Goal: Information Seeking & Learning: Learn about a topic

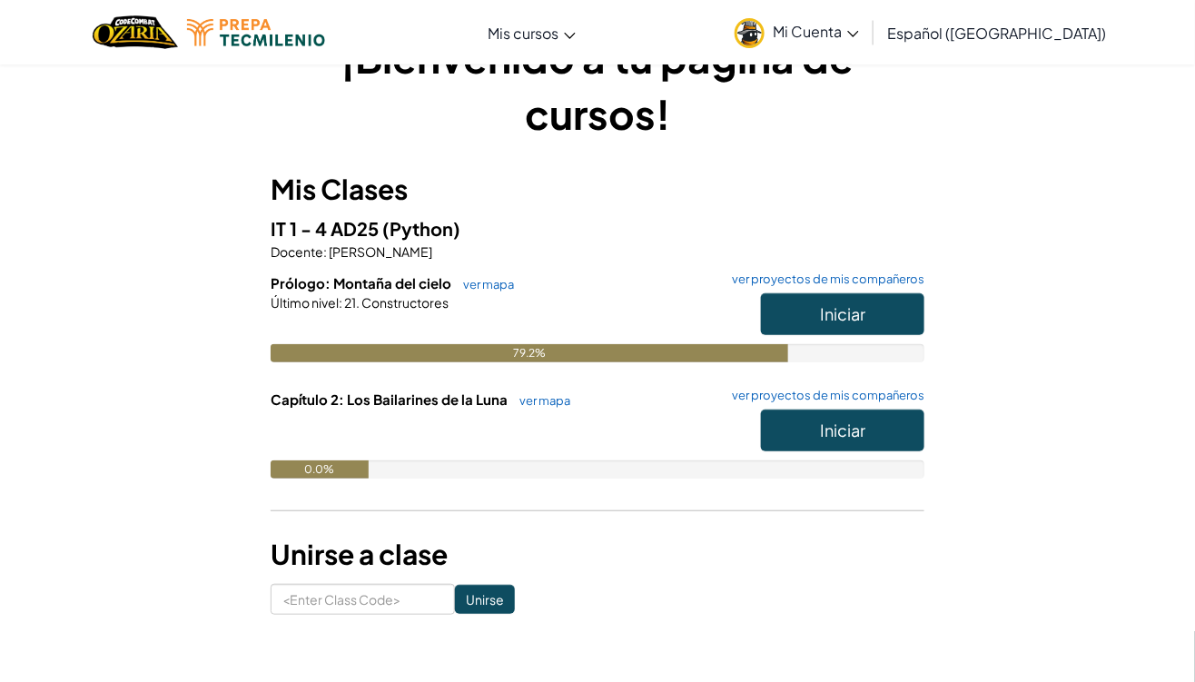
scroll to position [63, 0]
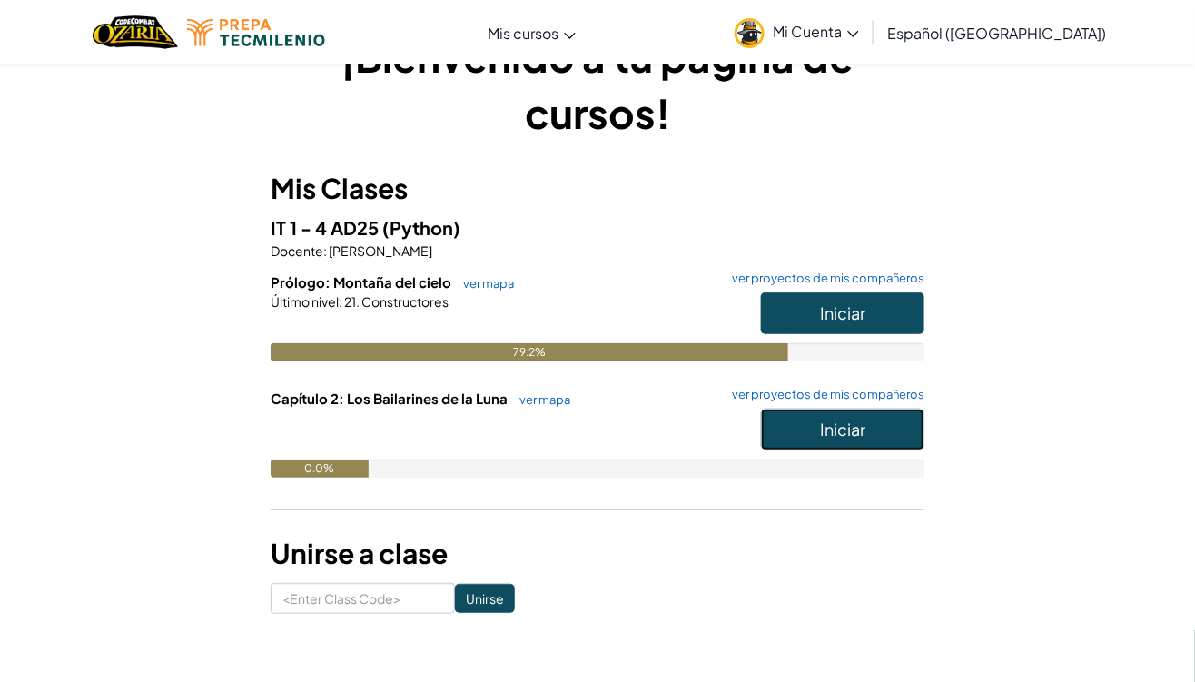
click at [869, 433] on button "Iniciar" at bounding box center [842, 430] width 163 height 42
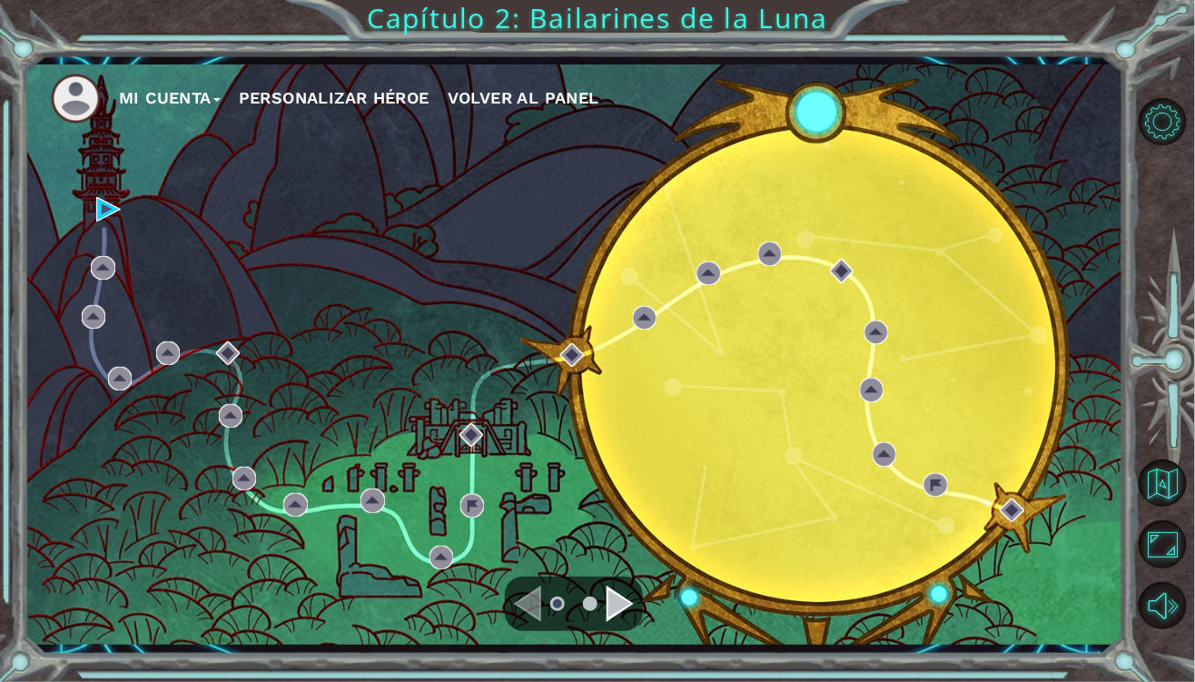
click at [150, 234] on div "Mi Cuenta Personalizar héroe Volver al panel" at bounding box center [573, 354] width 1099 height 580
click at [103, 201] on img at bounding box center [108, 209] width 24 height 24
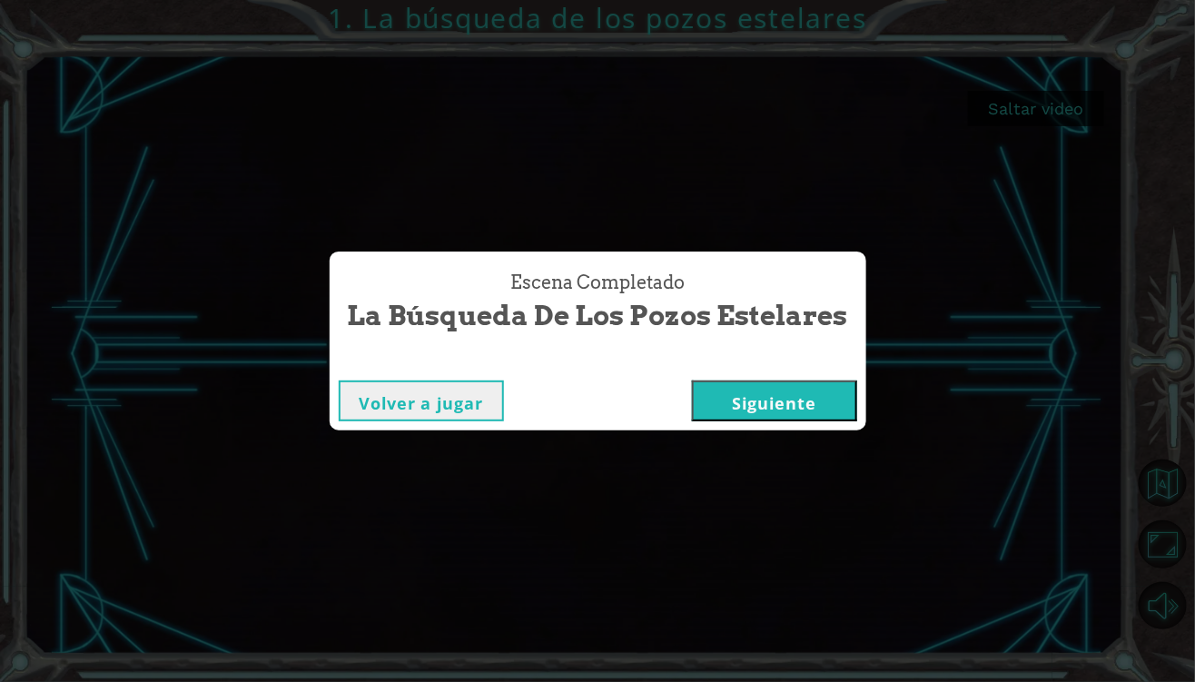
click at [819, 418] on button "Siguiente" at bounding box center [774, 400] width 165 height 41
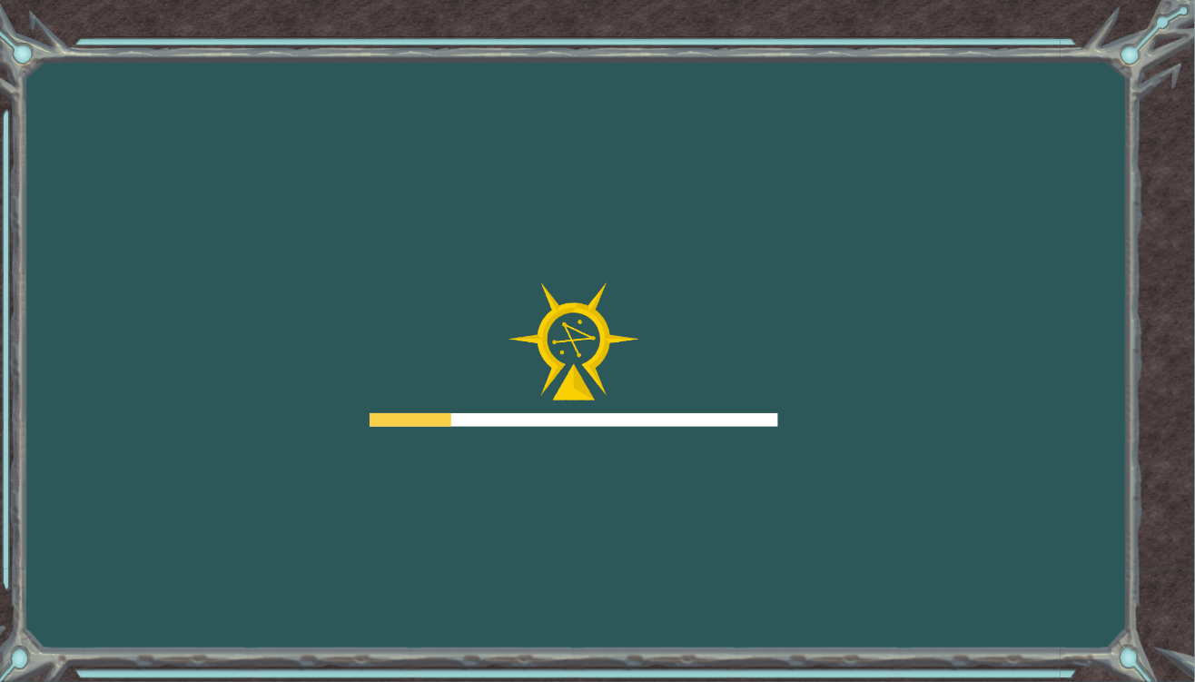
click at [828, 391] on div "Goals Error cargando del servidor Deberás unirte a un curso para jugar a este n…" at bounding box center [597, 341] width 1195 height 682
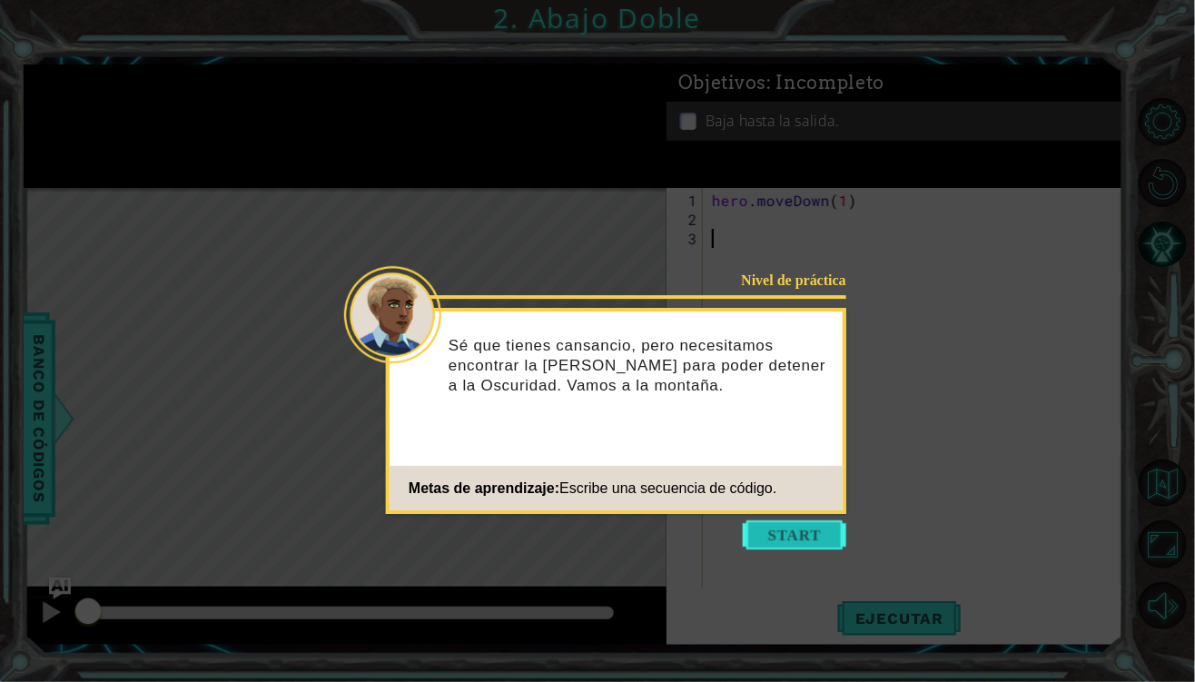
click at [795, 543] on button "Start" at bounding box center [794, 534] width 103 height 29
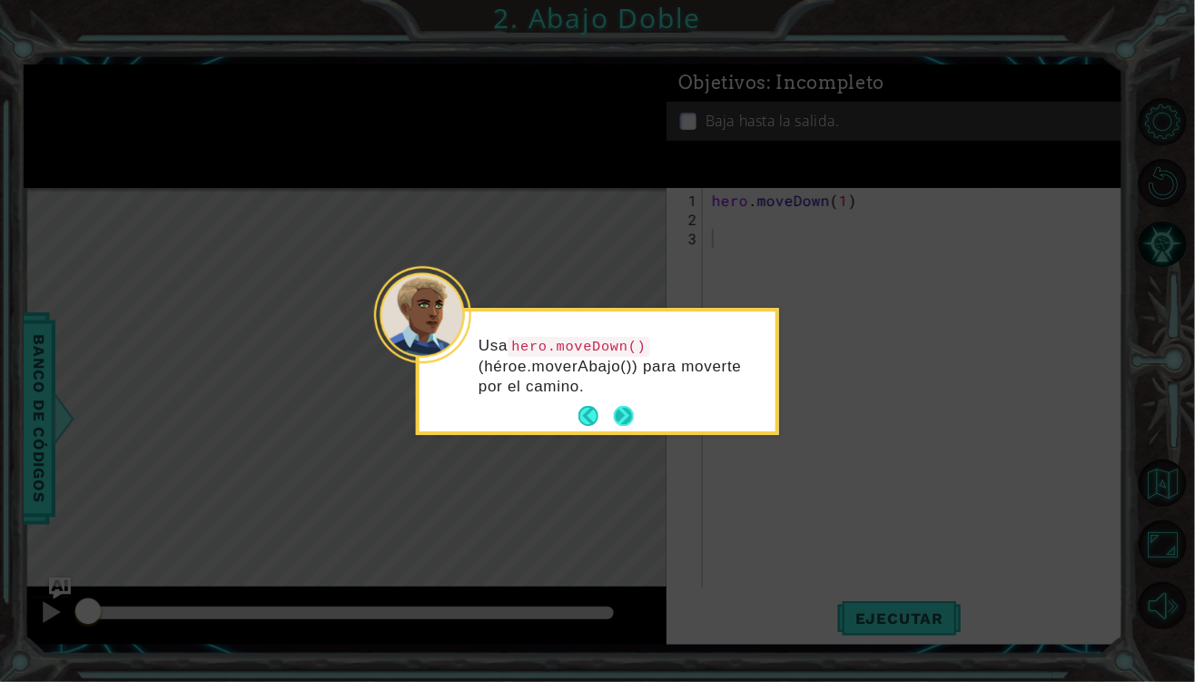
click at [635, 412] on button "Next" at bounding box center [624, 416] width 21 height 21
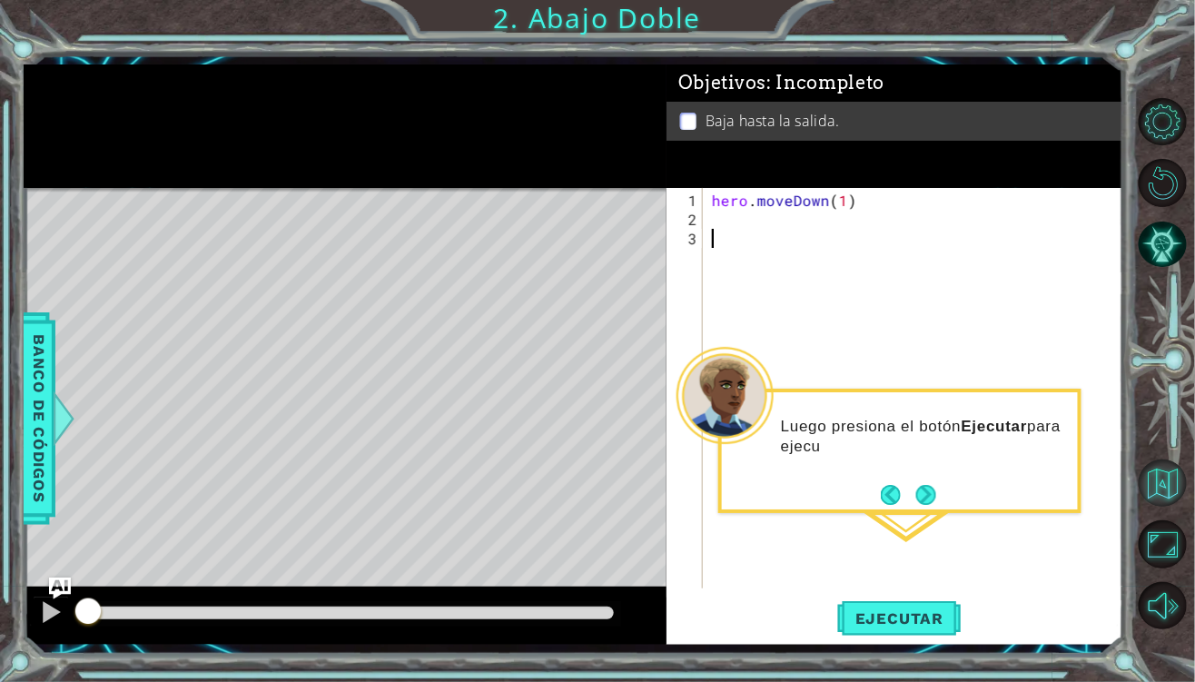
click at [1164, 497] on button "Volver al mapa" at bounding box center [1162, 483] width 48 height 48
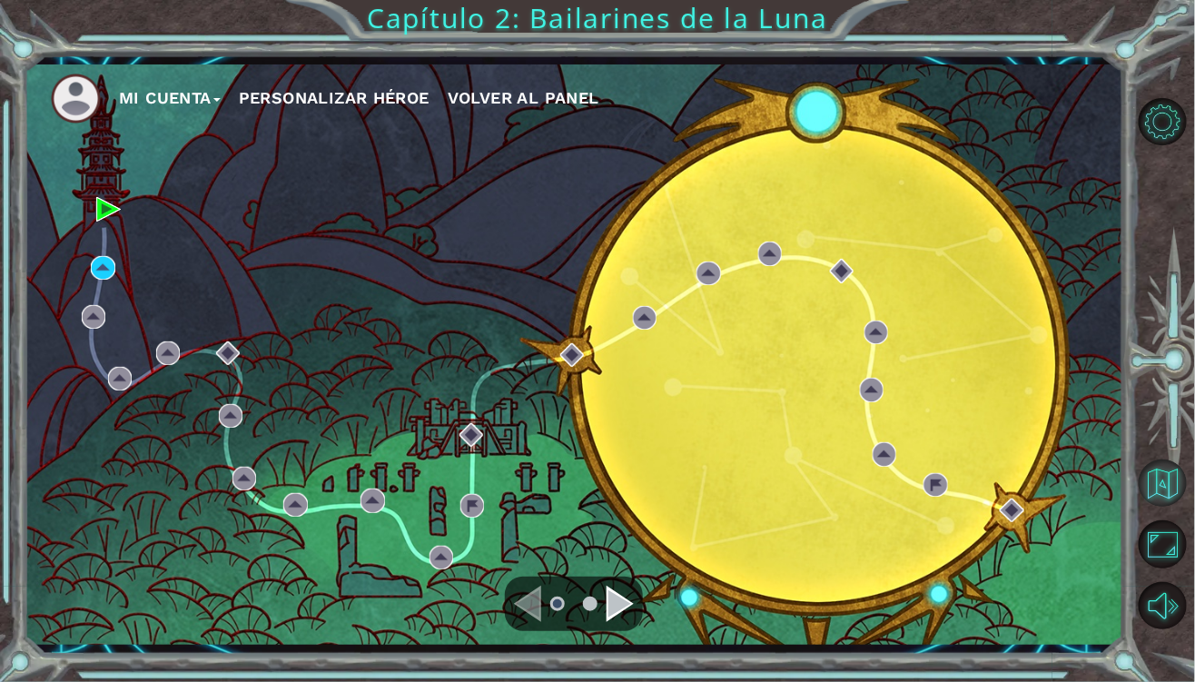
click at [1166, 471] on button "Volver al mapa" at bounding box center [1162, 483] width 48 height 48
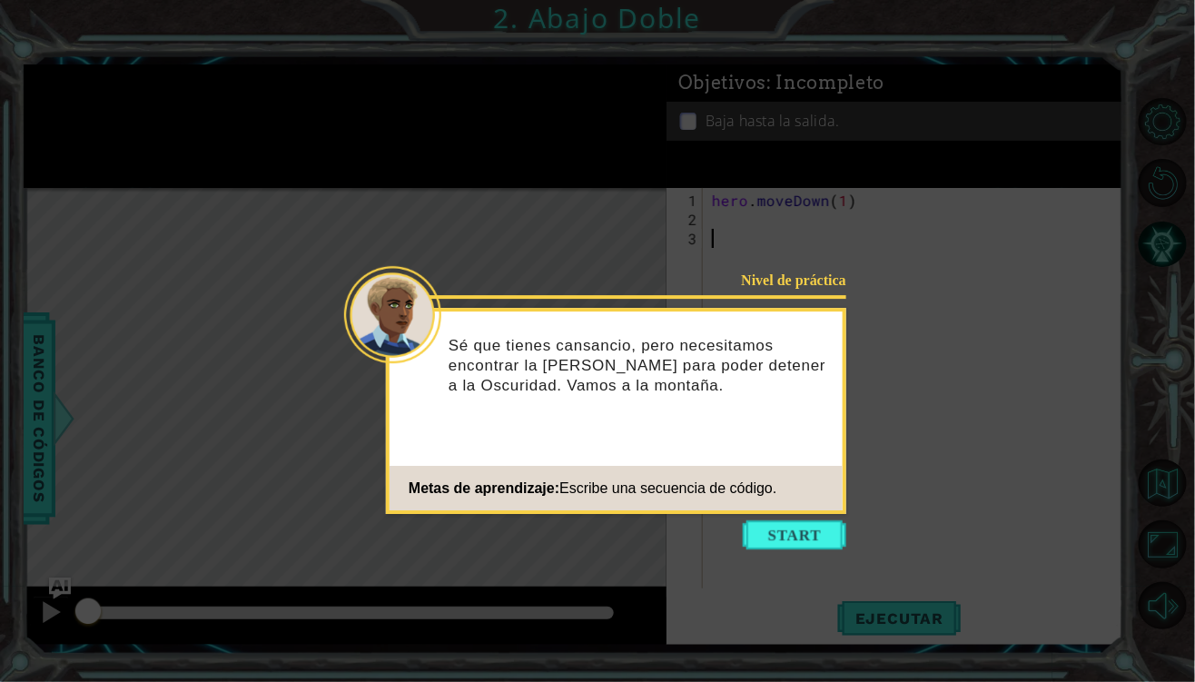
click at [796, 516] on icon at bounding box center [597, 341] width 1195 height 682
click at [801, 530] on button "Start" at bounding box center [794, 534] width 103 height 29
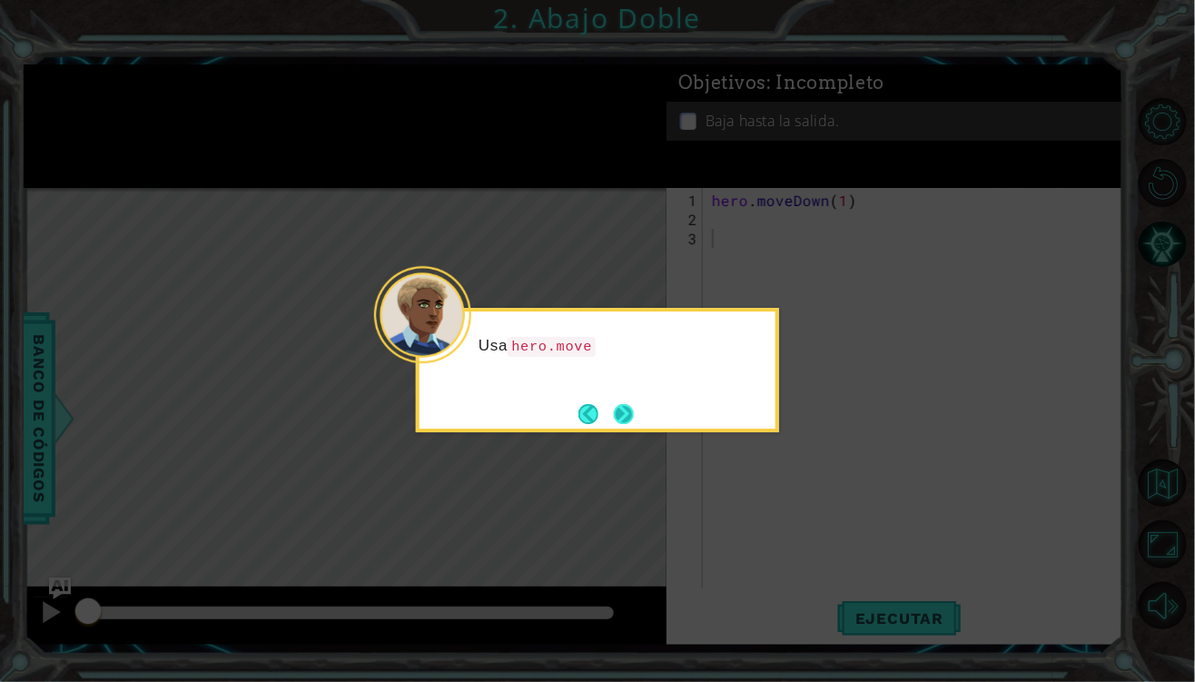
click at [622, 424] on button "Next" at bounding box center [623, 413] width 23 height 23
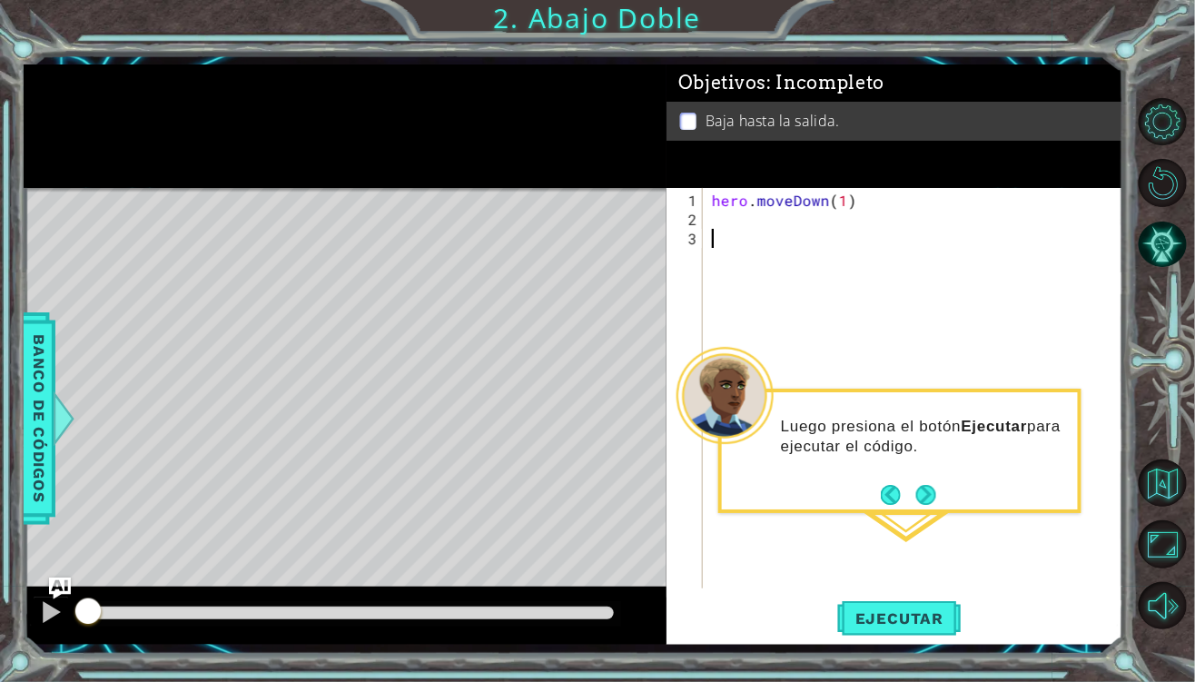
click at [761, 220] on div "hero . moveDown ( 1 )" at bounding box center [917, 410] width 419 height 438
click at [918, 624] on span "Ejecutar" at bounding box center [899, 618] width 124 height 18
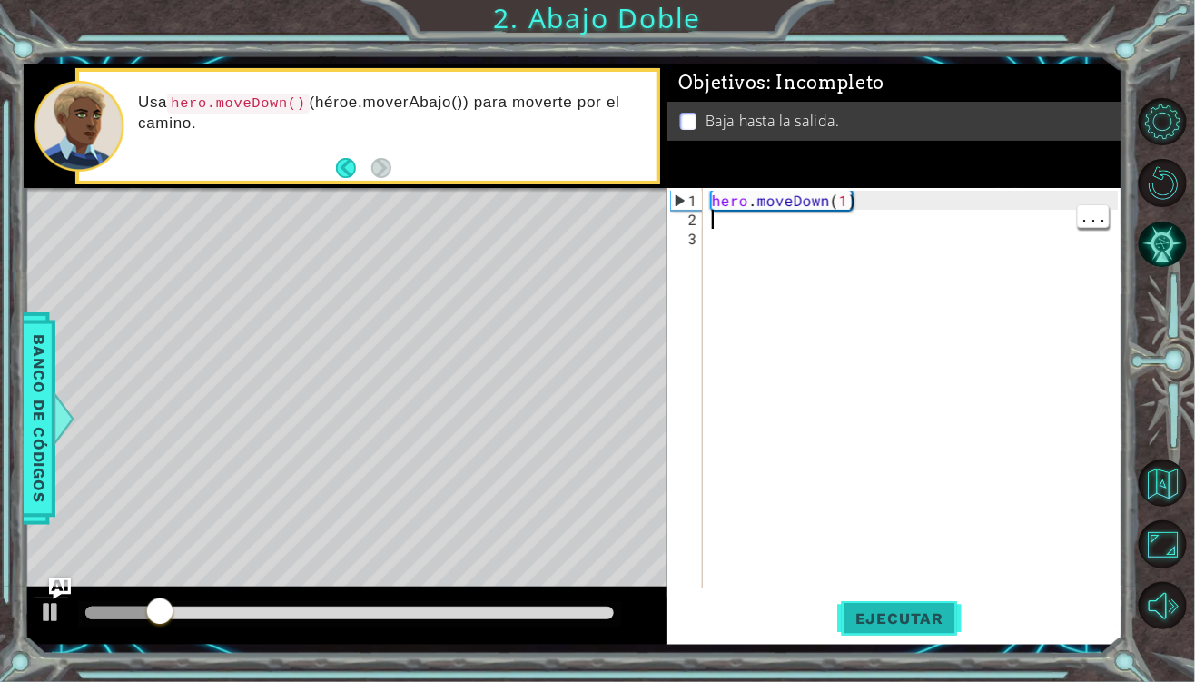
click at [886, 628] on button "Ejecutar" at bounding box center [899, 618] width 124 height 45
click at [925, 618] on span "Ejecutar" at bounding box center [899, 618] width 124 height 18
click at [829, 202] on div "hero . moveDown ( 1 )" at bounding box center [917, 410] width 419 height 438
click at [846, 203] on div "hero . moveDown ( 1 )" at bounding box center [917, 410] width 419 height 438
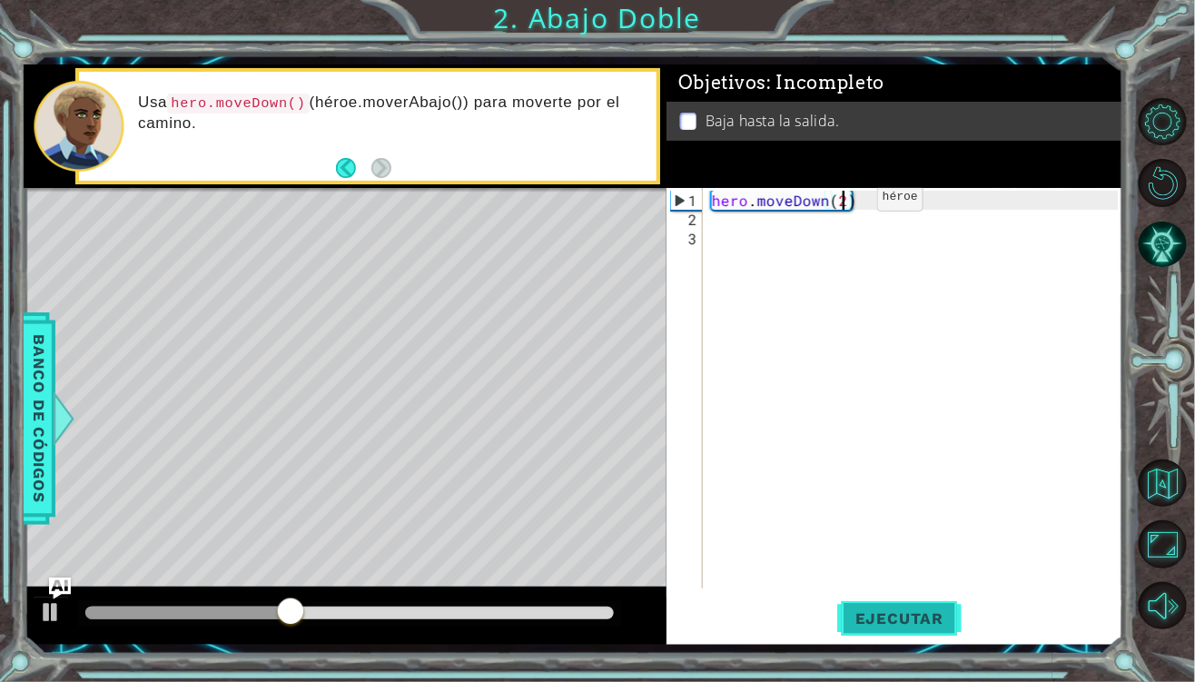
type textarea "hero.moveDown(2)"
click at [936, 619] on span "Ejecutar" at bounding box center [899, 618] width 124 height 18
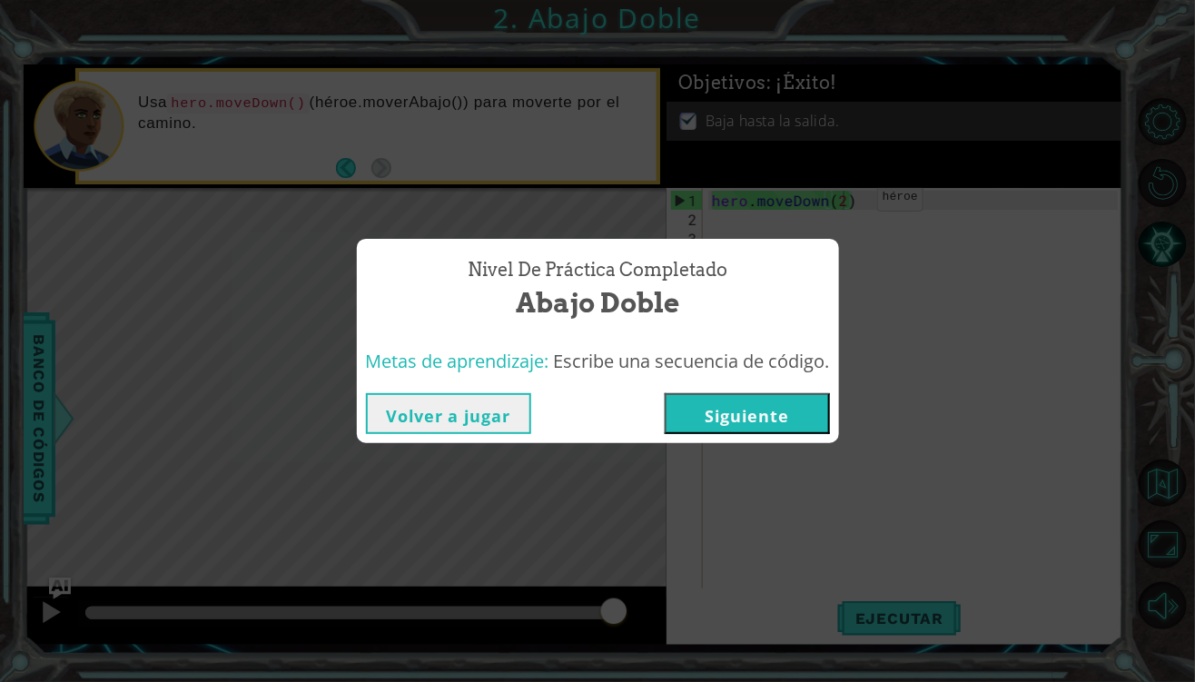
click at [811, 431] on button "Siguiente" at bounding box center [747, 413] width 165 height 41
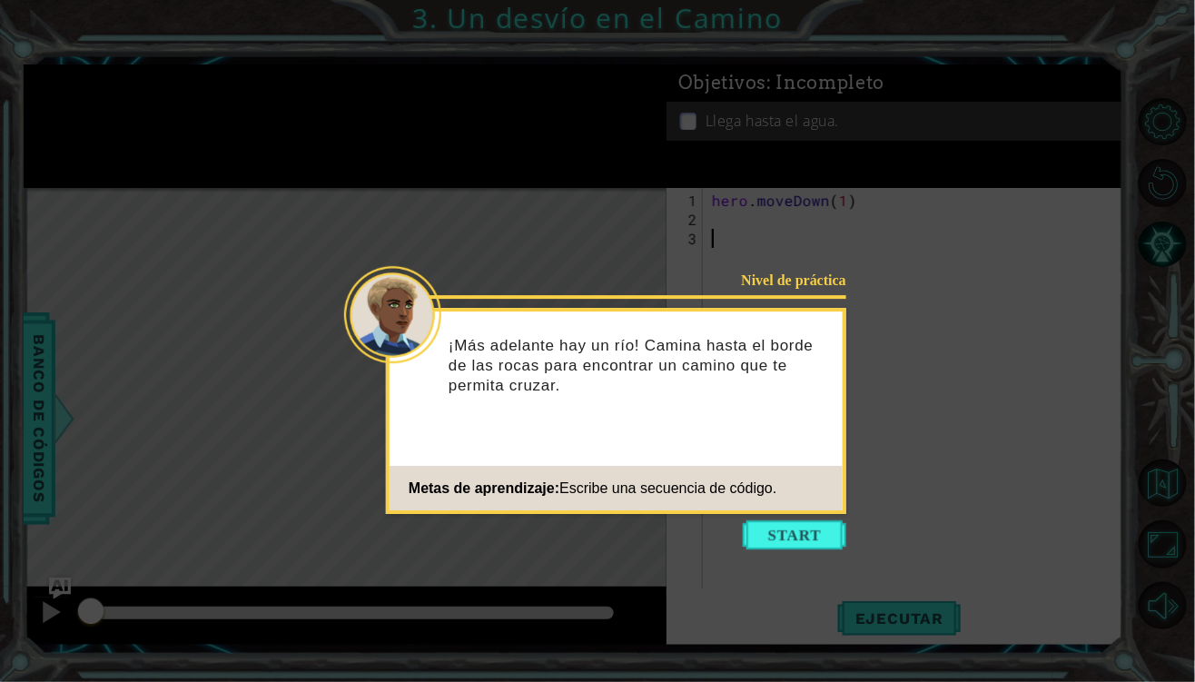
click at [773, 535] on button "Start" at bounding box center [794, 534] width 103 height 29
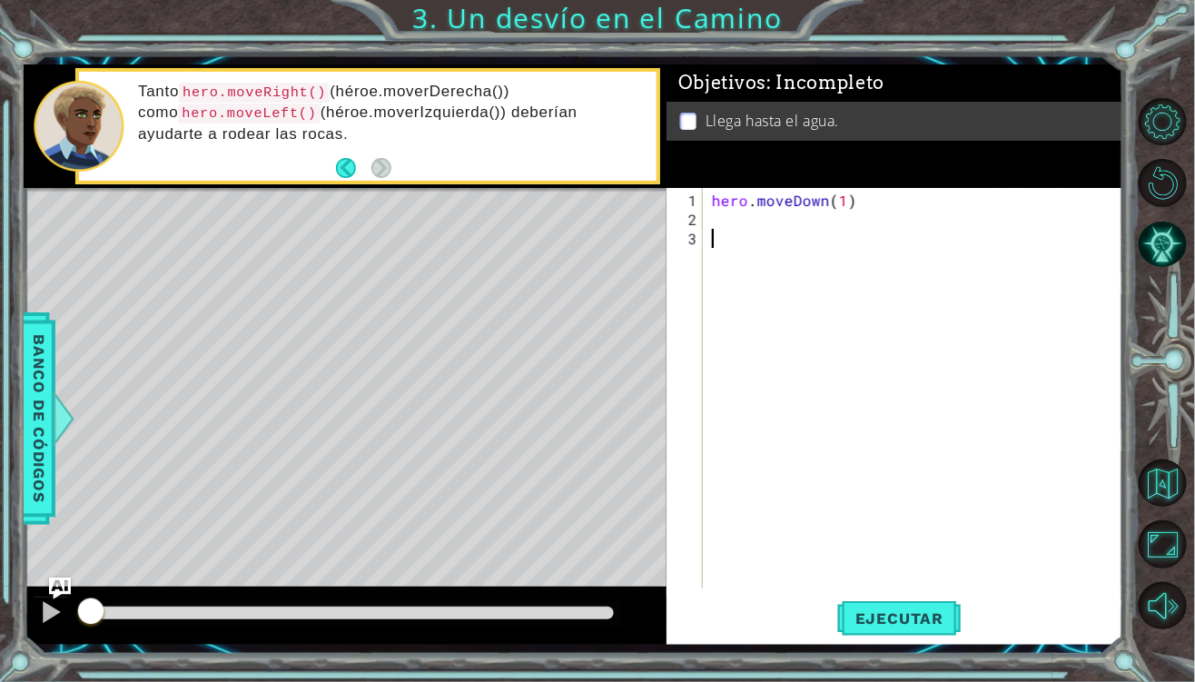
click at [768, 212] on div "hero . moveDown ( 1 )" at bounding box center [917, 410] width 419 height 438
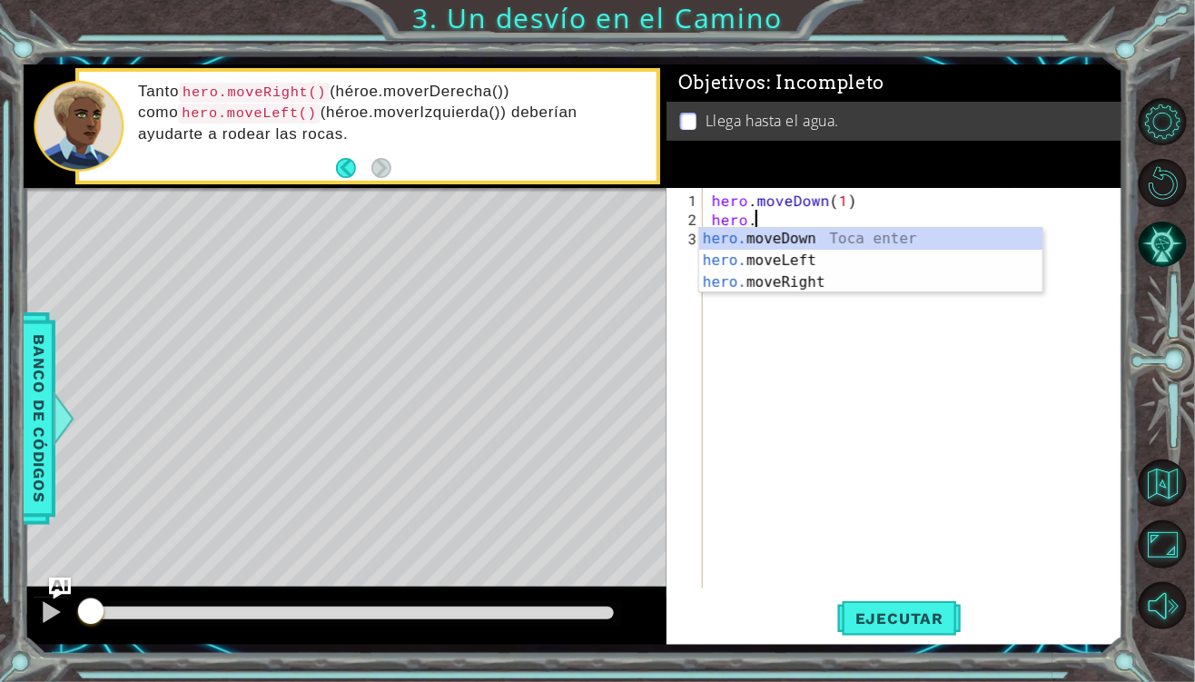
scroll to position [0, 1]
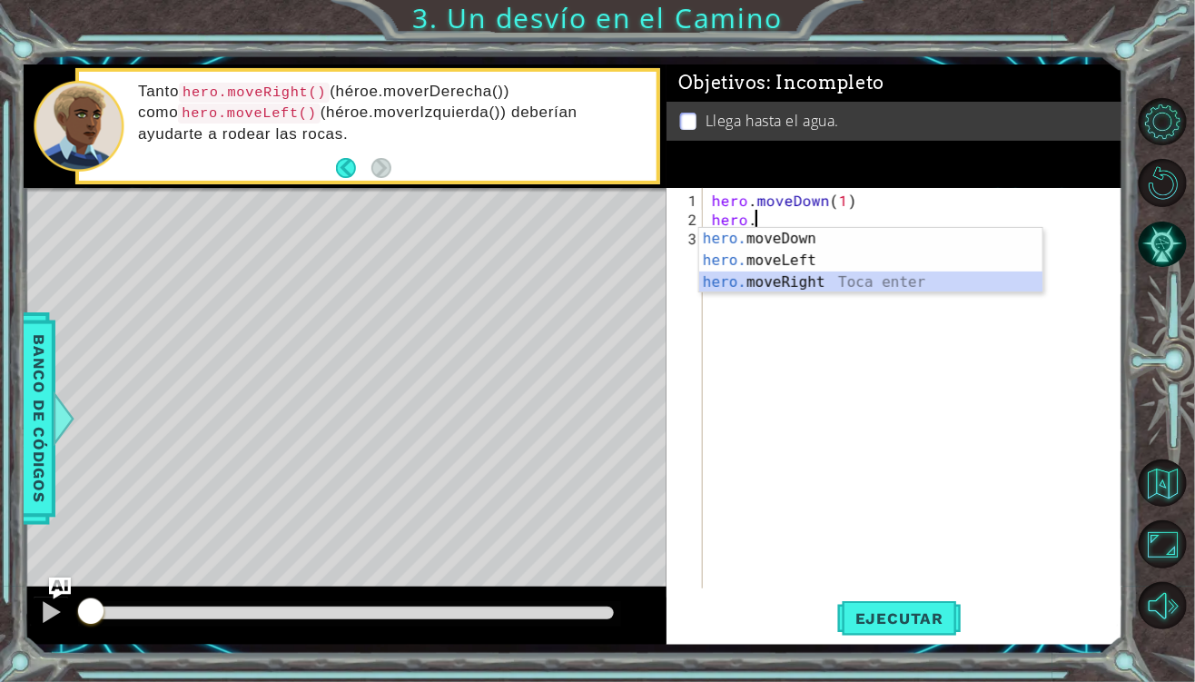
click at [826, 292] on body "1 ההההההההההההההההההההההההההההההההההההההההההההההההההההההההההההההההההההההההההההה…" at bounding box center [597, 341] width 1195 height 682
click at [832, 289] on div "hero. moveDown Toca enter hero. moveLeft Toca enter hero. moveRight Toca enter" at bounding box center [871, 282] width 344 height 109
type textarea "hero.moveRight(1)"
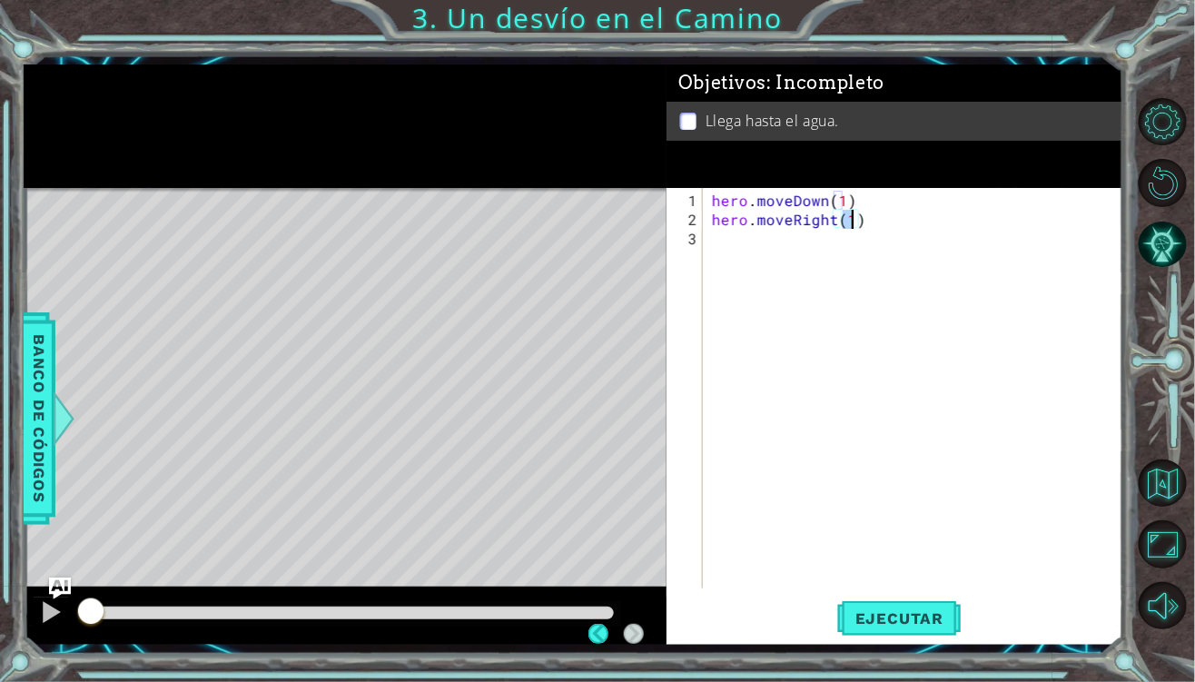
drag, startPoint x: 832, startPoint y: 289, endPoint x: 833, endPoint y: 278, distance: 11.0
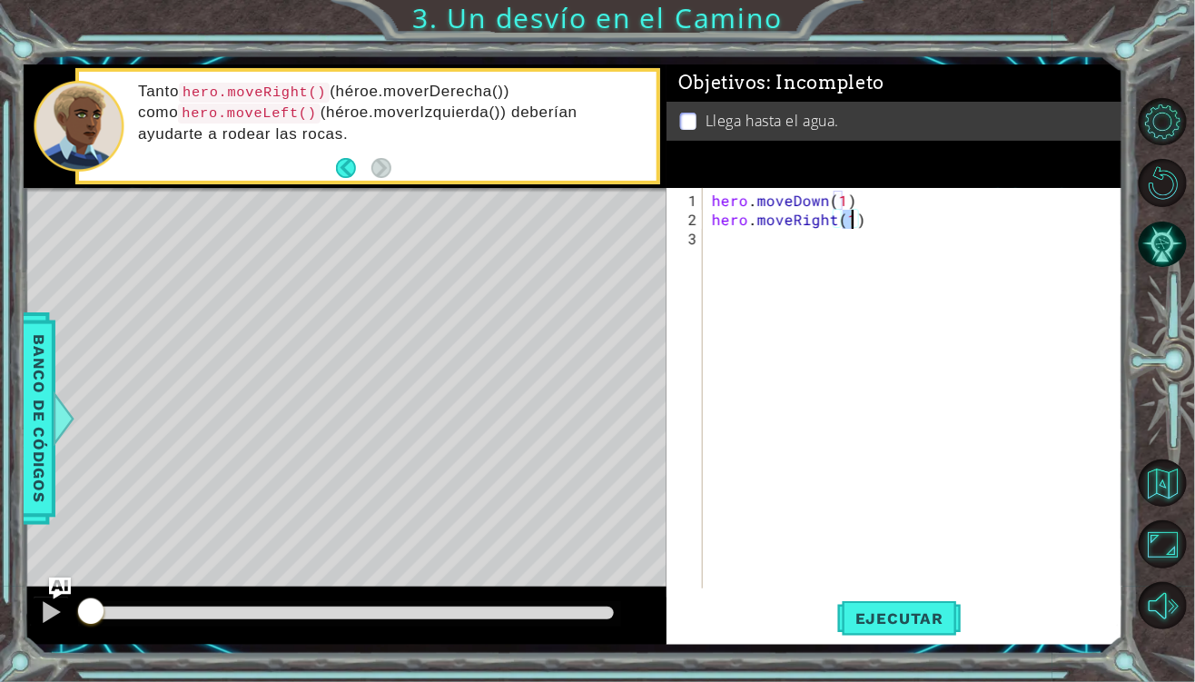
click at [827, 231] on div "hero . moveDown ( 1 ) hero . moveRight ( 1 )" at bounding box center [917, 410] width 419 height 438
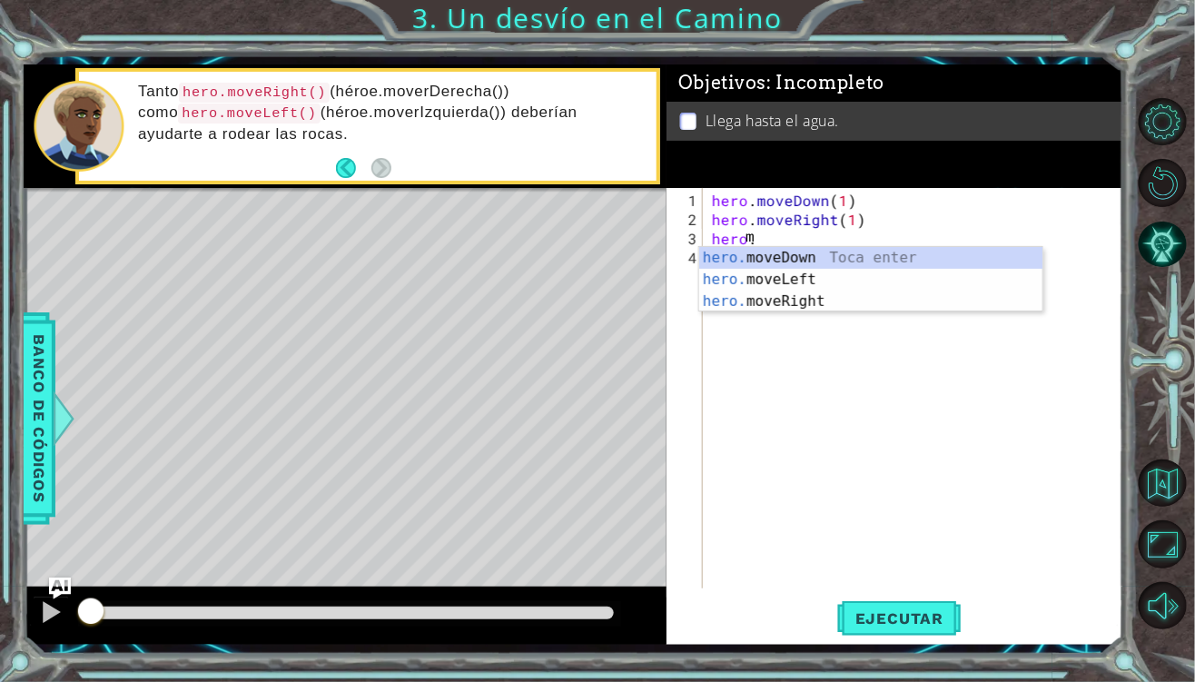
scroll to position [0, 1]
click at [808, 260] on div "hero. moveDown Toca enter hero. moveLeft Toca enter hero. moveRight Toca enter" at bounding box center [871, 301] width 344 height 109
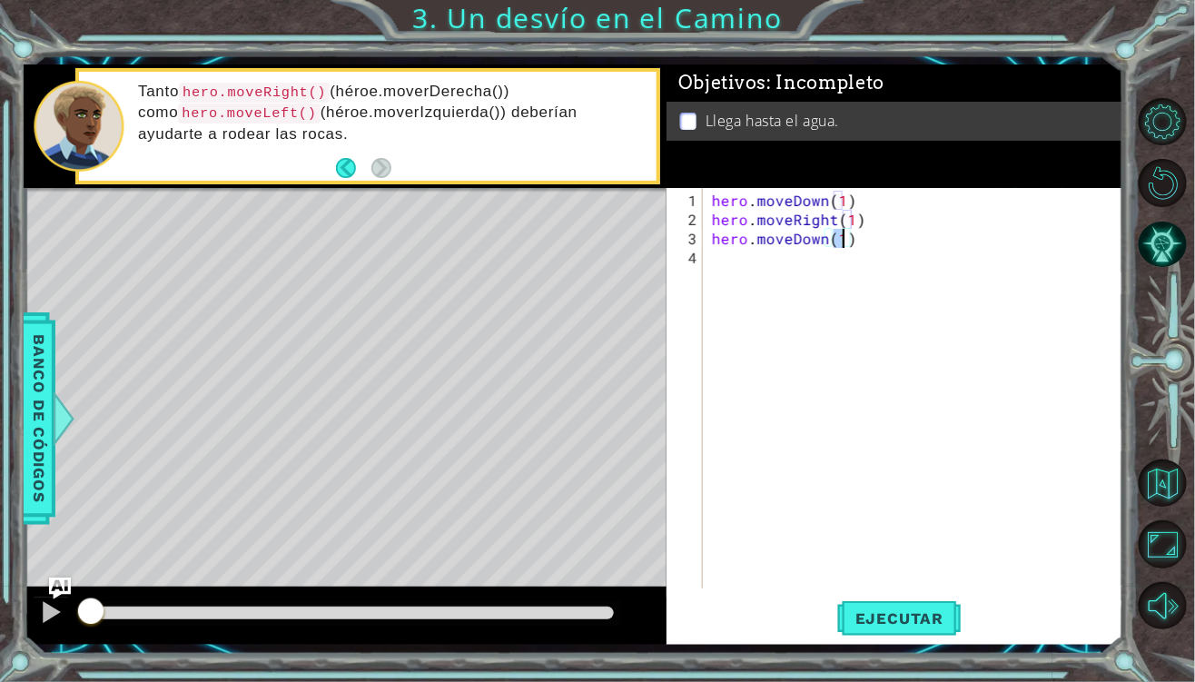
scroll to position [0, 7]
type textarea "hero.moveDown(1)"
drag, startPoint x: 873, startPoint y: 627, endPoint x: 863, endPoint y: 616, distance: 14.8
click at [866, 619] on button "Ejecutar" at bounding box center [899, 618] width 124 height 45
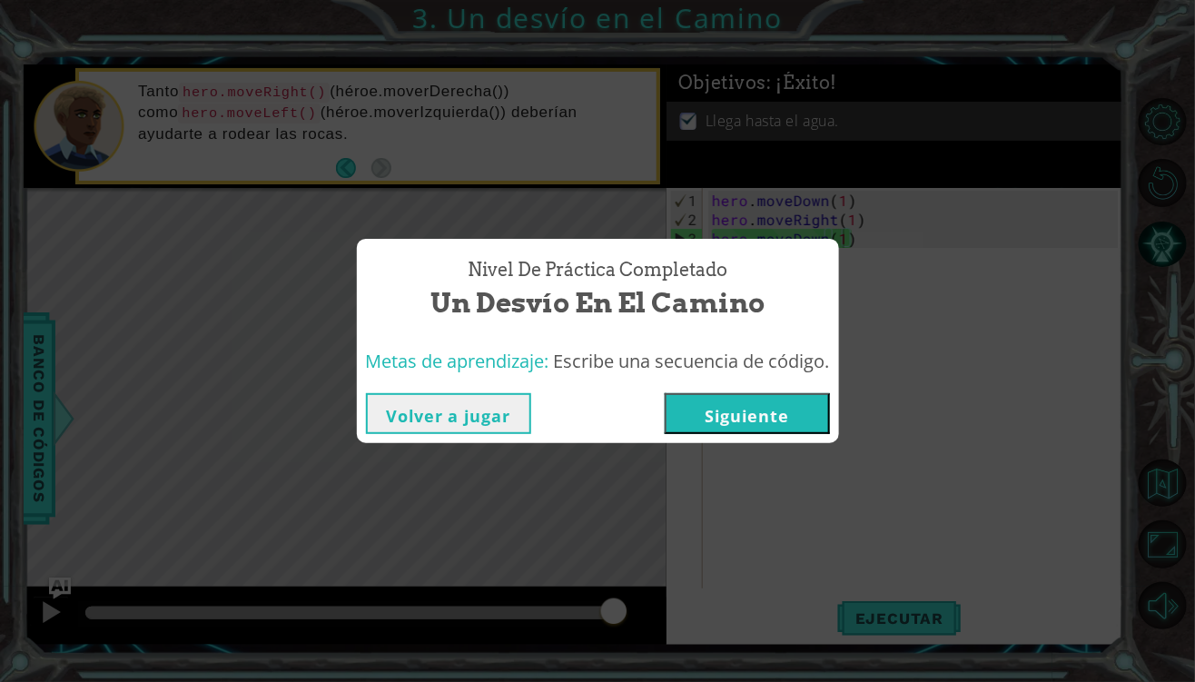
click at [793, 392] on div "Volver a jugar [GEOGRAPHIC_DATA]" at bounding box center [598, 413] width 482 height 59
click at [789, 402] on button "Siguiente" at bounding box center [747, 413] width 165 height 41
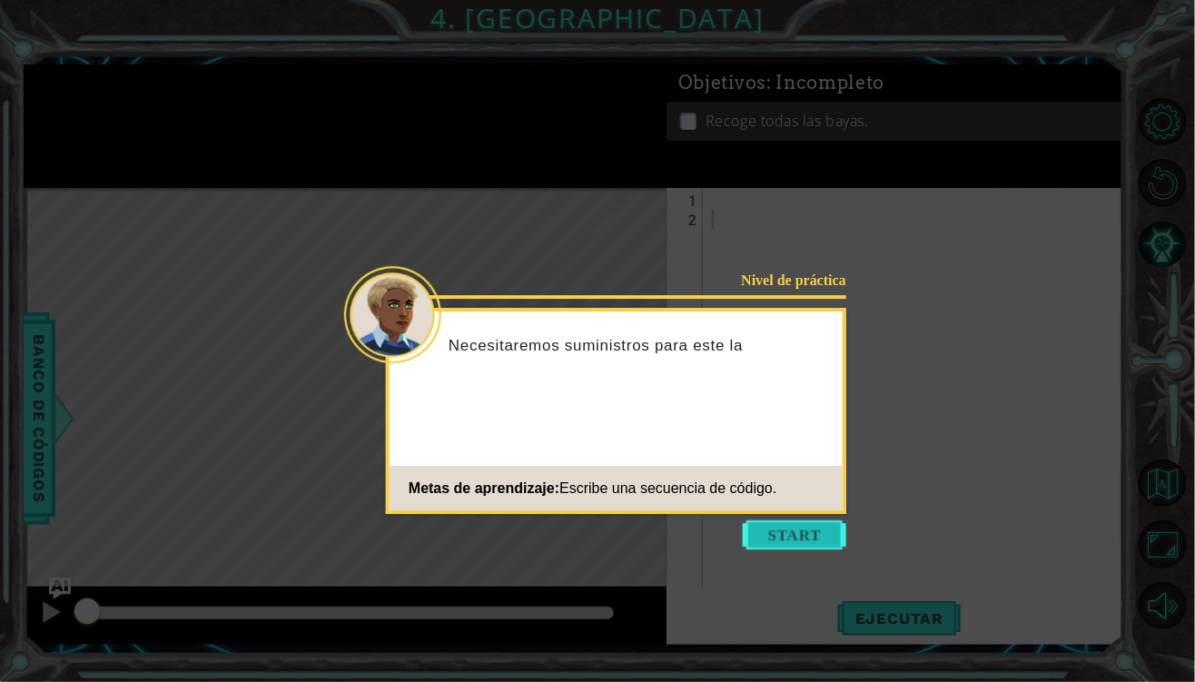
click at [781, 528] on button "Start" at bounding box center [794, 534] width 103 height 29
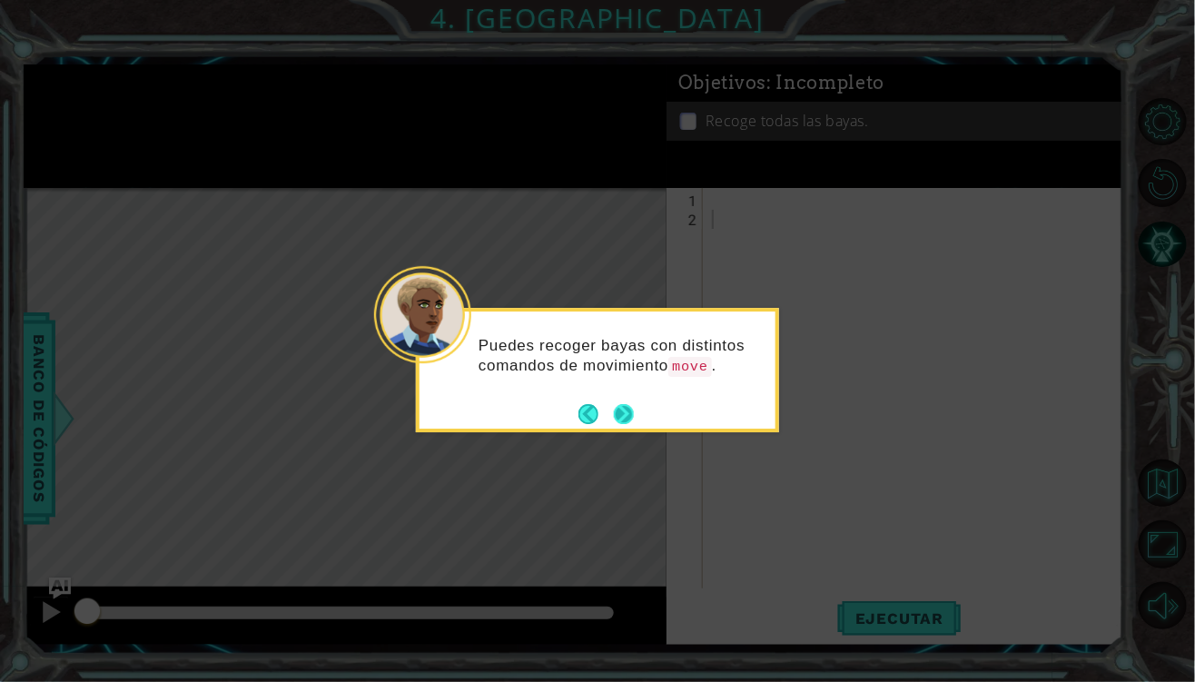
click at [640, 420] on div "Puedes recoger bayas con distintos comandos de movimiento move ." at bounding box center [597, 370] width 363 height 124
click at [630, 428] on button "Next" at bounding box center [623, 413] width 29 height 29
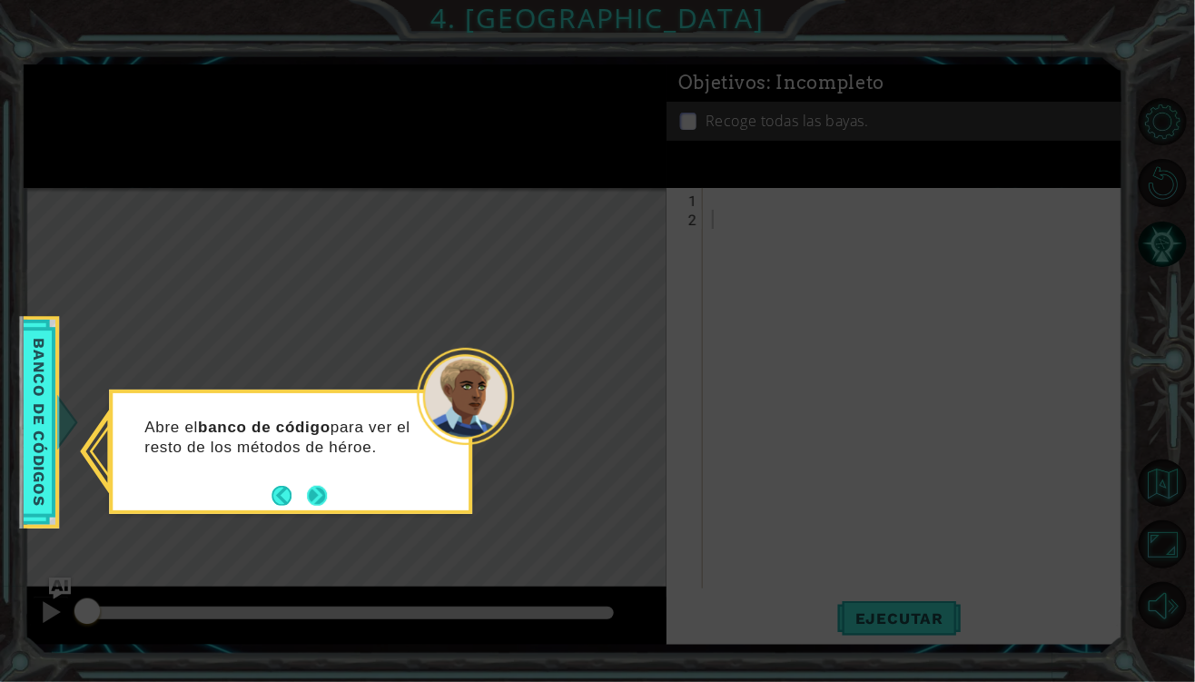
click at [307, 496] on button "Next" at bounding box center [317, 496] width 20 height 20
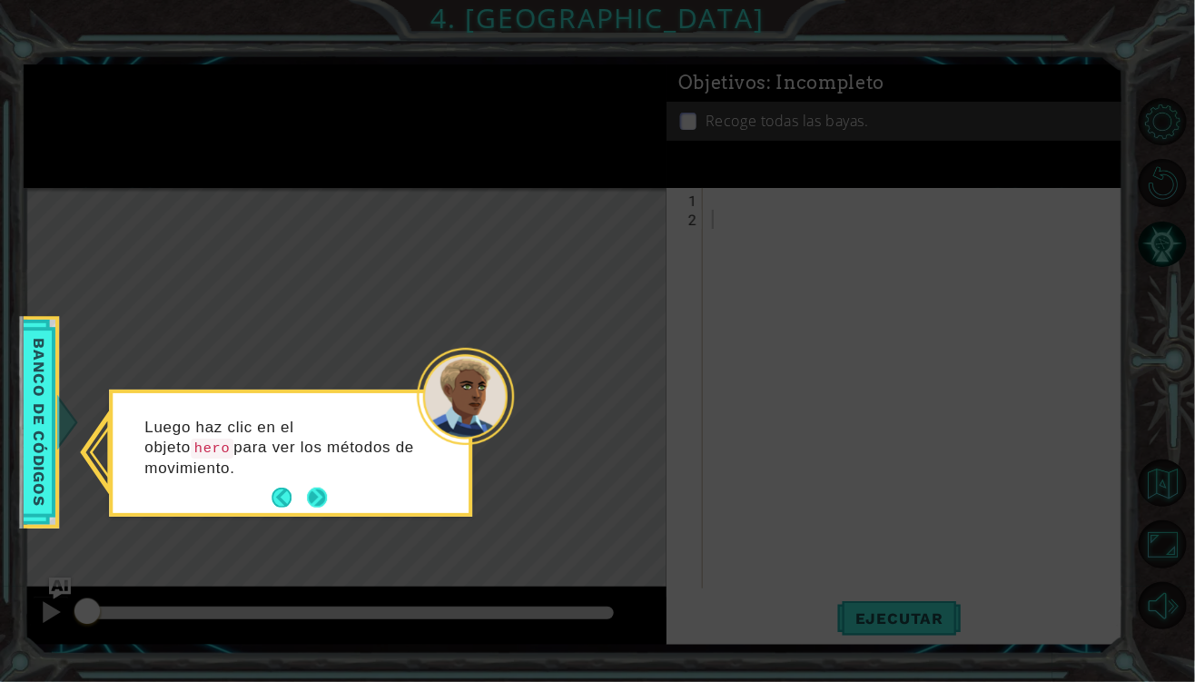
click at [312, 498] on button "Next" at bounding box center [317, 498] width 28 height 28
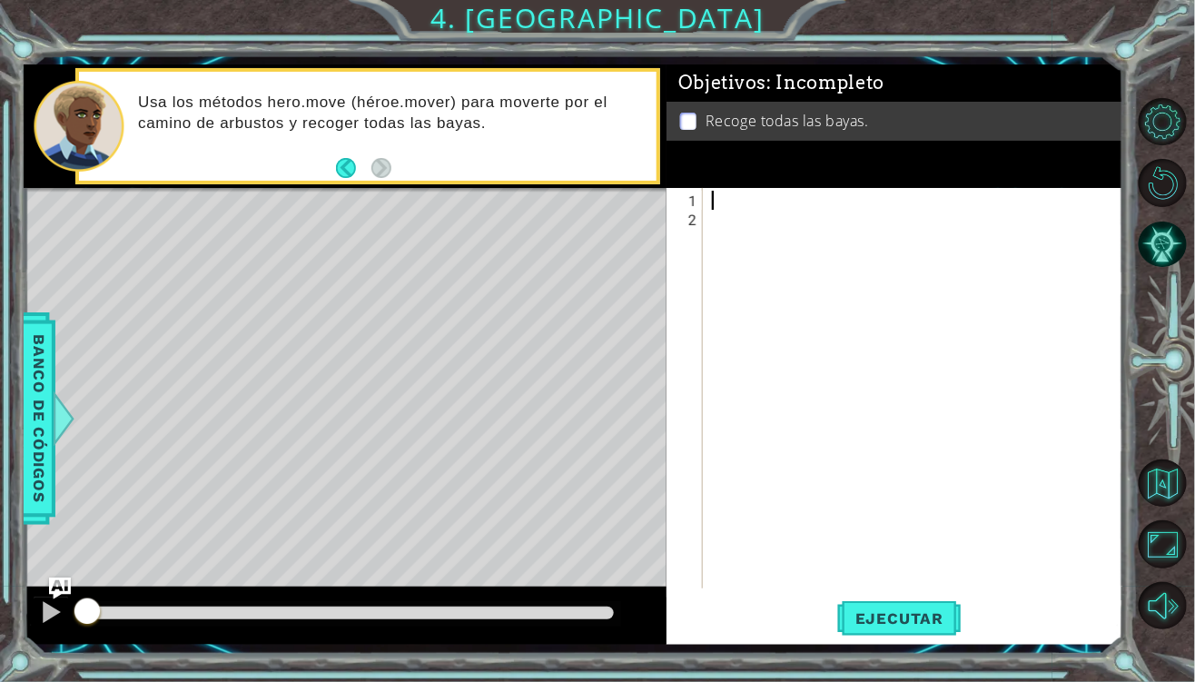
click at [723, 205] on div at bounding box center [917, 410] width 419 height 438
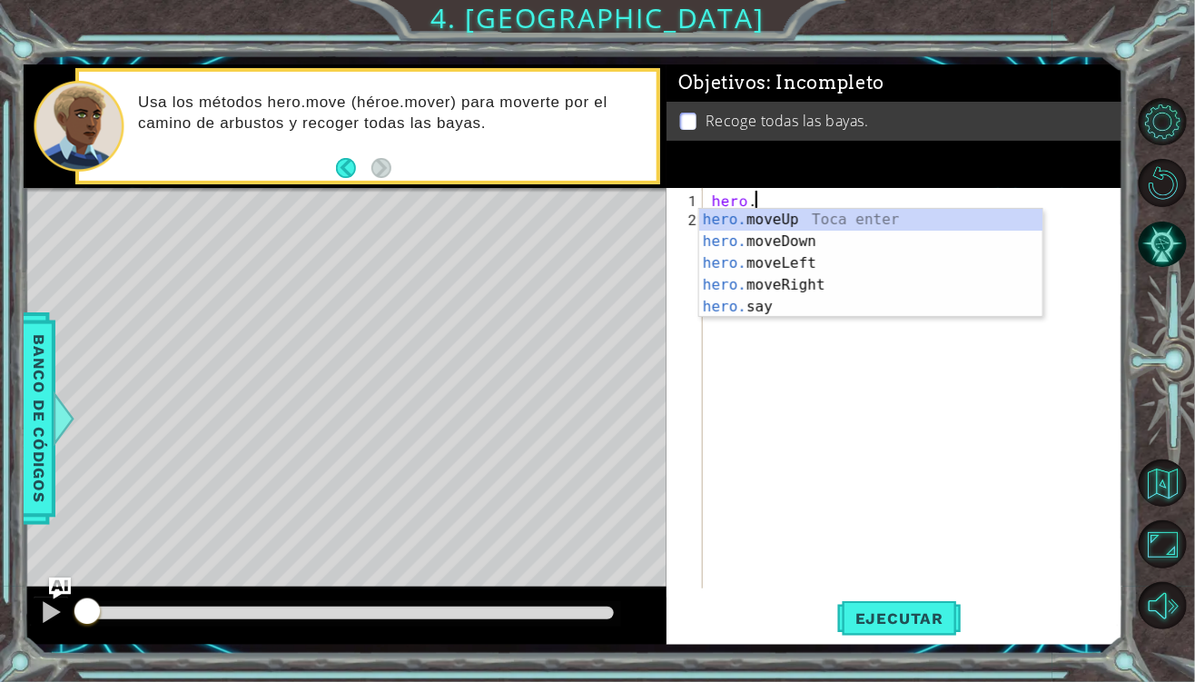
click at [841, 260] on div "hero. moveUp Toca enter hero. moveDown Toca enter hero. moveLeft Toca enter her…" at bounding box center [871, 285] width 344 height 153
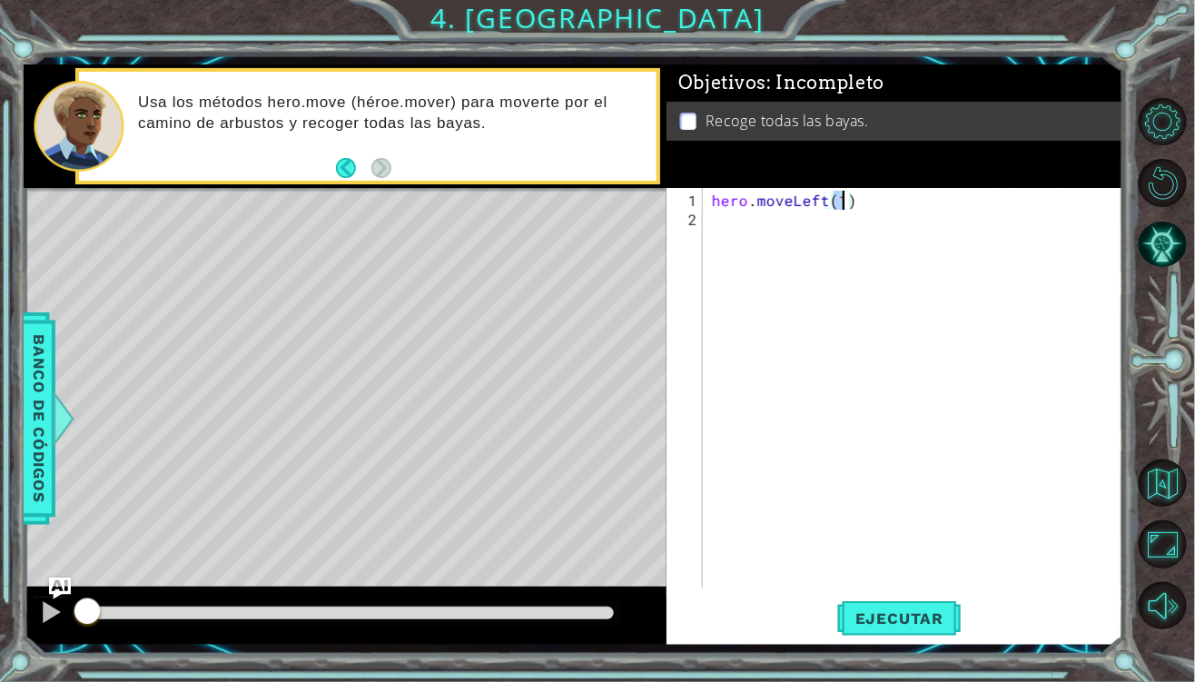
scroll to position [0, 7]
type textarea "hero.moveLeft(2)"
click at [791, 243] on div "hero . moveLeft ( 2 )" at bounding box center [917, 410] width 419 height 438
click at [732, 226] on div "hero . moveLeft ( 2 )" at bounding box center [917, 410] width 419 height 438
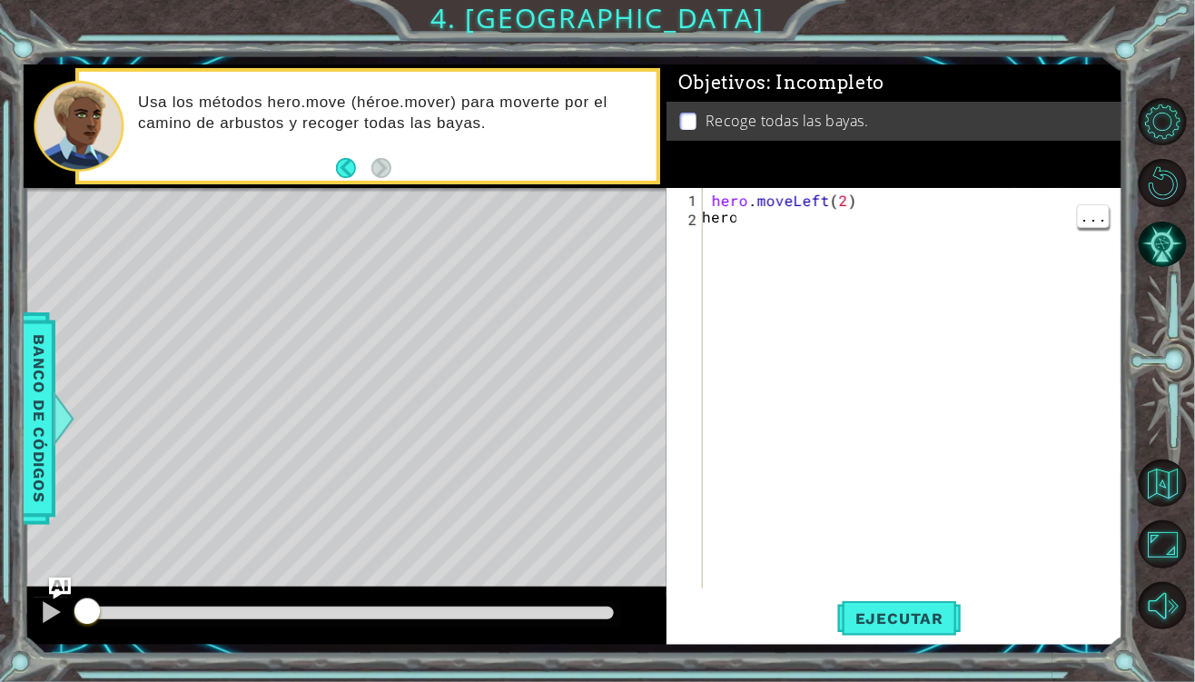
scroll to position [0, 1]
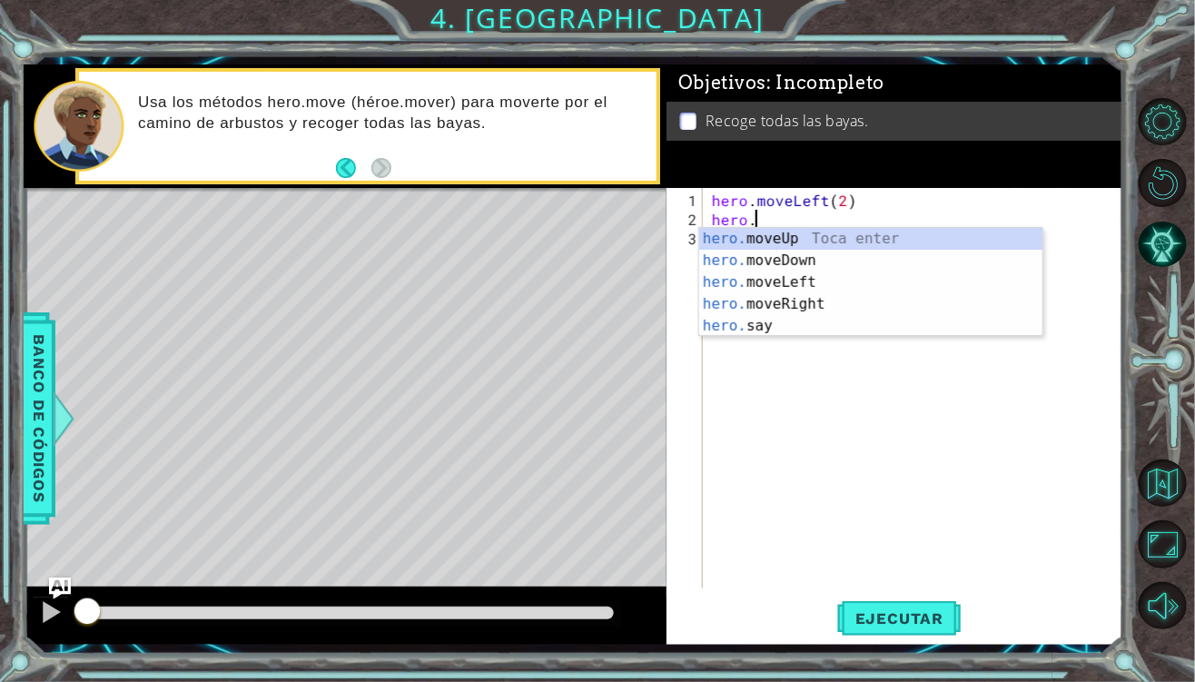
click at [821, 251] on div "hero. moveUp Toca enter hero. moveDown Toca enter hero. moveLeft Toca enter her…" at bounding box center [871, 304] width 344 height 153
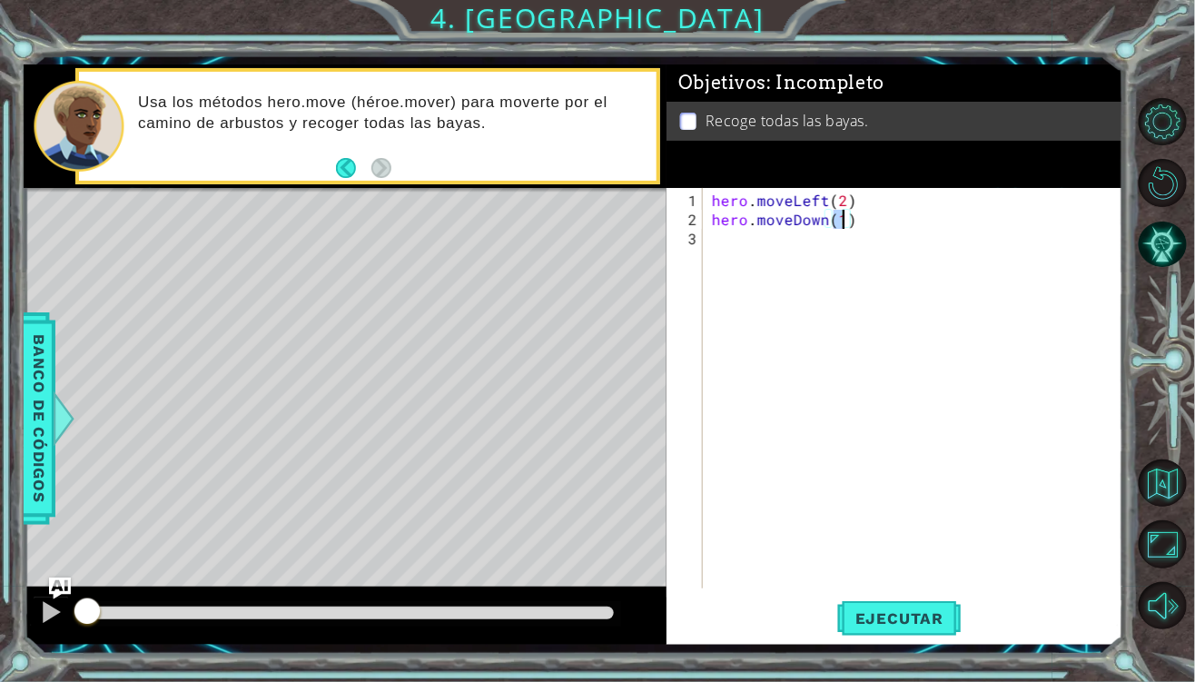
scroll to position [0, 7]
type textarea "hero.moveDown(2)"
click at [724, 260] on div "hero . moveLeft ( 2 ) hero . moveDown ( 2 )" at bounding box center [917, 410] width 419 height 438
type textarea "hero."
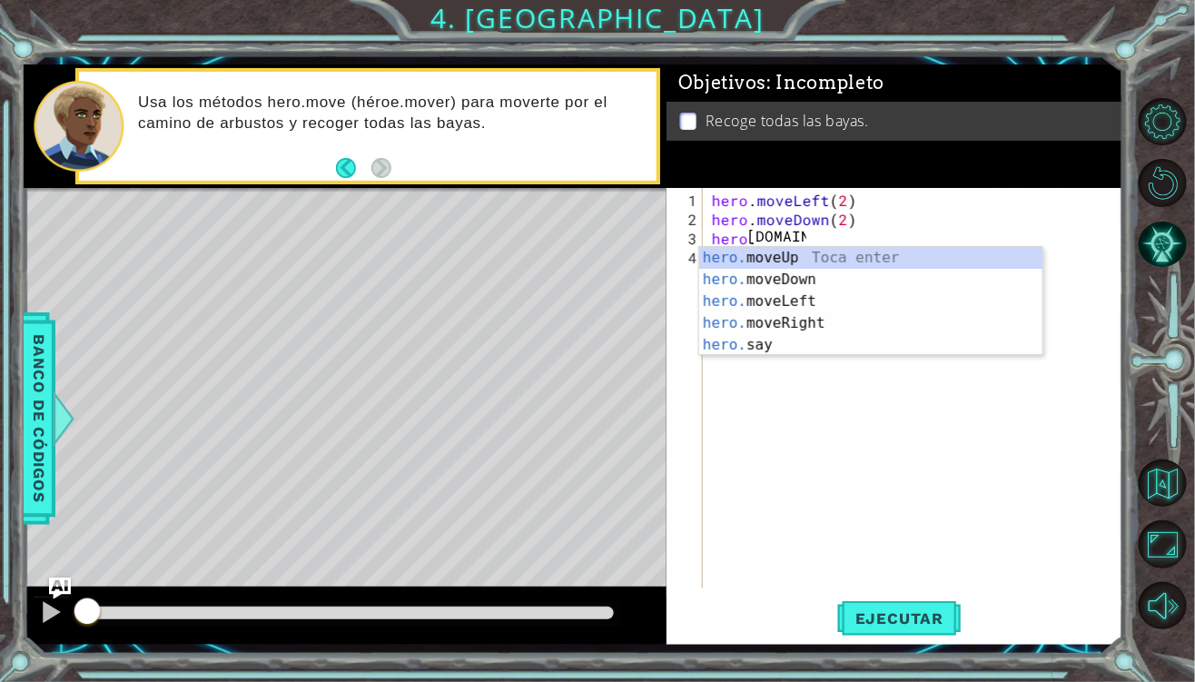
click at [829, 312] on div "hero. moveUp Toca enter hero. moveDown Toca enter hero. moveLeft Toca enter her…" at bounding box center [871, 323] width 344 height 153
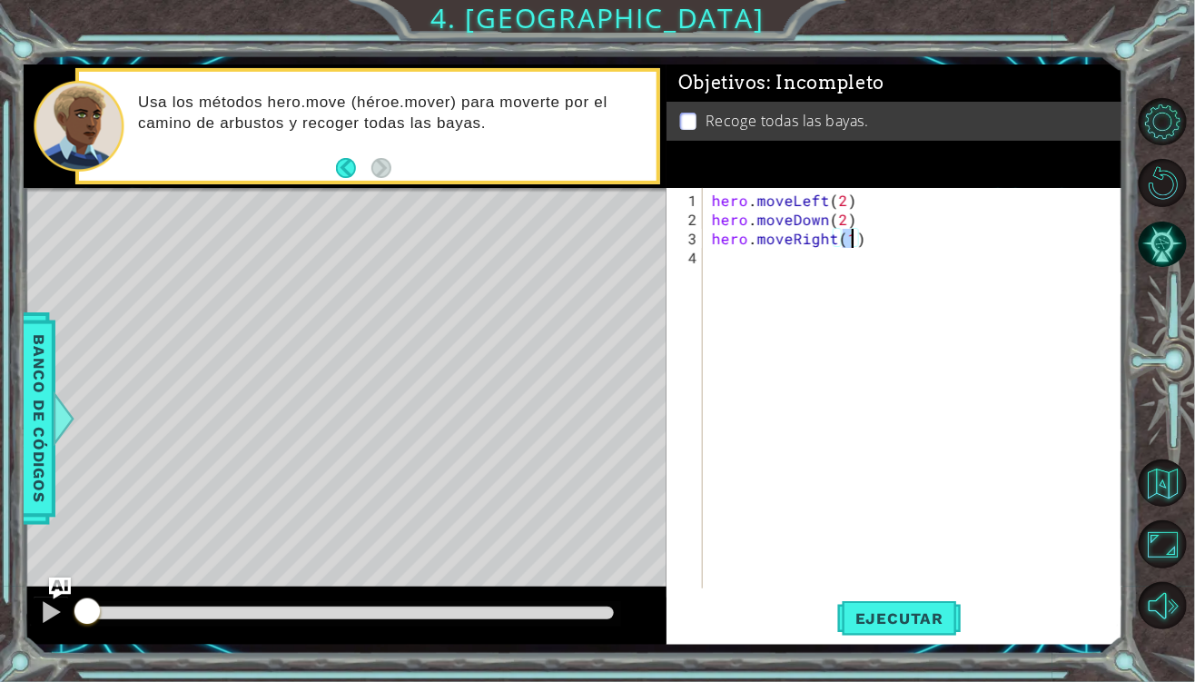
scroll to position [0, 7]
type textarea "hero.moveRight(2)"
click at [789, 275] on div "hero . moveLeft ( 2 ) hero . moveDown ( 2 ) hero . moveRight ( 2 )" at bounding box center [917, 410] width 419 height 438
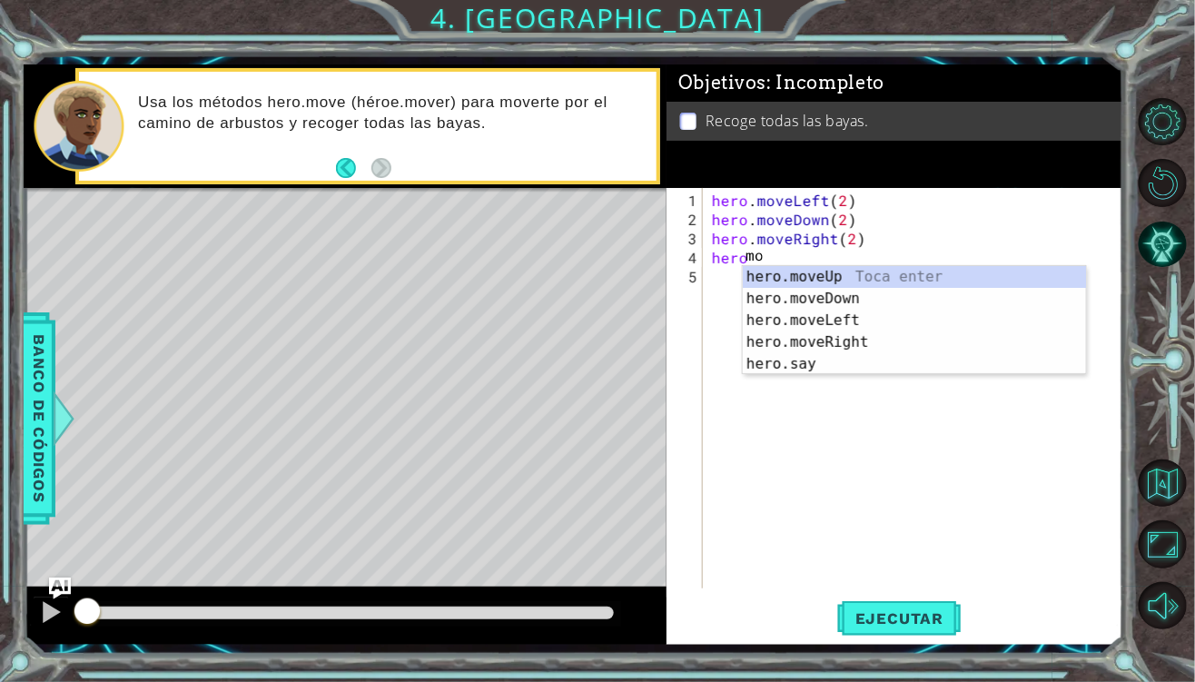
scroll to position [0, 0]
click at [845, 272] on div "hero.moveUp Toca enter hero.moveDown Toca enter hero.moveLeft Toca enter hero.m…" at bounding box center [915, 342] width 344 height 153
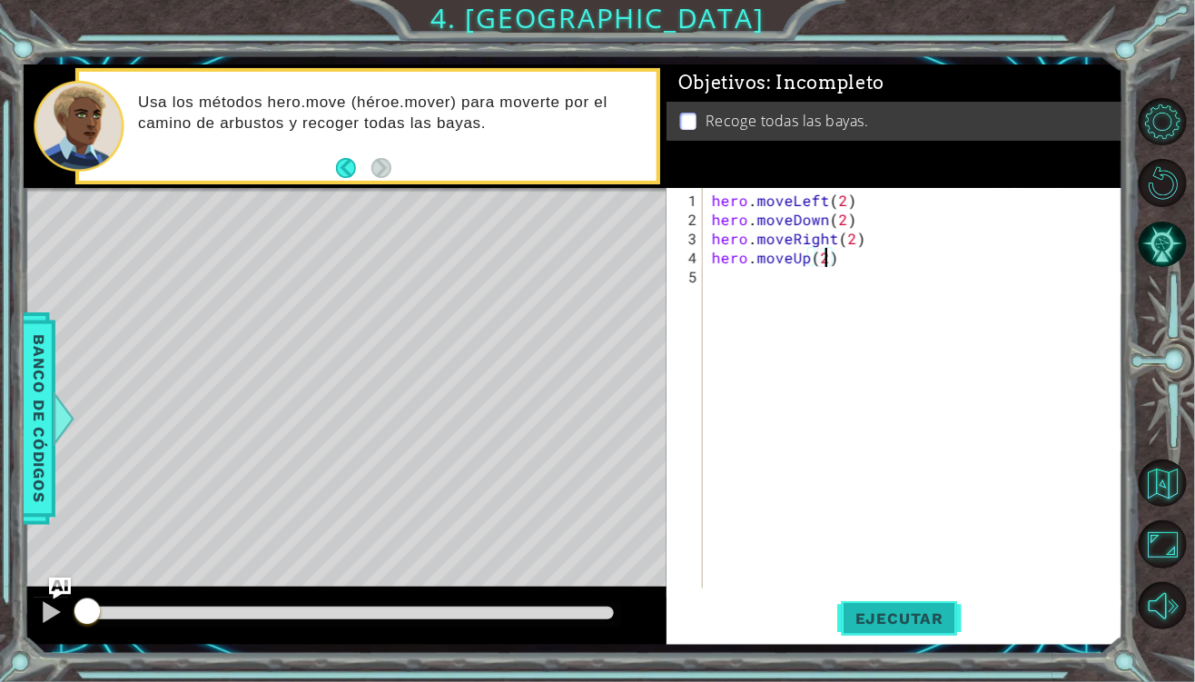
type textarea "hero.moveUp(2)"
click at [912, 622] on span "Ejecutar" at bounding box center [899, 618] width 124 height 18
click at [1141, 527] on button "Maximizar navegador" at bounding box center [1162, 544] width 48 height 48
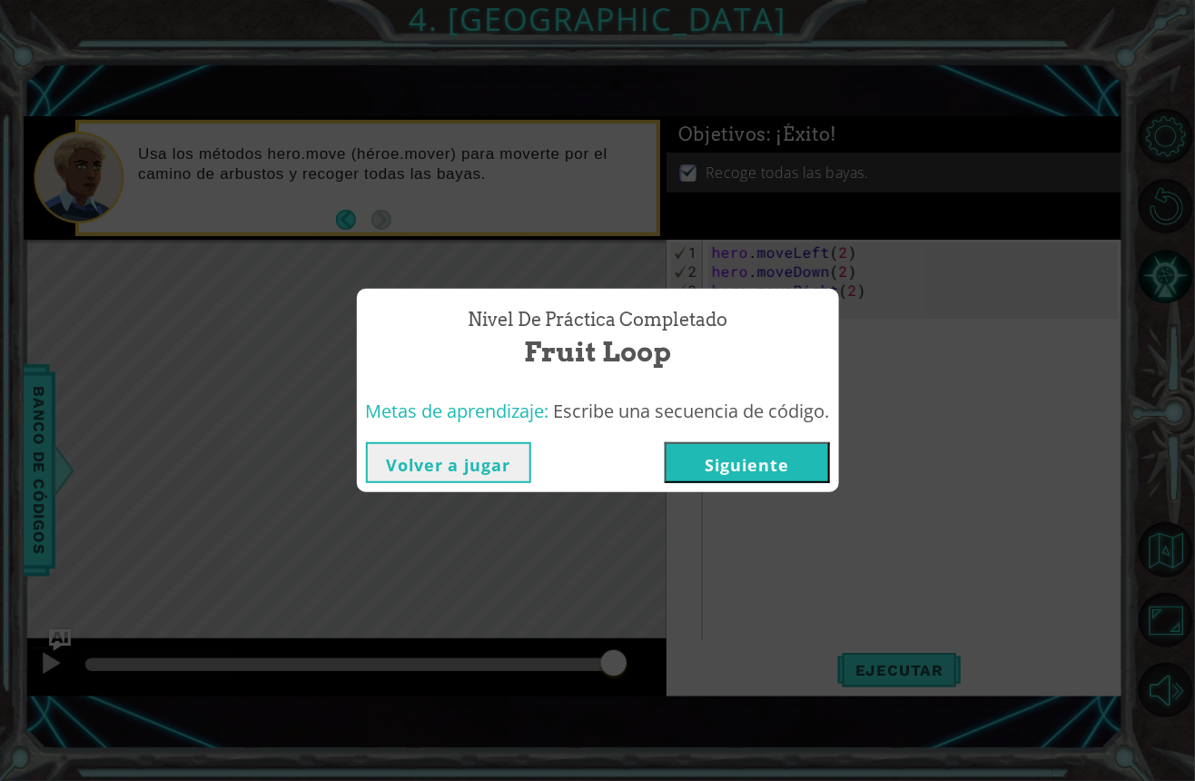
click at [730, 481] on div "Nivel de práctica Completado Fruit Loop Metas de aprendizaje: Escribe una secue…" at bounding box center [597, 390] width 1195 height 781
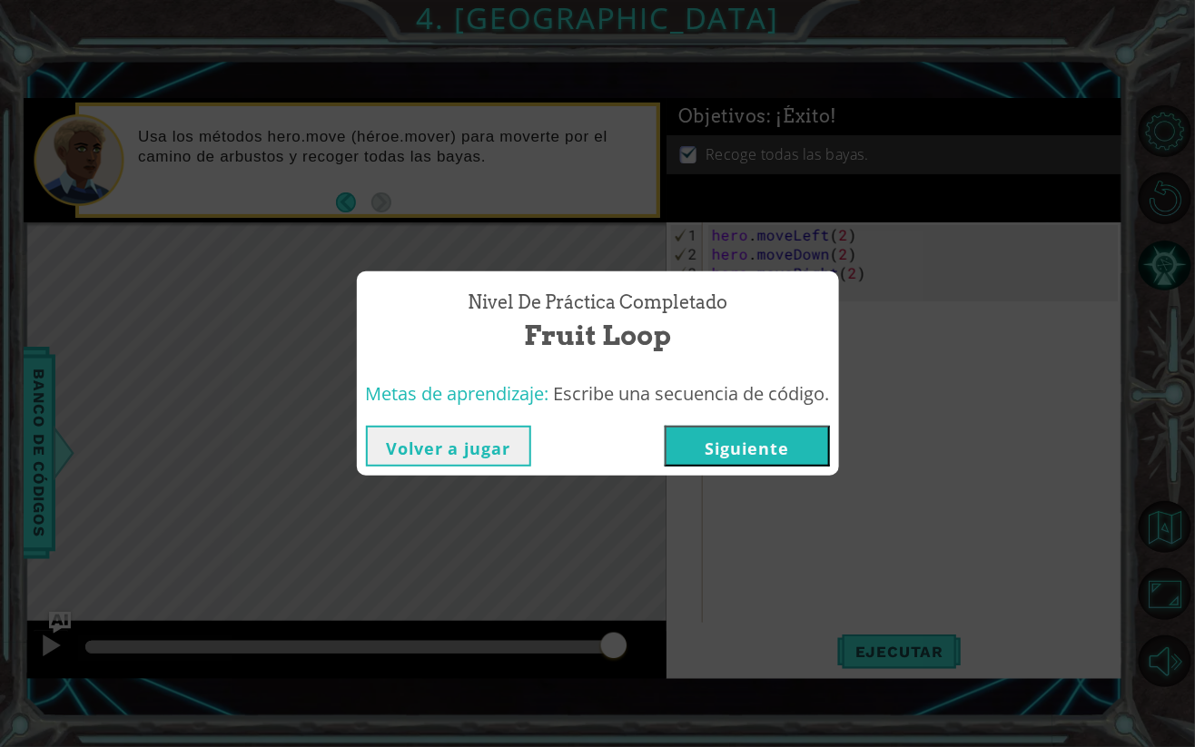
click at [692, 438] on button "Siguiente" at bounding box center [747, 446] width 165 height 41
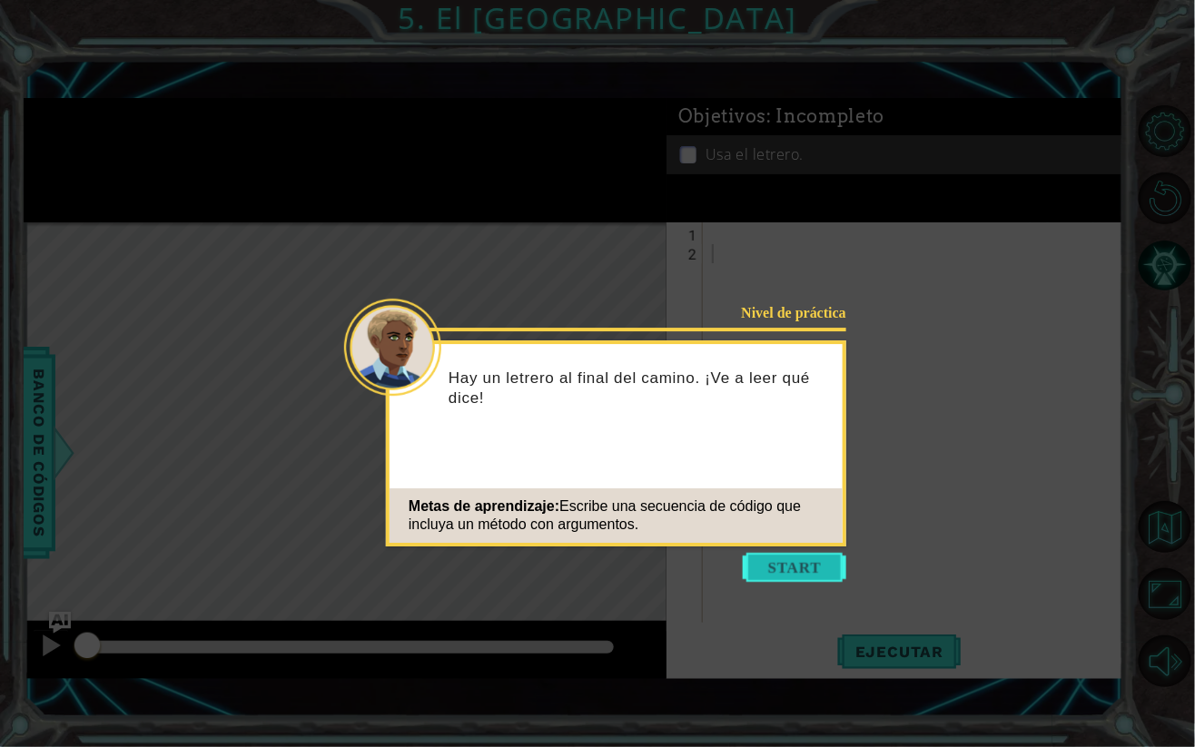
click at [772, 567] on button "Start" at bounding box center [794, 567] width 103 height 29
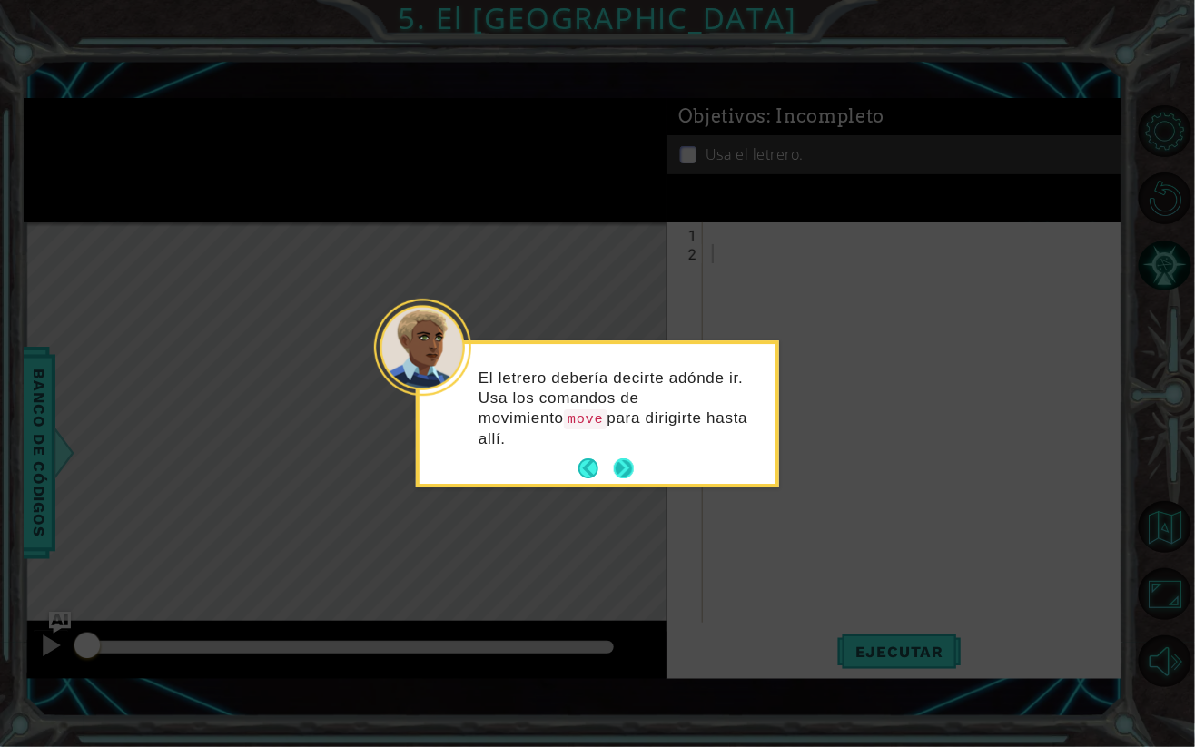
click at [629, 459] on button "Next" at bounding box center [624, 469] width 20 height 20
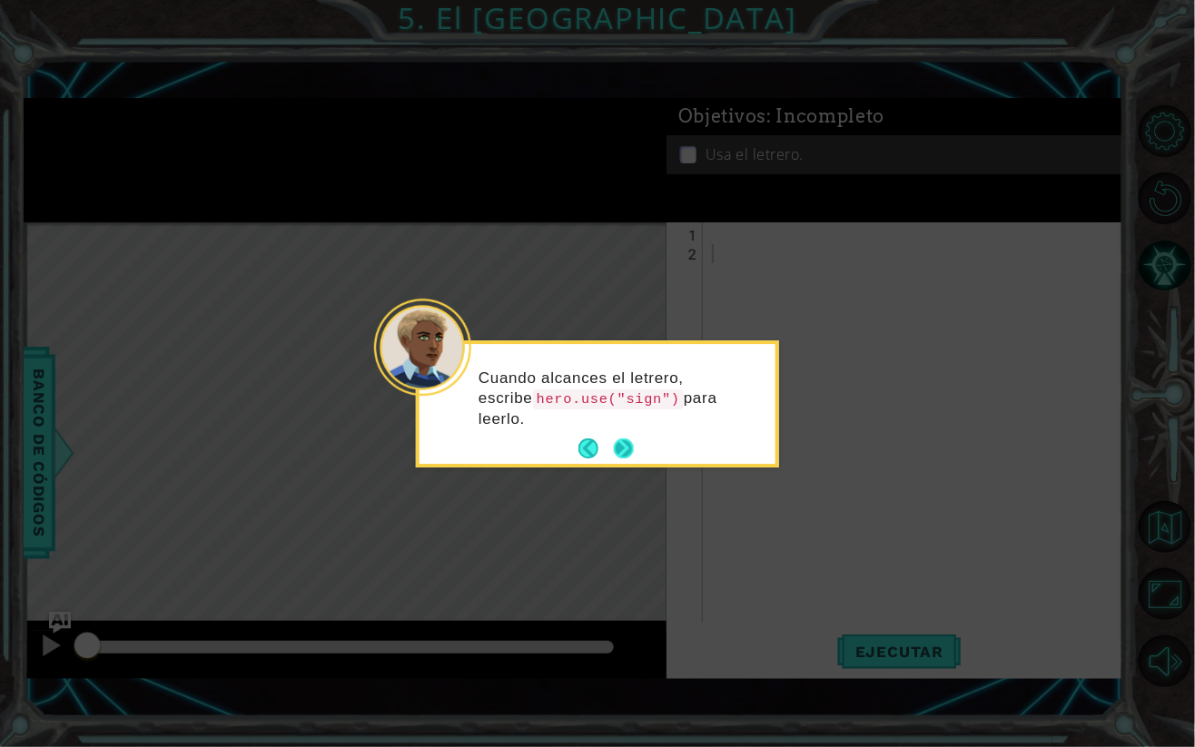
click at [630, 445] on button "Next" at bounding box center [624, 449] width 20 height 20
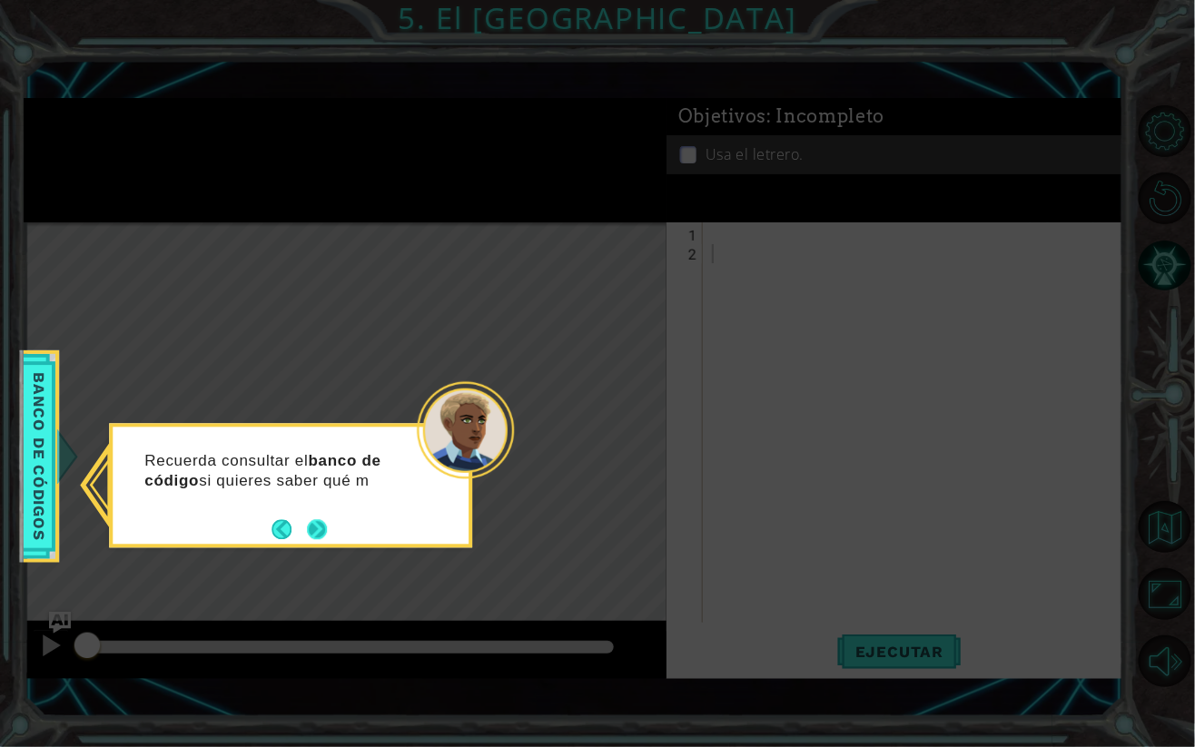
click at [327, 531] on button "Next" at bounding box center [317, 529] width 20 height 20
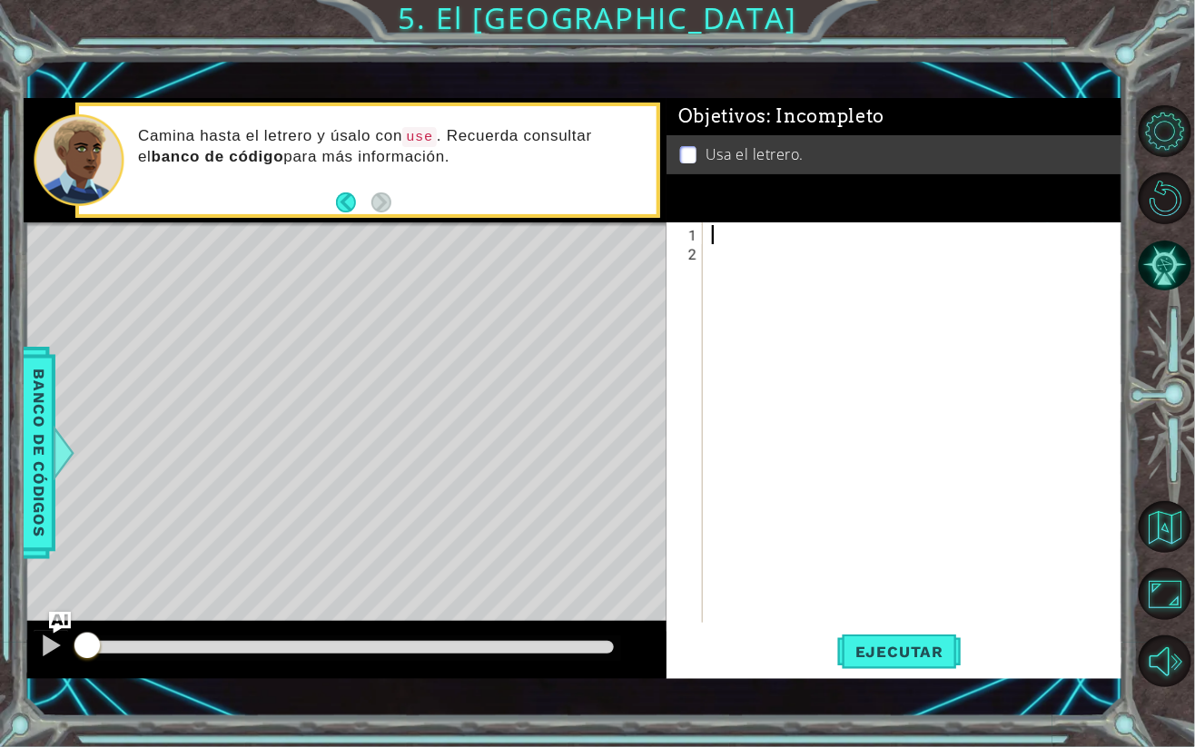
click at [715, 229] on div at bounding box center [917, 444] width 419 height 438
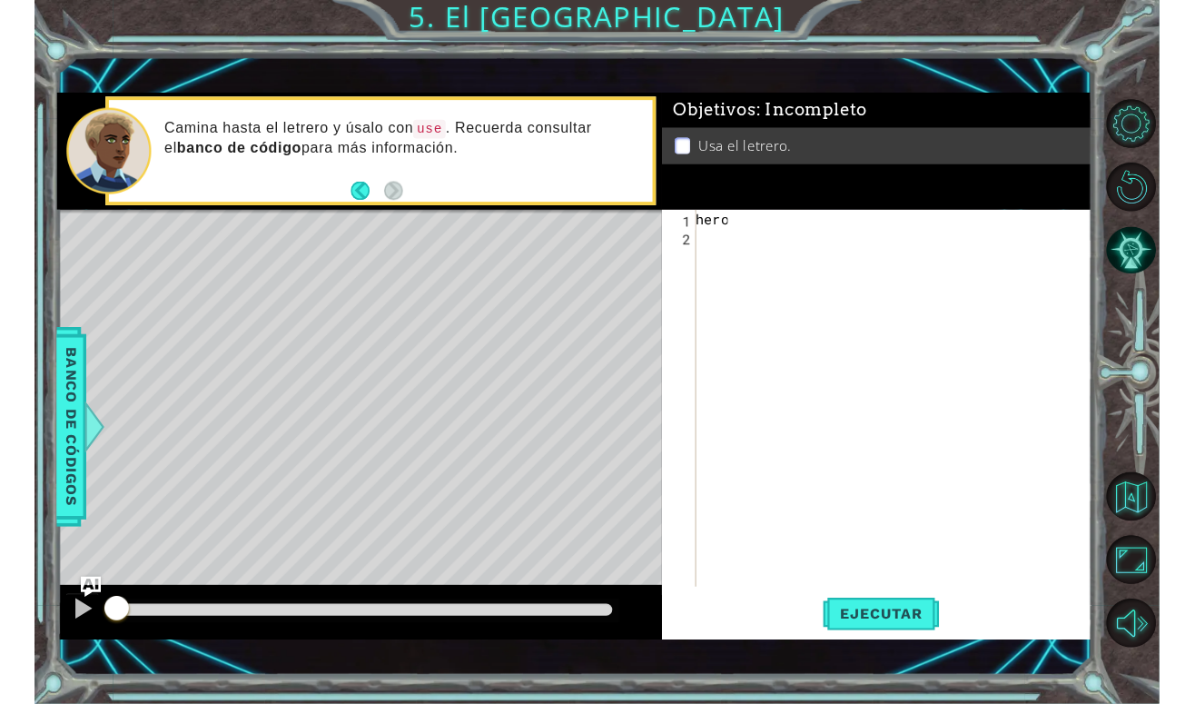
scroll to position [0, 1]
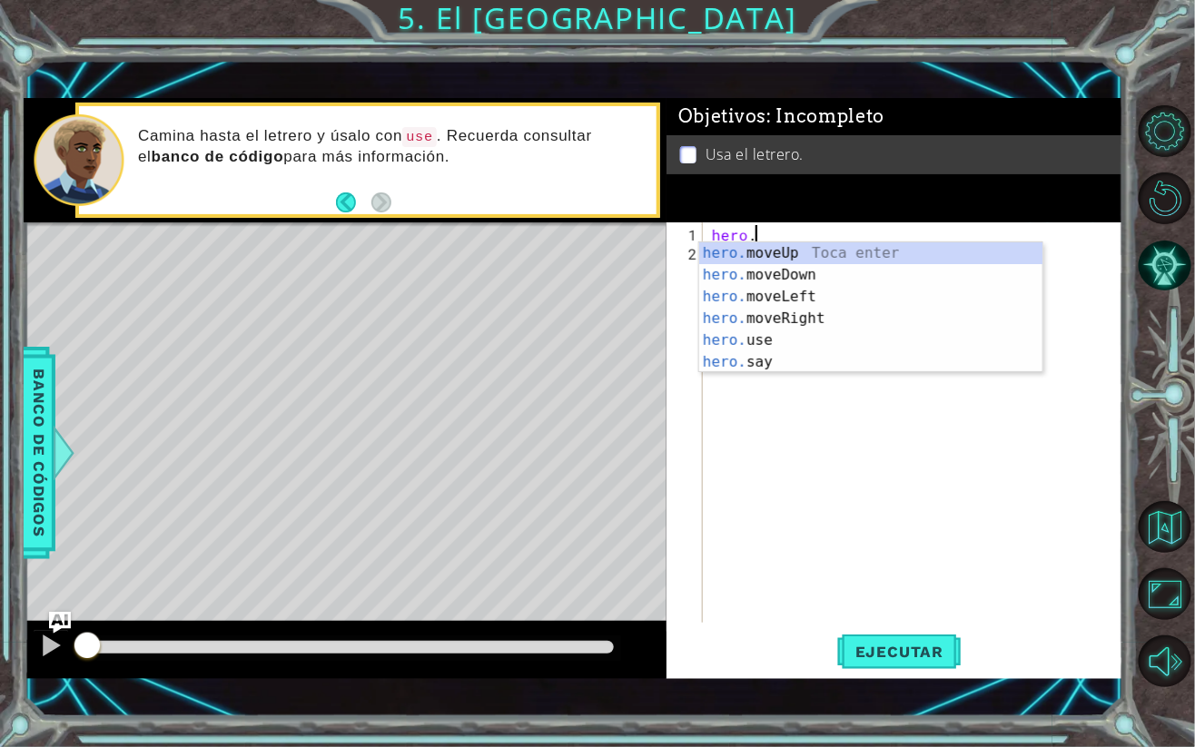
click at [854, 318] on div "hero. moveUp Toca enter hero. moveDown Toca enter hero. moveLeft Toca enter her…" at bounding box center [871, 329] width 344 height 174
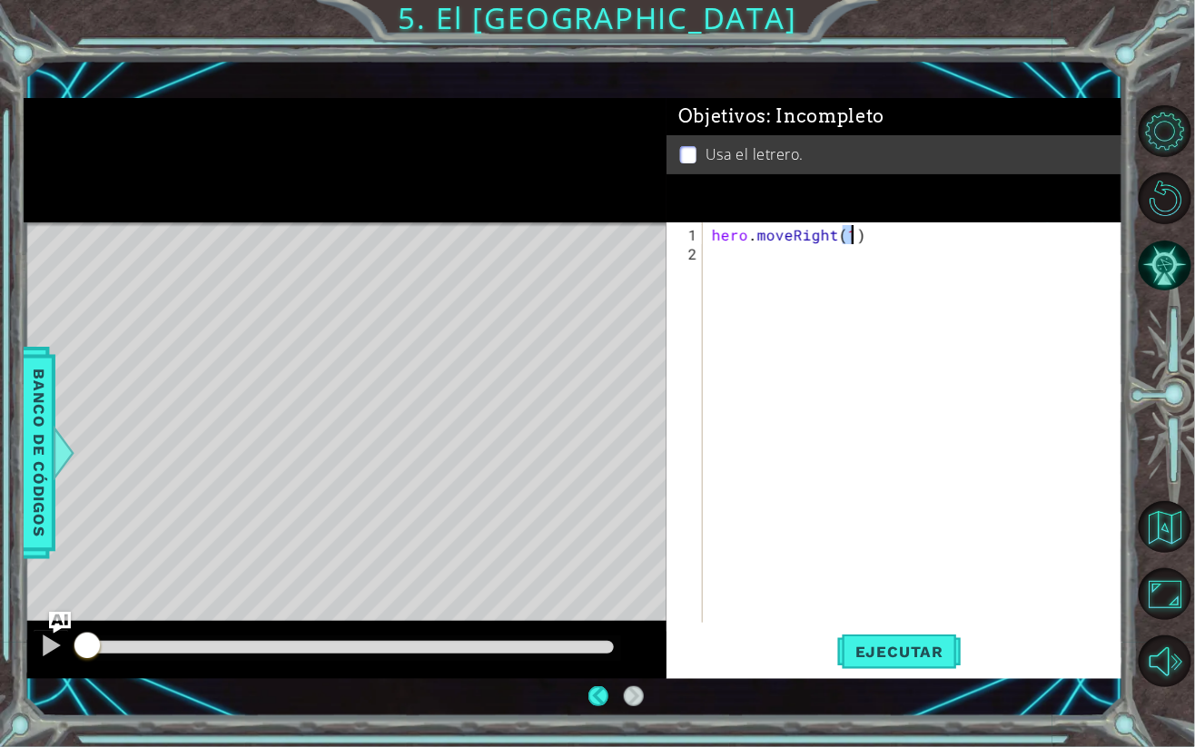
type textarea "hero.moveRight(1)"
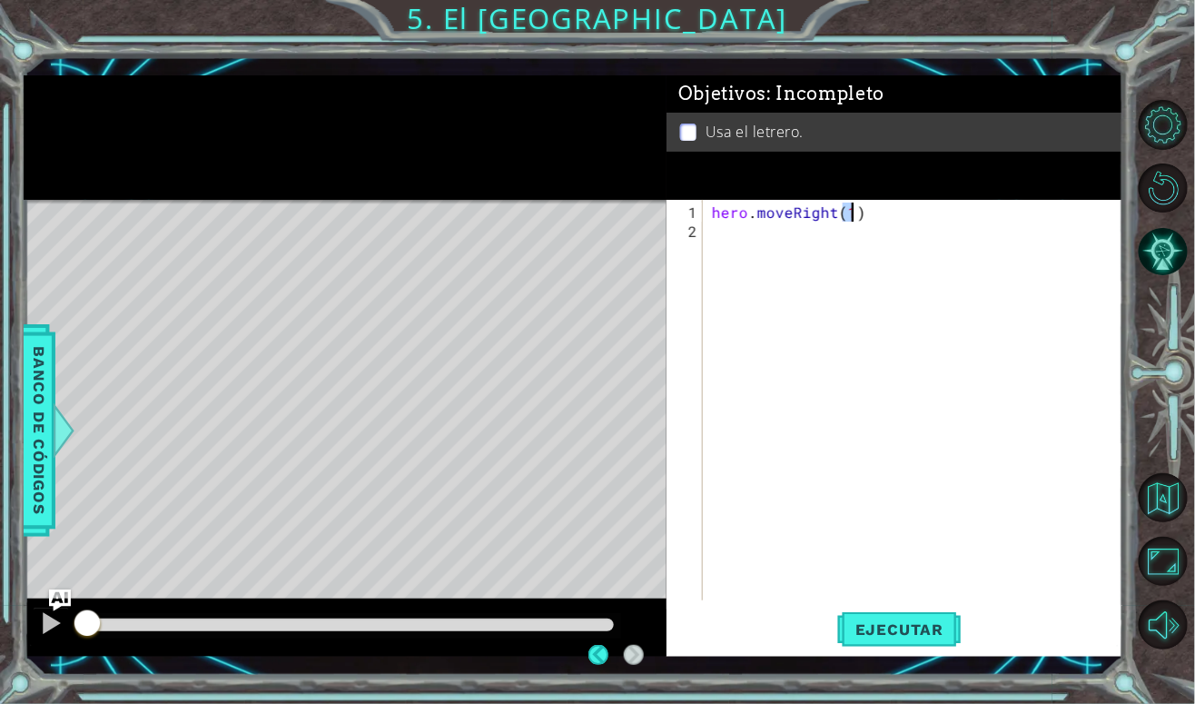
scroll to position [0, 8]
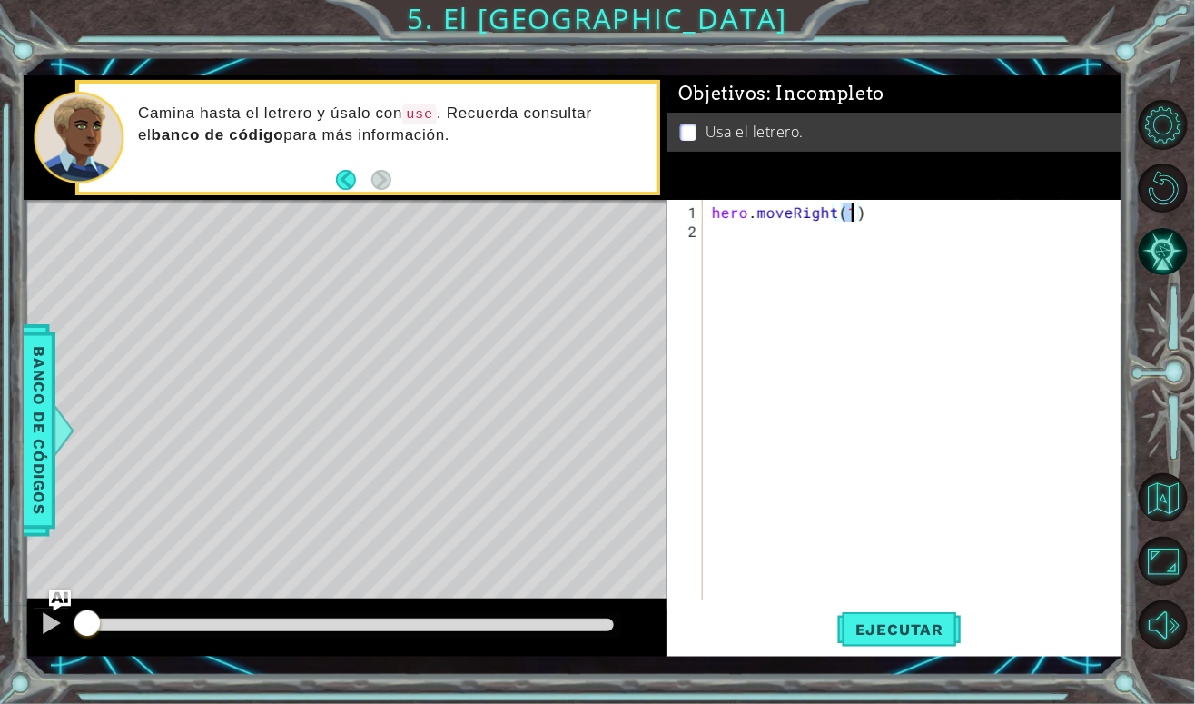
click at [872, 238] on div "hero . moveRight ( 1 )" at bounding box center [917, 421] width 419 height 438
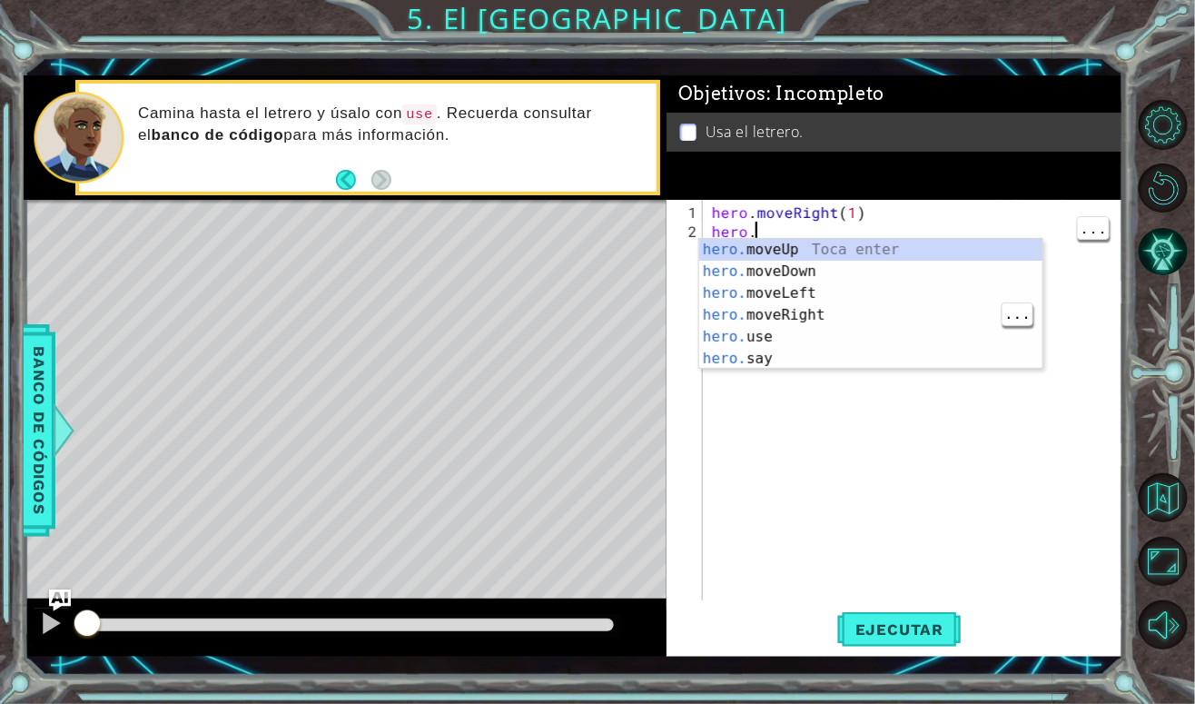
type textarea "hero."
click at [859, 241] on div "hero. moveUp Toca enter hero. moveDown Toca enter hero. moveLeft Toca enter her…" at bounding box center [871, 326] width 344 height 174
type textarea "hero.moveUp(1)"
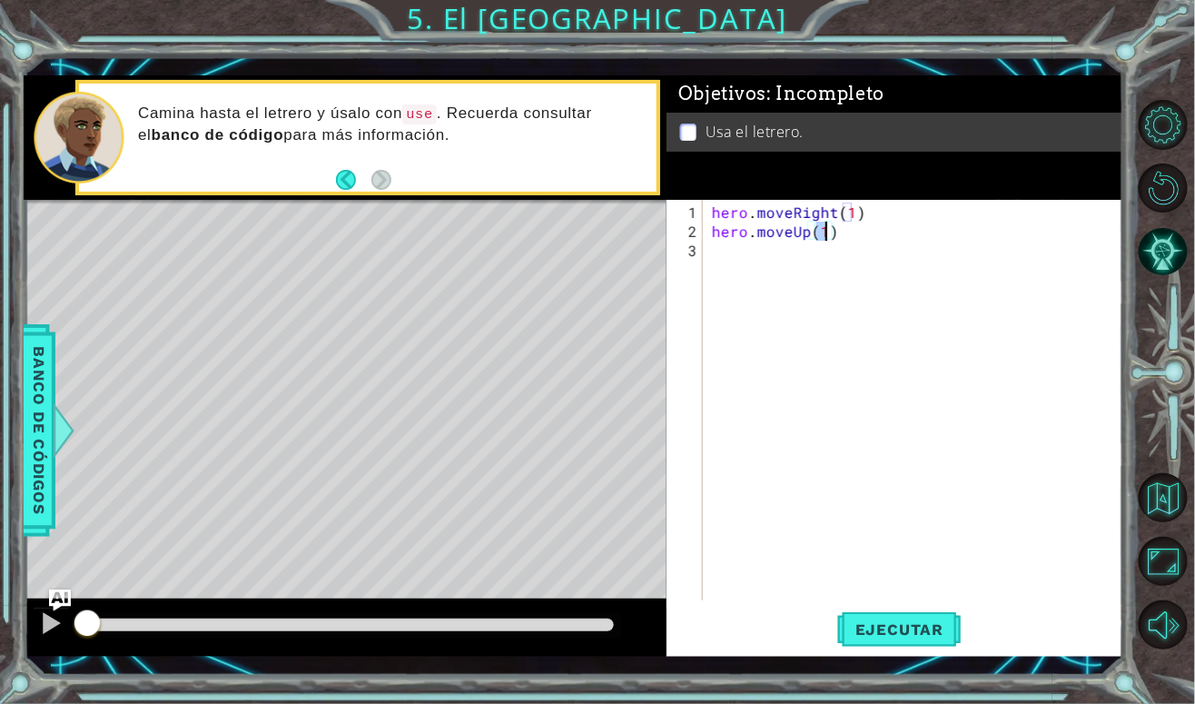
click at [853, 276] on div "hero . moveRight ( 1 ) hero . moveUp ( 1 )" at bounding box center [917, 421] width 419 height 438
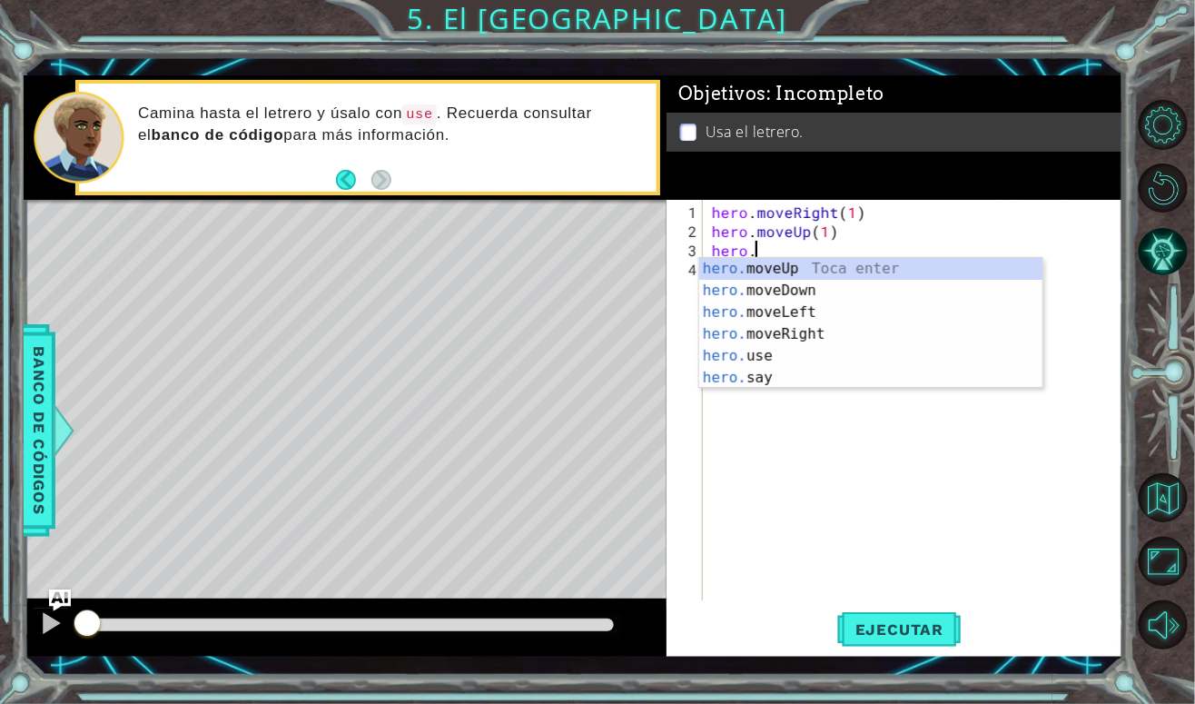
click at [823, 314] on div "hero. moveUp Toca enter hero. moveDown Toca enter hero. moveLeft Toca enter her…" at bounding box center [871, 345] width 344 height 174
type textarea "hero.moveLeft(1)"
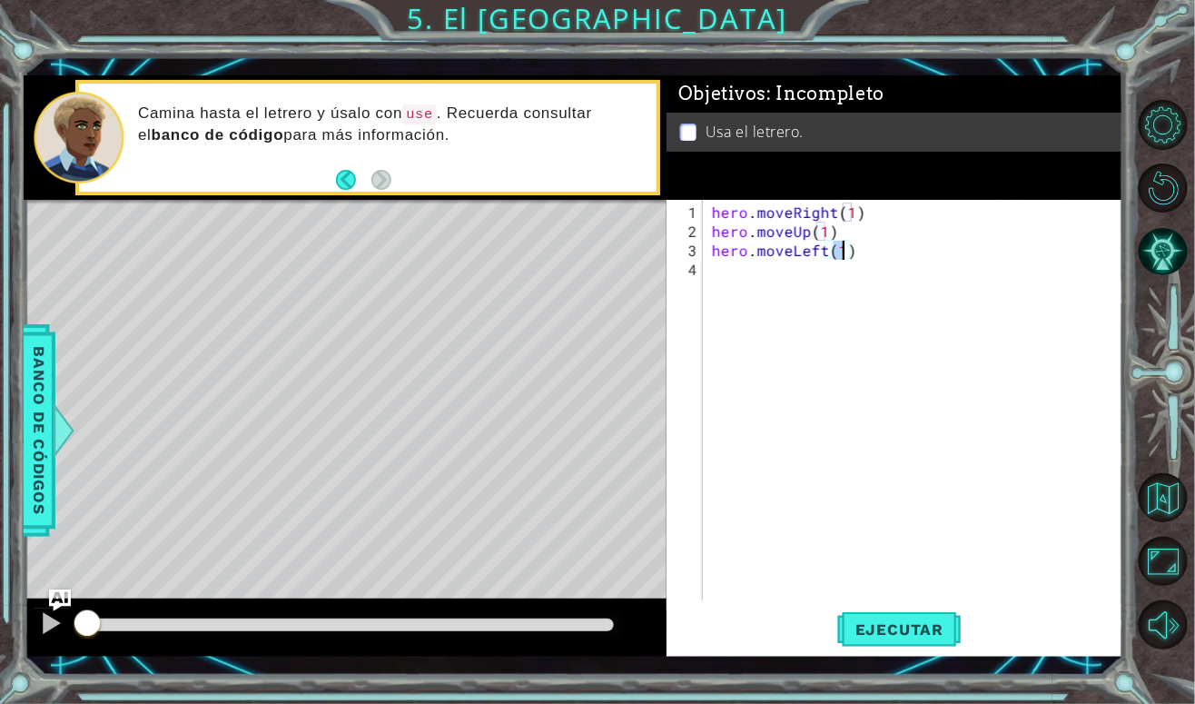
scroll to position [0, 7]
click at [737, 277] on div "hero . moveRight ( 1 ) hero . moveUp ( 1 ) hero . moveLeft ( 1 )" at bounding box center [917, 421] width 419 height 438
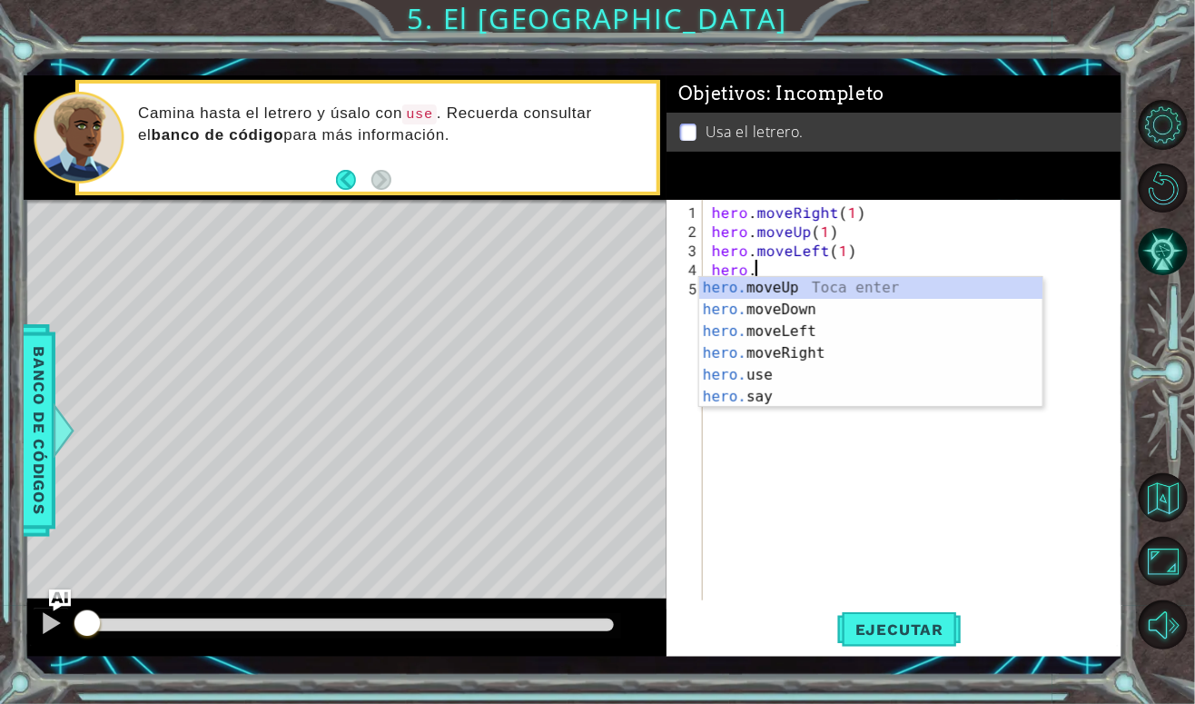
click at [817, 275] on div "hero . moveRight ( 1 ) hero . moveUp ( 1 ) hero . moveLeft ( 1 ) hero ." at bounding box center [917, 421] width 419 height 438
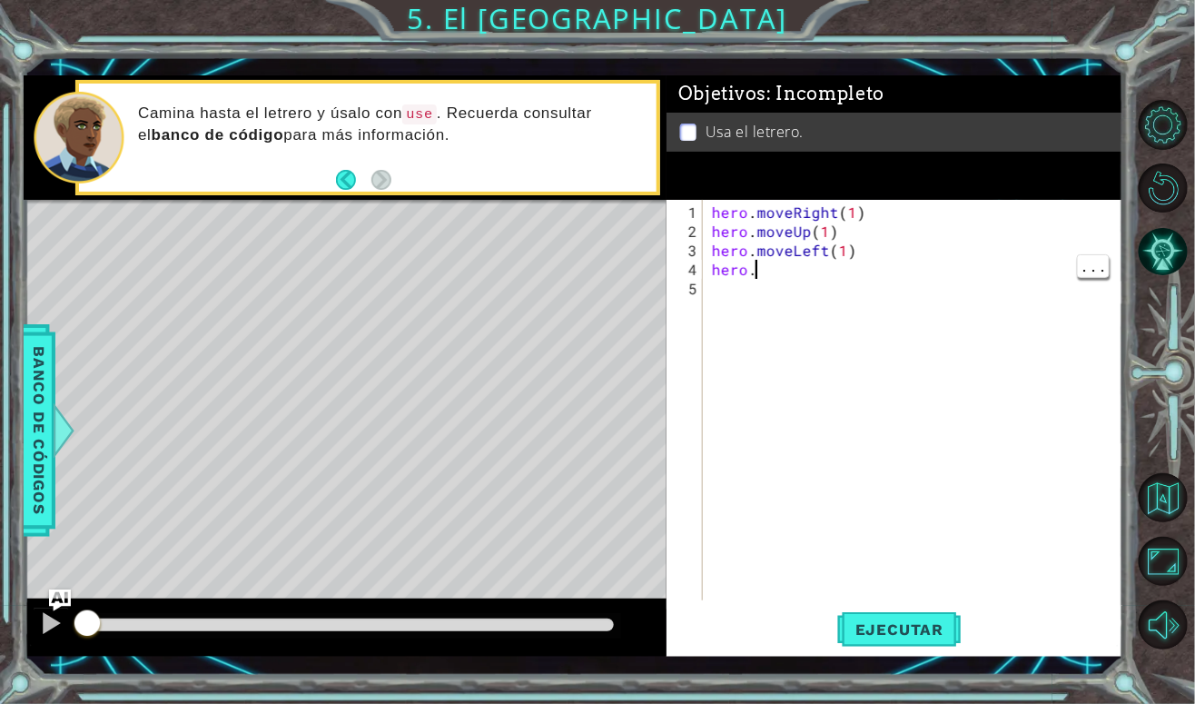
click at [792, 254] on div "hero . moveRight ( 1 ) hero . moveUp ( 1 ) hero . moveLeft ( 1 ) hero ." at bounding box center [917, 421] width 419 height 438
click at [800, 268] on div "hero . moveRight ( 1 ) hero . moveUp ( 1 ) hero . moveLeft ( 1 ) hero ." at bounding box center [917, 421] width 419 height 438
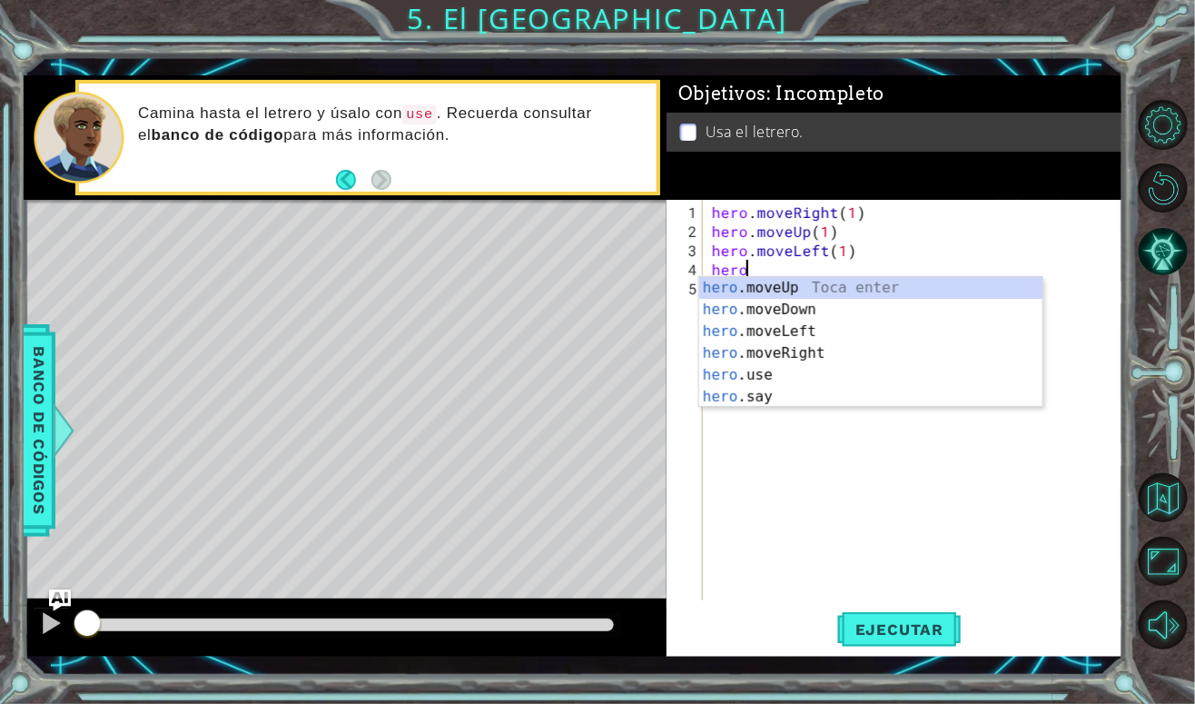
click at [814, 286] on div "hero .moveUp Toca enter hero .moveDown Toca enter hero .moveLeft Toca enter her…" at bounding box center [871, 364] width 344 height 174
type textarea "hero.moveUp(1)"
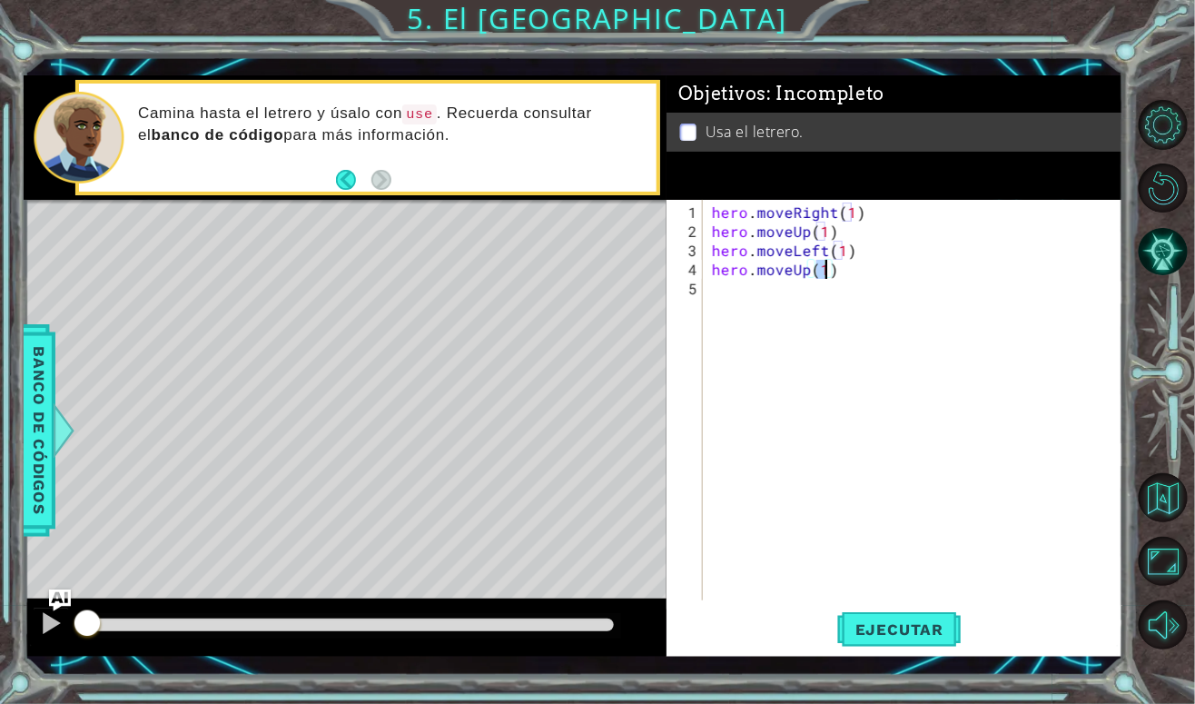
click at [766, 307] on div "hero . moveRight ( 1 ) hero . moveUp ( 1 ) hero . moveLeft ( 1 ) hero . moveUp …" at bounding box center [917, 421] width 419 height 438
click at [793, 296] on div "hero . moveRight ( 1 ) hero . moveUp ( 1 ) hero . moveLeft ( 1 ) hero . moveUp …" at bounding box center [917, 421] width 419 height 438
click at [756, 313] on div "hero . moveRight ( 1 ) hero . moveUp ( 1 ) hero . moveLeft ( 1 ) hero . moveUp …" at bounding box center [917, 421] width 419 height 438
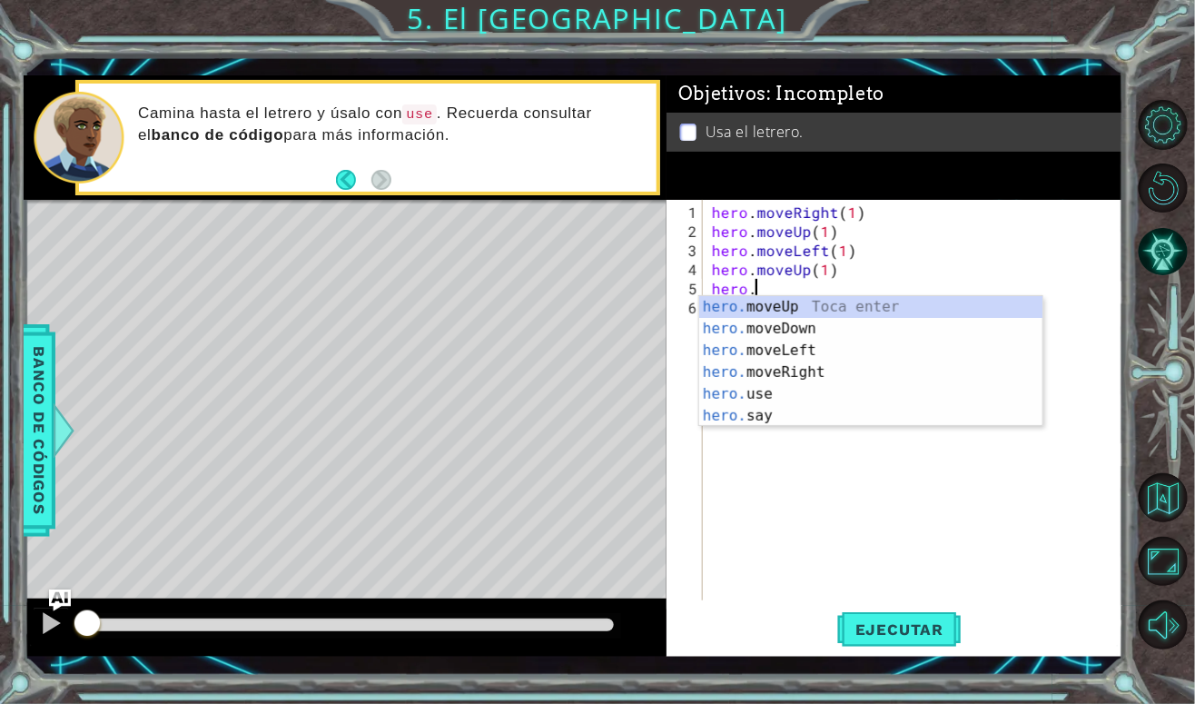
scroll to position [0, 1]
click at [826, 381] on div "hero. moveUp Toca enter hero. moveDown Toca enter hero. moveLeft Toca enter her…" at bounding box center [871, 383] width 344 height 174
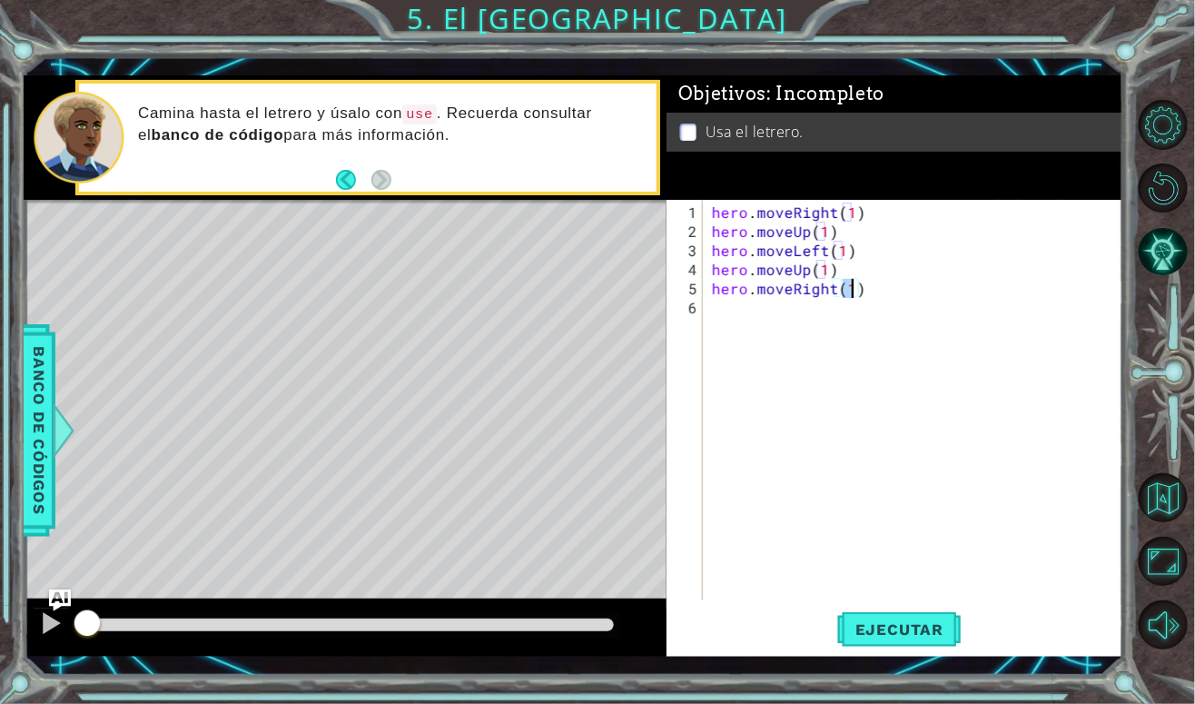
scroll to position [0, 7]
type textarea "hero.moveRight(2)"
click at [793, 316] on div "hero . moveRight ( 1 ) hero . moveUp ( 1 ) hero . moveLeft ( 1 ) hero . moveUp …" at bounding box center [917, 421] width 419 height 438
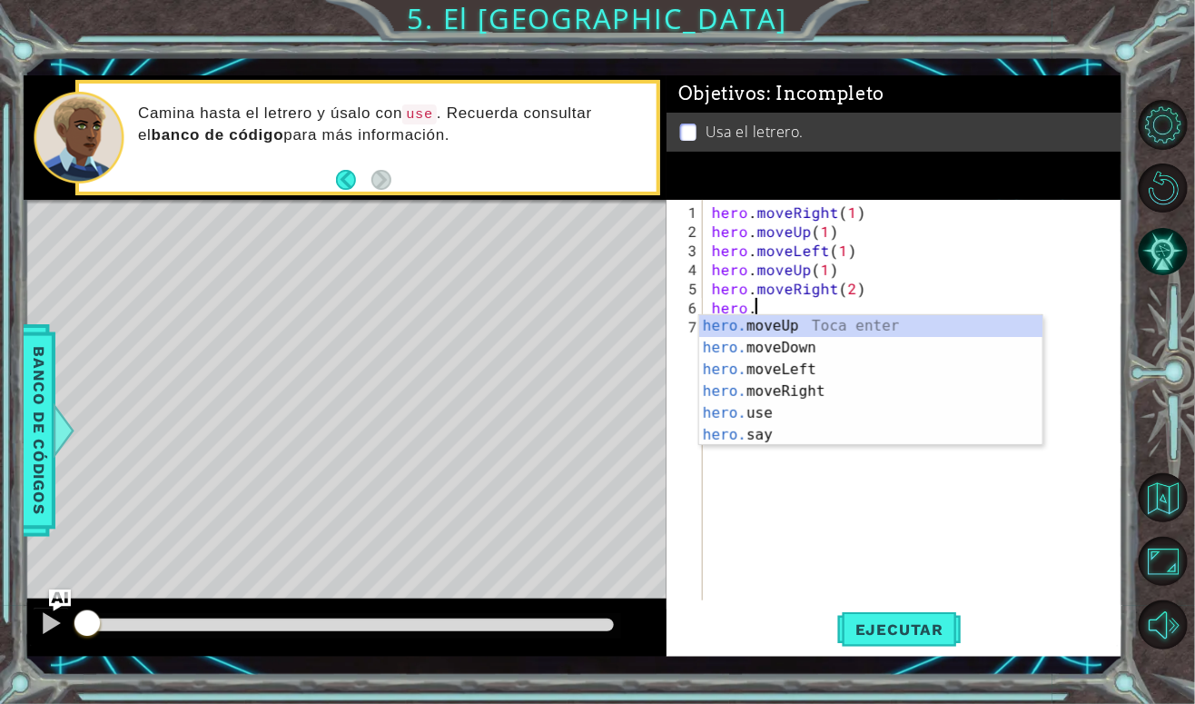
click at [843, 347] on div "hero. moveUp Toca enter hero. moveDown Toca enter hero. moveLeft Toca enter her…" at bounding box center [871, 402] width 344 height 174
type textarea "hero.moveDown(1)"
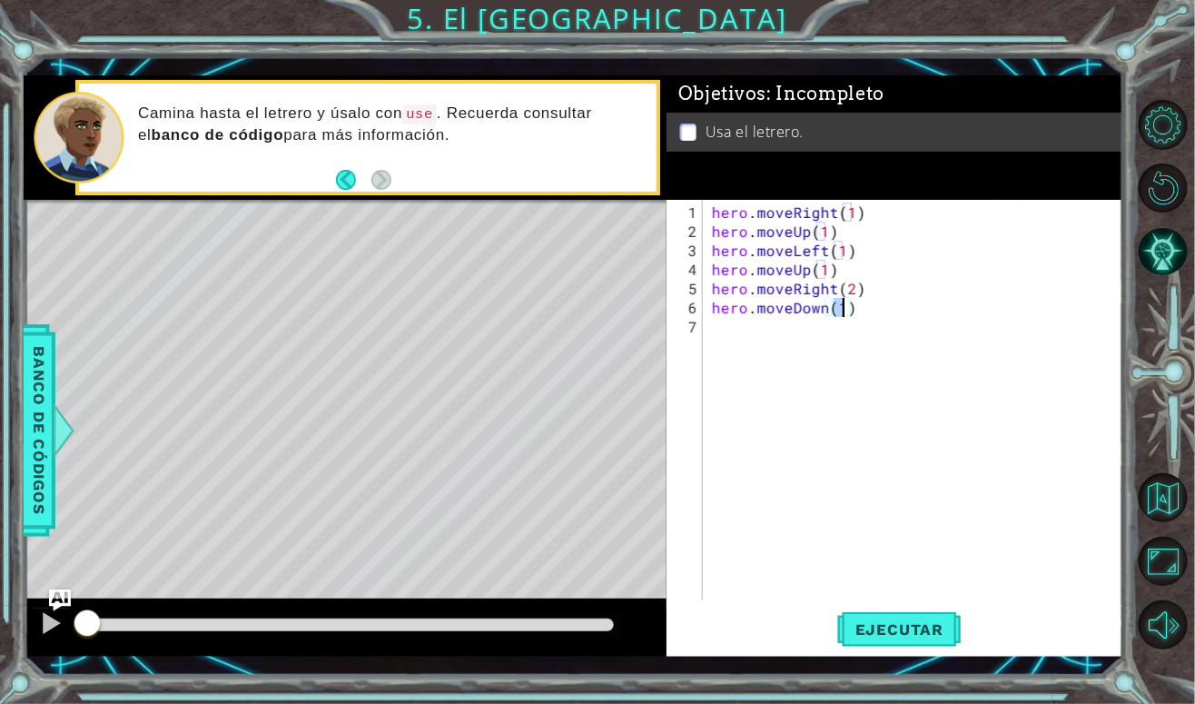
click at [782, 332] on div "hero . moveRight ( 1 ) hero . moveUp ( 1 ) hero . moveLeft ( 1 ) hero . moveUp …" at bounding box center [917, 421] width 419 height 438
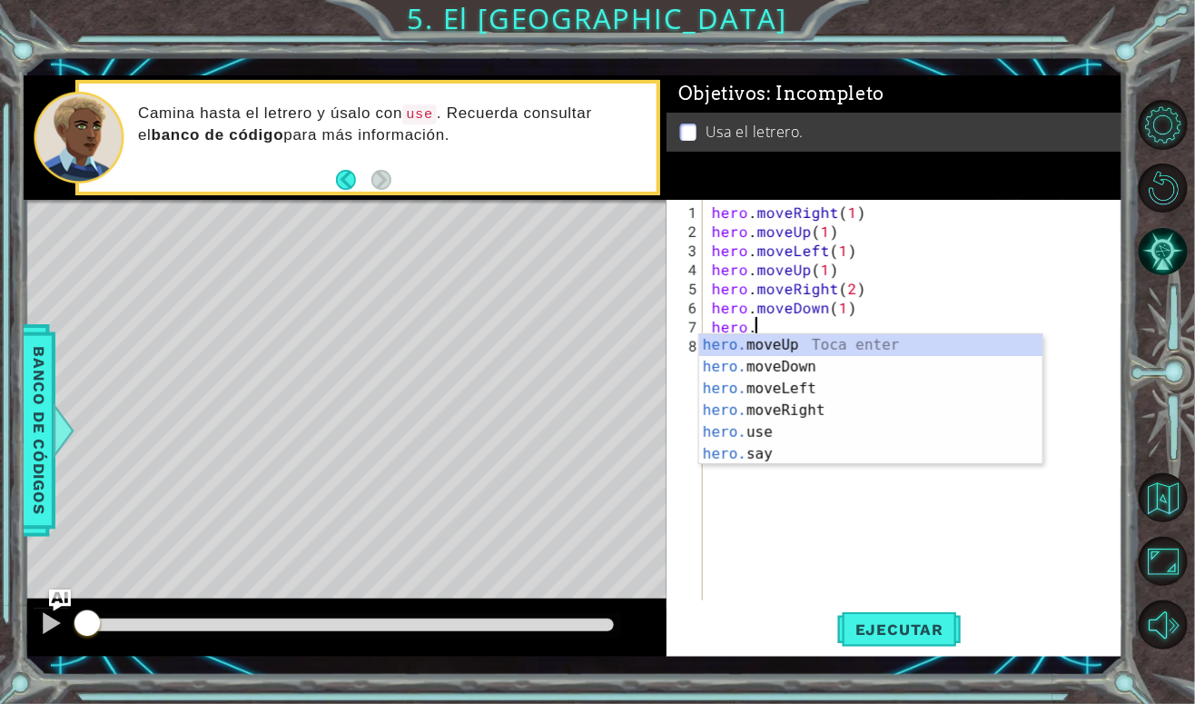
click at [795, 434] on div "hero. moveUp Toca enter hero. moveDown Toca enter hero. moveLeft Toca enter her…" at bounding box center [871, 421] width 344 height 174
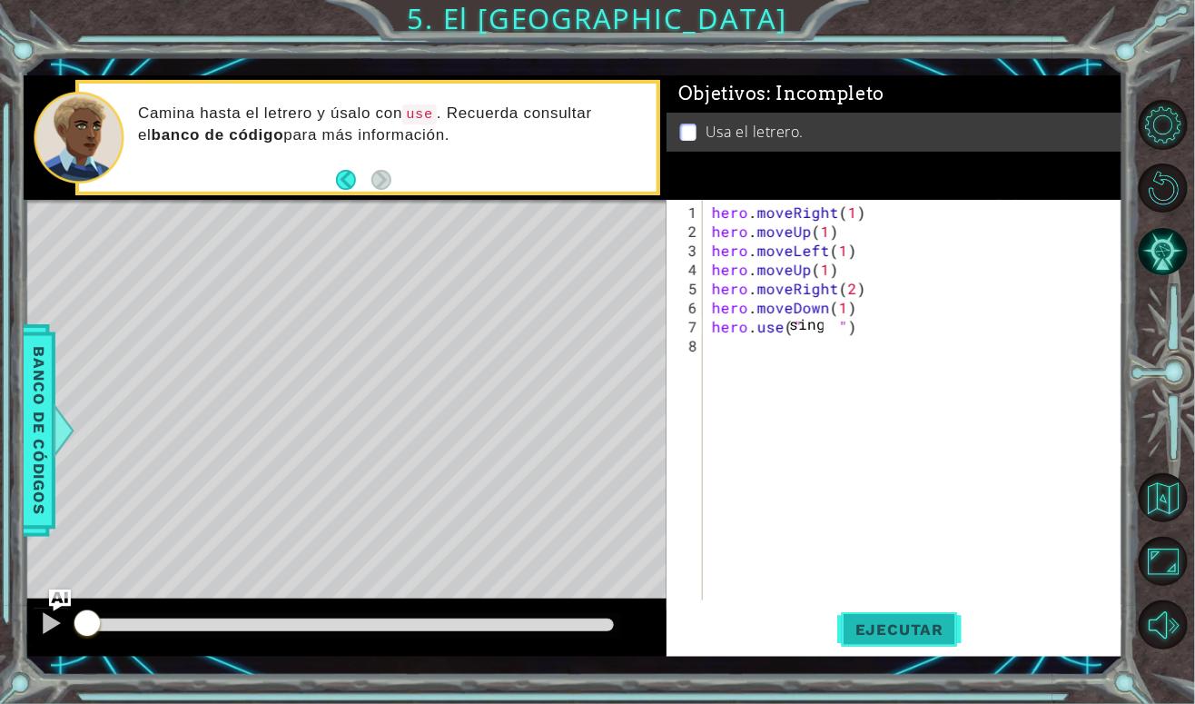
click at [931, 643] on button "Ejecutar" at bounding box center [899, 628] width 124 height 45
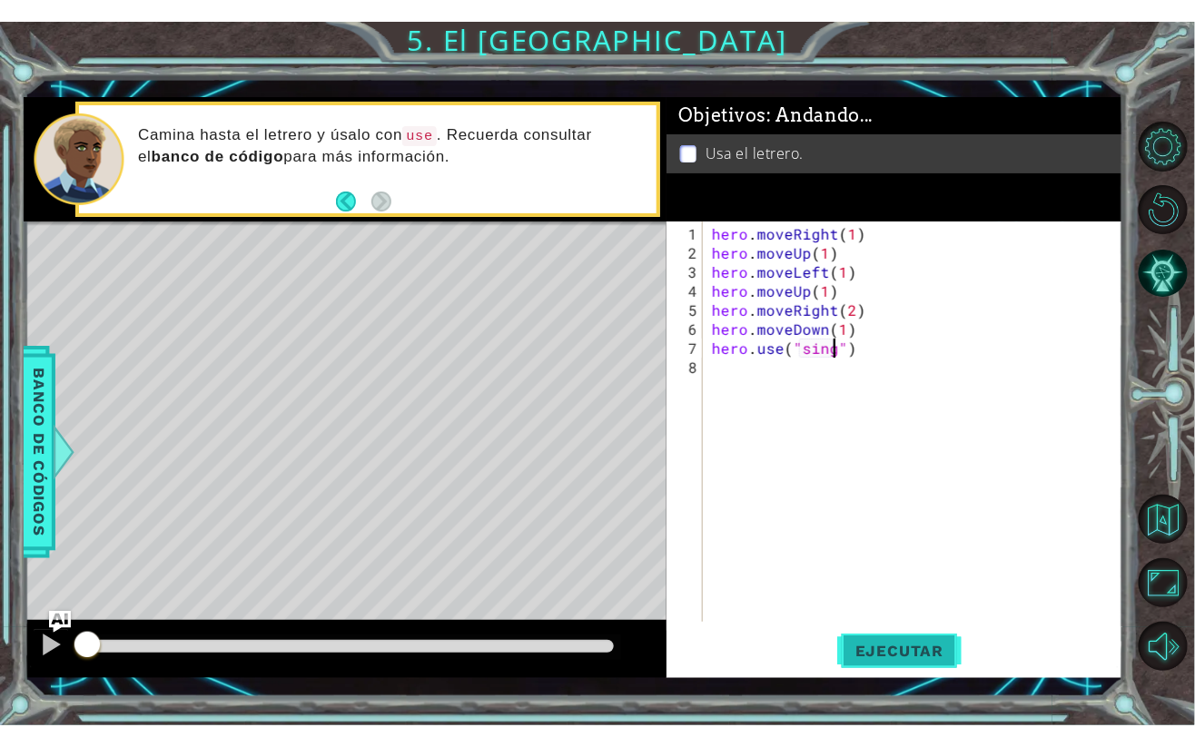
scroll to position [0, 7]
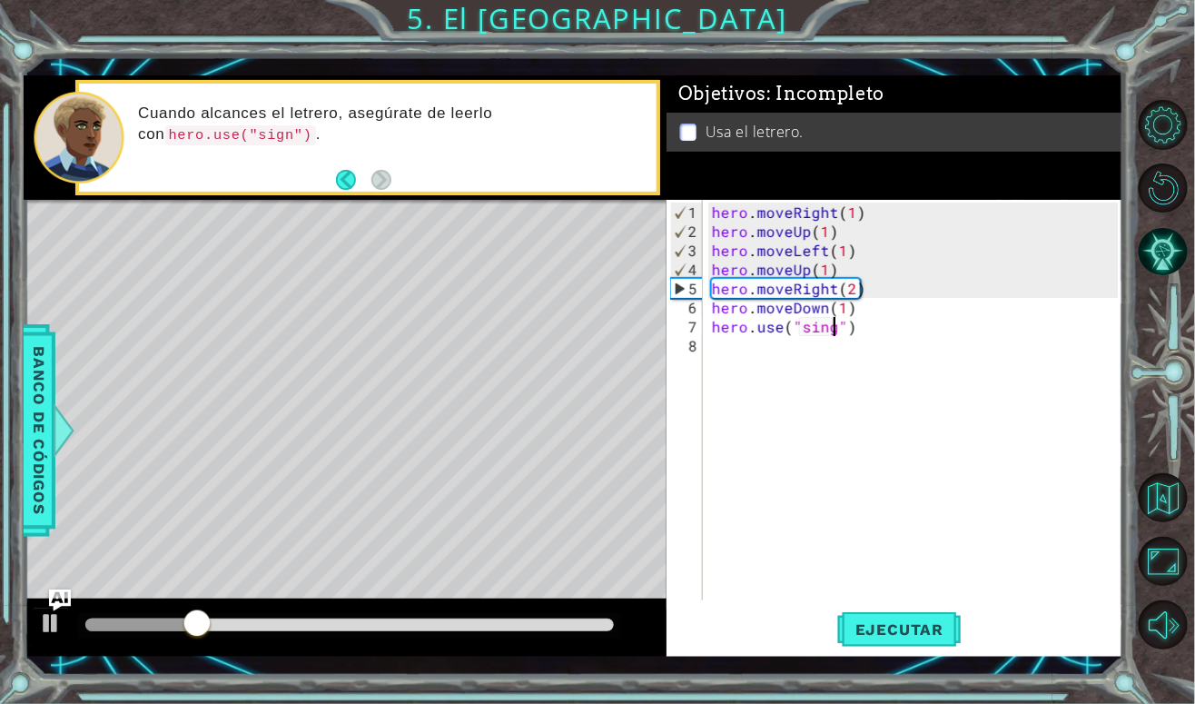
click at [829, 323] on div "hero . moveRight ( 1 ) hero . moveUp ( 1 ) hero . moveLeft ( 1 ) hero . moveUp …" at bounding box center [917, 421] width 419 height 438
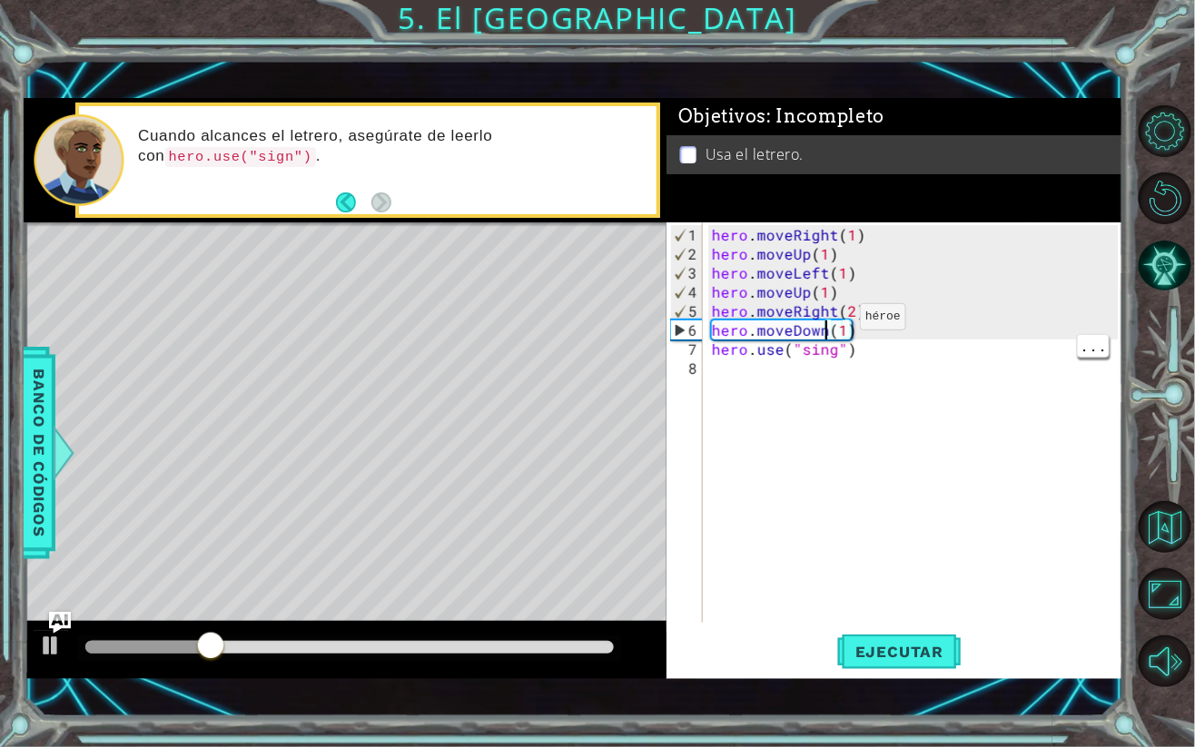
click at [830, 353] on div "hero . moveRight ( 1 ) hero . moveUp ( 1 ) hero . moveLeft ( 1 ) hero . moveUp …" at bounding box center [917, 444] width 419 height 438
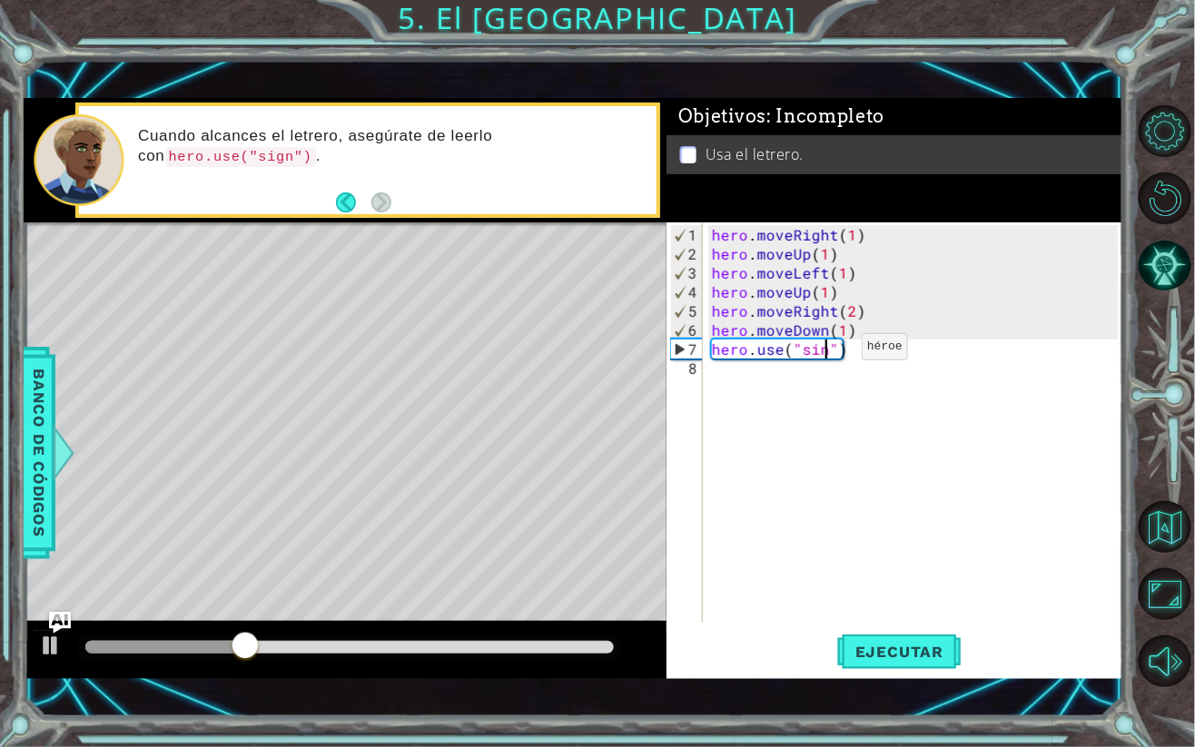
type textarea "hero.use("si")"
type textarea "sig"
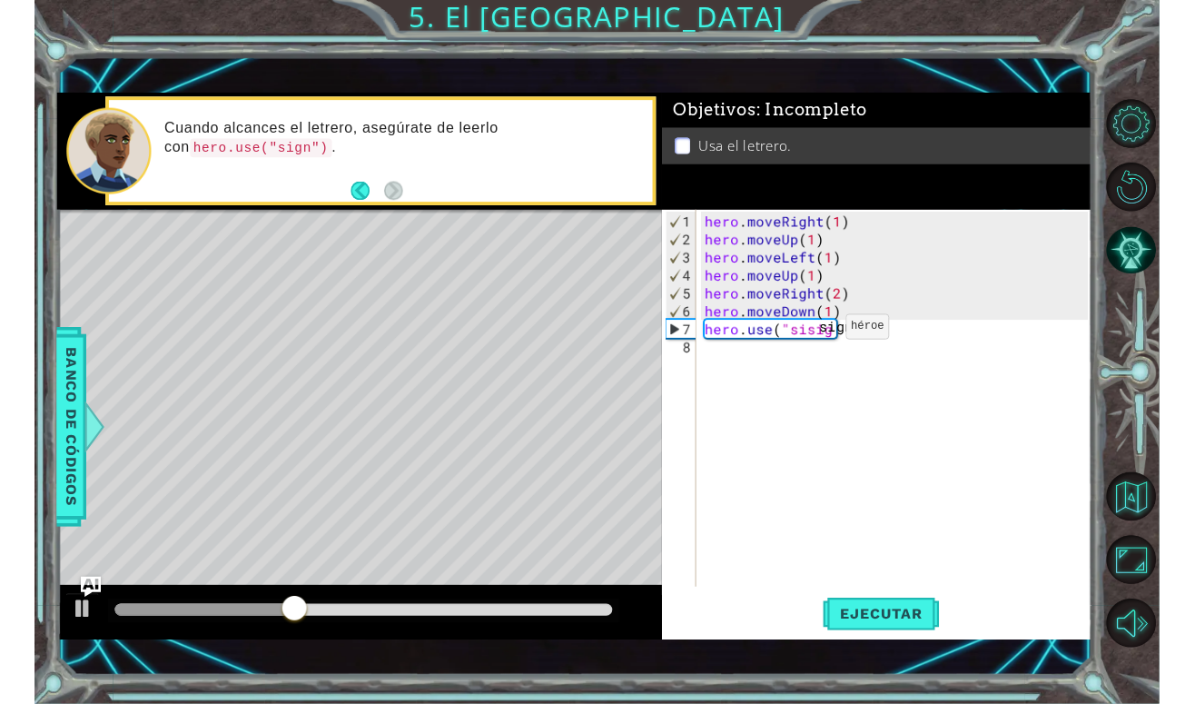
scroll to position [0, 1]
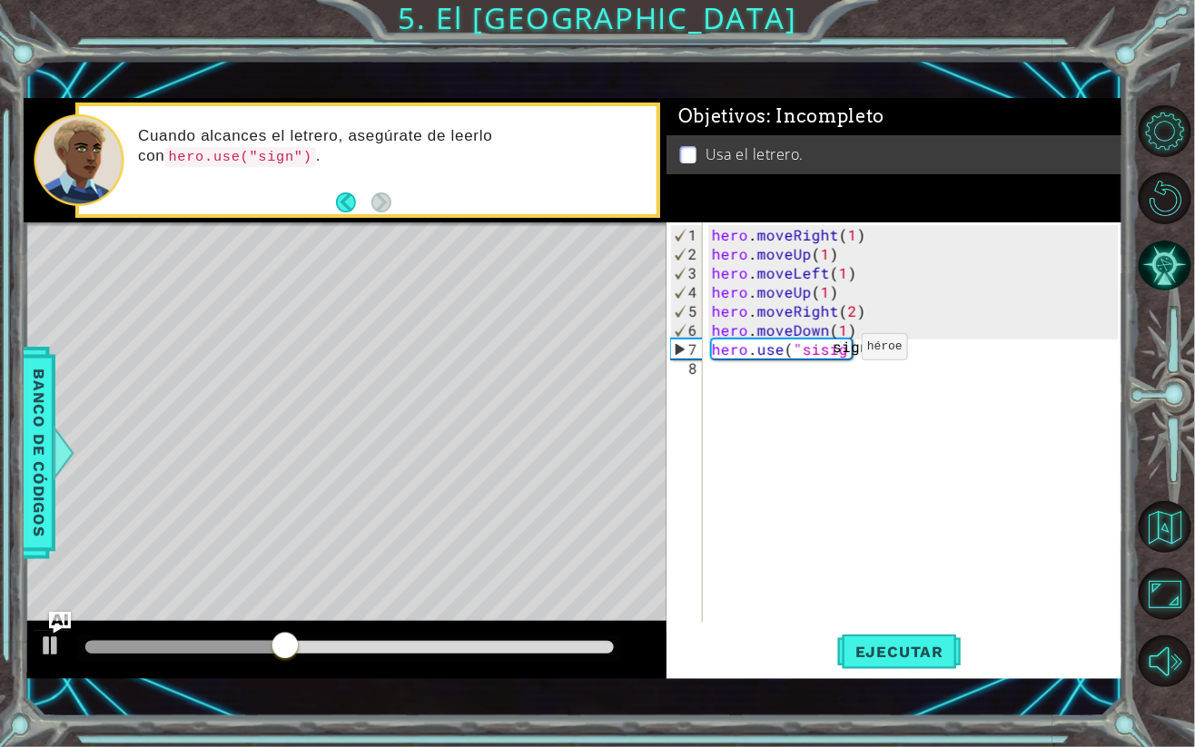
click at [835, 467] on div "hero . moveRight ( 1 ) hero . moveUp ( 1 ) hero . moveLeft ( 1 ) hero . moveUp …" at bounding box center [917, 444] width 419 height 438
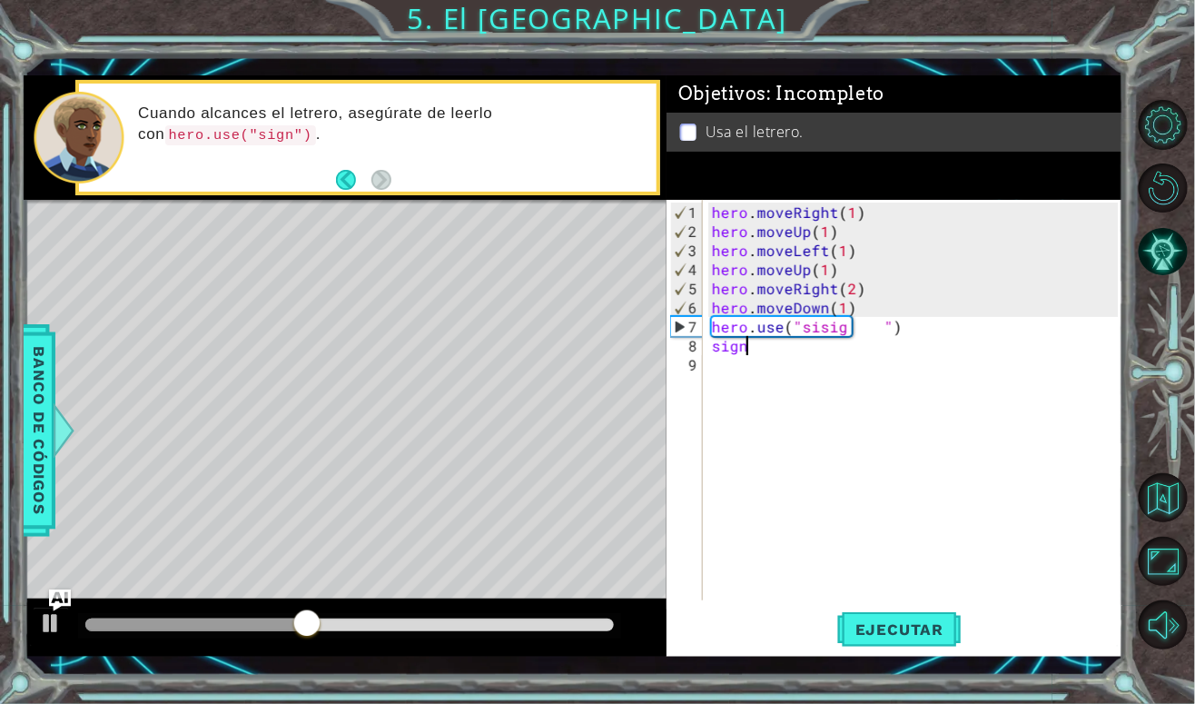
click at [846, 315] on div "hero . moveRight ( 1 ) hero . moveUp ( 1 ) hero . moveLeft ( 1 ) hero . moveUp …" at bounding box center [917, 421] width 419 height 438
click at [820, 572] on div "hero . moveRight ( 1 ) hero . moveUp ( 1 ) hero . moveLeft ( 1 ) hero . moveUp …" at bounding box center [917, 421] width 419 height 438
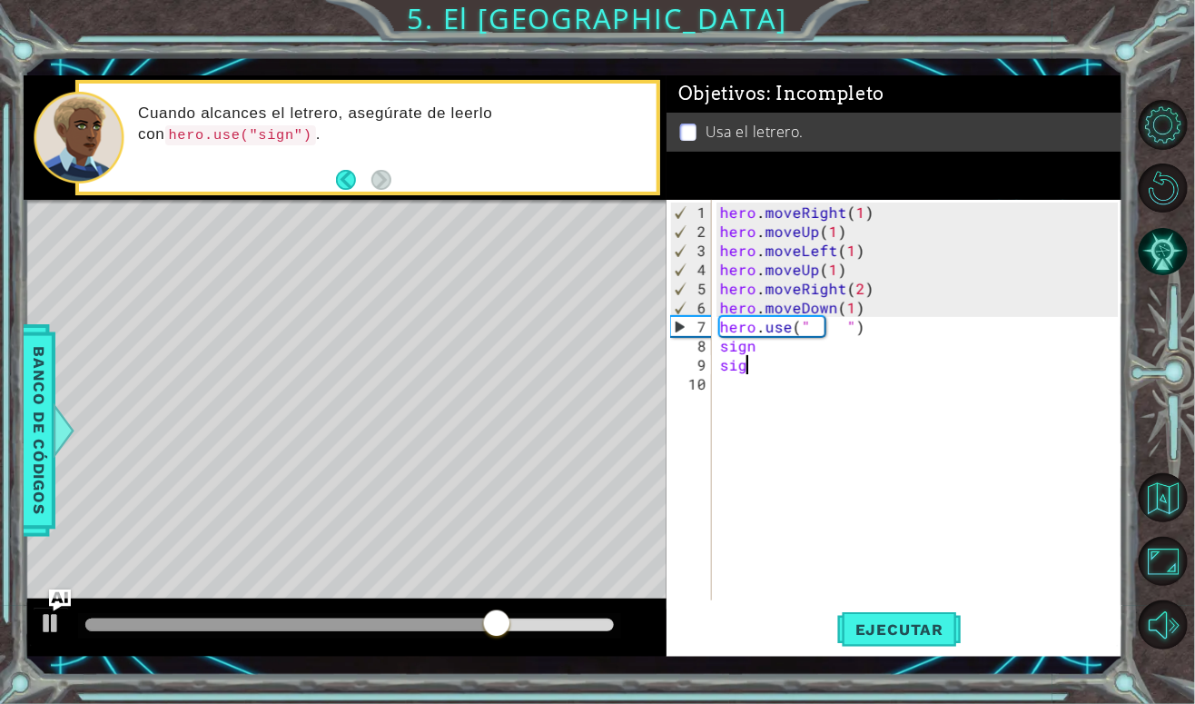
scroll to position [0, 0]
type textarea "s"
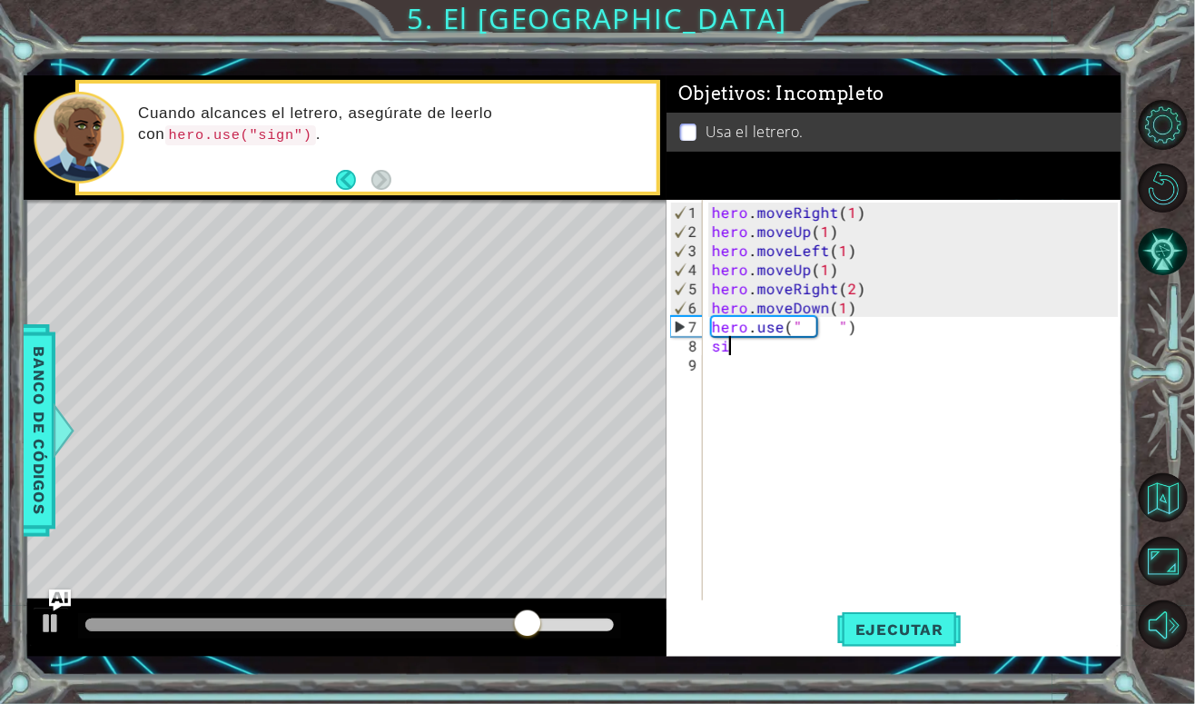
type textarea "s"
click at [800, 330] on div "hero . moveRight ( 1 ) hero . moveUp ( 1 ) hero . moveLeft ( 1 ) hero . moveUp …" at bounding box center [917, 421] width 419 height 438
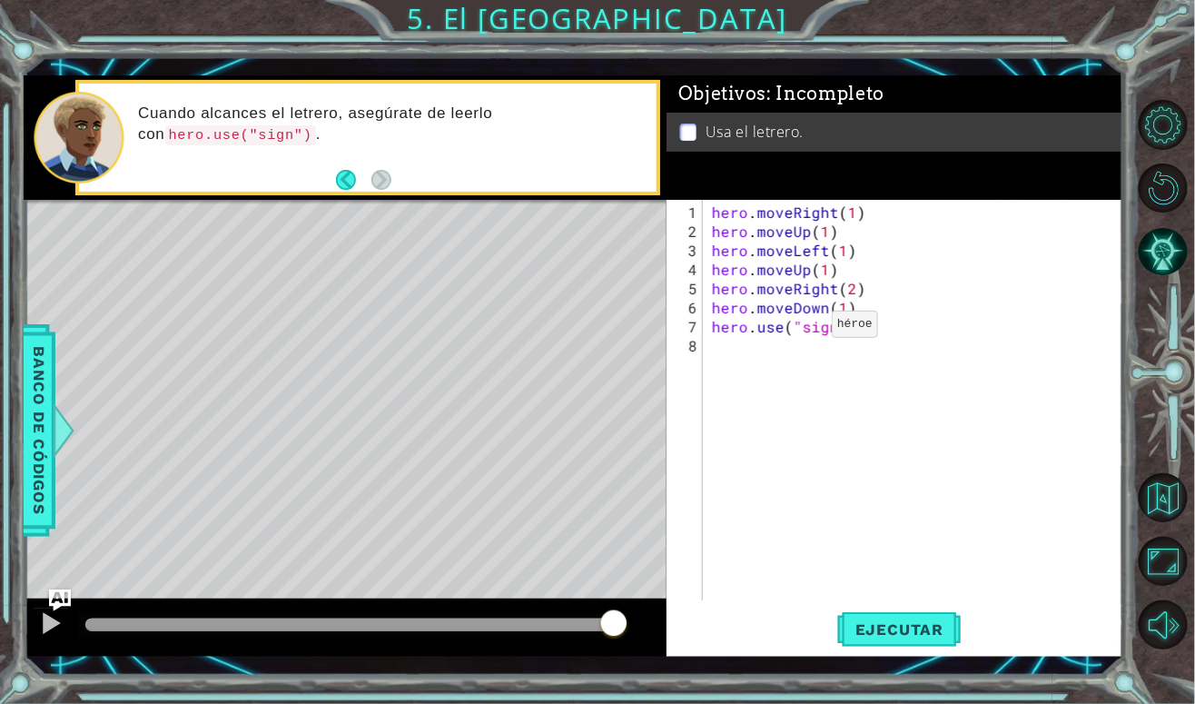
scroll to position [0, 1]
type textarea "hero.use("sign")"
click at [937, 512] on div "hero . moveRight ( 1 ) hero . moveUp ( 1 ) hero . moveLeft ( 1 ) hero . moveUp …" at bounding box center [917, 421] width 419 height 438
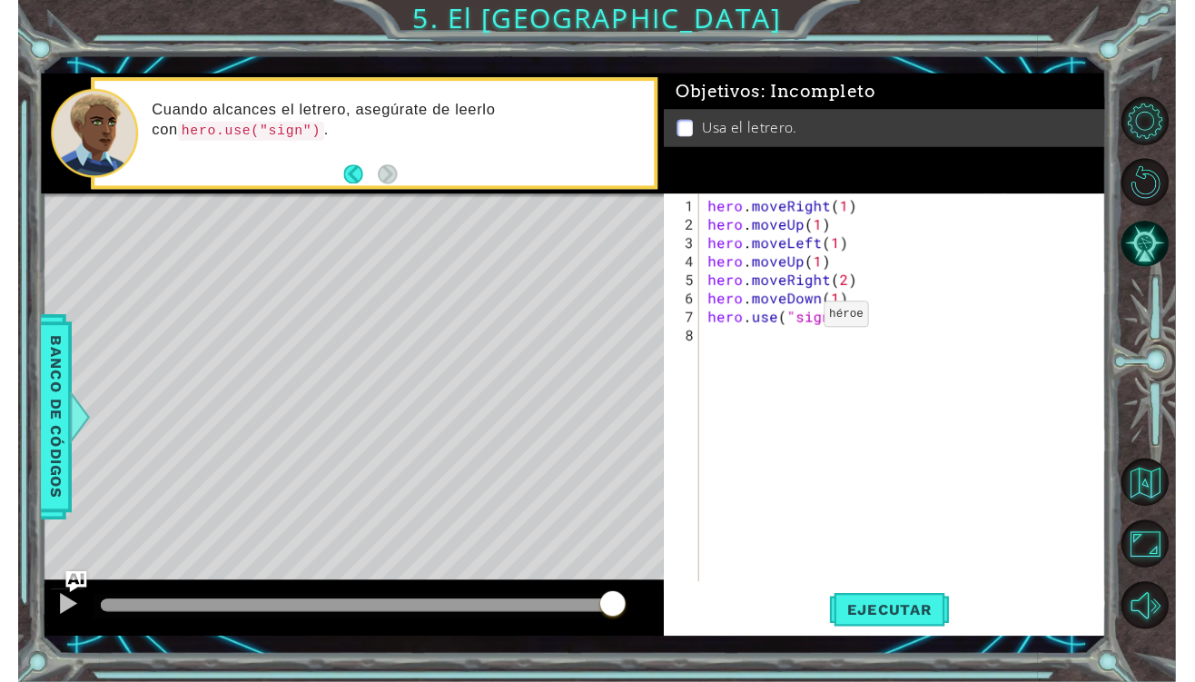
scroll to position [0, 0]
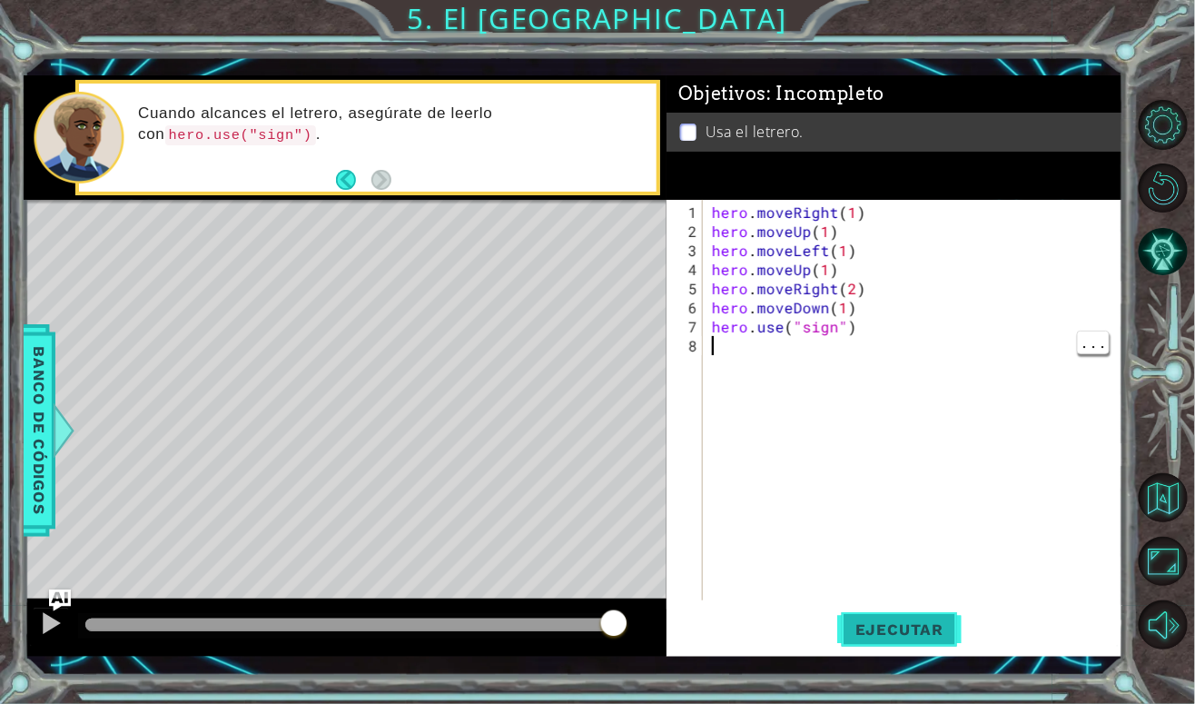
click at [941, 635] on span "Ejecutar" at bounding box center [899, 629] width 124 height 18
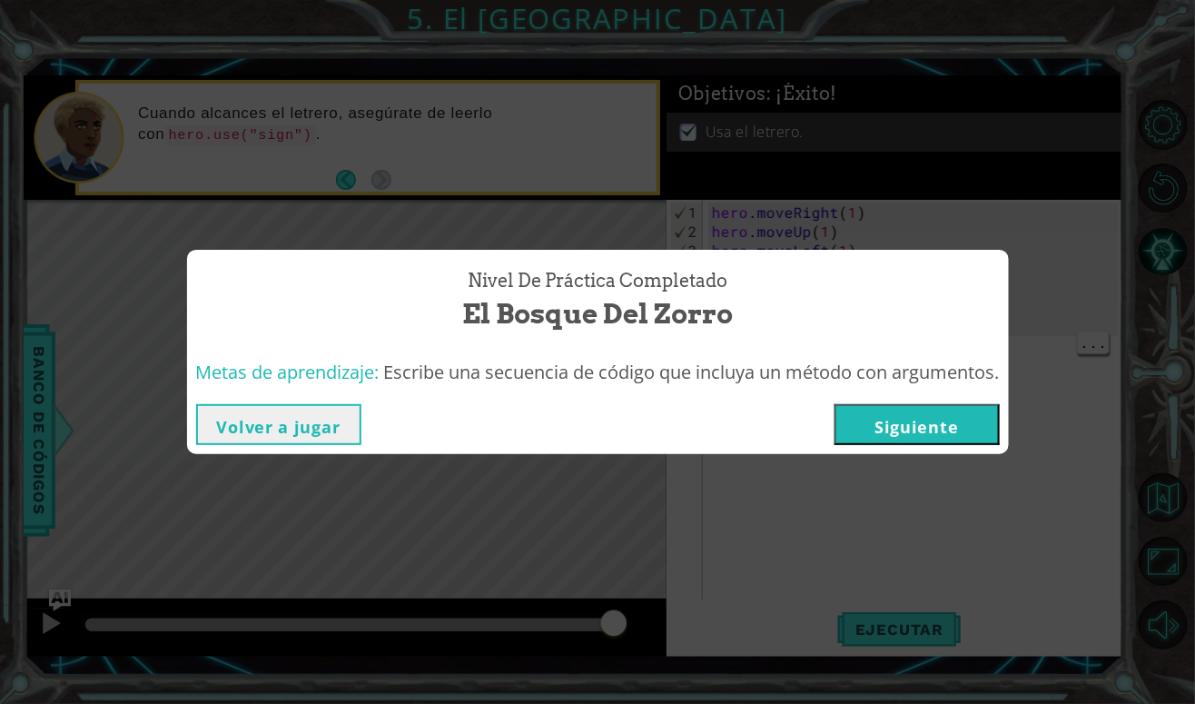
click at [916, 418] on button "Siguiente" at bounding box center [916, 424] width 165 height 41
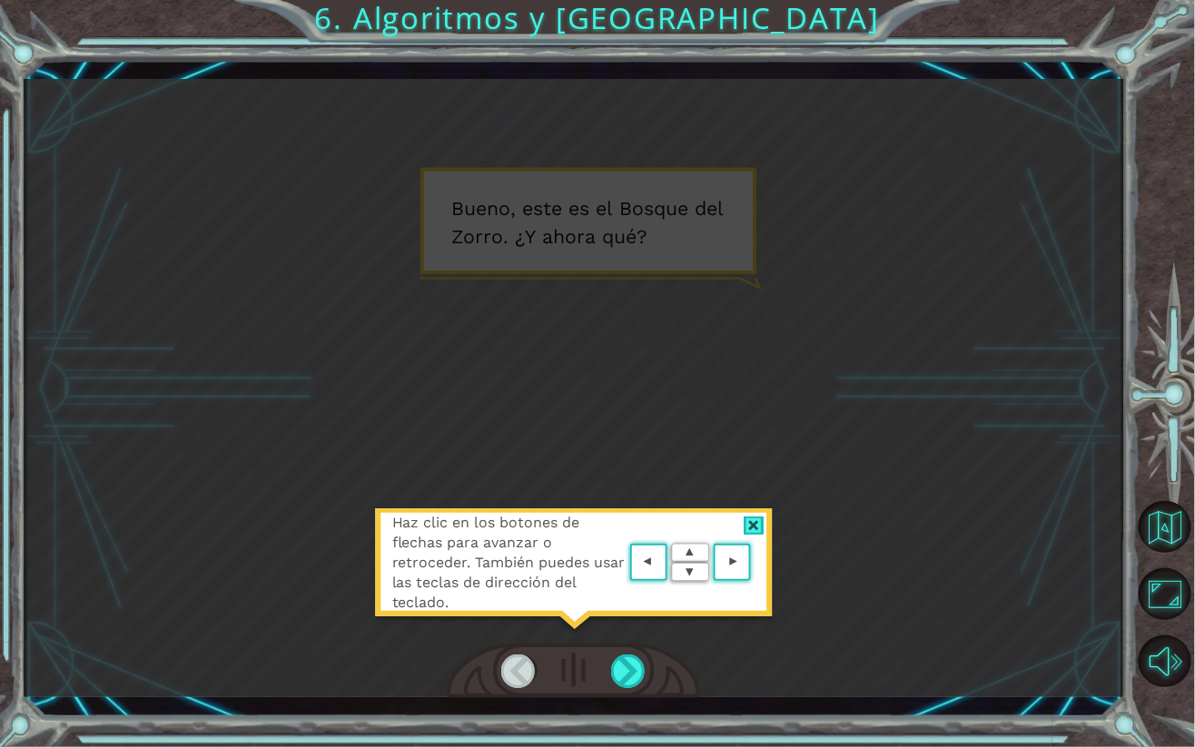
click at [755, 530] on div at bounding box center [753, 526] width 21 height 19
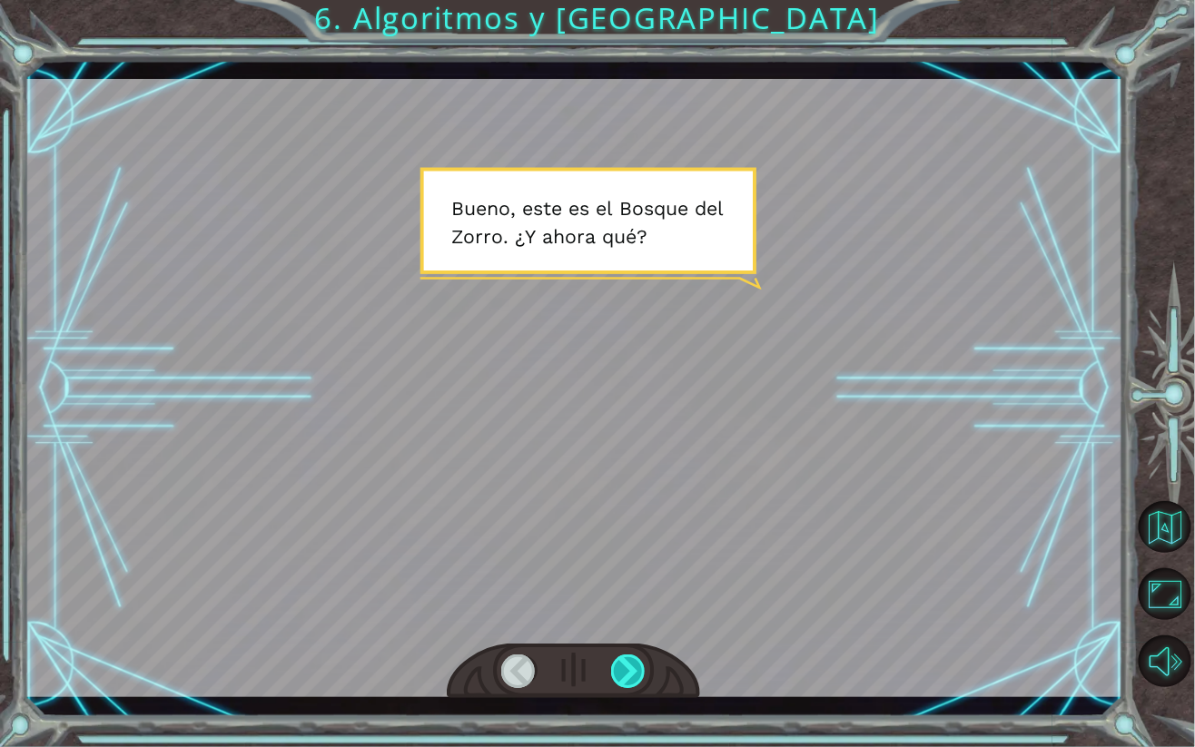
click at [645, 679] on div at bounding box center [628, 672] width 35 height 34
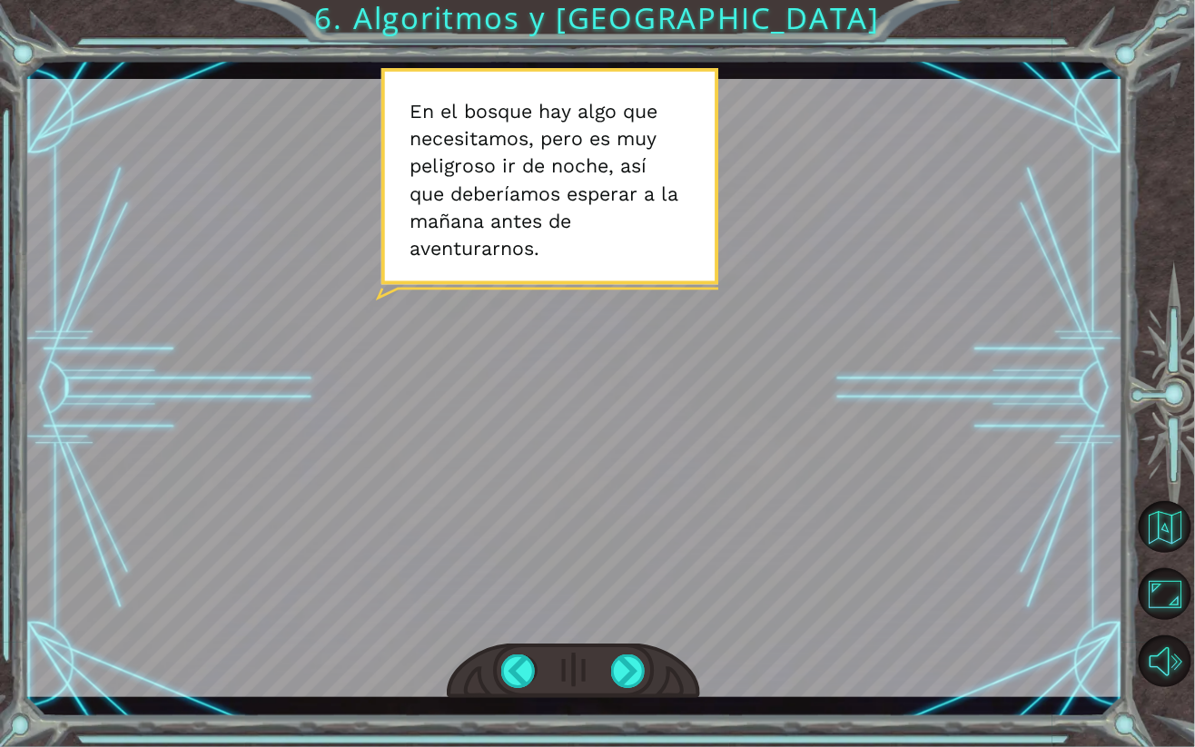
click at [663, 681] on div at bounding box center [573, 671] width 253 height 55
click at [649, 681] on div at bounding box center [573, 671] width 253 height 55
click at [619, 673] on div at bounding box center [628, 672] width 35 height 34
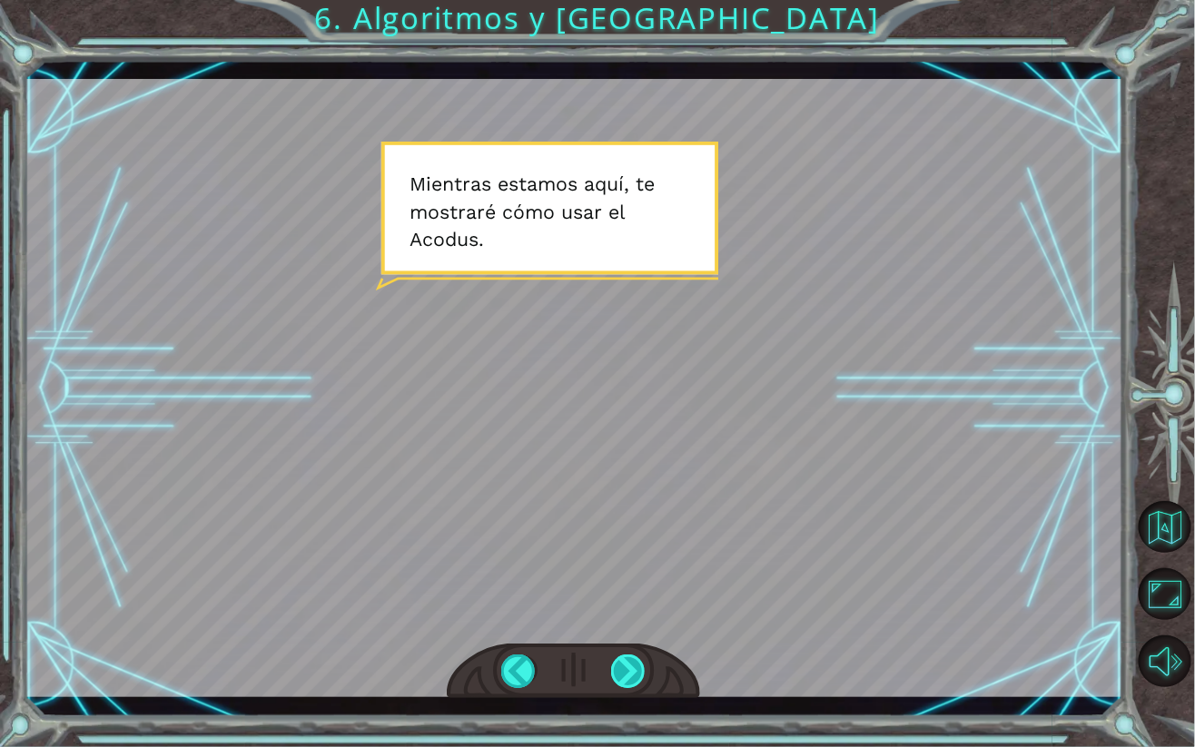
click at [632, 681] on div at bounding box center [628, 672] width 35 height 34
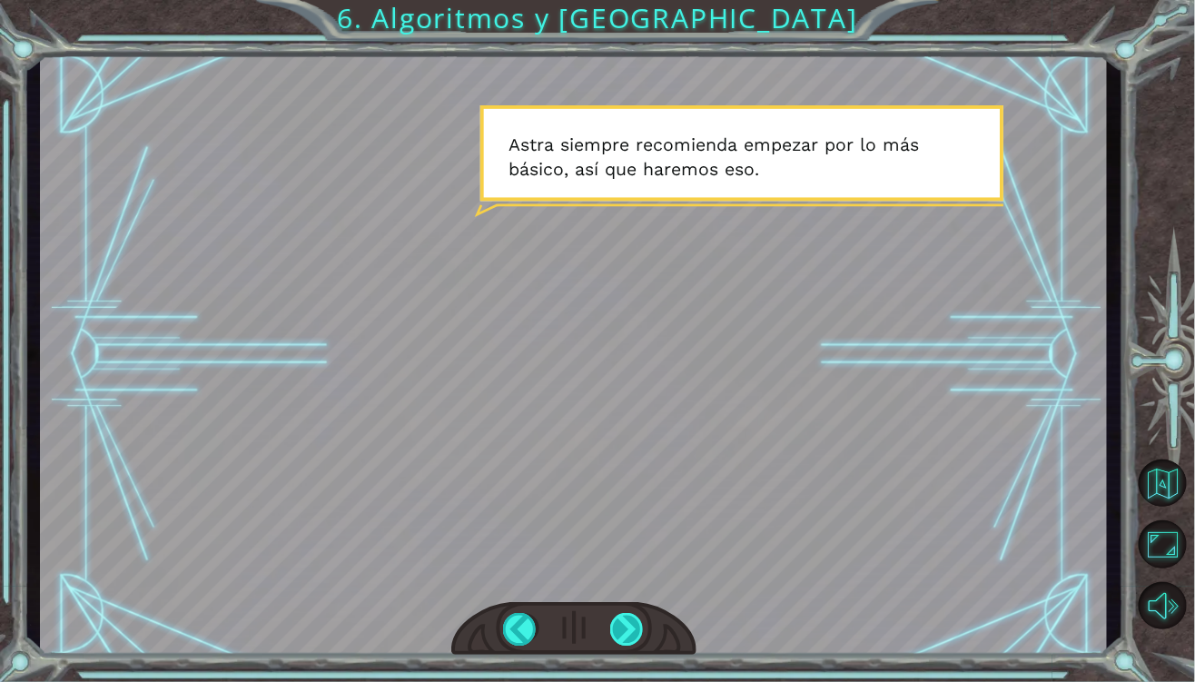
click at [624, 638] on div at bounding box center [627, 629] width 34 height 33
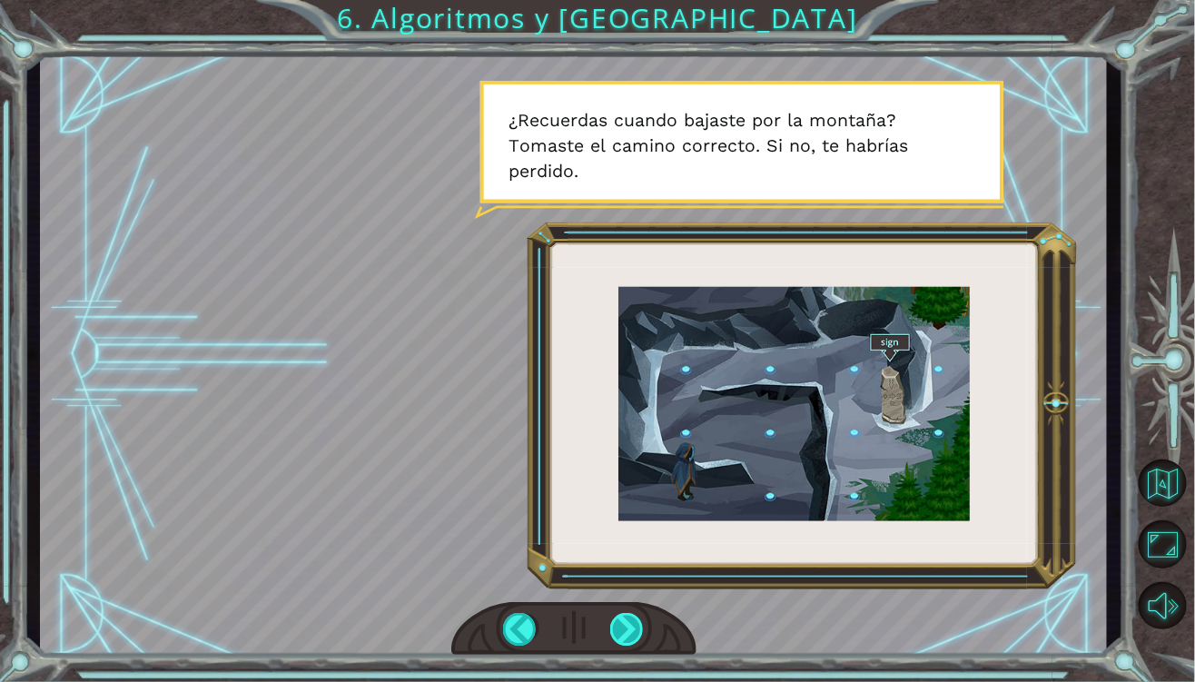
click at [624, 638] on div at bounding box center [627, 629] width 34 height 33
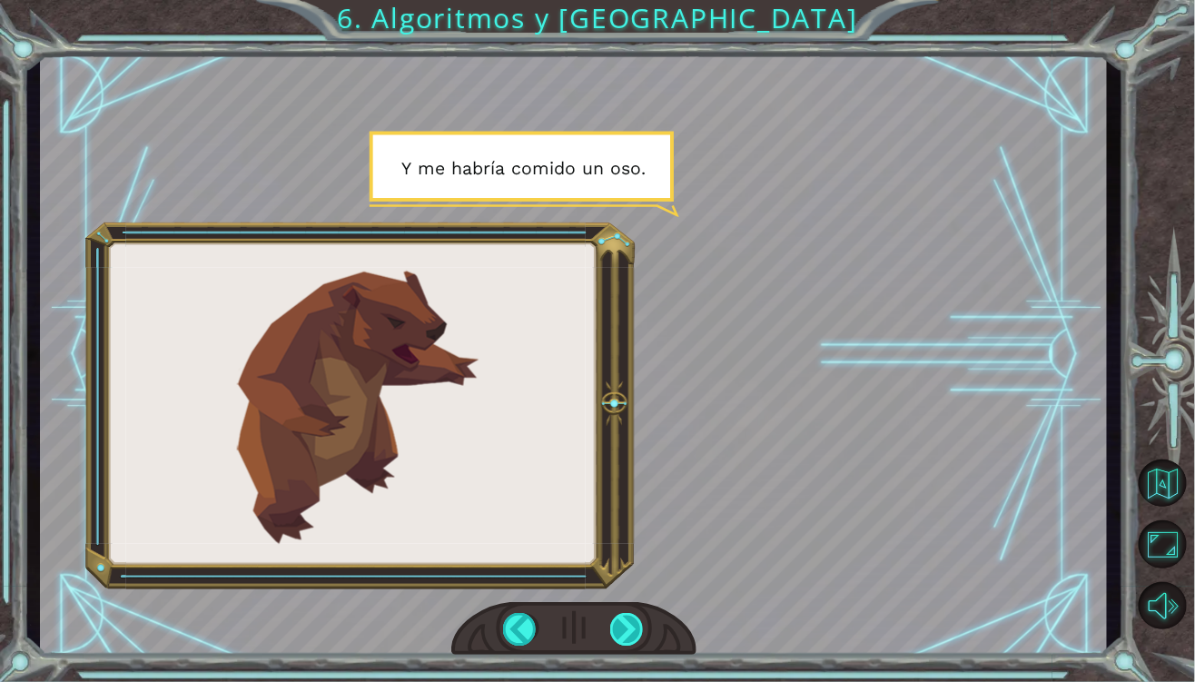
click at [615, 633] on div at bounding box center [627, 629] width 34 height 33
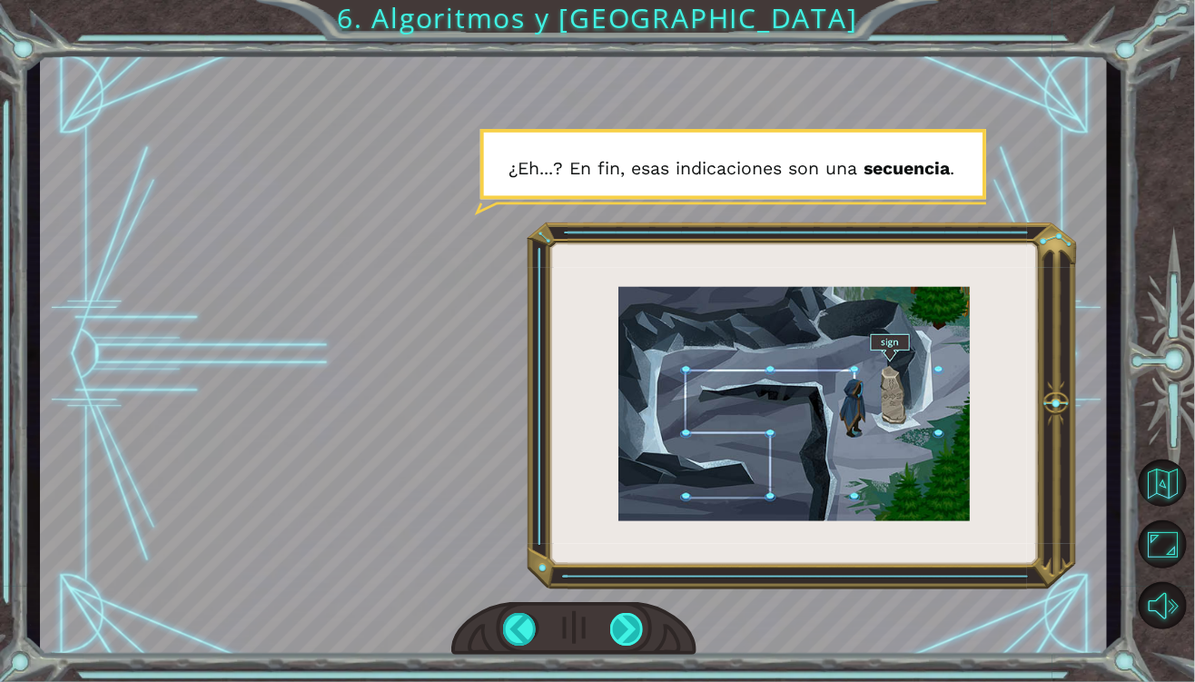
click at [617, 629] on div at bounding box center [627, 629] width 34 height 33
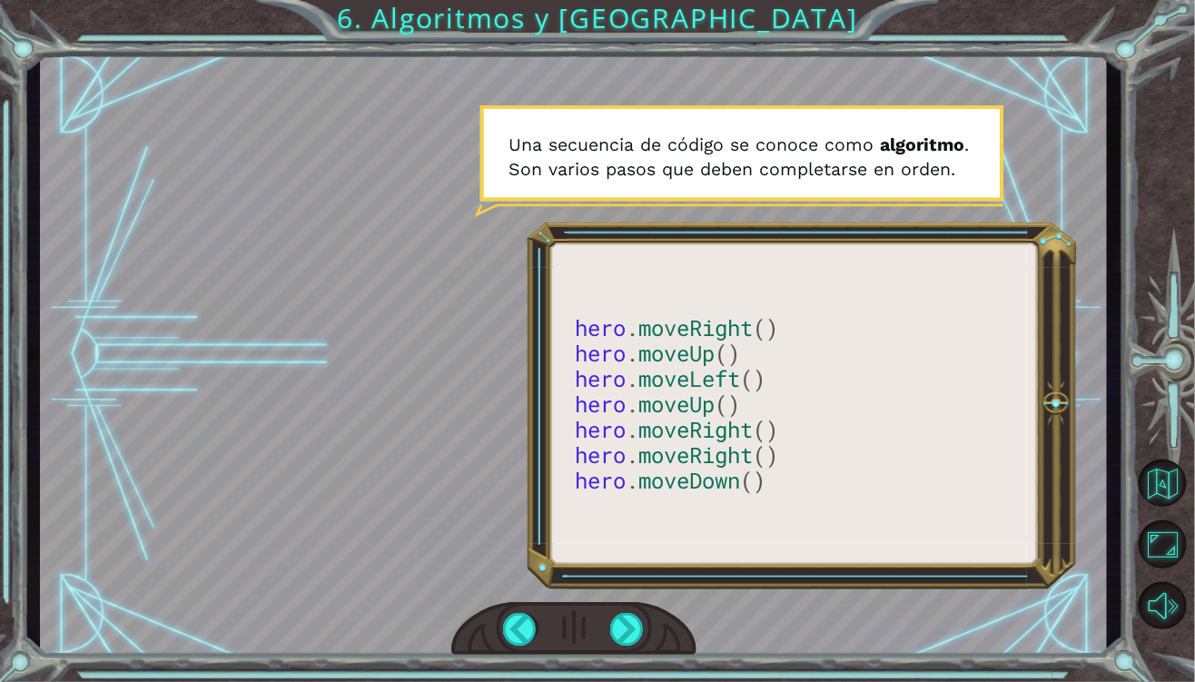
click at [613, 645] on div at bounding box center [573, 629] width 245 height 54
click at [632, 635] on div at bounding box center [627, 629] width 34 height 33
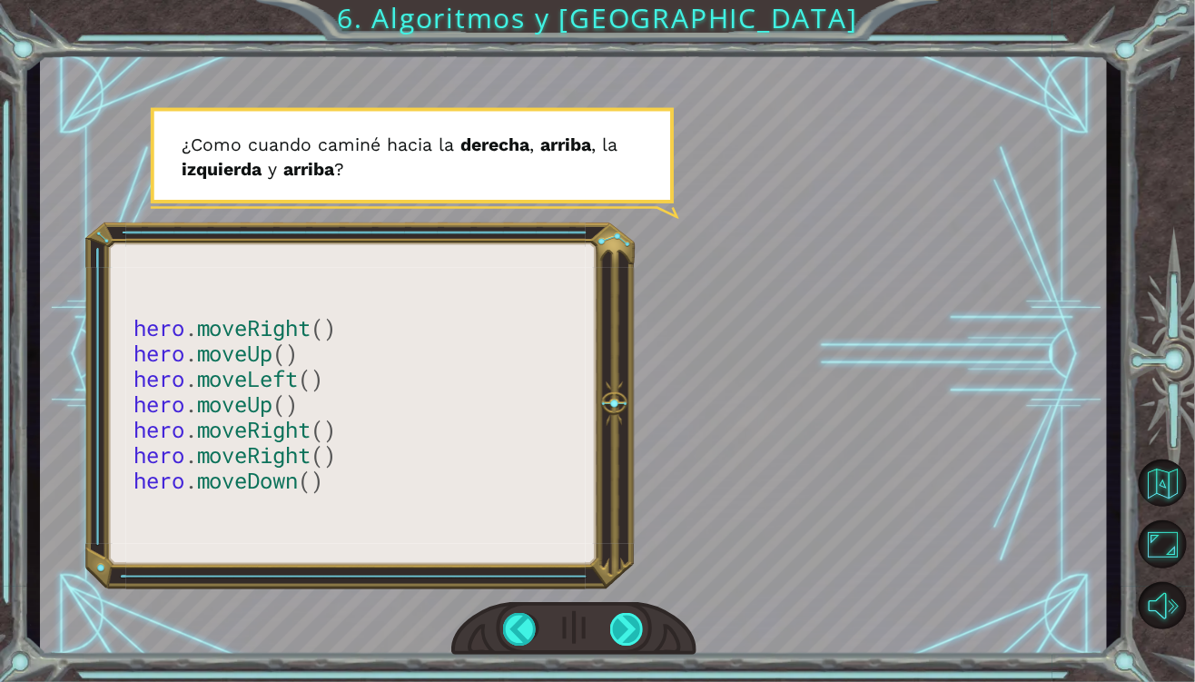
click at [629, 641] on div at bounding box center [627, 629] width 34 height 33
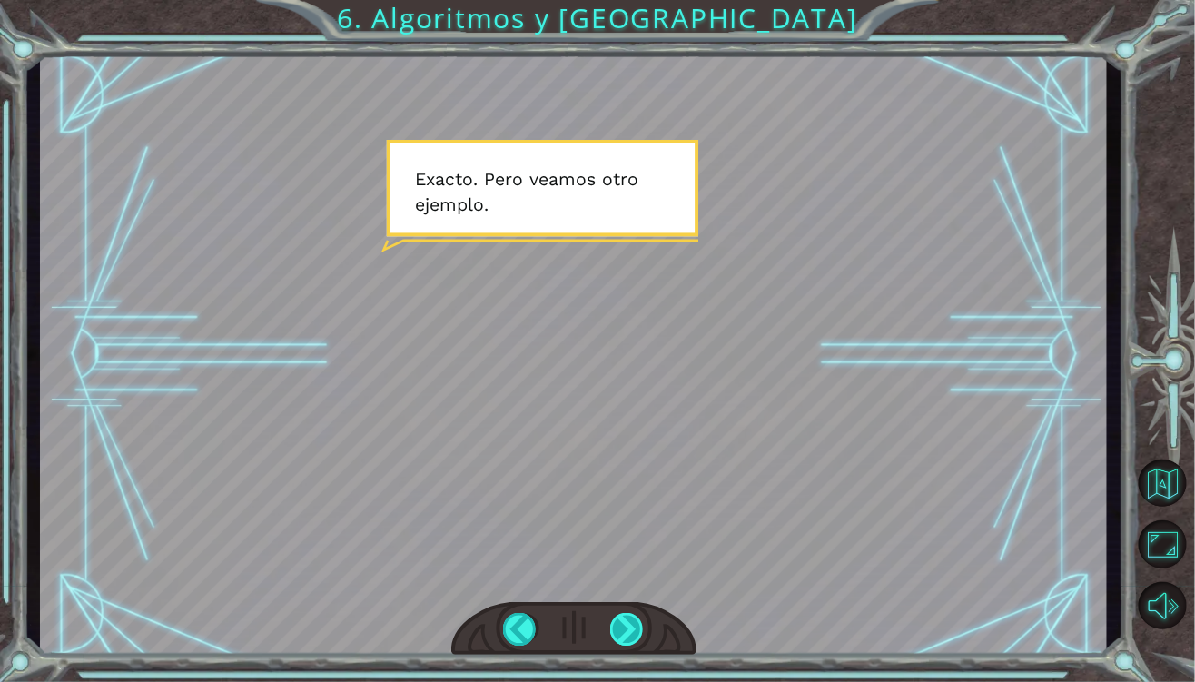
click at [625, 642] on div at bounding box center [627, 629] width 34 height 33
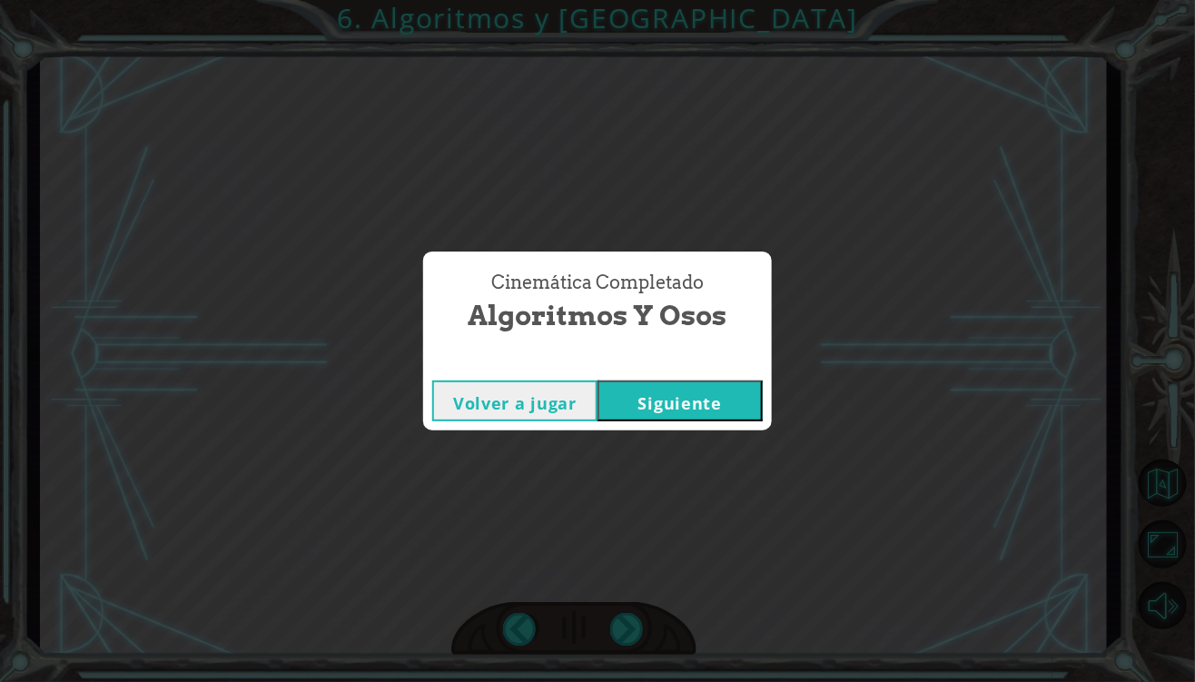
click at [696, 396] on button "Siguiente" at bounding box center [679, 400] width 165 height 41
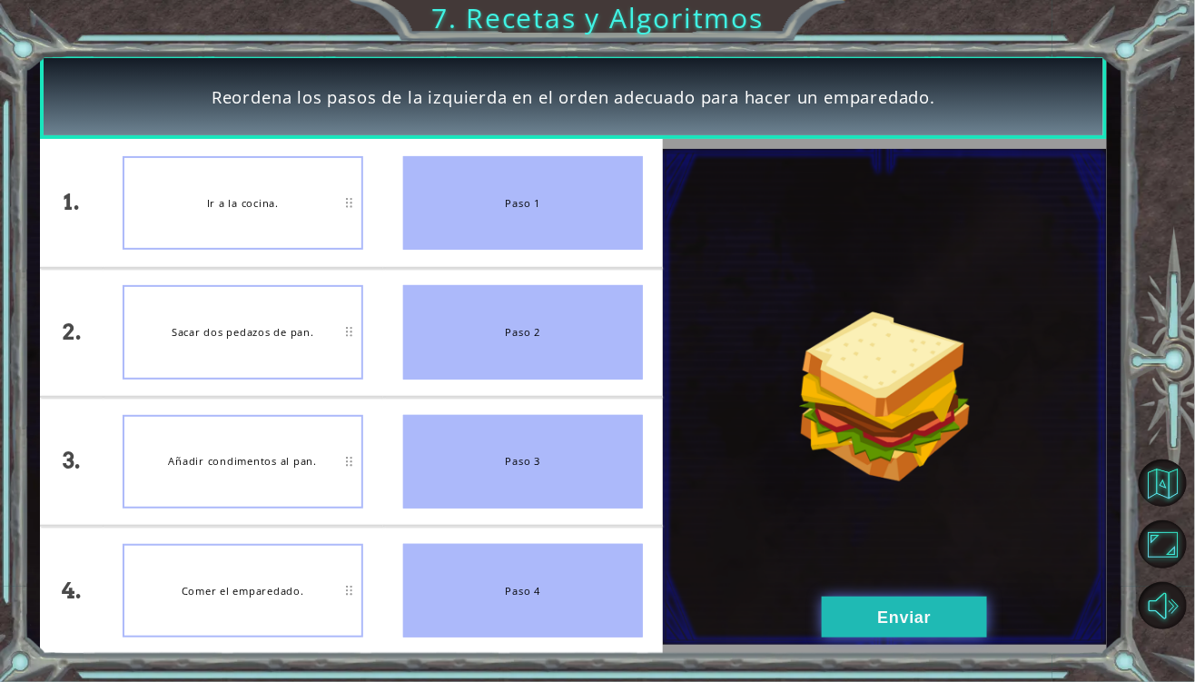
click at [909, 606] on button "Enviar" at bounding box center [904, 616] width 165 height 41
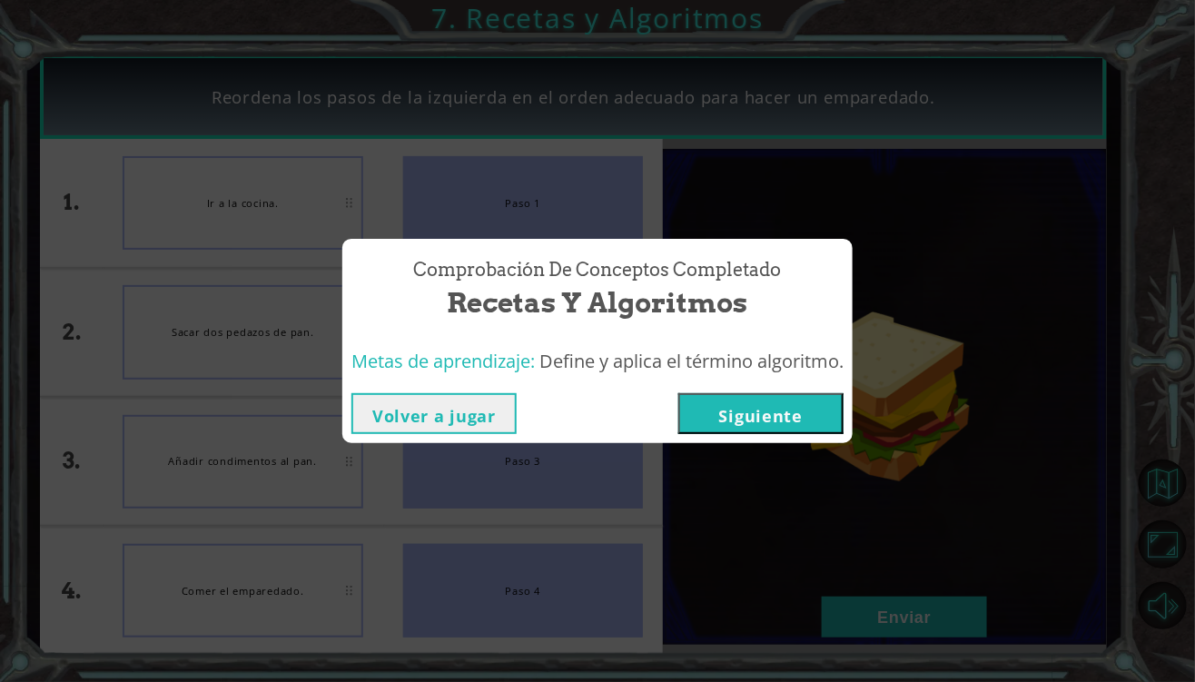
click at [807, 406] on button "Siguiente" at bounding box center [760, 413] width 165 height 41
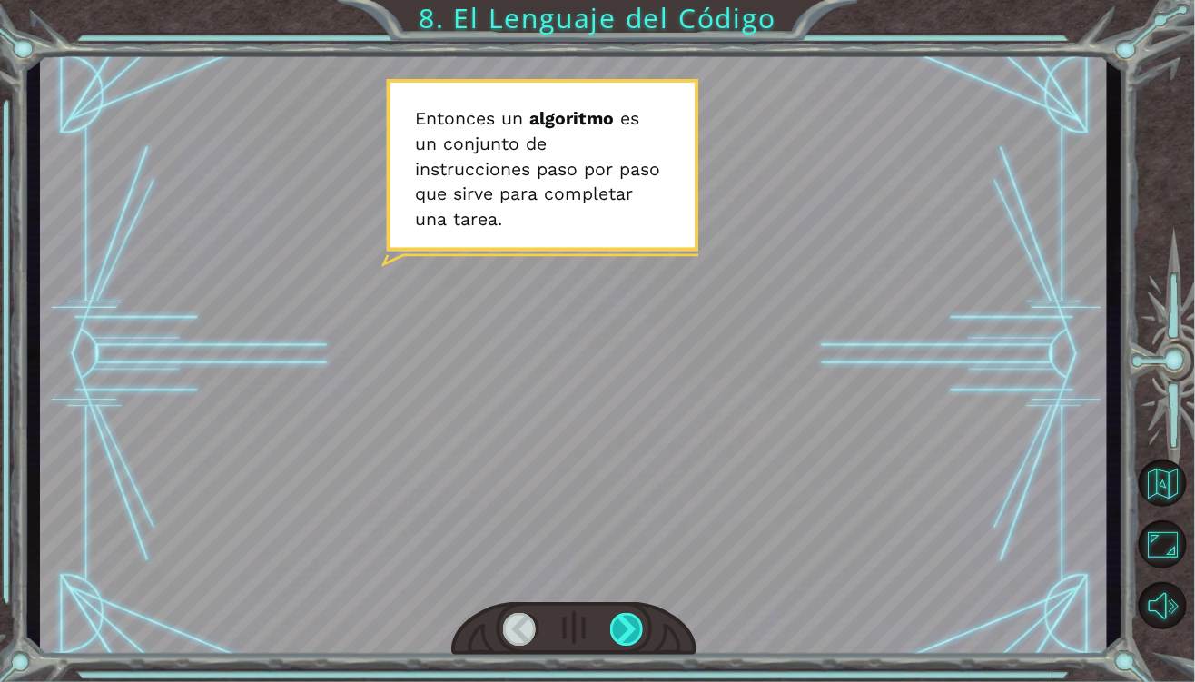
click at [624, 640] on div at bounding box center [627, 629] width 34 height 33
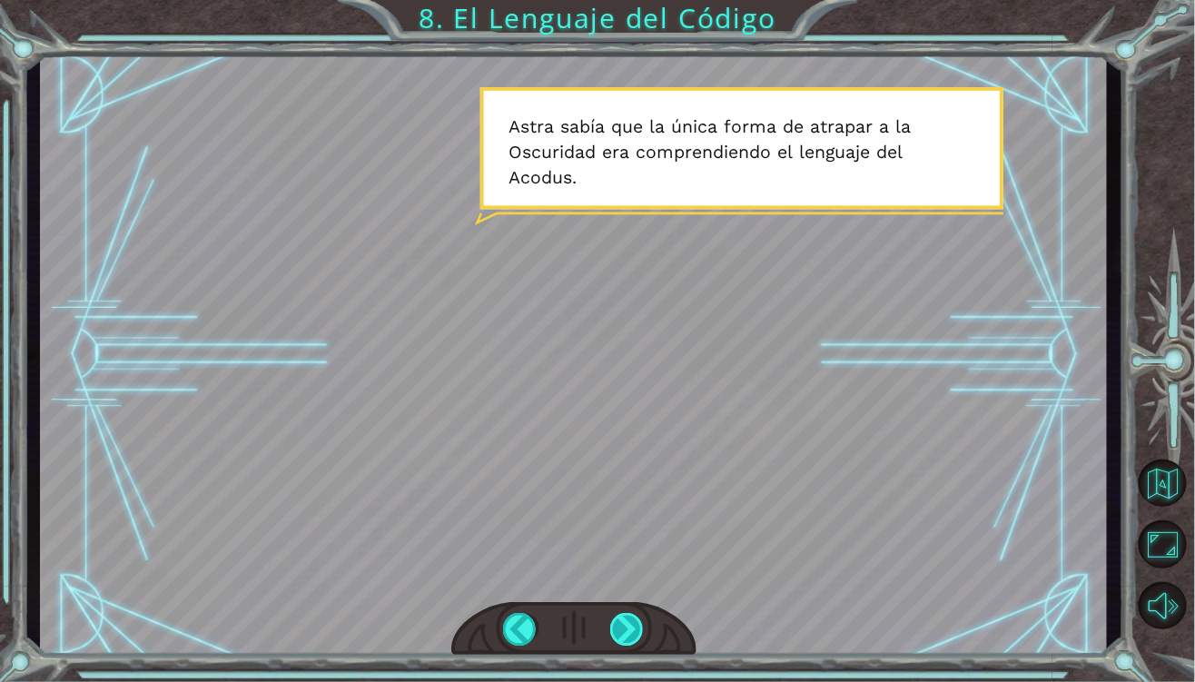
click at [619, 636] on div at bounding box center [627, 629] width 34 height 33
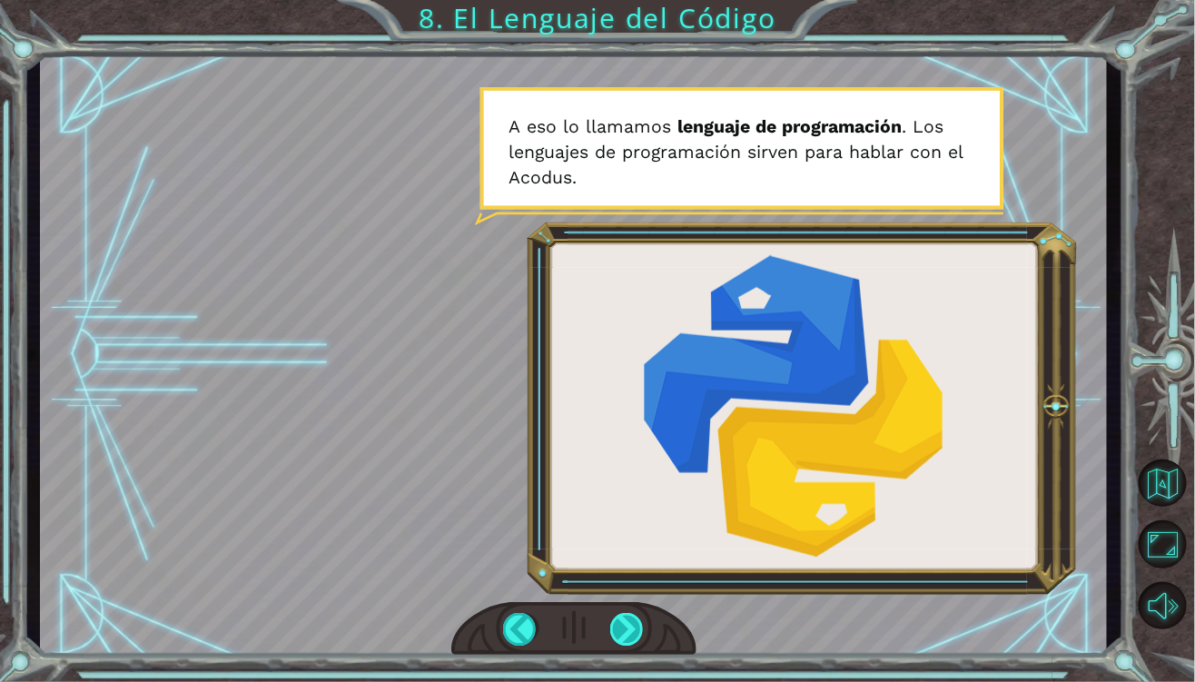
click at [619, 636] on div at bounding box center [627, 629] width 34 height 33
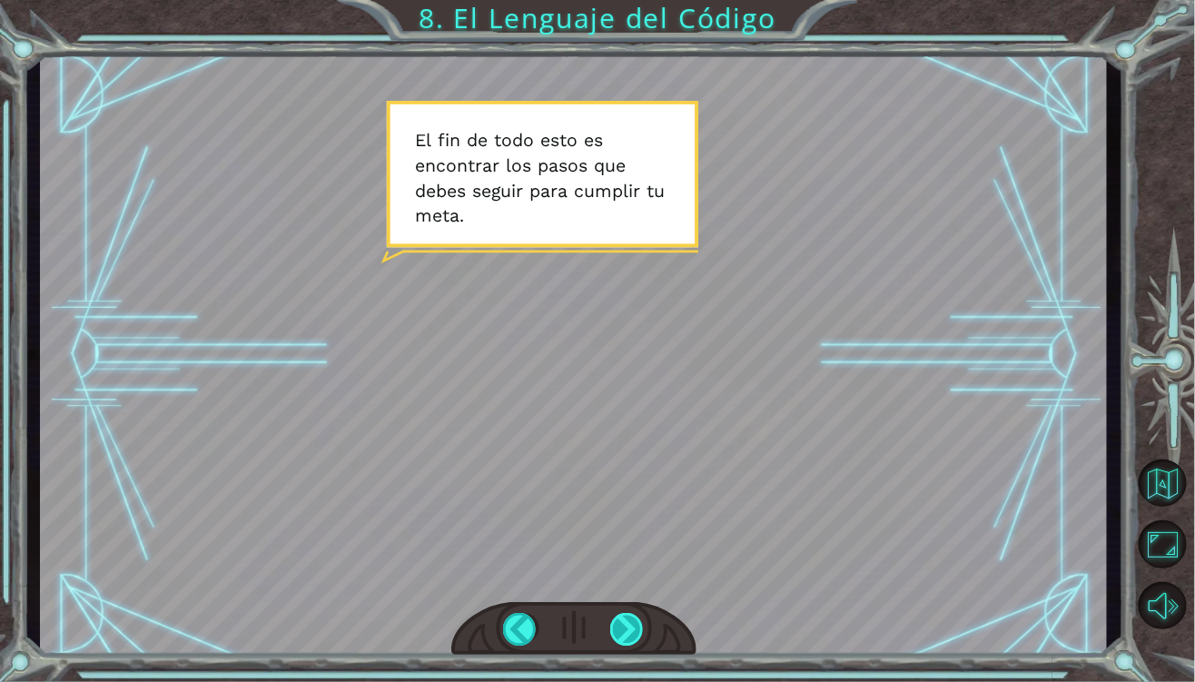
click at [619, 636] on div at bounding box center [627, 629] width 34 height 33
click at [621, 635] on div at bounding box center [627, 629] width 34 height 33
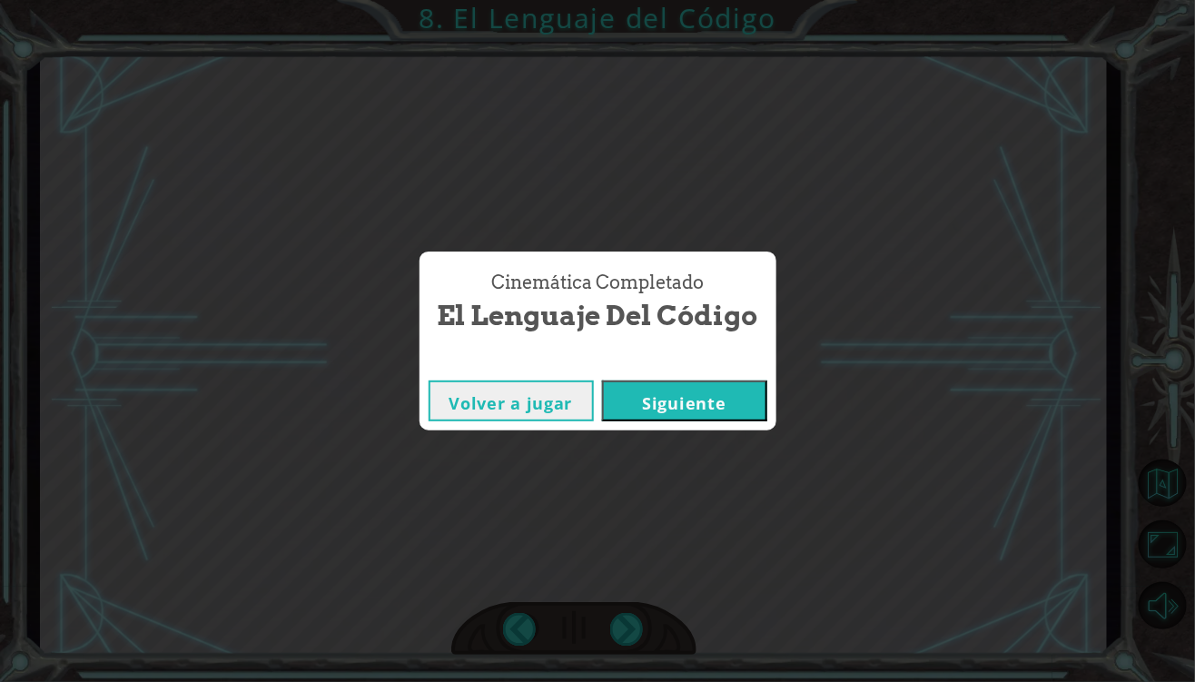
click at [731, 401] on button "Siguiente" at bounding box center [684, 400] width 165 height 41
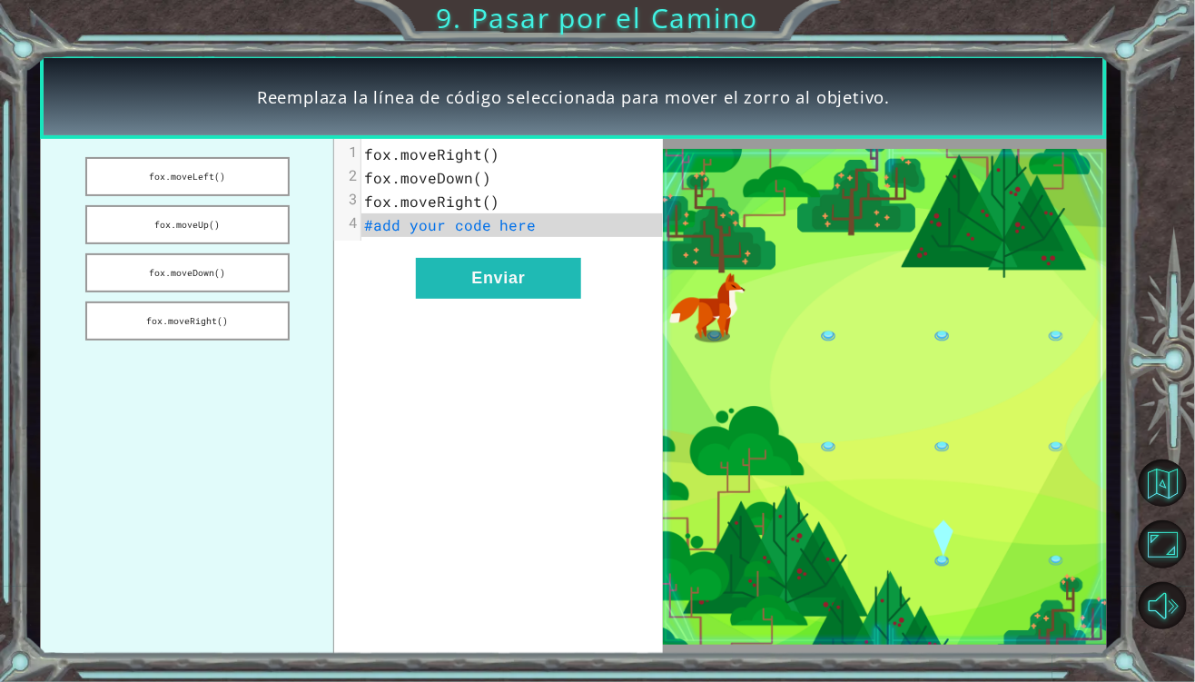
drag, startPoint x: 218, startPoint y: 262, endPoint x: 310, endPoint y: 330, distance: 114.4
click at [310, 330] on ul "[PERSON_NAME].moveLeft() [PERSON_NAME].moveUp() [PERSON_NAME].moveDown() [PERSO…" at bounding box center [186, 397] width 293 height 516
click at [230, 280] on button "fox.moveDown()" at bounding box center [187, 272] width 204 height 39
click at [447, 303] on div "xxxxxxxxxx 4 1 [PERSON_NAME].moveRight() 2 [PERSON_NAME].moveDown() 3 [PERSON_N…" at bounding box center [499, 397] width 330 height 516
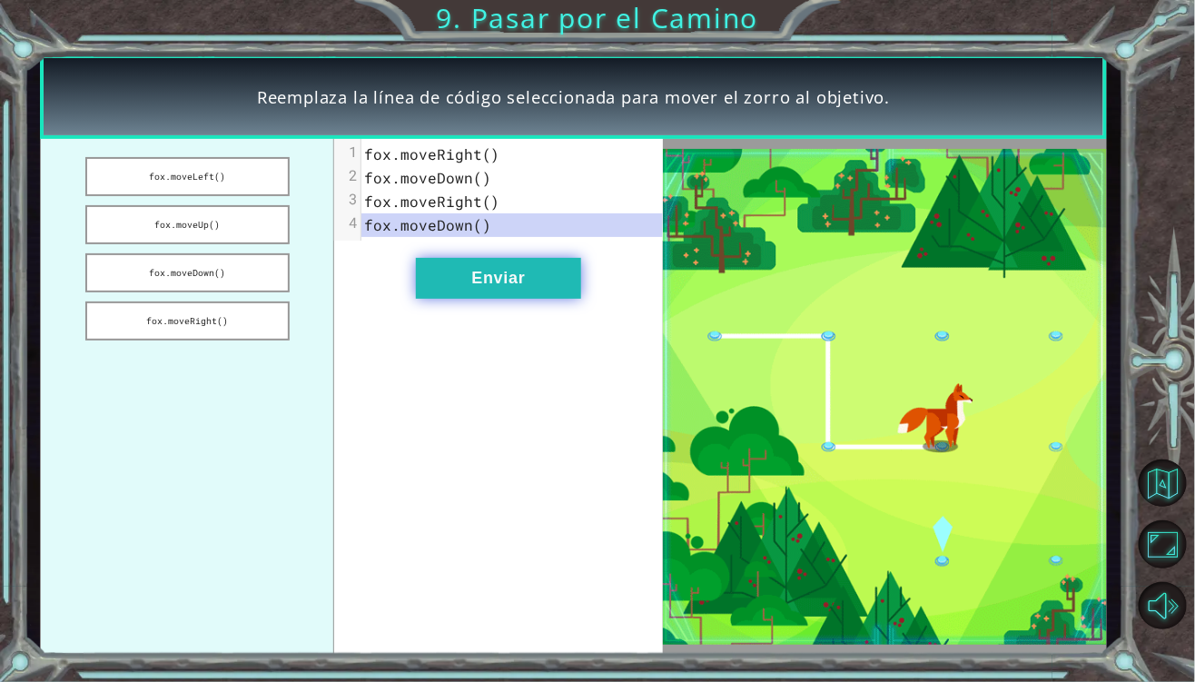
click at [437, 292] on button "Enviar" at bounding box center [498, 278] width 165 height 41
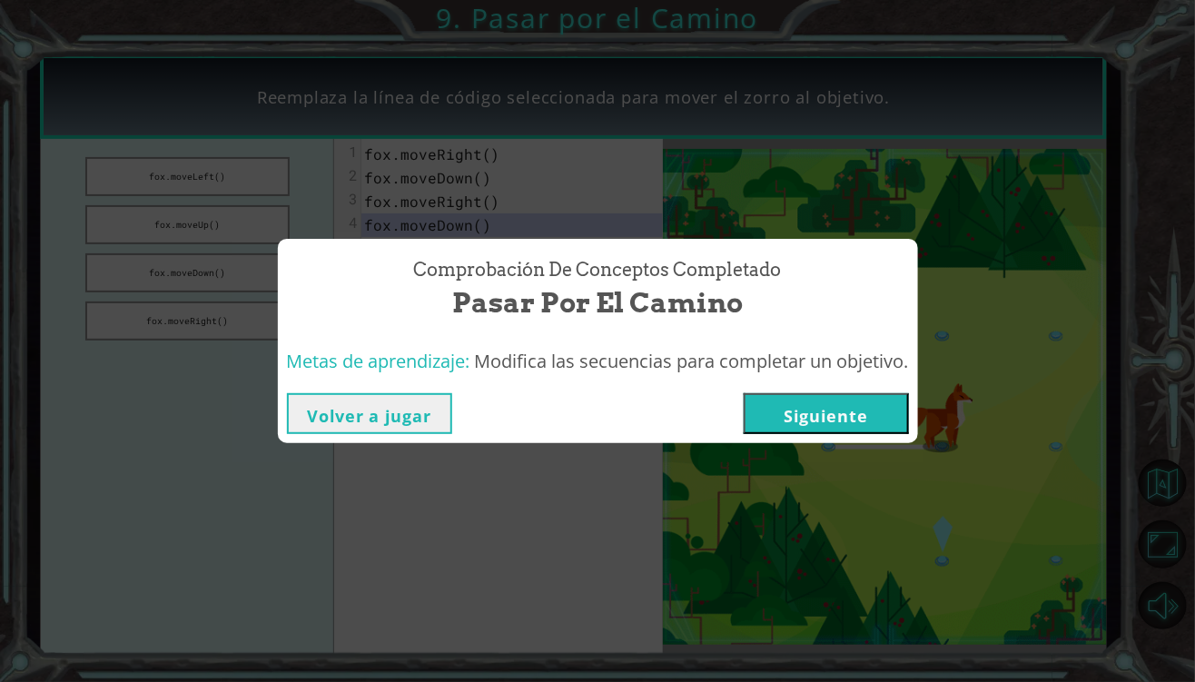
click at [826, 410] on button "Siguiente" at bounding box center [825, 413] width 165 height 41
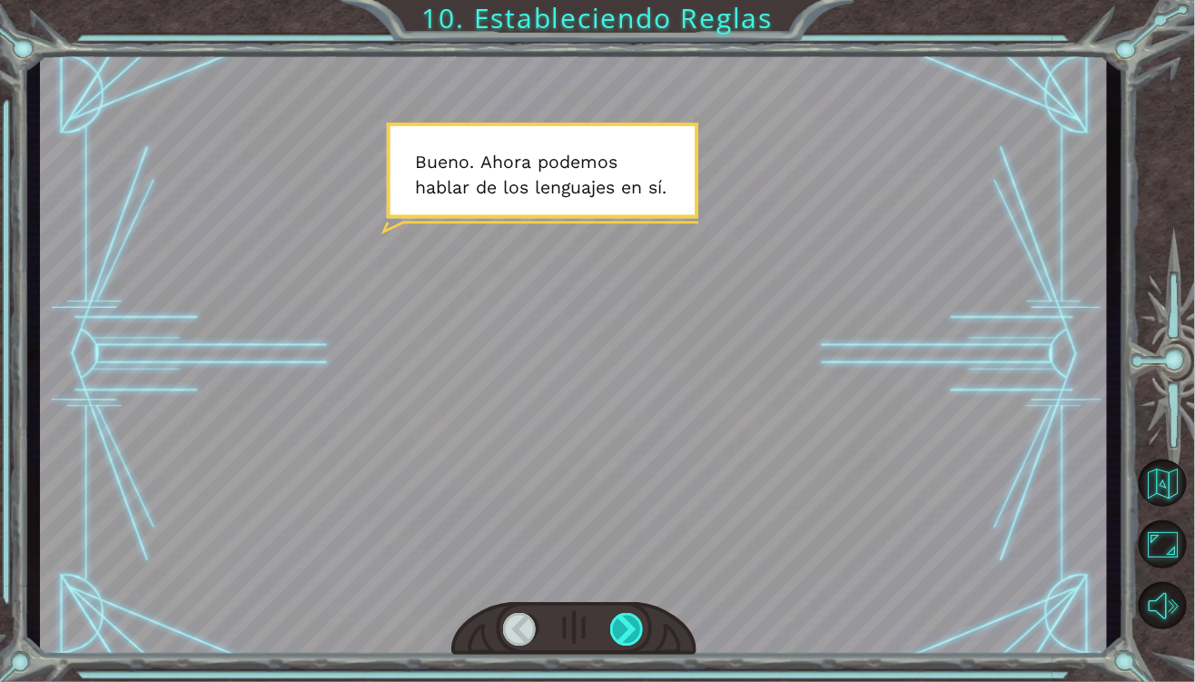
click at [642, 617] on div at bounding box center [627, 629] width 34 height 33
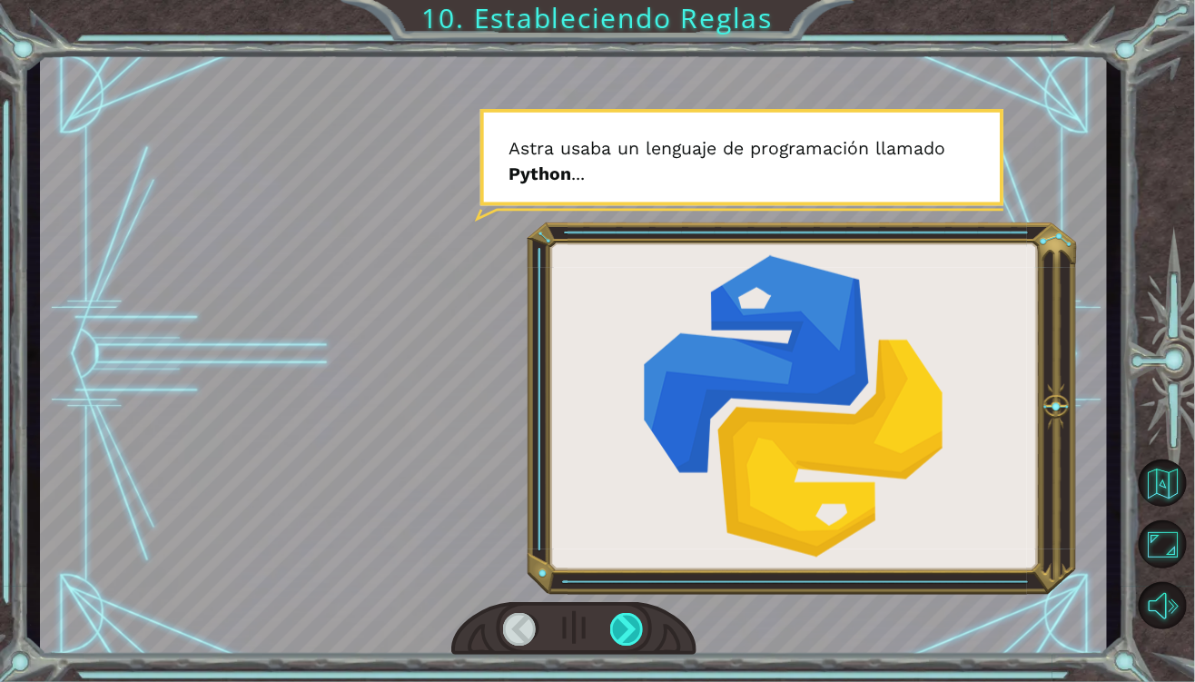
click at [640, 624] on div at bounding box center [627, 629] width 34 height 33
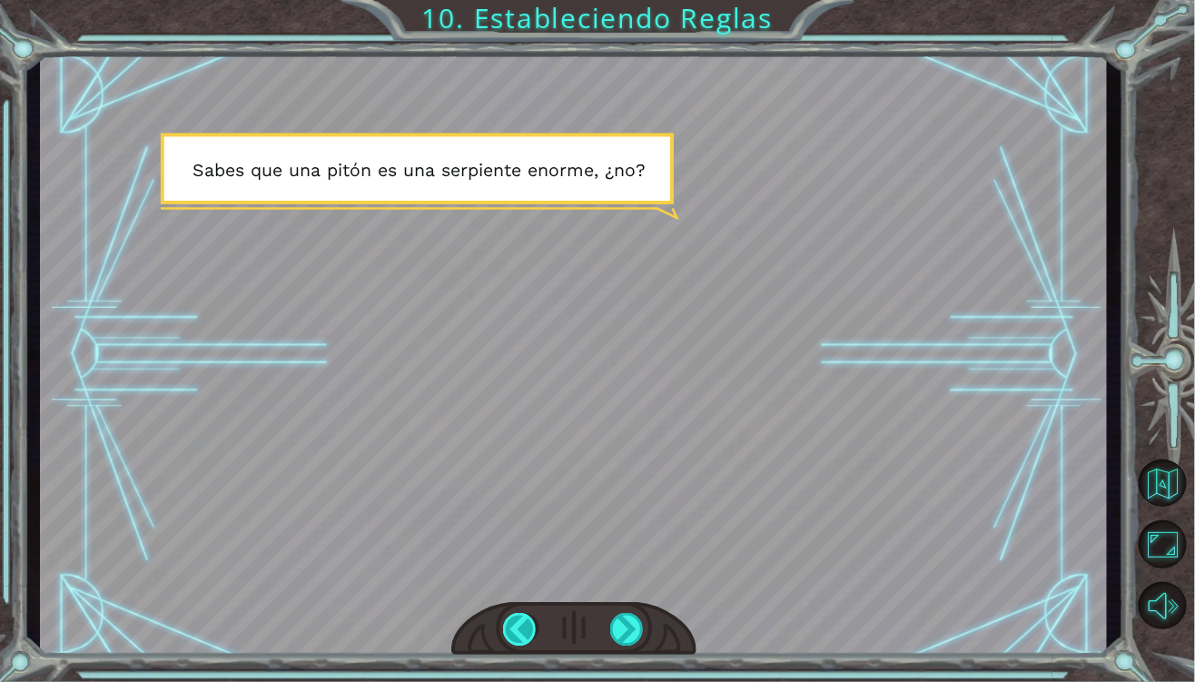
click at [520, 631] on div at bounding box center [520, 629] width 34 height 33
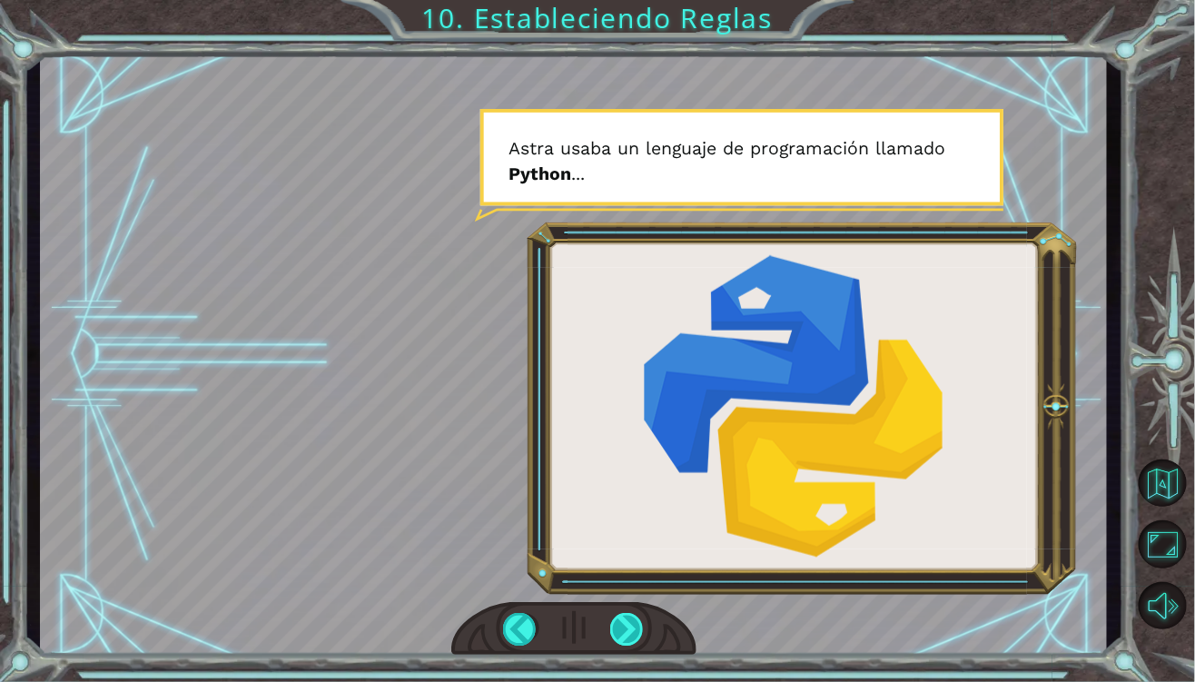
click at [637, 621] on div at bounding box center [627, 629] width 34 height 33
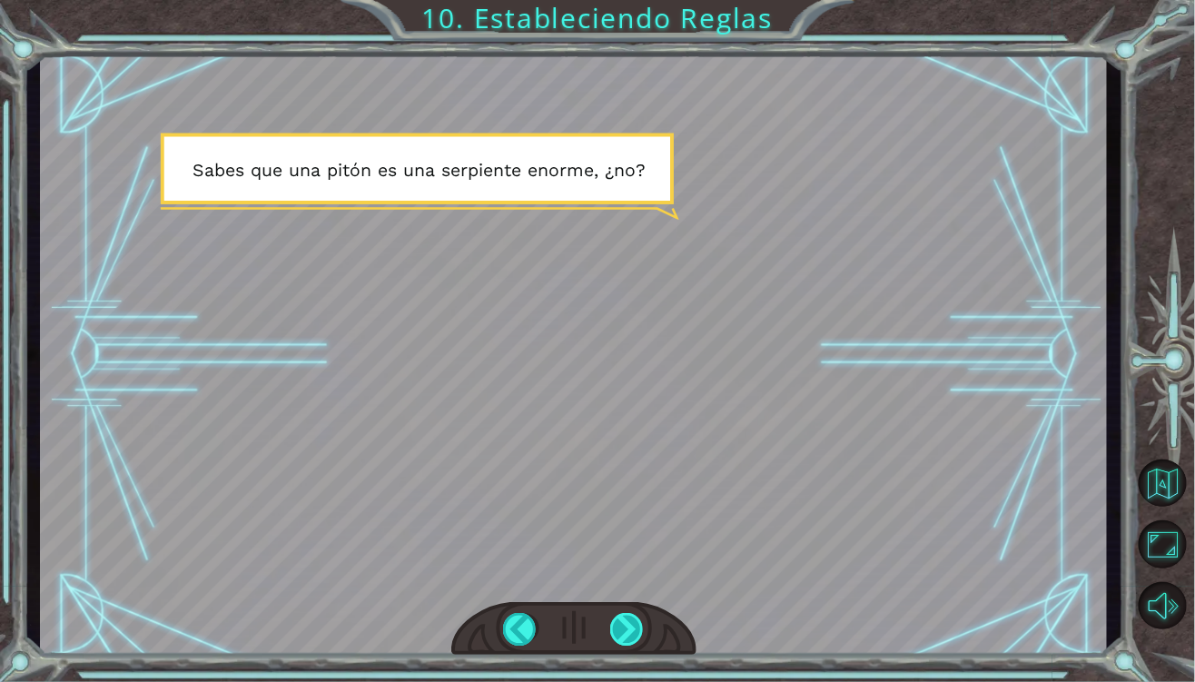
click at [637, 621] on div at bounding box center [627, 629] width 34 height 33
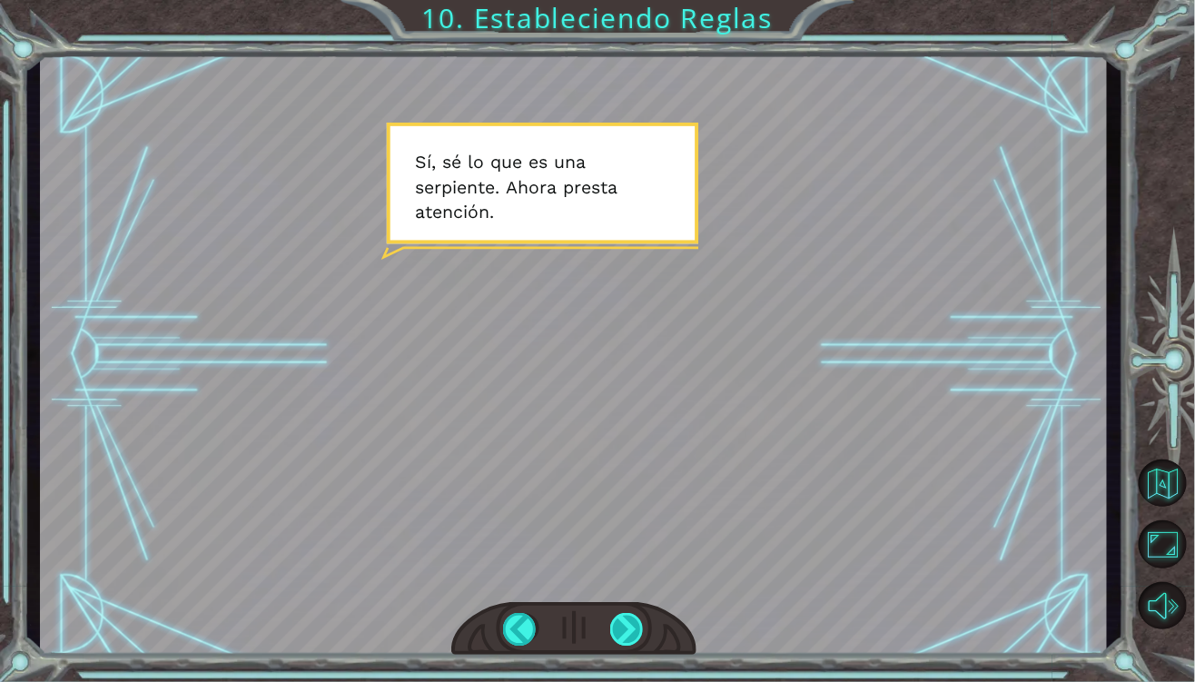
click at [637, 621] on div at bounding box center [627, 629] width 34 height 33
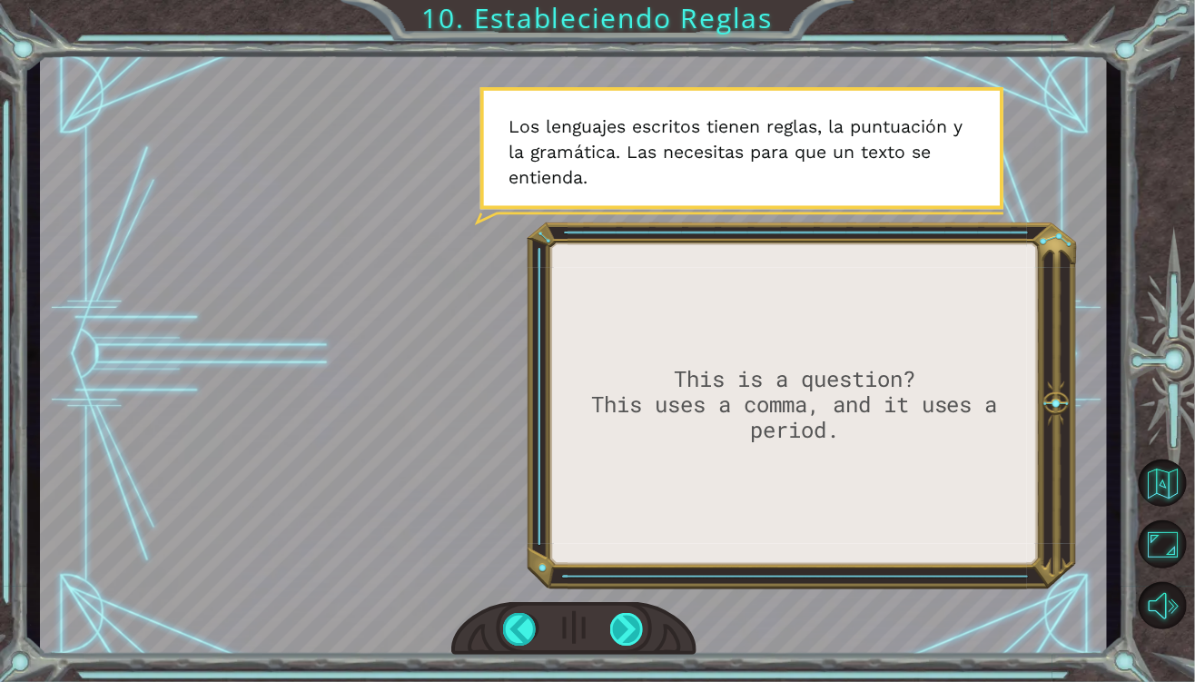
click at [640, 633] on div at bounding box center [627, 629] width 34 height 33
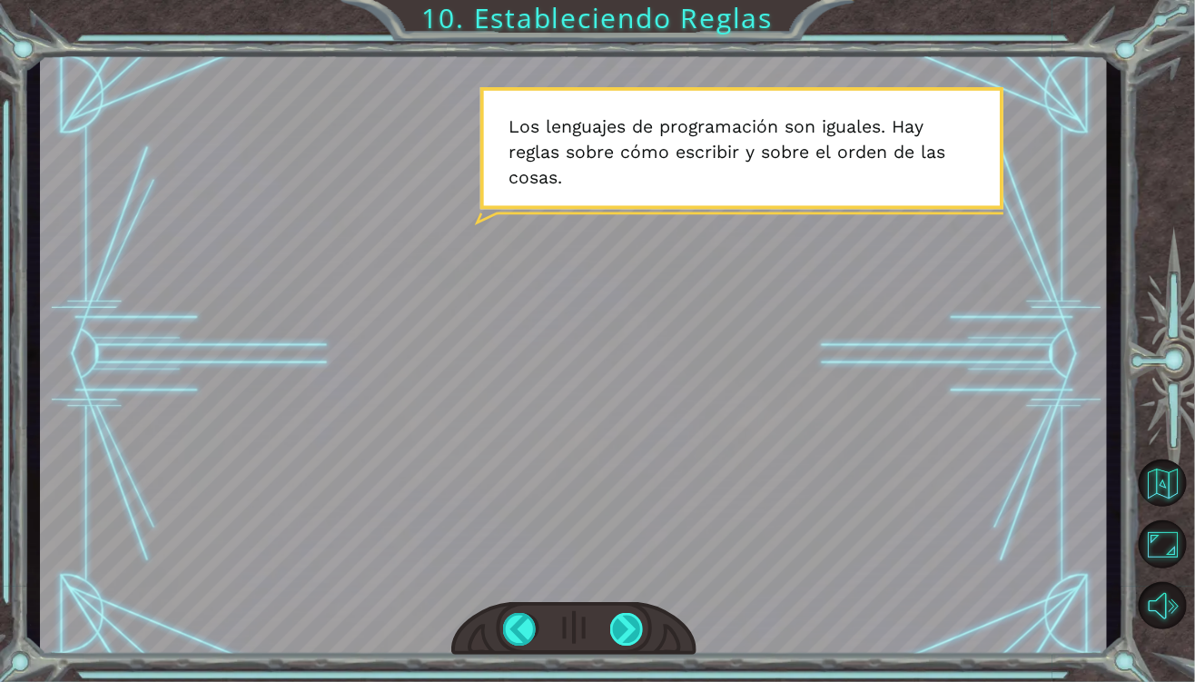
click at [640, 632] on div at bounding box center [627, 629] width 34 height 33
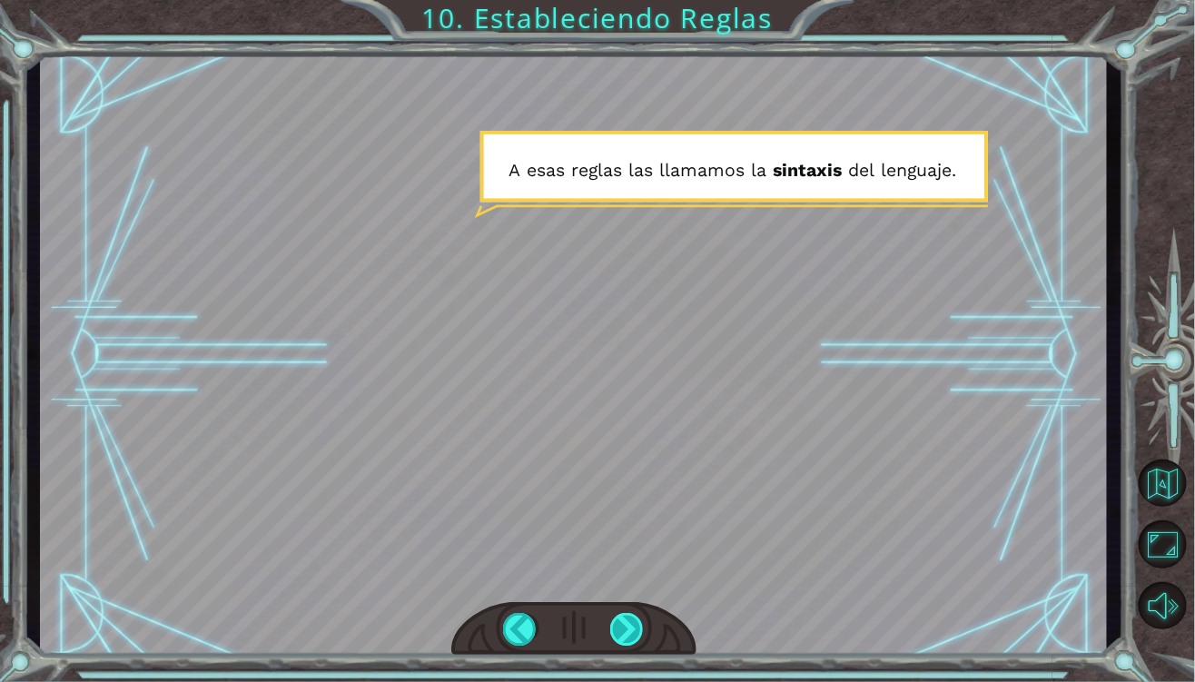
click at [618, 613] on div at bounding box center [627, 629] width 34 height 33
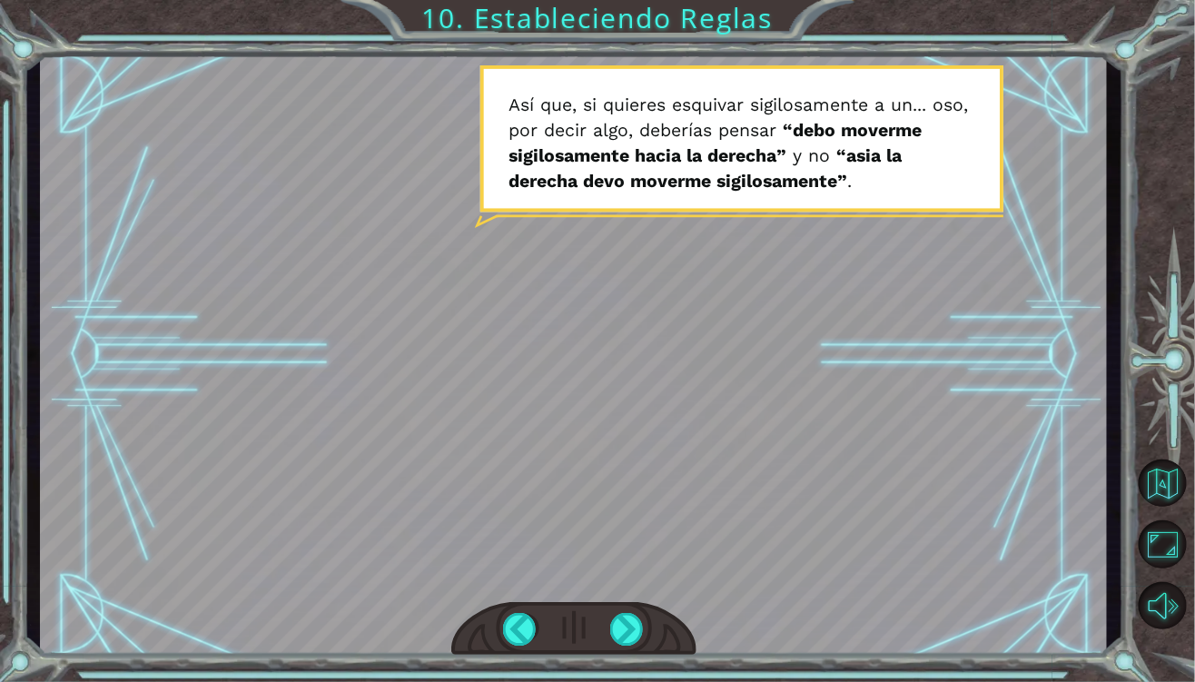
click at [608, 620] on div at bounding box center [573, 629] width 245 height 54
click at [615, 634] on div at bounding box center [627, 629] width 34 height 33
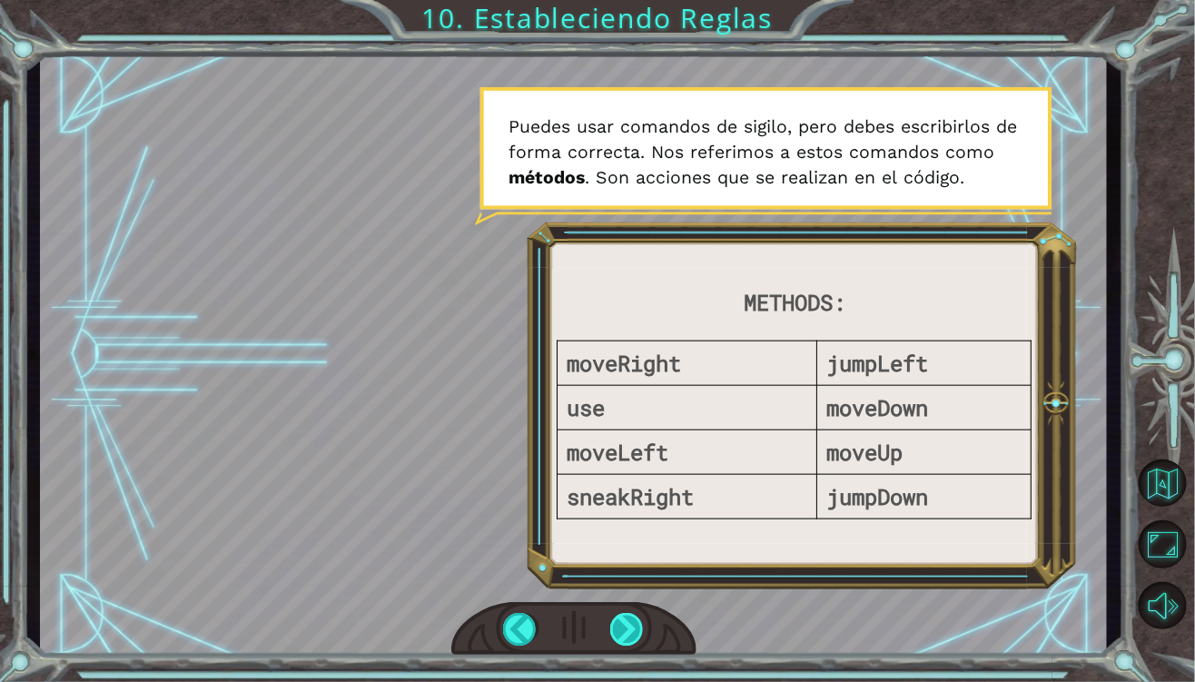
click at [644, 625] on div at bounding box center [627, 629] width 34 height 33
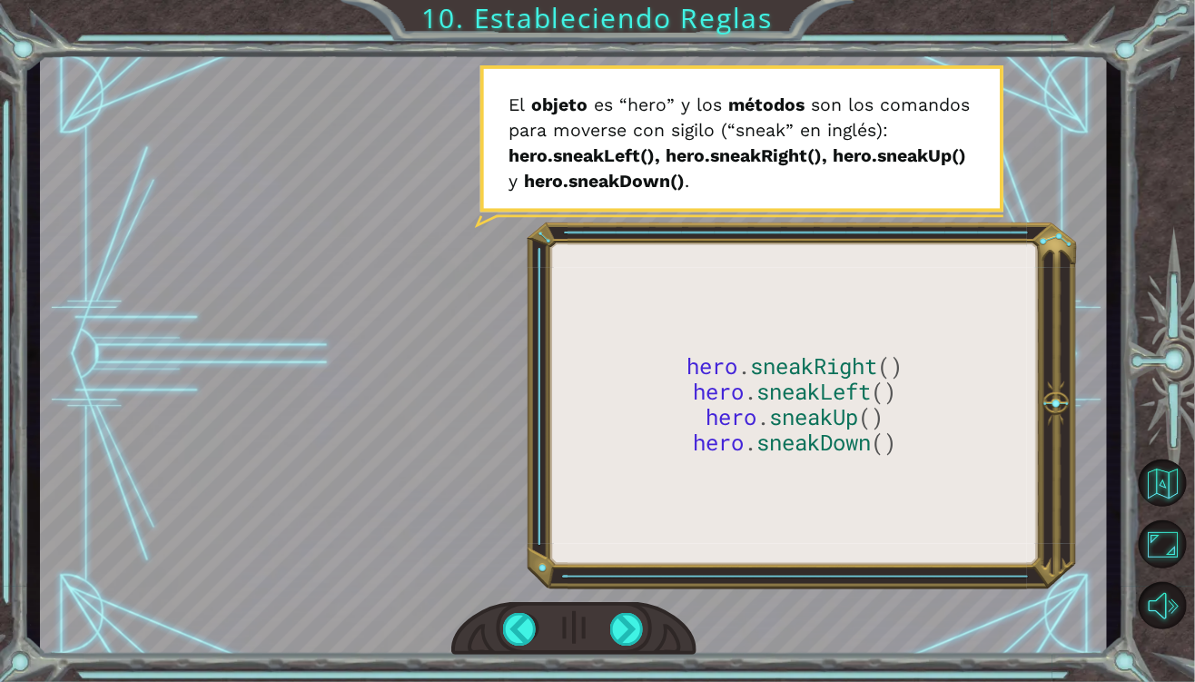
click at [278, 281] on div at bounding box center [573, 354] width 1067 height 600
click at [182, 340] on div at bounding box center [573, 354] width 1067 height 600
click at [634, 626] on div at bounding box center [627, 629] width 34 height 33
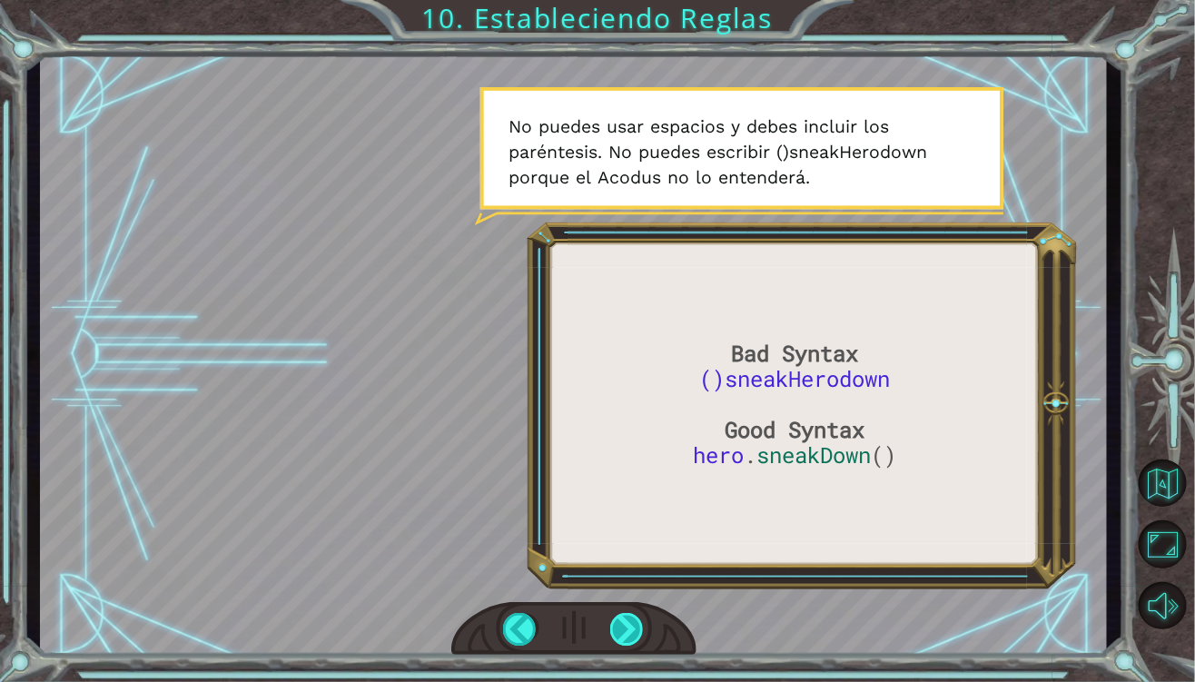
click at [630, 620] on div at bounding box center [627, 629] width 34 height 33
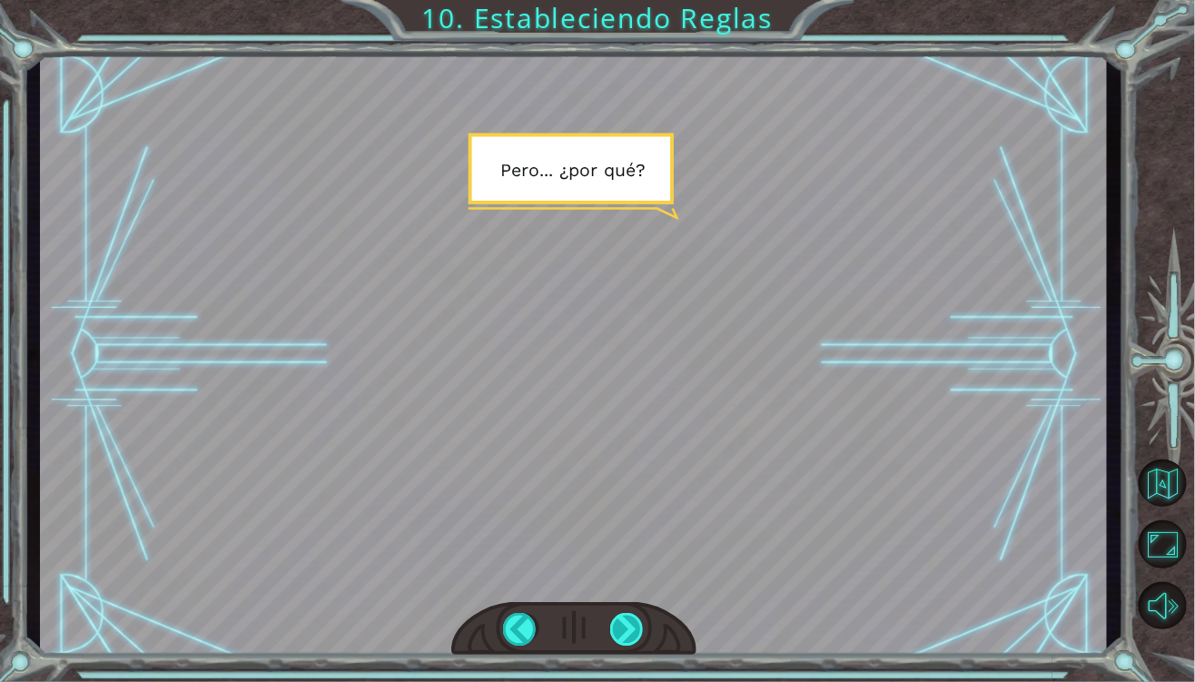
click at [629, 642] on div at bounding box center [627, 629] width 34 height 33
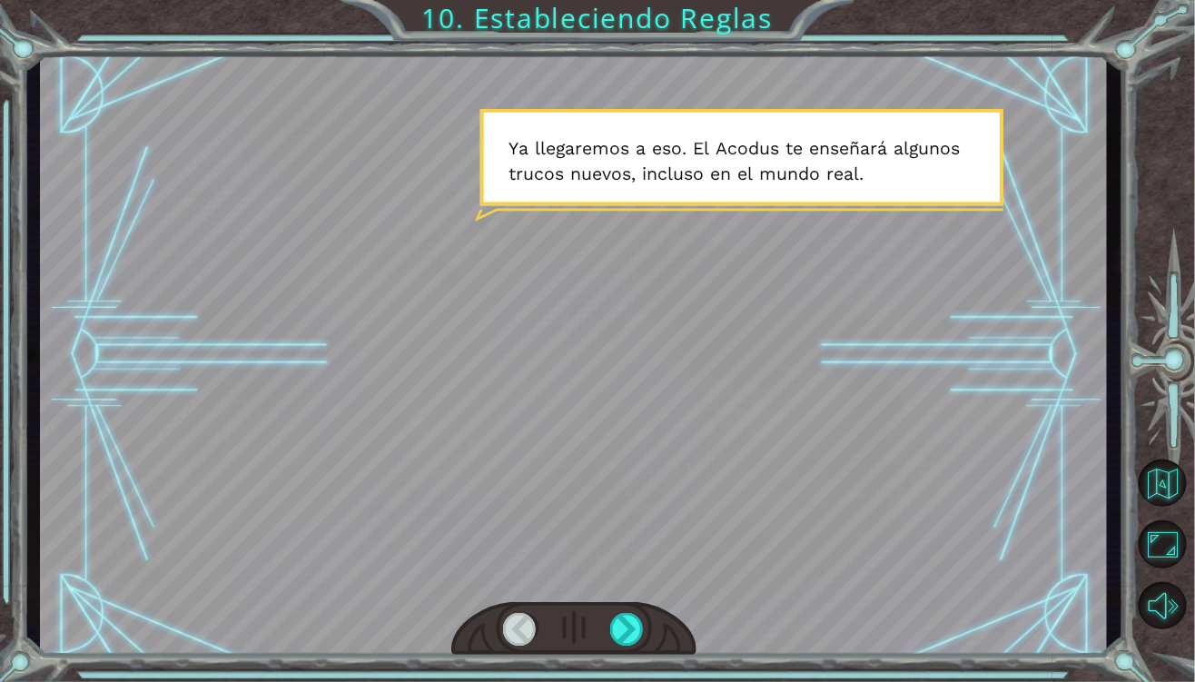
click at [644, 646] on div at bounding box center [573, 629] width 245 height 54
click at [637, 638] on div at bounding box center [627, 629] width 34 height 33
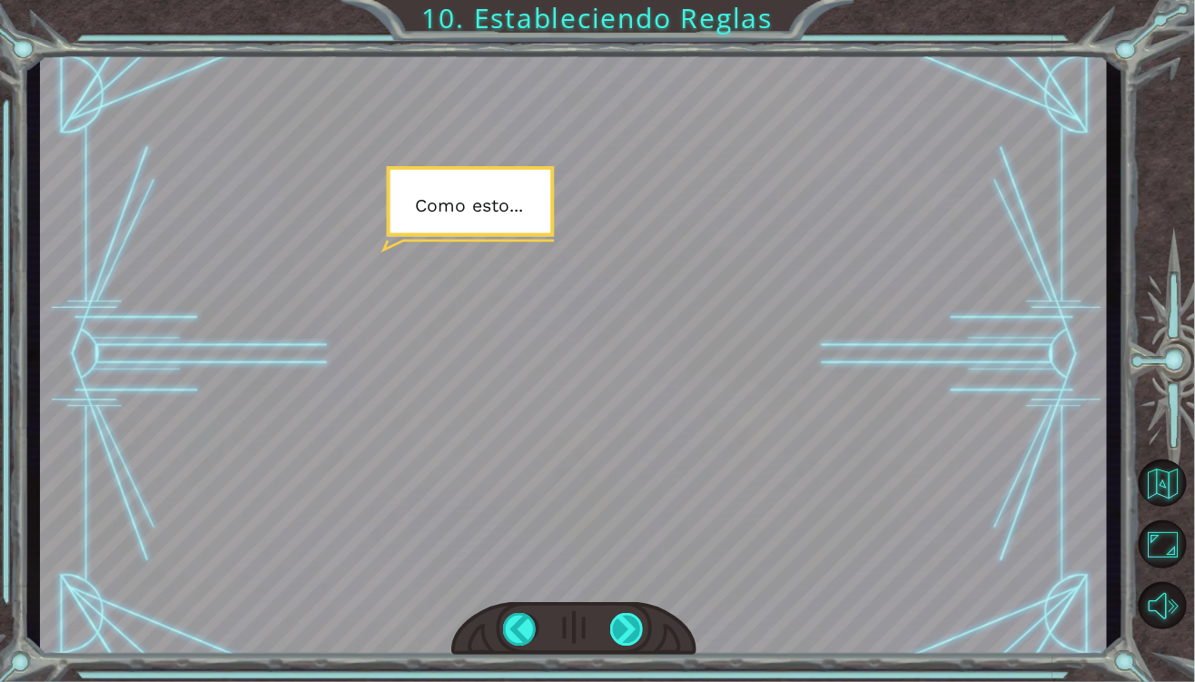
click at [637, 638] on div at bounding box center [627, 629] width 34 height 33
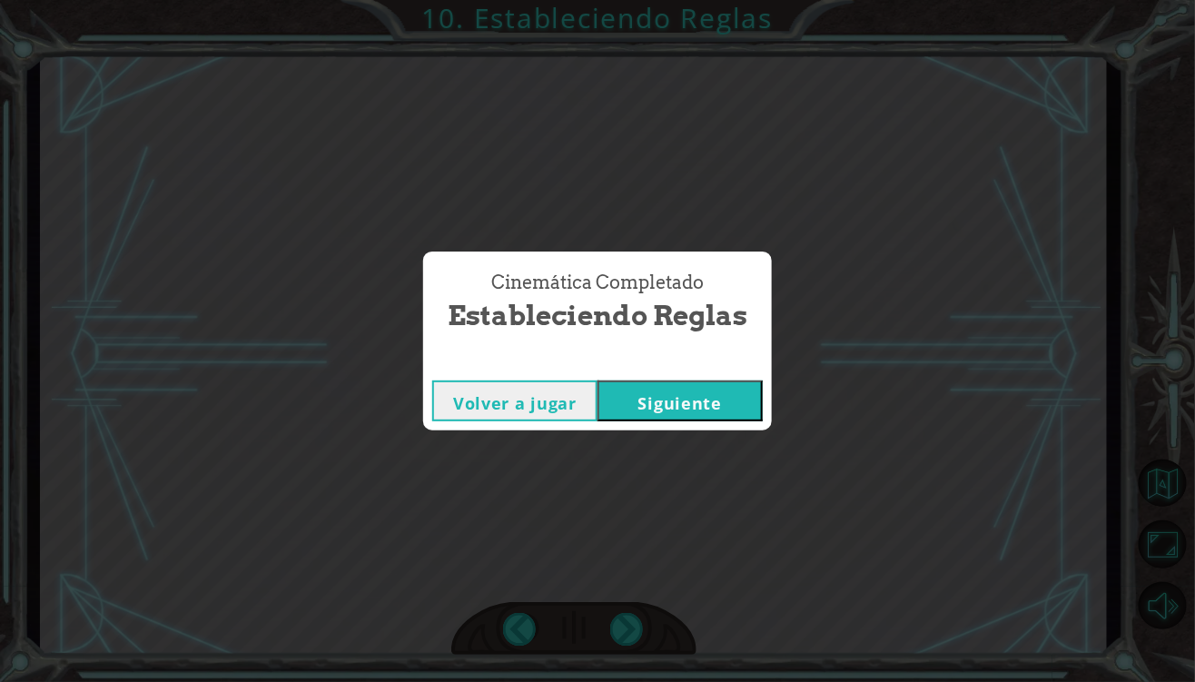
click at [683, 403] on button "Siguiente" at bounding box center [679, 400] width 165 height 41
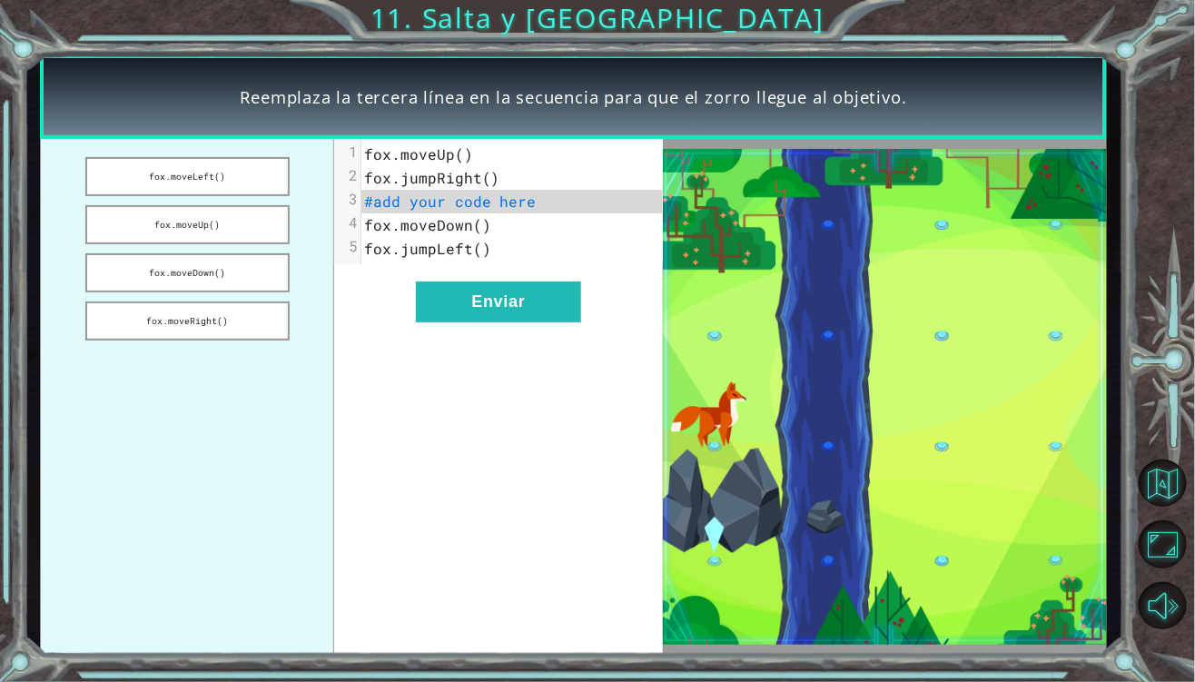
click at [431, 384] on div "xxxxxxxxxx 5 1 [PERSON_NAME].moveUp() 2 [PERSON_NAME].jumpRight() 3 #add your c…" at bounding box center [499, 397] width 330 height 516
click at [474, 309] on button "Enviar" at bounding box center [498, 301] width 165 height 41
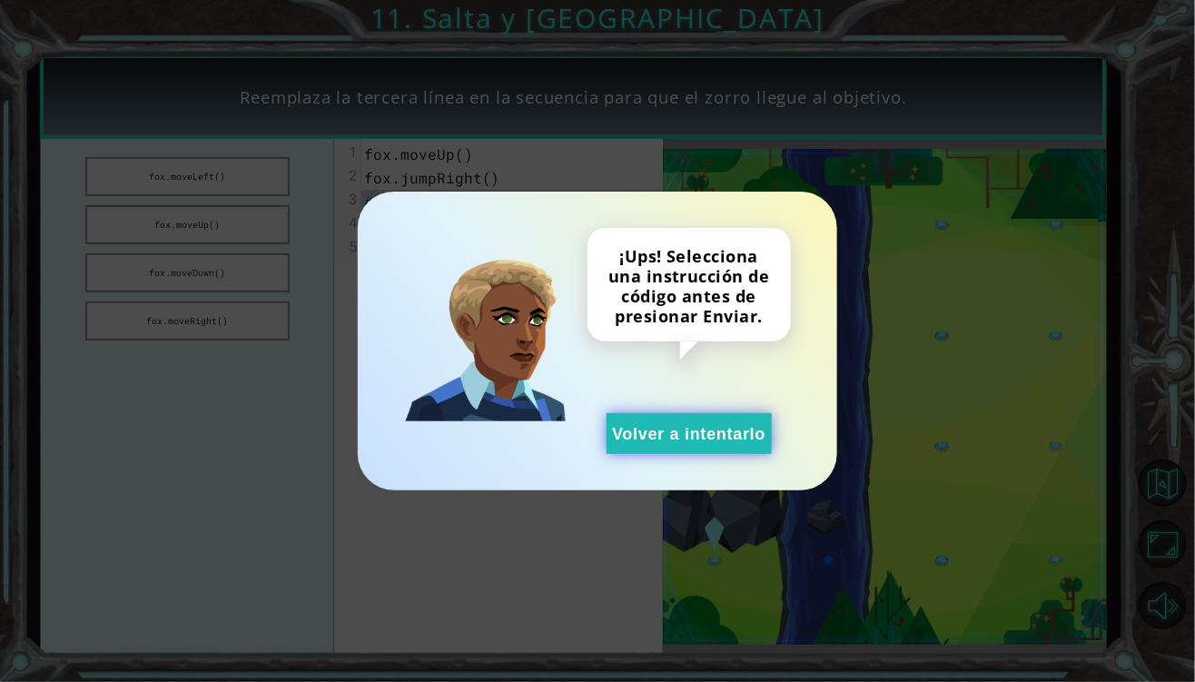
click at [669, 433] on button "Volver a intentarlo" at bounding box center [688, 433] width 165 height 41
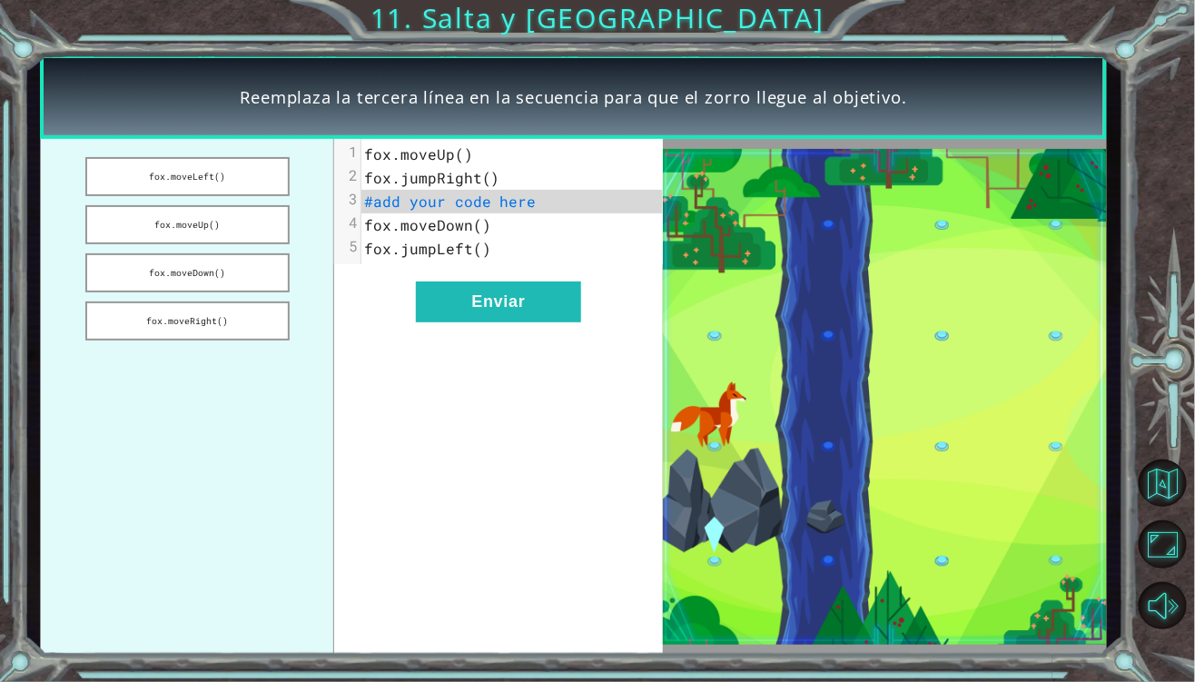
click at [497, 200] on span "#add your code here" at bounding box center [450, 201] width 172 height 19
click at [470, 152] on pre "fox.moveUp()" at bounding box center [512, 155] width 302 height 24
click at [473, 153] on pre "fox.moveUp()" at bounding box center [512, 155] width 302 height 24
click at [509, 201] on span "#add your code here" at bounding box center [450, 201] width 172 height 19
click at [502, 201] on span "#add your code here" at bounding box center [450, 201] width 172 height 19
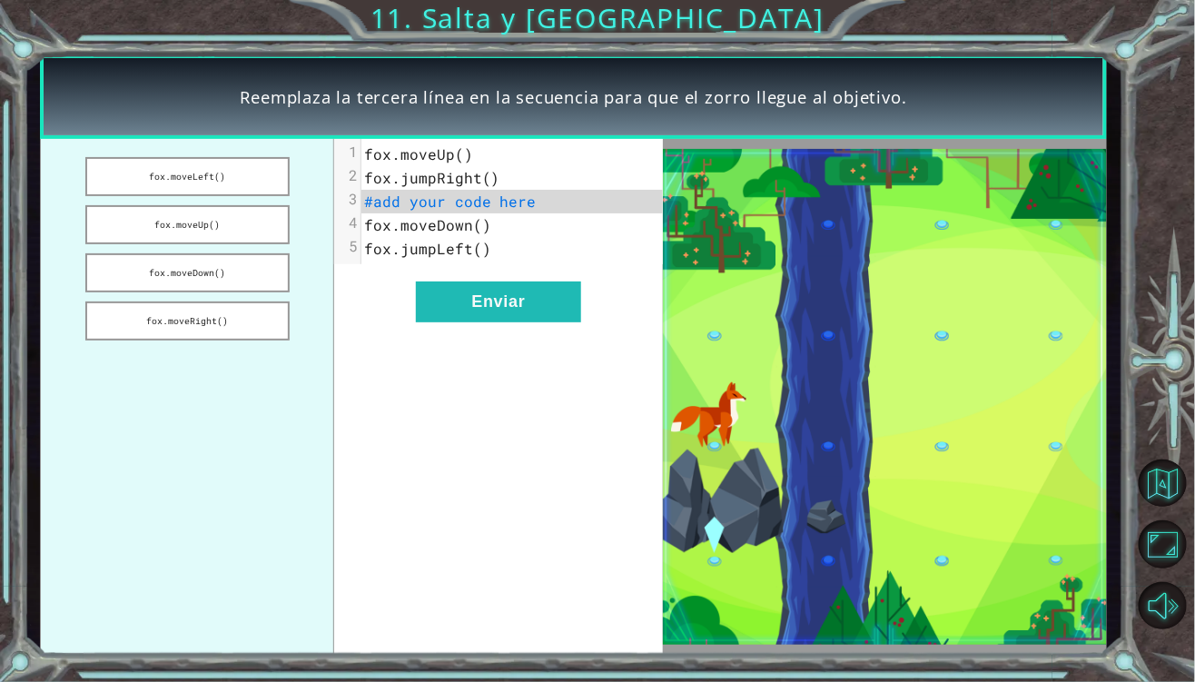
click at [458, 194] on span "#add your code here" at bounding box center [450, 201] width 172 height 19
click at [163, 280] on button "fox.moveDown()" at bounding box center [187, 272] width 204 height 39
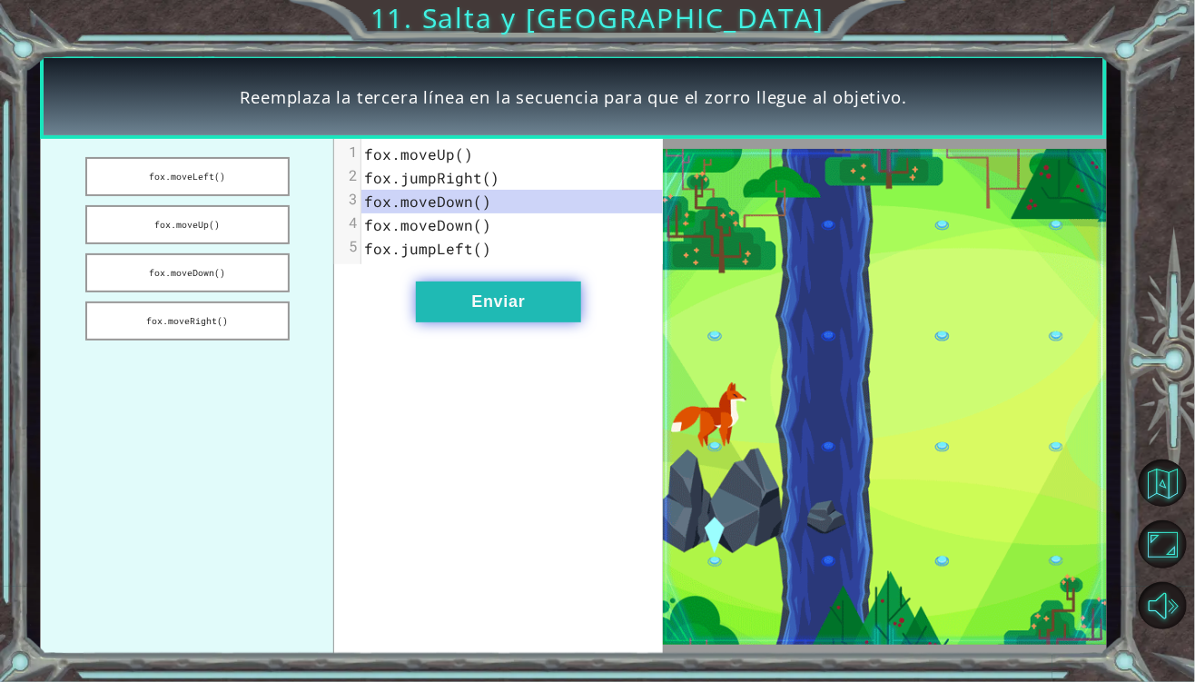
click at [558, 312] on button "Enviar" at bounding box center [498, 301] width 165 height 41
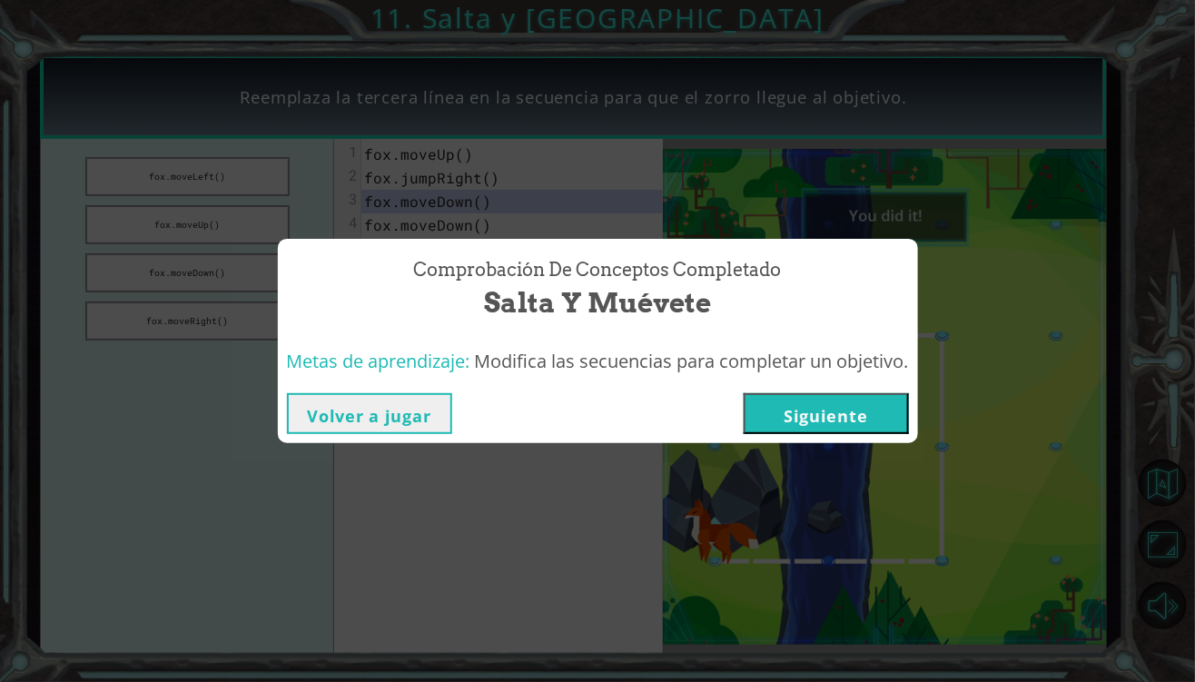
click at [794, 416] on button "Siguiente" at bounding box center [825, 413] width 165 height 41
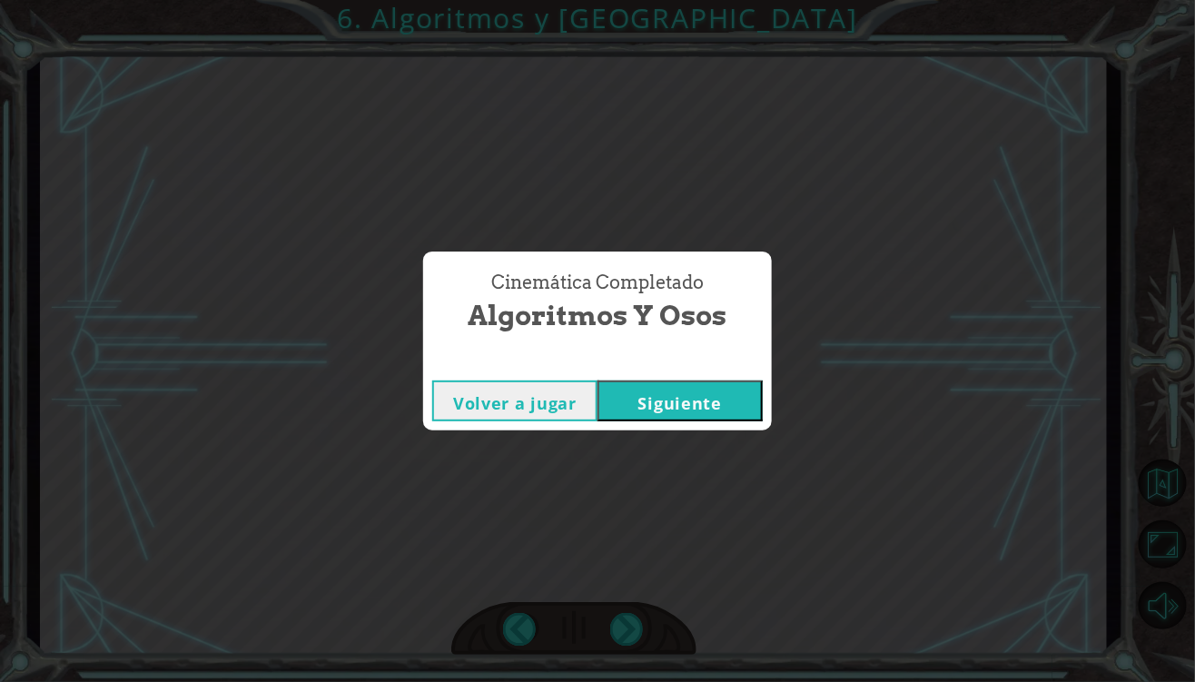
click at [741, 410] on button "Siguiente" at bounding box center [679, 400] width 165 height 41
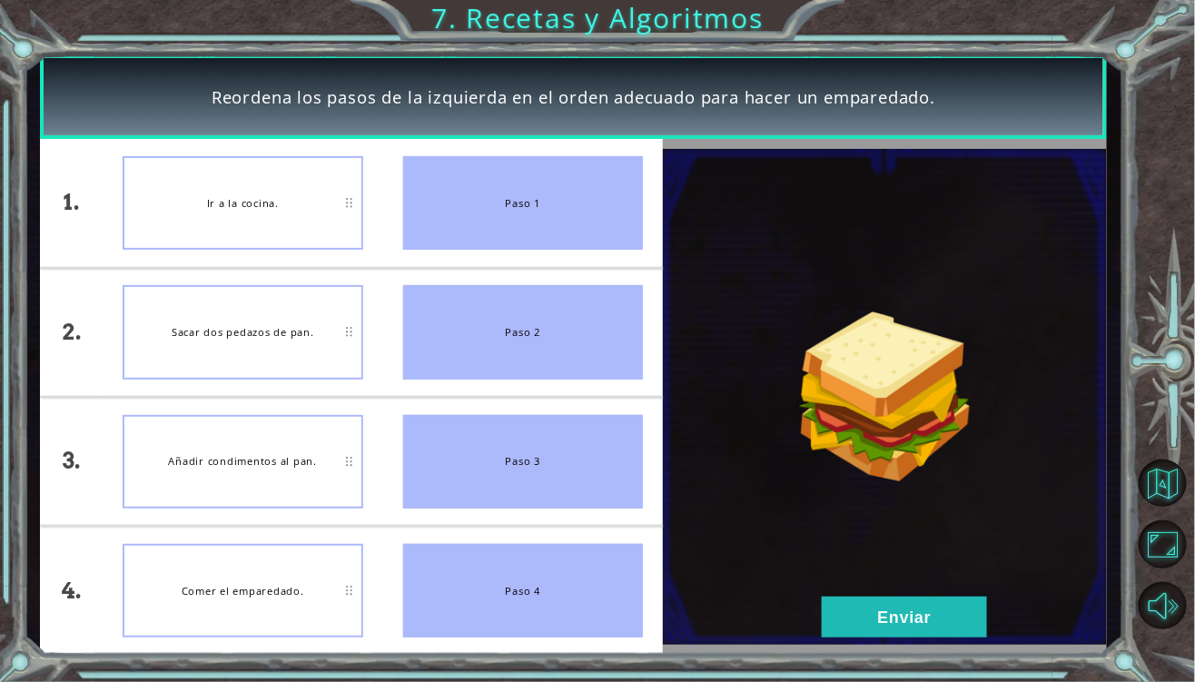
click at [1023, 26] on div "Reordena los pasos de la izquierda en el orden adecuado para hacer un emparedad…" at bounding box center [597, 341] width 1195 height 682
click at [886, 613] on button "Enviar" at bounding box center [904, 616] width 165 height 41
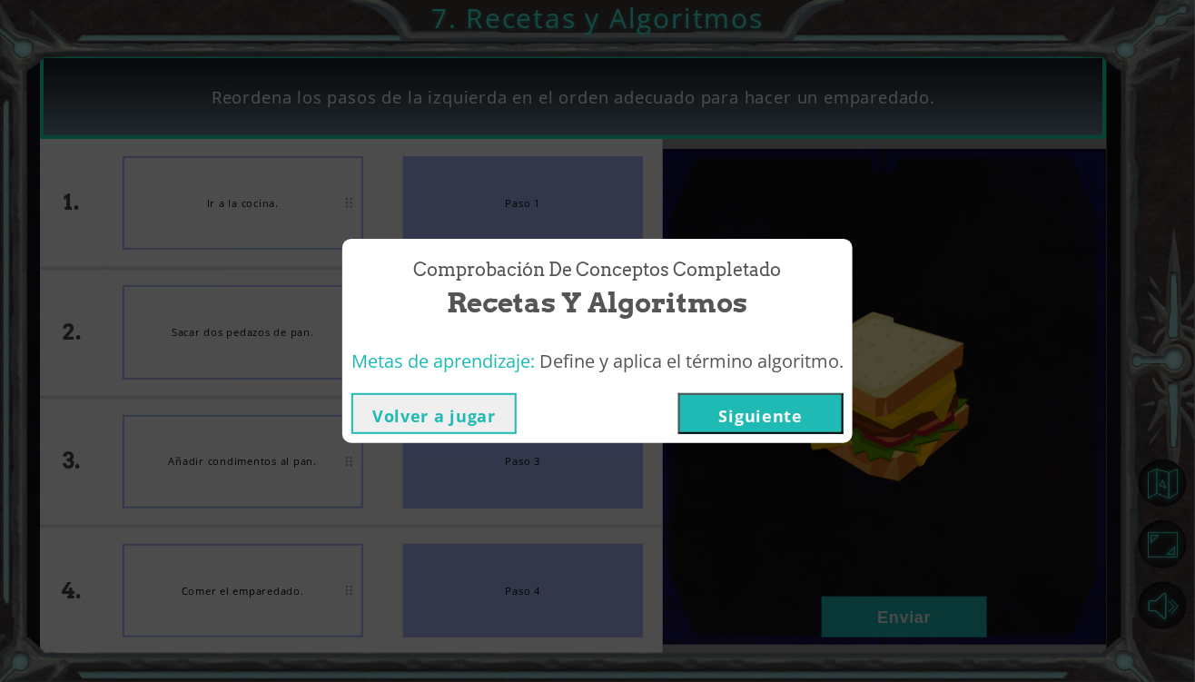
click at [816, 423] on button "Siguiente" at bounding box center [760, 413] width 165 height 41
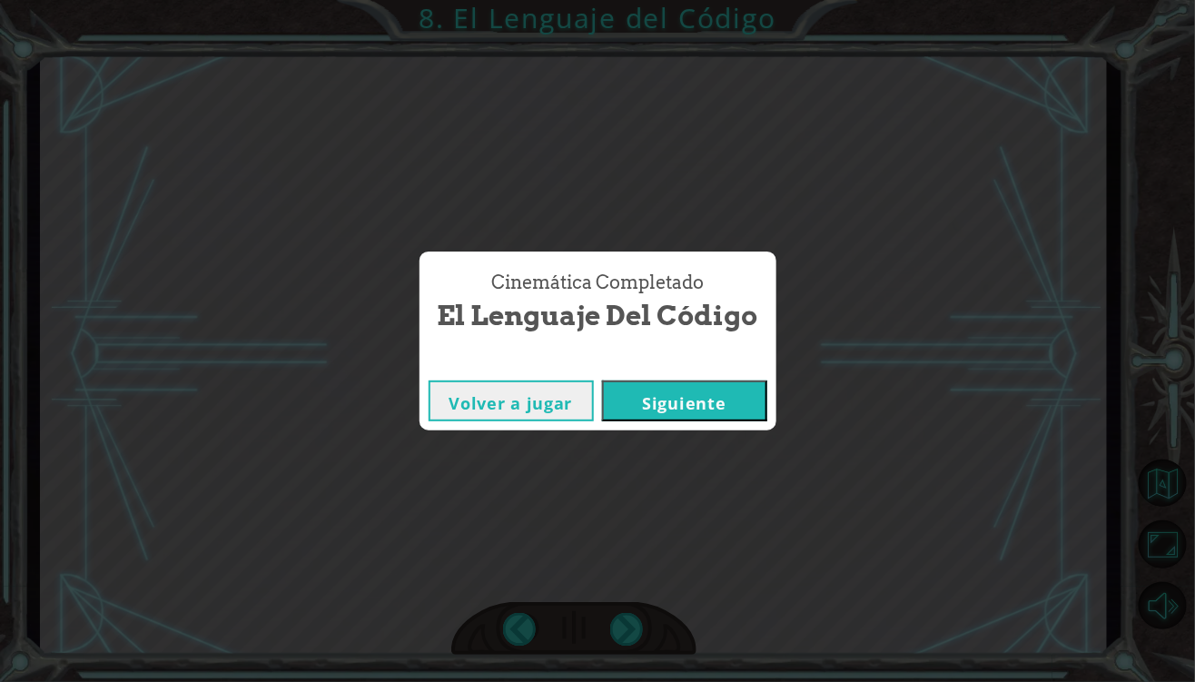
click at [618, 402] on button "Siguiente" at bounding box center [684, 400] width 165 height 41
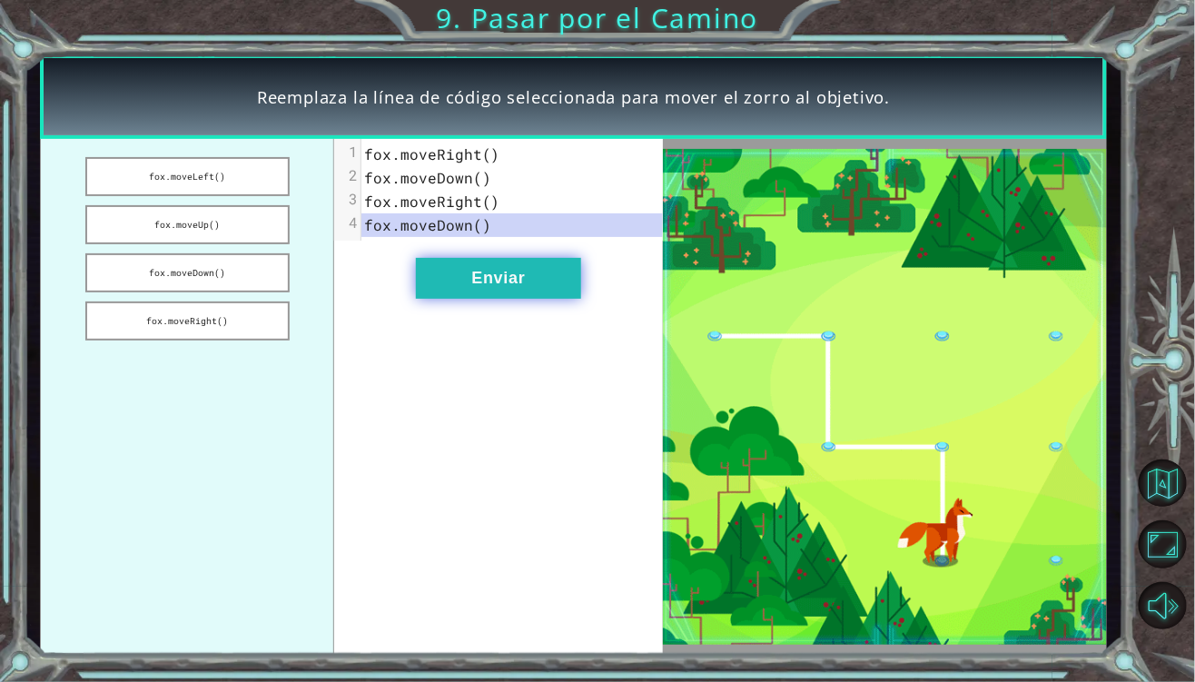
click at [548, 286] on button "Enviar" at bounding box center [498, 278] width 165 height 41
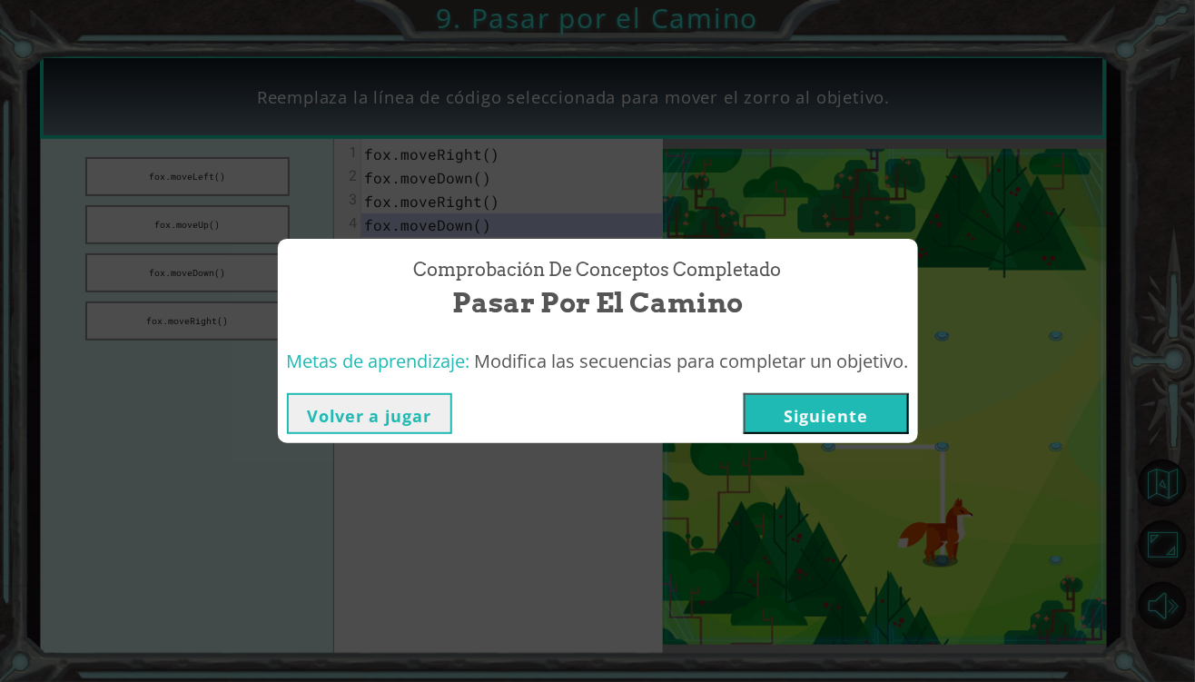
click at [806, 414] on button "Siguiente" at bounding box center [825, 413] width 165 height 41
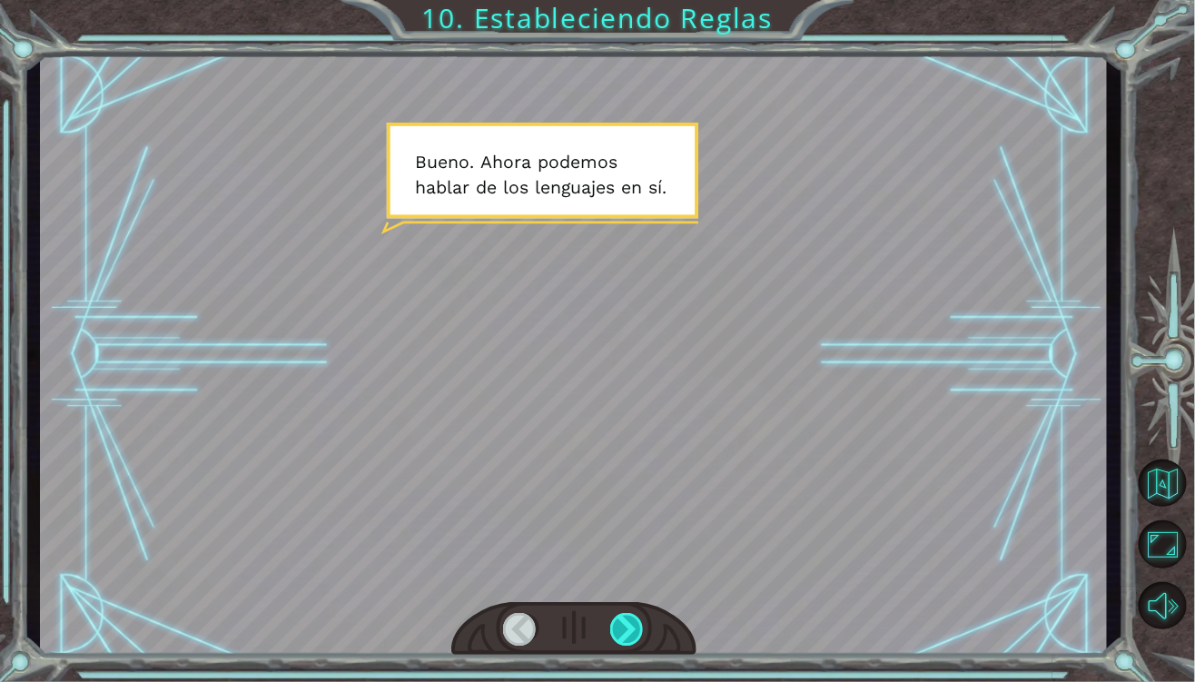
click at [622, 623] on div at bounding box center [627, 629] width 34 height 33
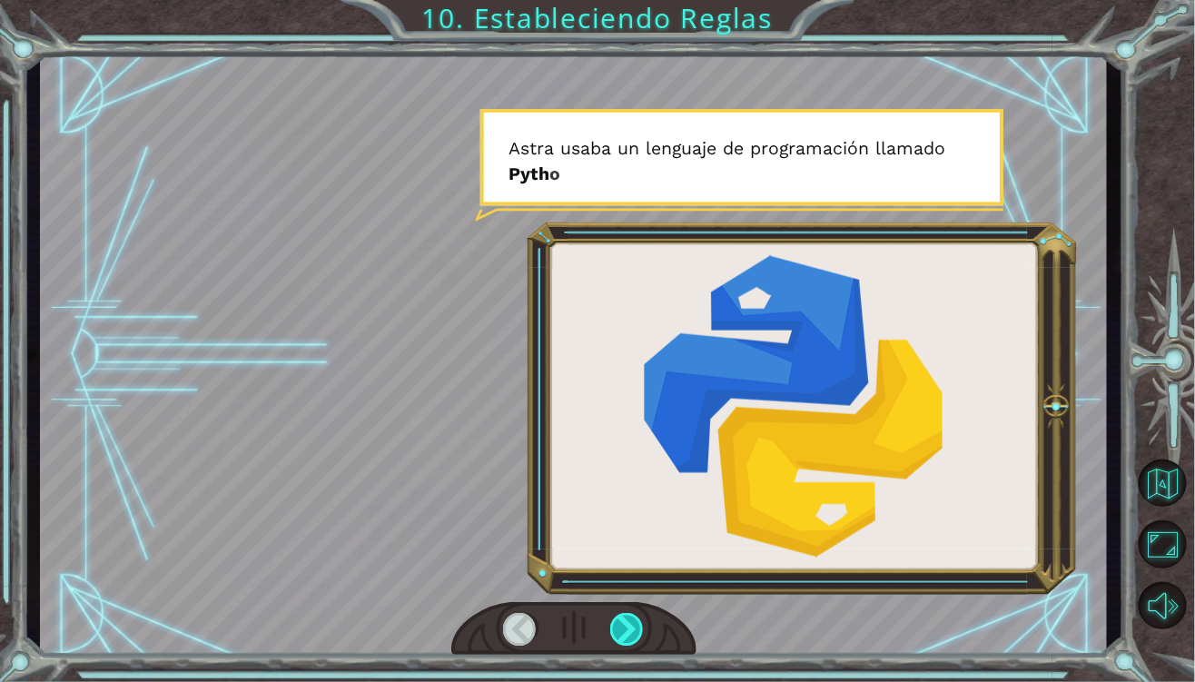
click at [633, 617] on div at bounding box center [627, 629] width 34 height 33
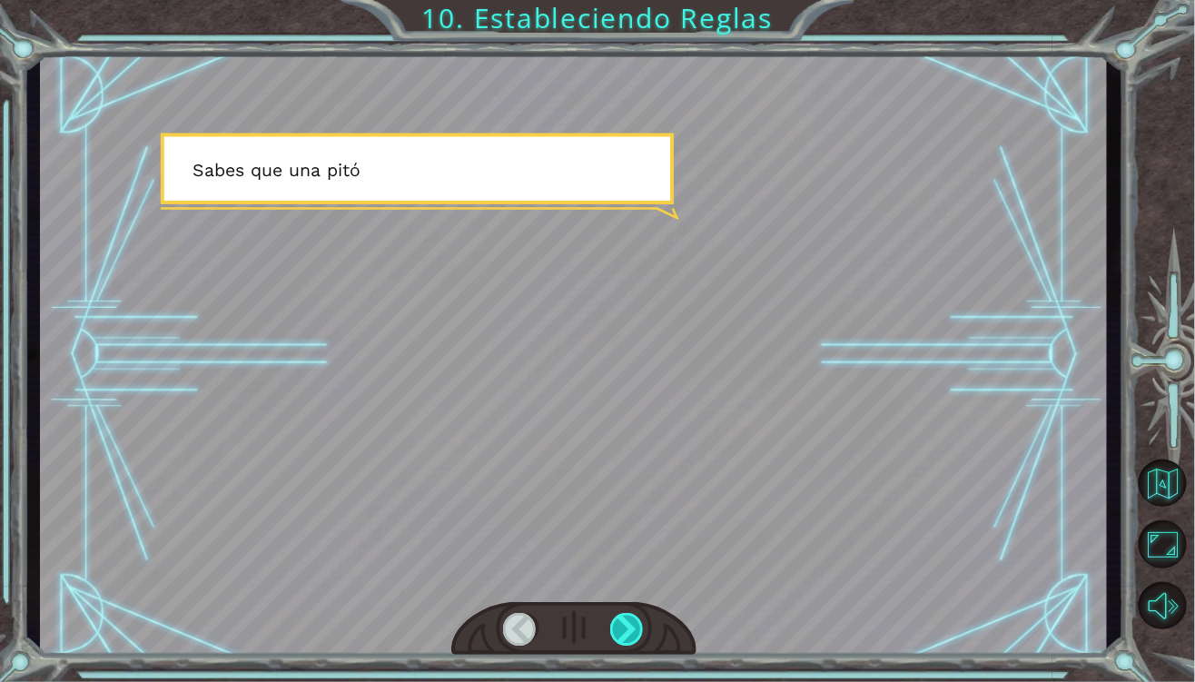
click at [642, 623] on div at bounding box center [627, 629] width 34 height 33
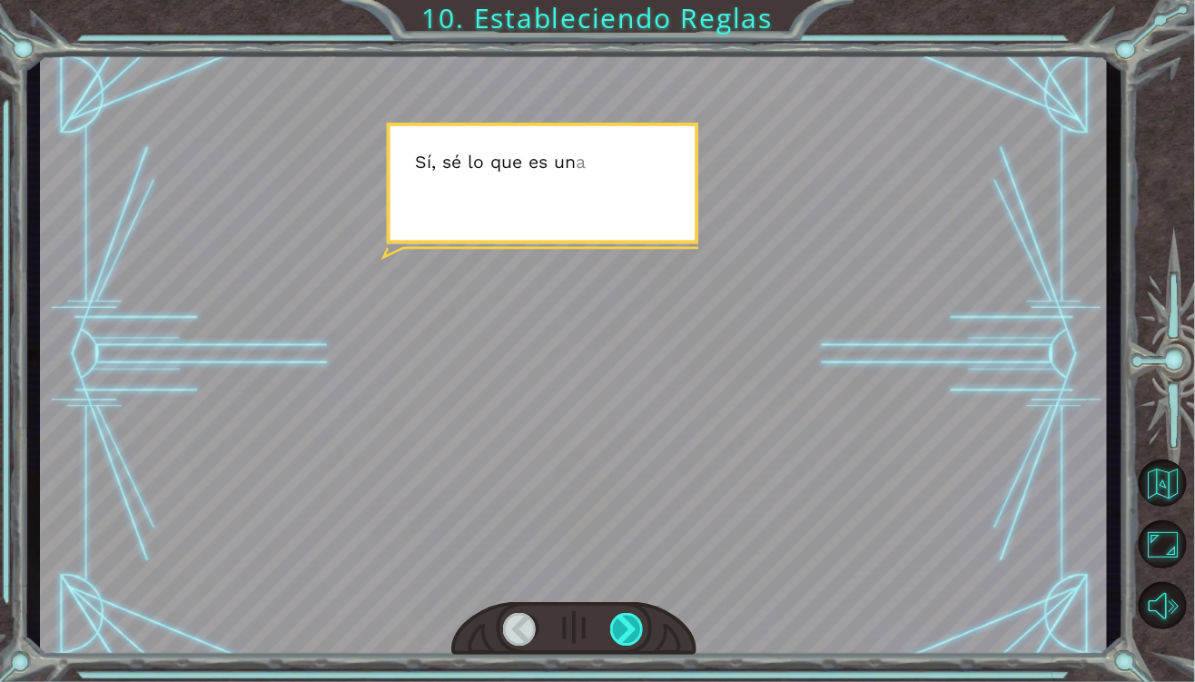
click at [641, 623] on div at bounding box center [627, 629] width 34 height 33
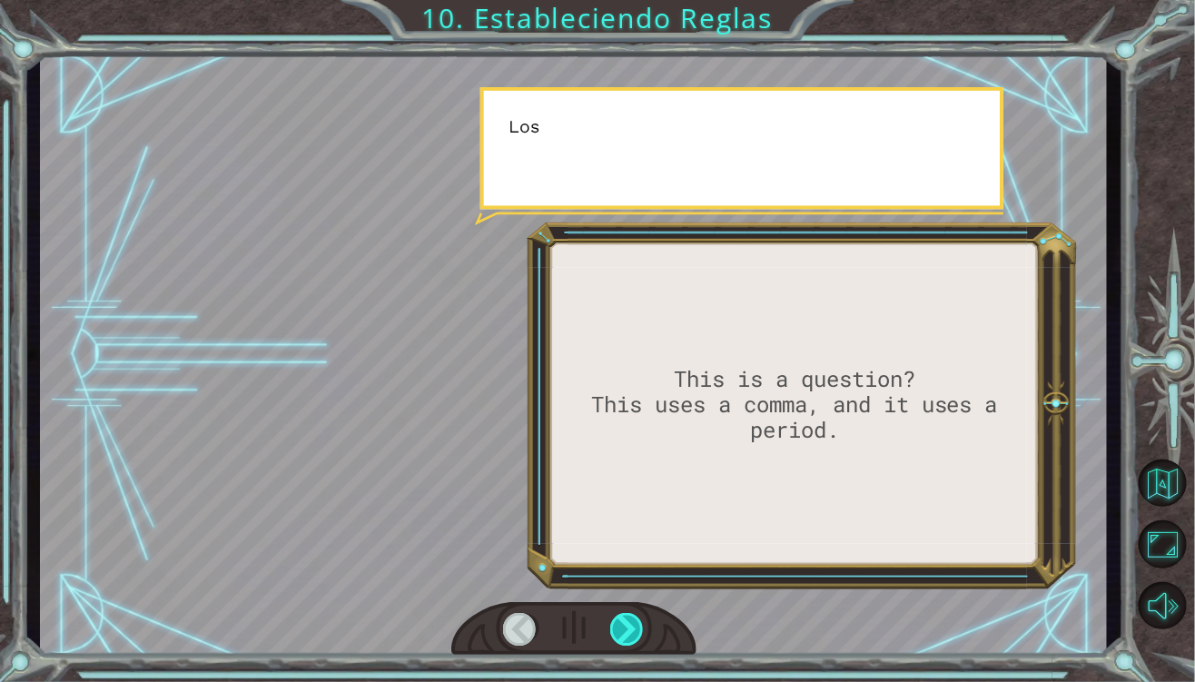
click at [641, 623] on div at bounding box center [627, 629] width 34 height 33
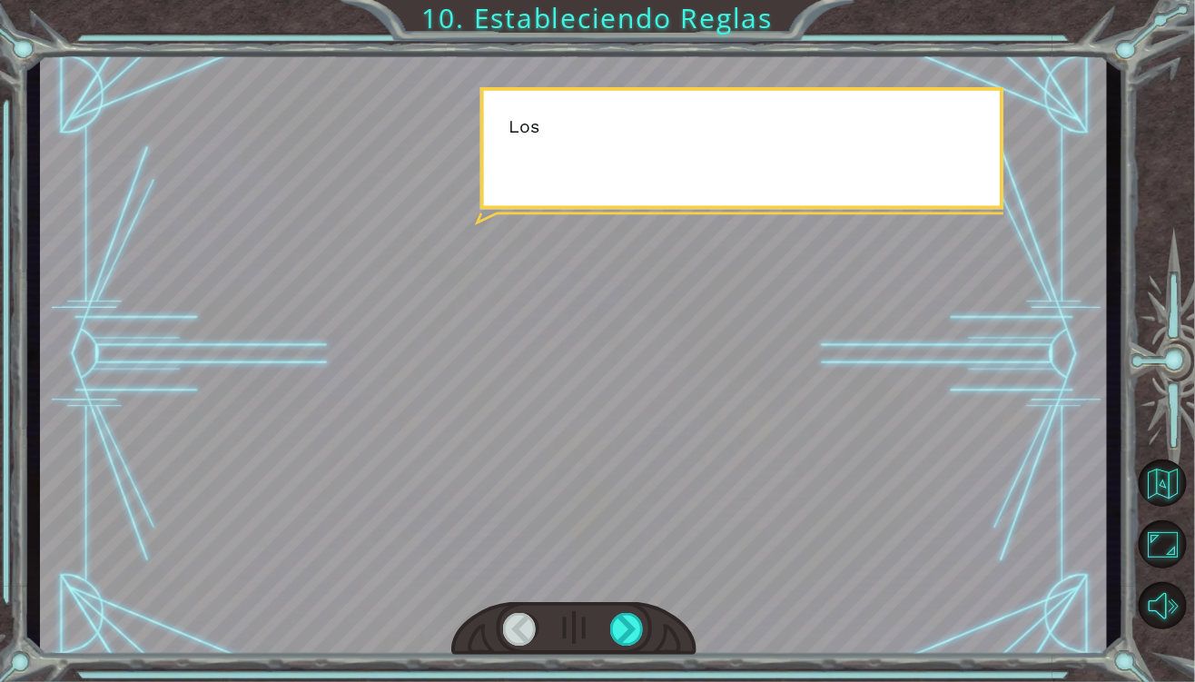
click at [645, 623] on div at bounding box center [573, 629] width 245 height 54
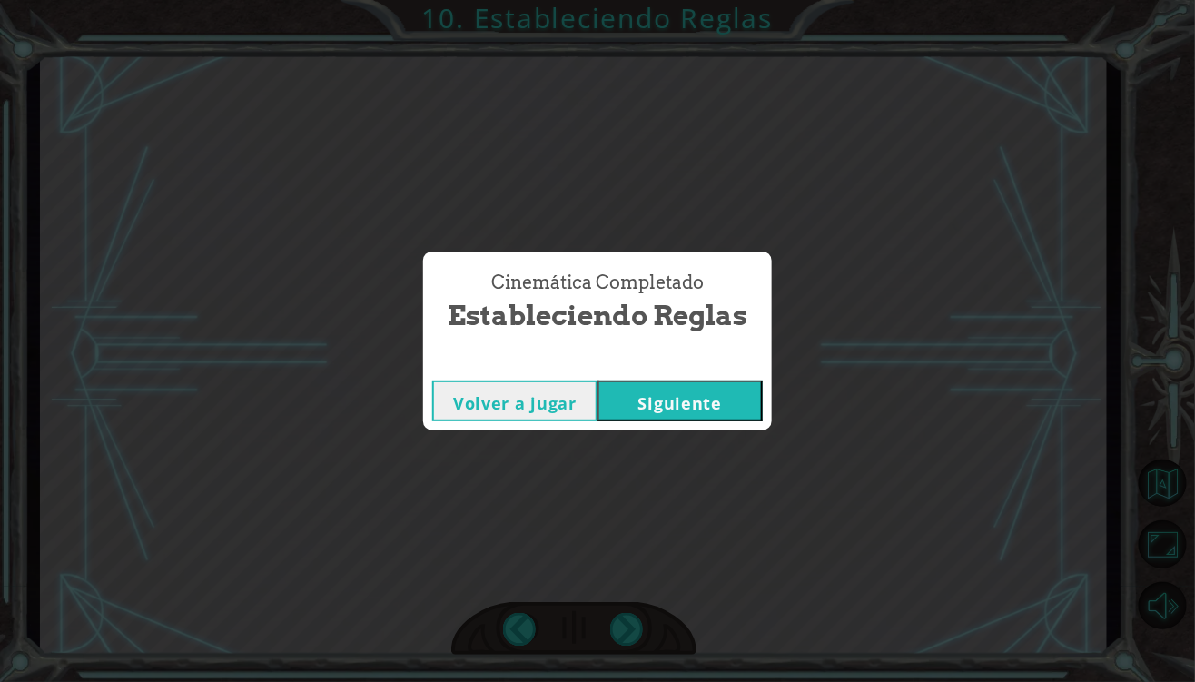
click at [691, 428] on div "Volver a jugar [GEOGRAPHIC_DATA]" at bounding box center [597, 400] width 349 height 59
click at [695, 428] on div "Volver a jugar [GEOGRAPHIC_DATA]" at bounding box center [597, 400] width 349 height 59
click at [717, 408] on button "Siguiente" at bounding box center [679, 400] width 165 height 41
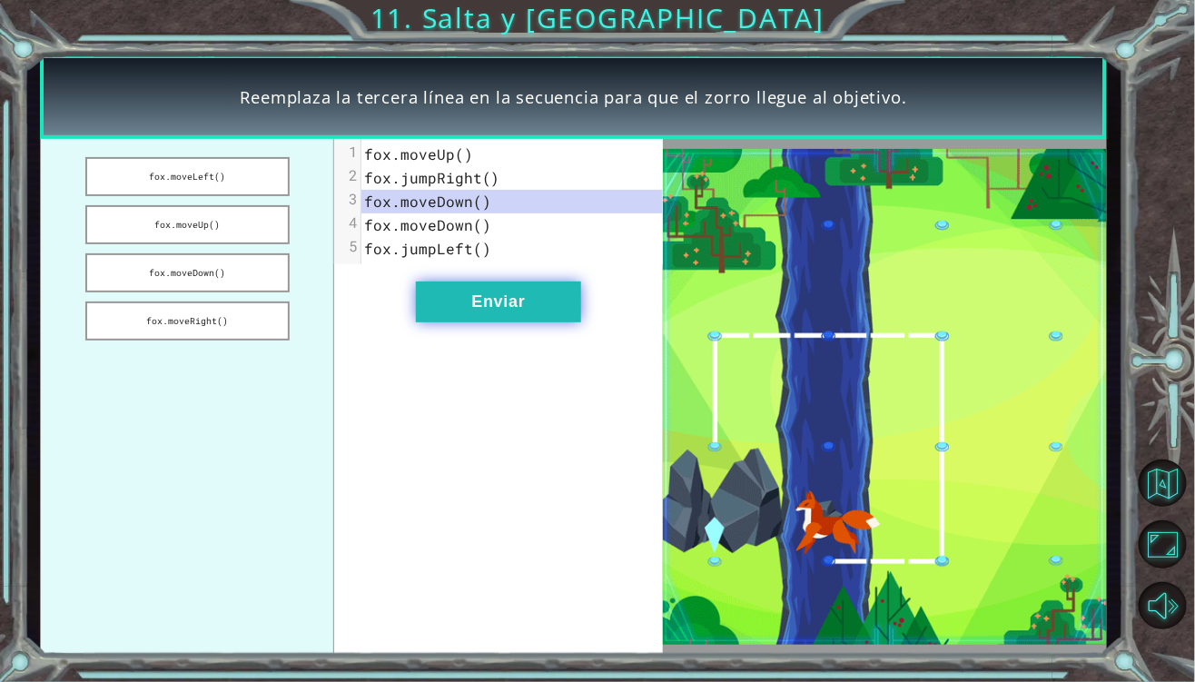
click at [512, 310] on button "Enviar" at bounding box center [498, 301] width 165 height 41
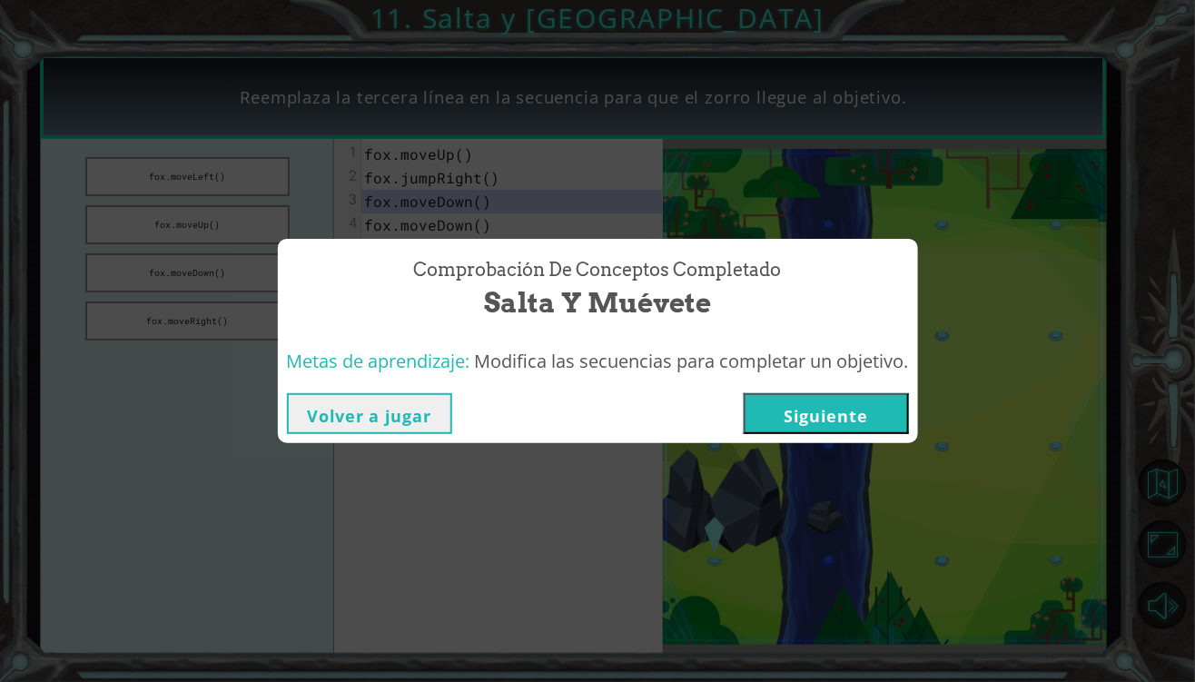
click at [820, 411] on button "Siguiente" at bounding box center [825, 413] width 165 height 41
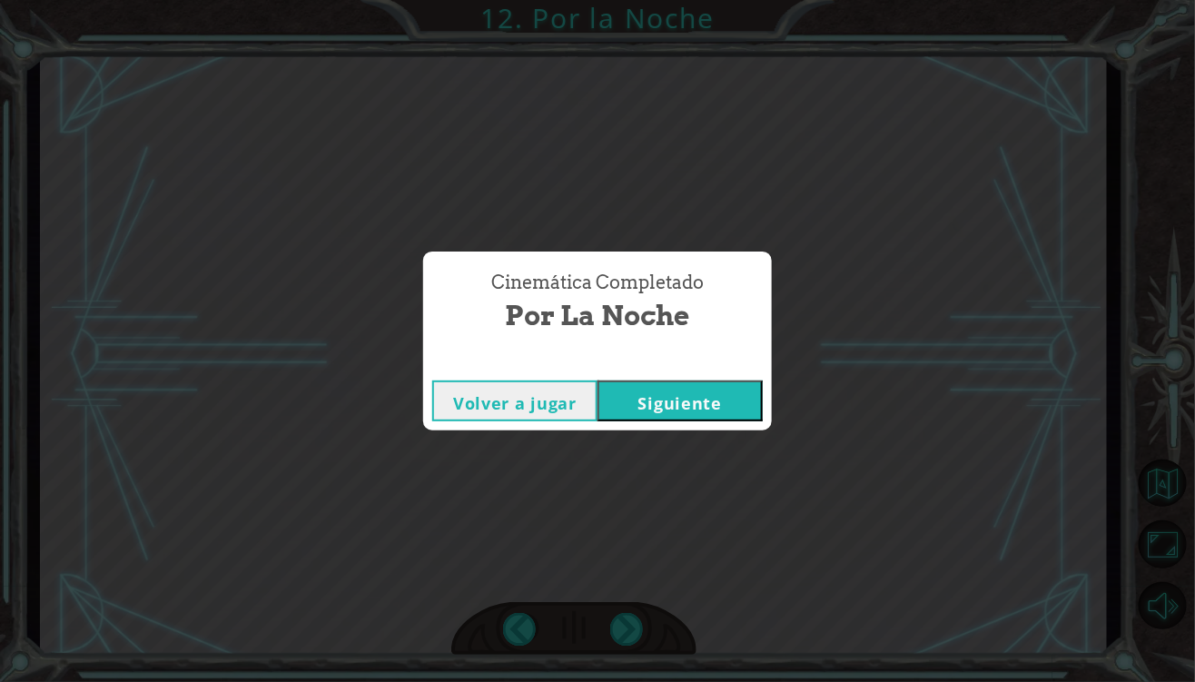
click at [680, 395] on button "Siguiente" at bounding box center [679, 400] width 165 height 41
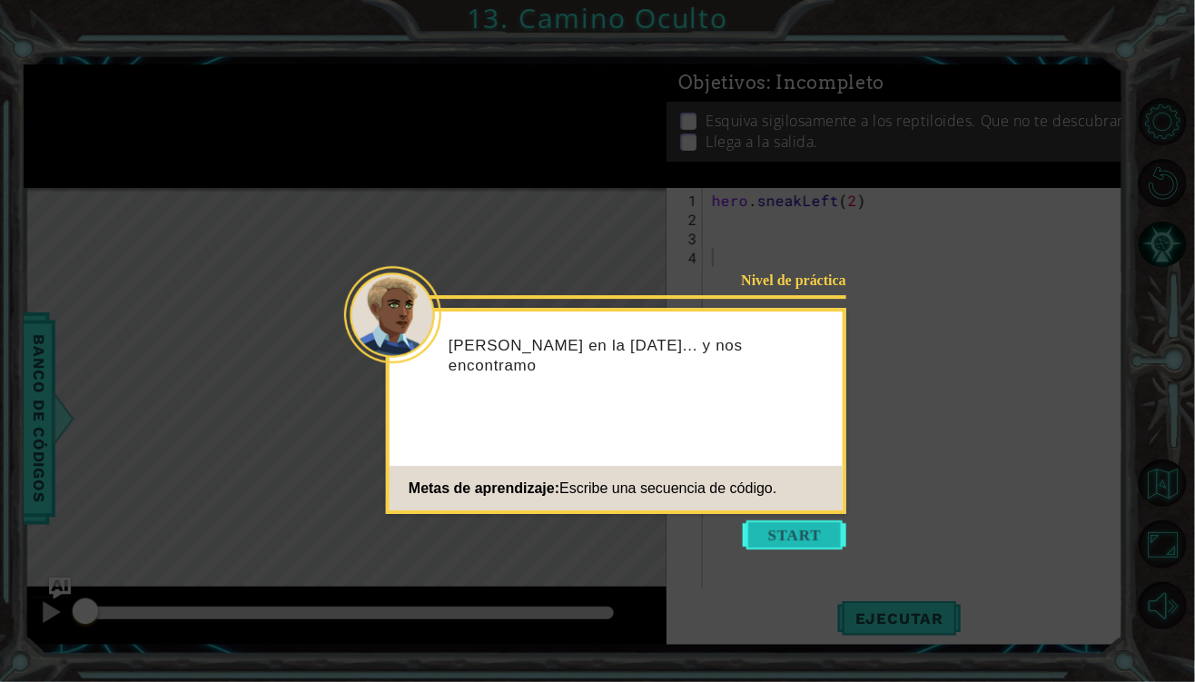
click at [769, 531] on button "Start" at bounding box center [794, 534] width 103 height 29
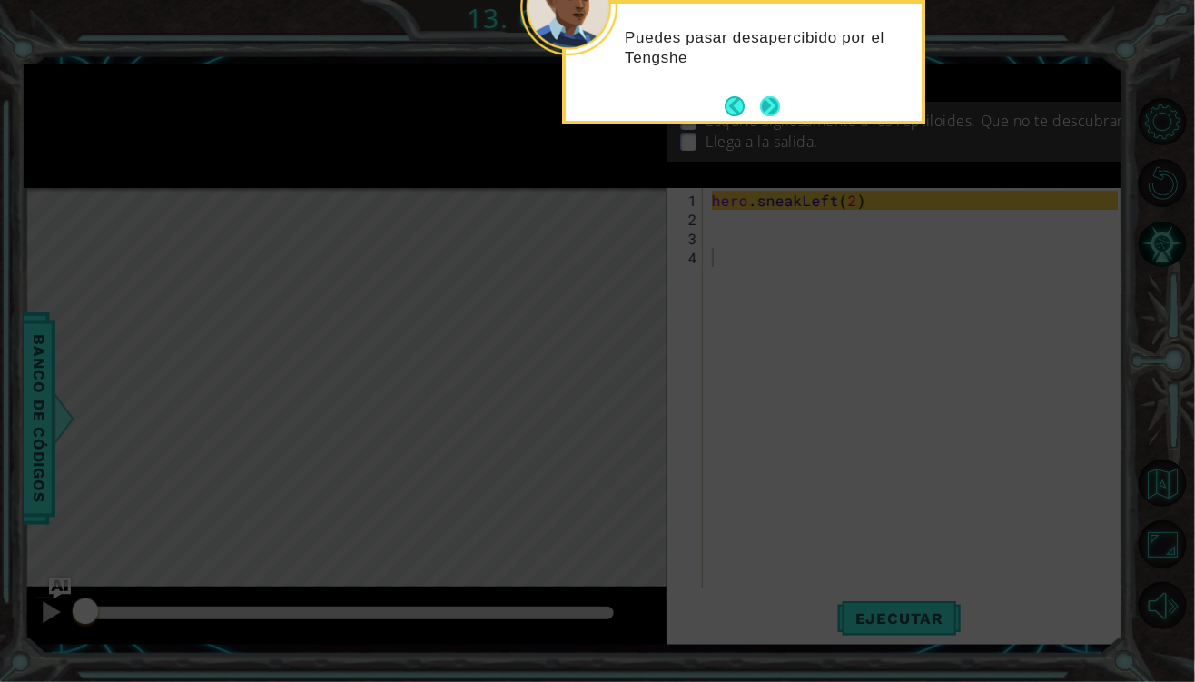
click at [773, 110] on button "Next" at bounding box center [770, 106] width 20 height 20
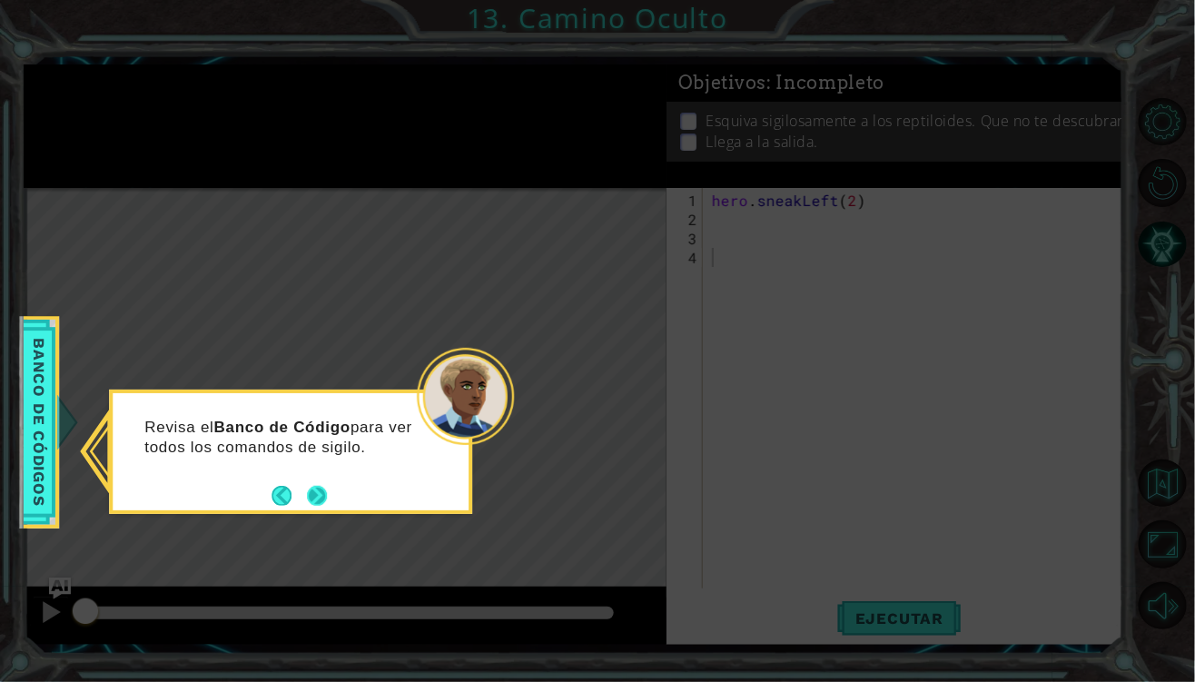
click at [308, 494] on button "Next" at bounding box center [317, 495] width 21 height 21
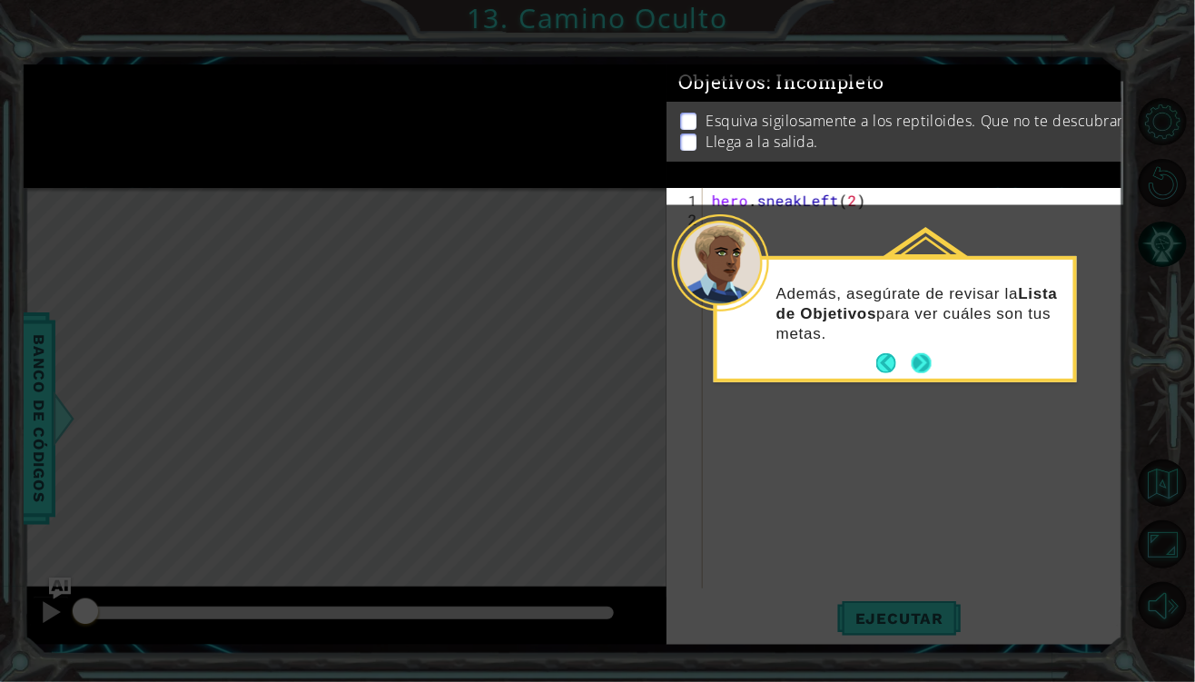
click at [917, 365] on button "Next" at bounding box center [921, 364] width 20 height 20
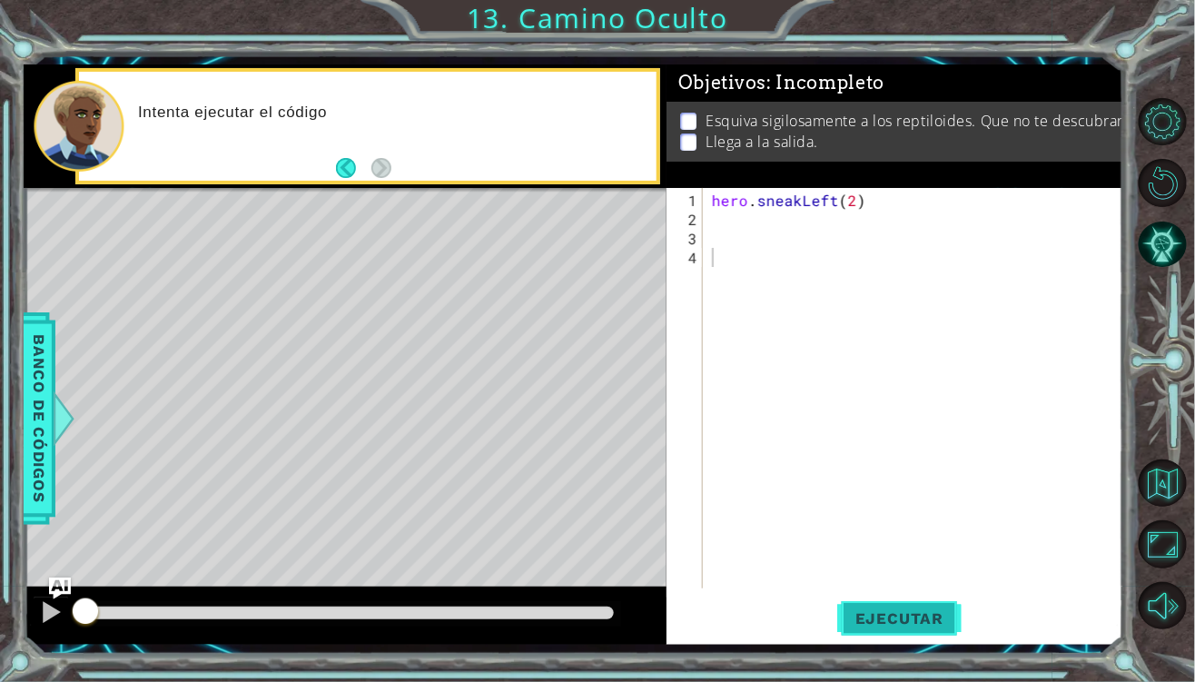
click at [869, 618] on span "Ejecutar" at bounding box center [899, 618] width 124 height 18
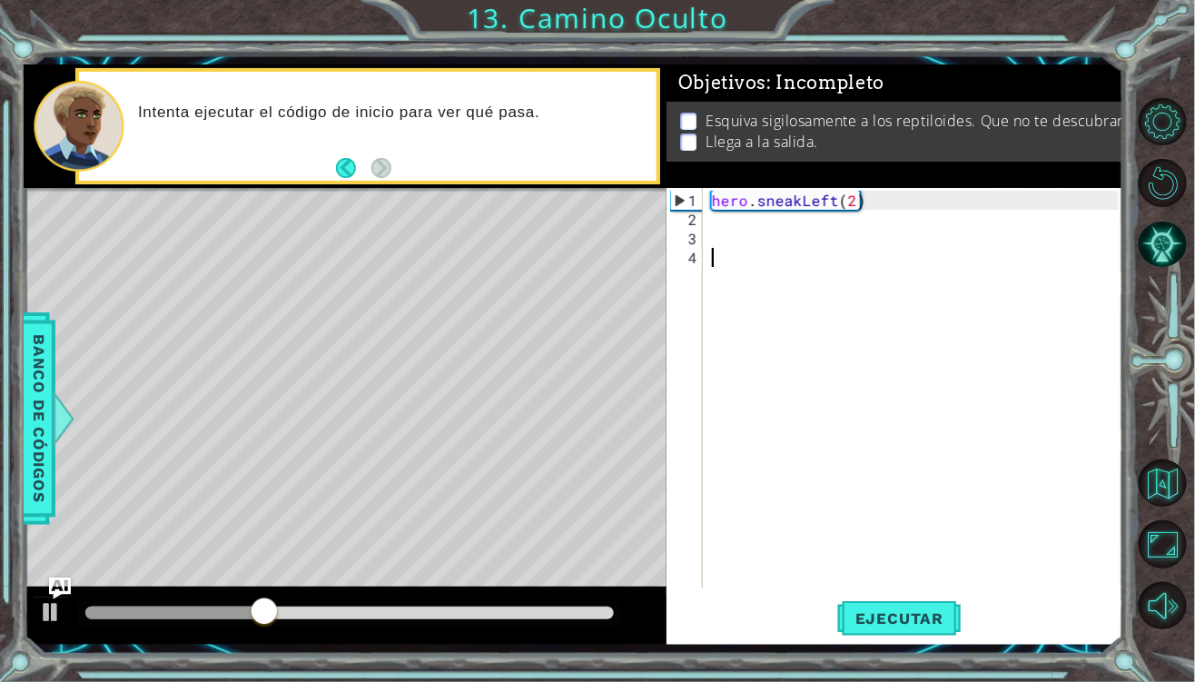
click at [714, 228] on div "hero . sneakLeft ( 2 )" at bounding box center [917, 410] width 419 height 438
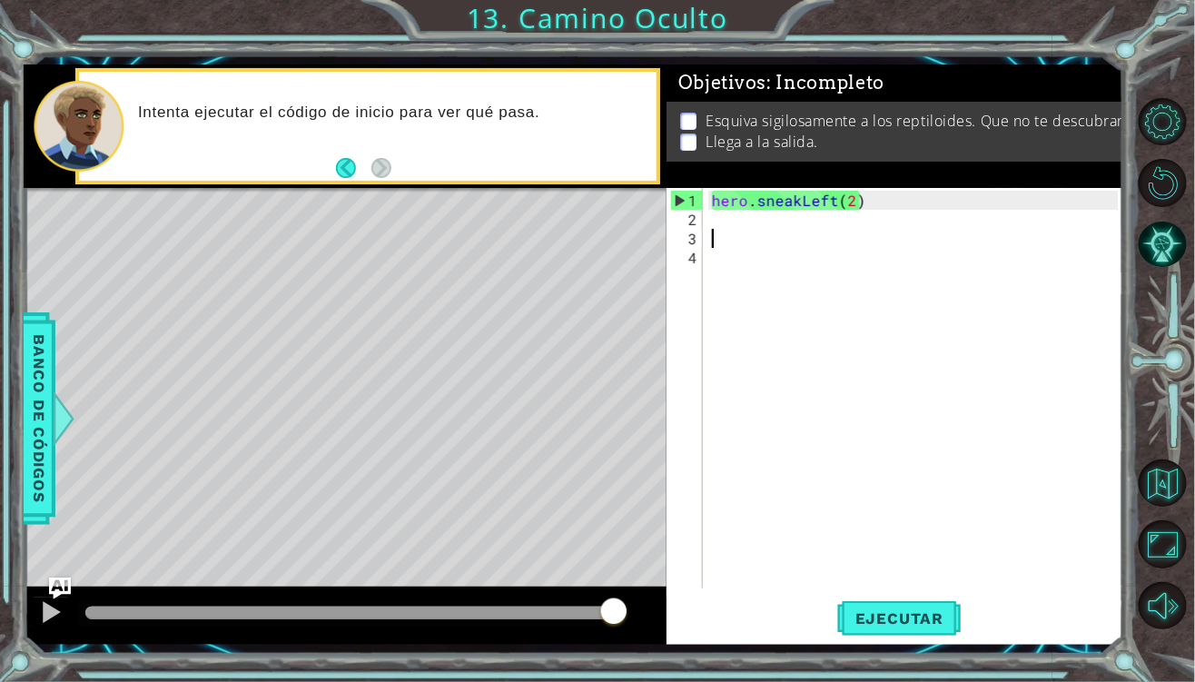
click at [724, 224] on div "hero . sneakLeft ( 2 )" at bounding box center [917, 410] width 419 height 438
click at [732, 212] on div "hero . sneakLeft ( 2 )" at bounding box center [917, 410] width 419 height 438
click at [727, 222] on div "hero . sneakLeft ( 2 )" at bounding box center [917, 410] width 419 height 438
click at [740, 226] on div "hero . sneakLeft ( 2 )" at bounding box center [917, 410] width 419 height 438
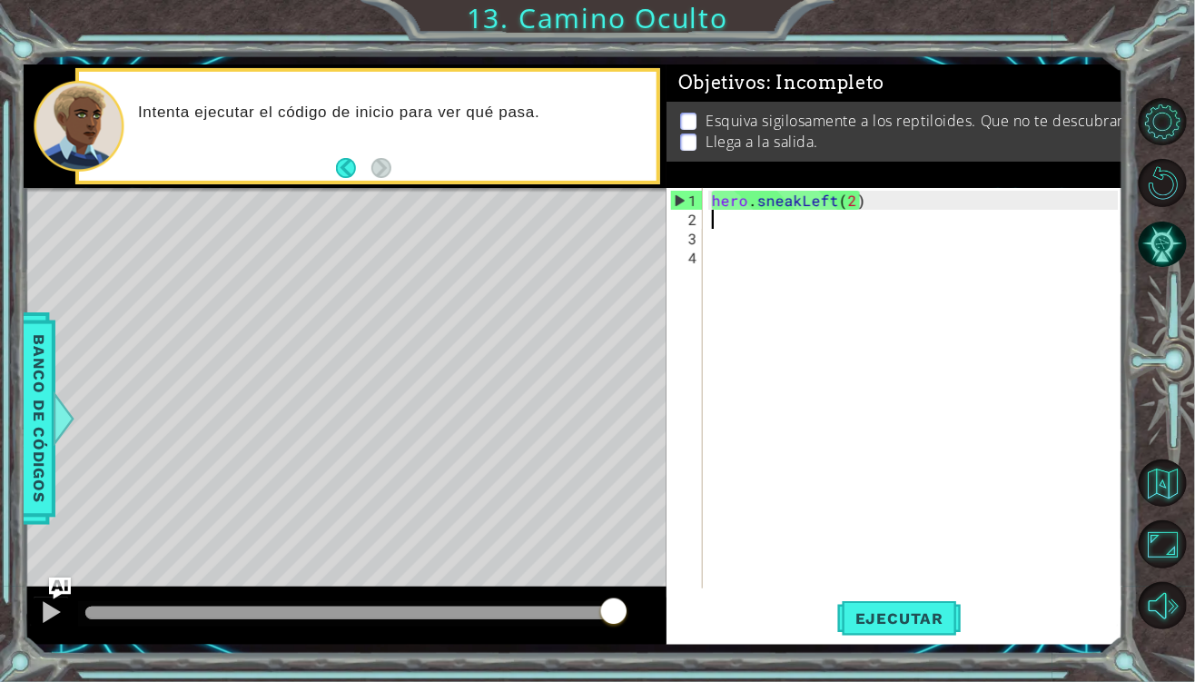
click at [733, 226] on div "hero . sneakLeft ( 2 )" at bounding box center [917, 410] width 419 height 438
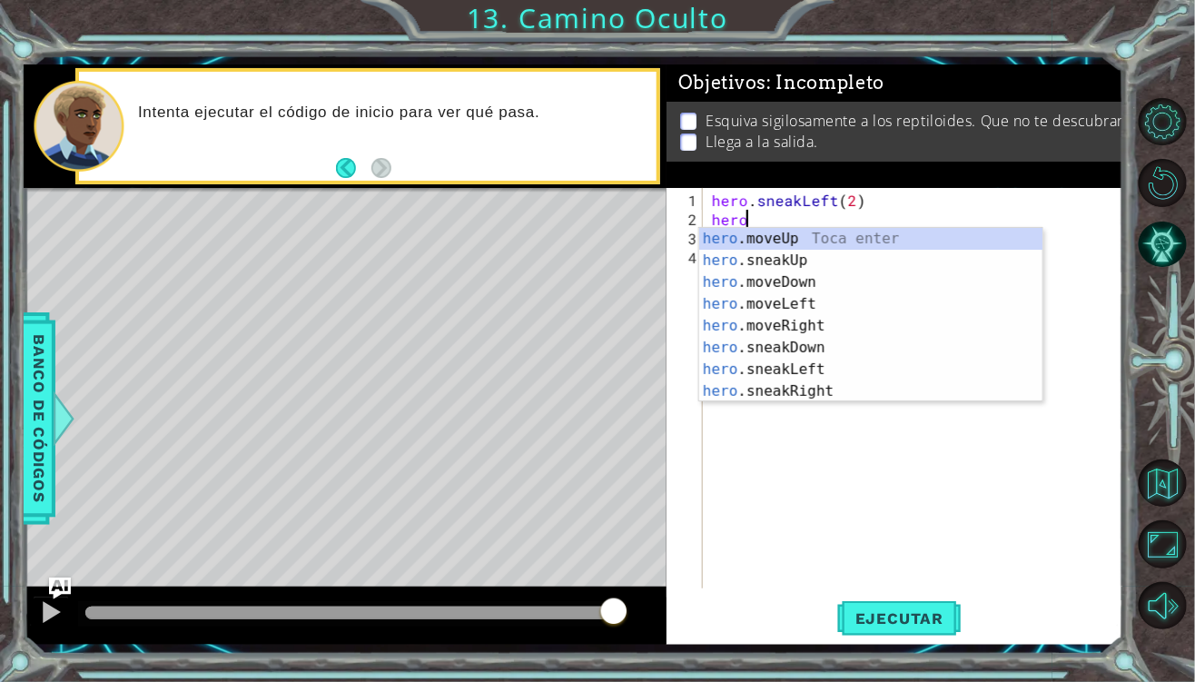
scroll to position [0, 1]
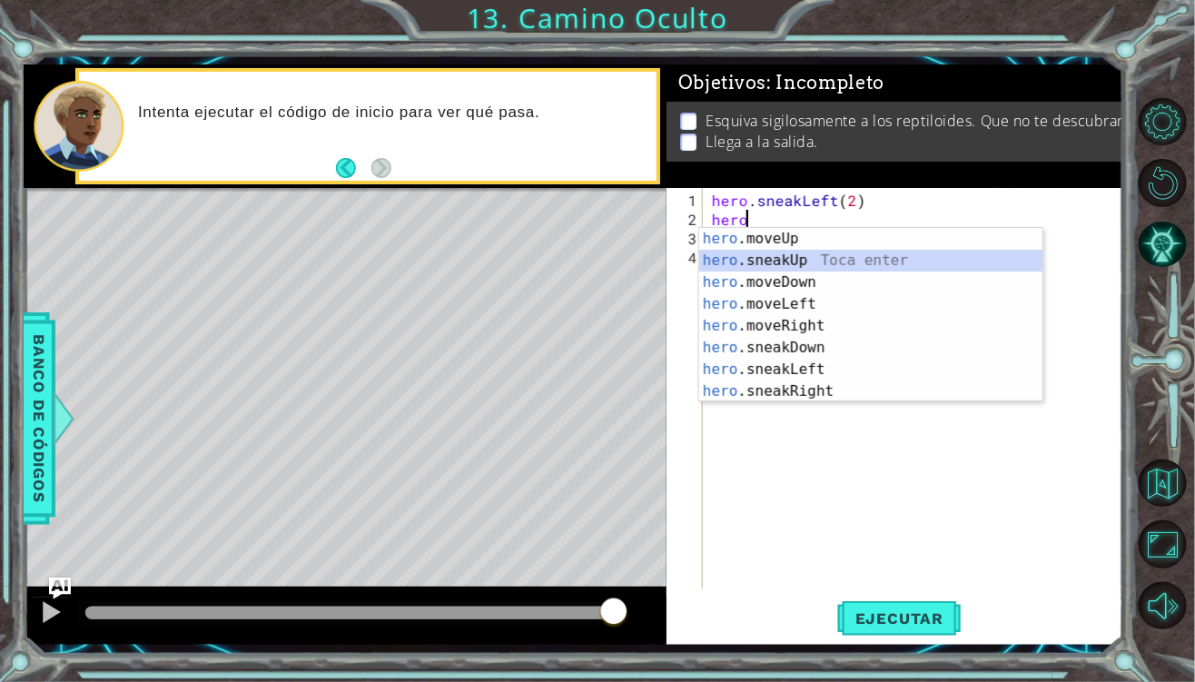
click at [781, 263] on div "hero .moveUp Toca enter hero .sneakUp Toca enter hero .moveDown Toca enter hero…" at bounding box center [871, 337] width 344 height 218
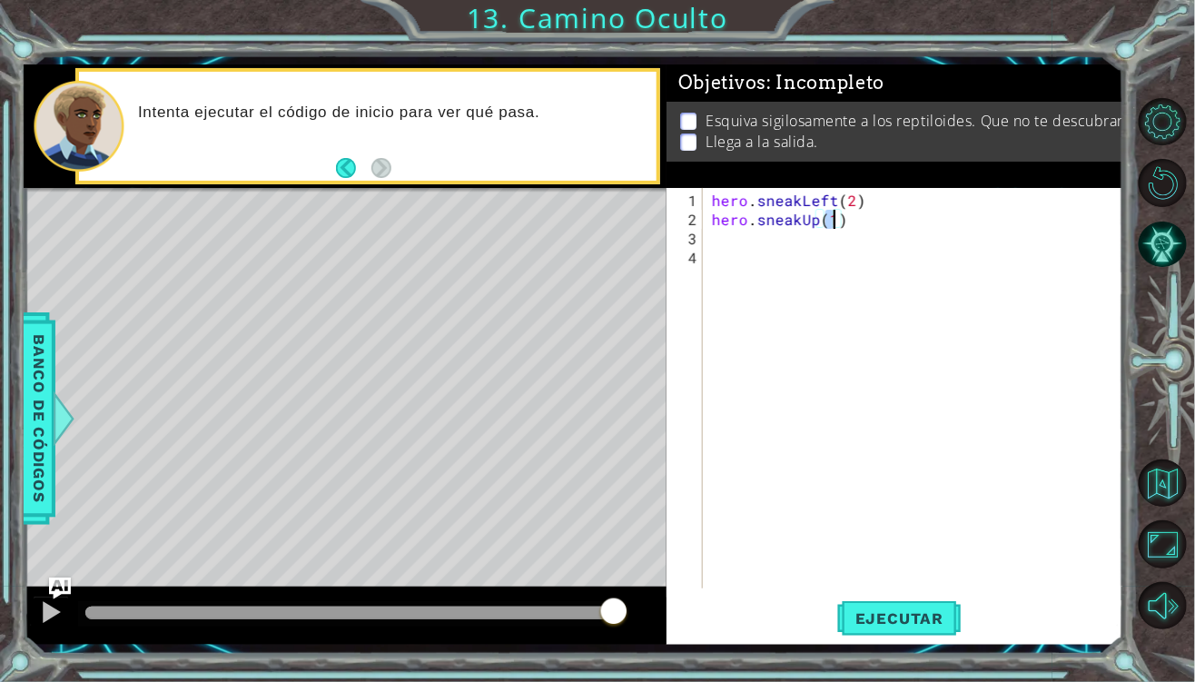
scroll to position [0, 5]
type textarea "hero.sneakUp(2)"
click at [722, 228] on div "hero . sneakLeft ( 2 ) hero . sneakUp ( 2 )" at bounding box center [917, 410] width 419 height 438
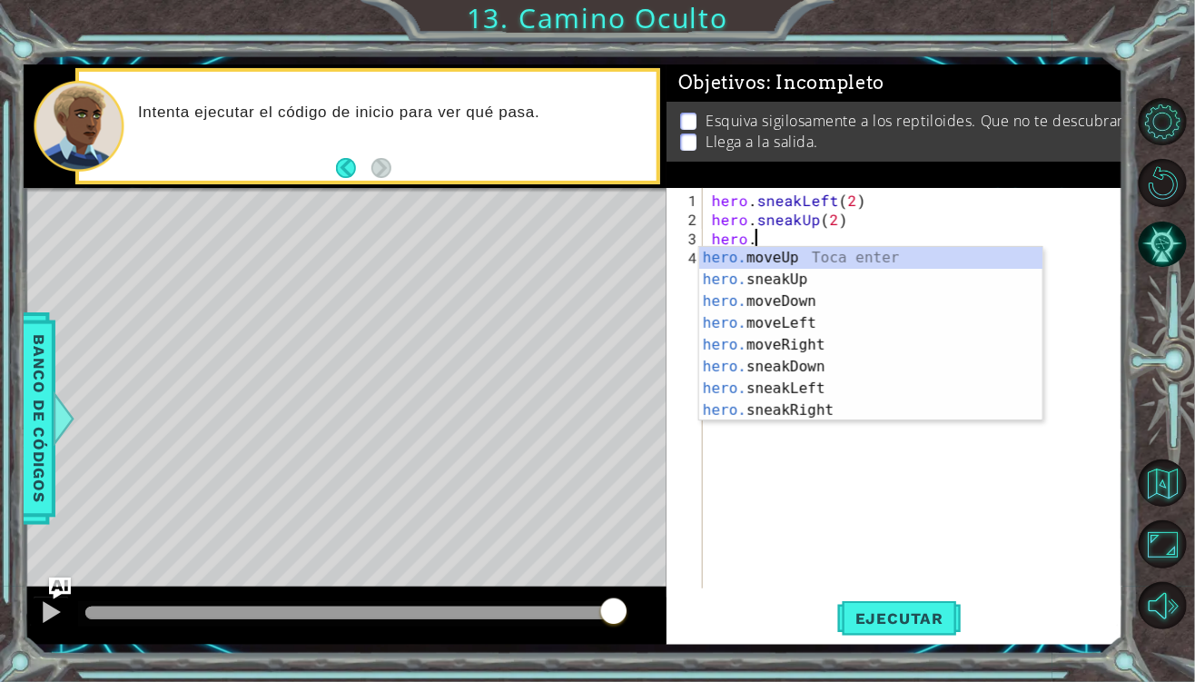
scroll to position [0, 1]
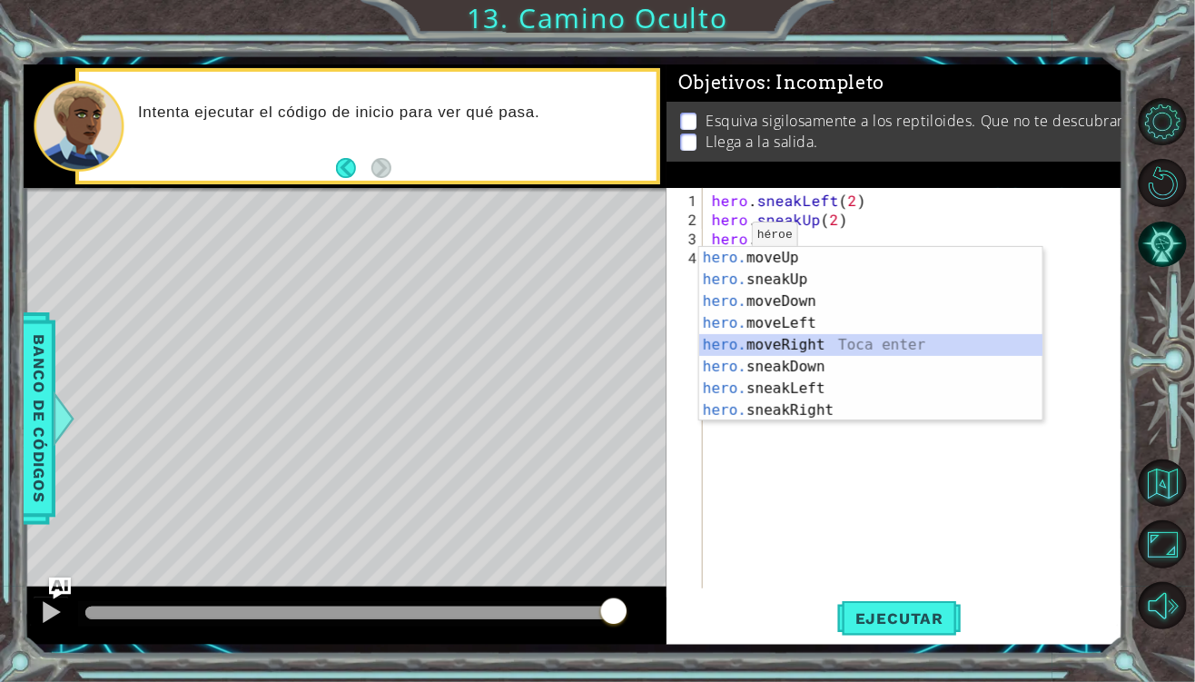
click at [779, 344] on div "hero. moveUp Toca enter hero. sneakUp Toca enter hero. moveDown Toca enter hero…" at bounding box center [871, 356] width 344 height 218
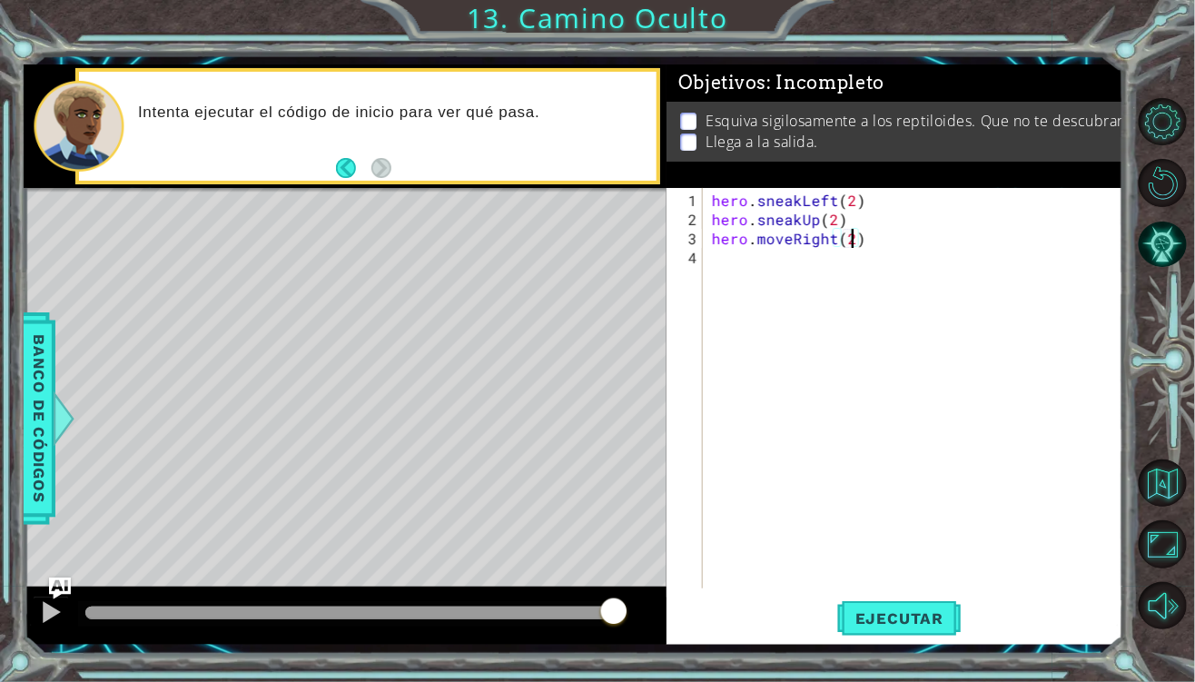
scroll to position [0, 8]
drag, startPoint x: 929, startPoint y: 599, endPoint x: 941, endPoint y: 613, distance: 18.6
click at [929, 603] on button "Ejecutar" at bounding box center [899, 618] width 124 height 45
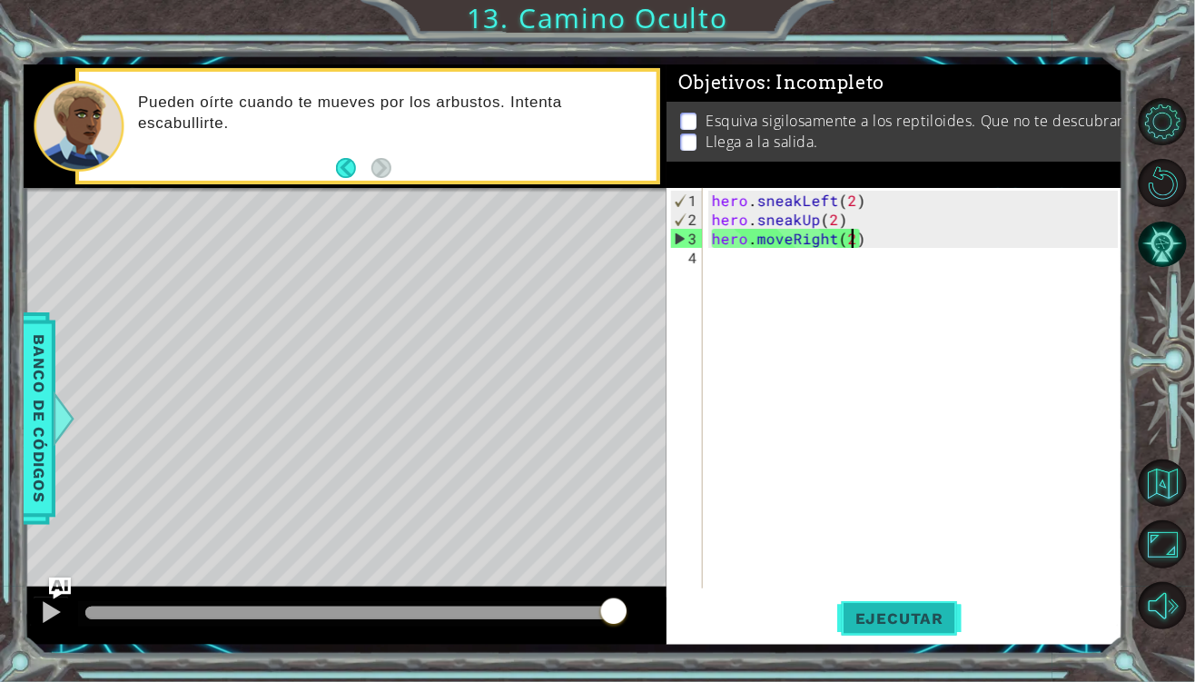
click at [898, 610] on span "Ejecutar" at bounding box center [899, 618] width 124 height 18
click at [787, 232] on div "hero . sneakLeft ( 2 ) hero . sneakUp ( 2 ) hero . moveRight ( 2 )" at bounding box center [917, 410] width 419 height 438
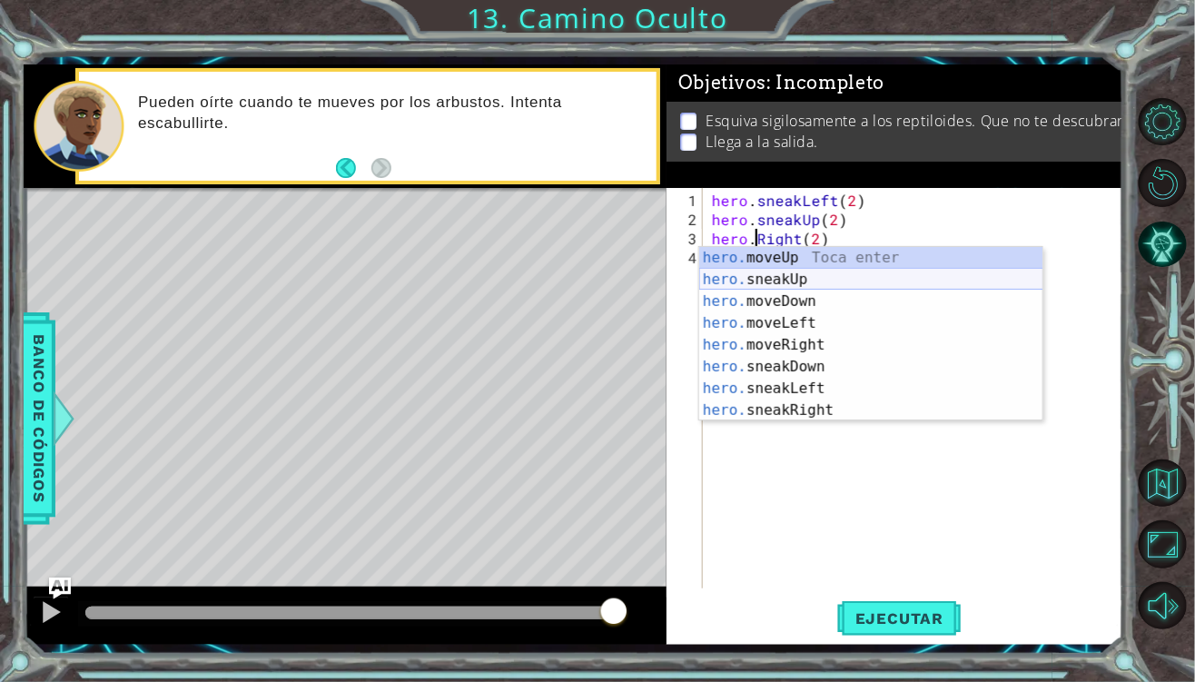
click at [806, 279] on div "hero. moveUp Toca enter hero. sneakUp Toca enter hero. moveDown Toca enter hero…" at bounding box center [871, 356] width 344 height 218
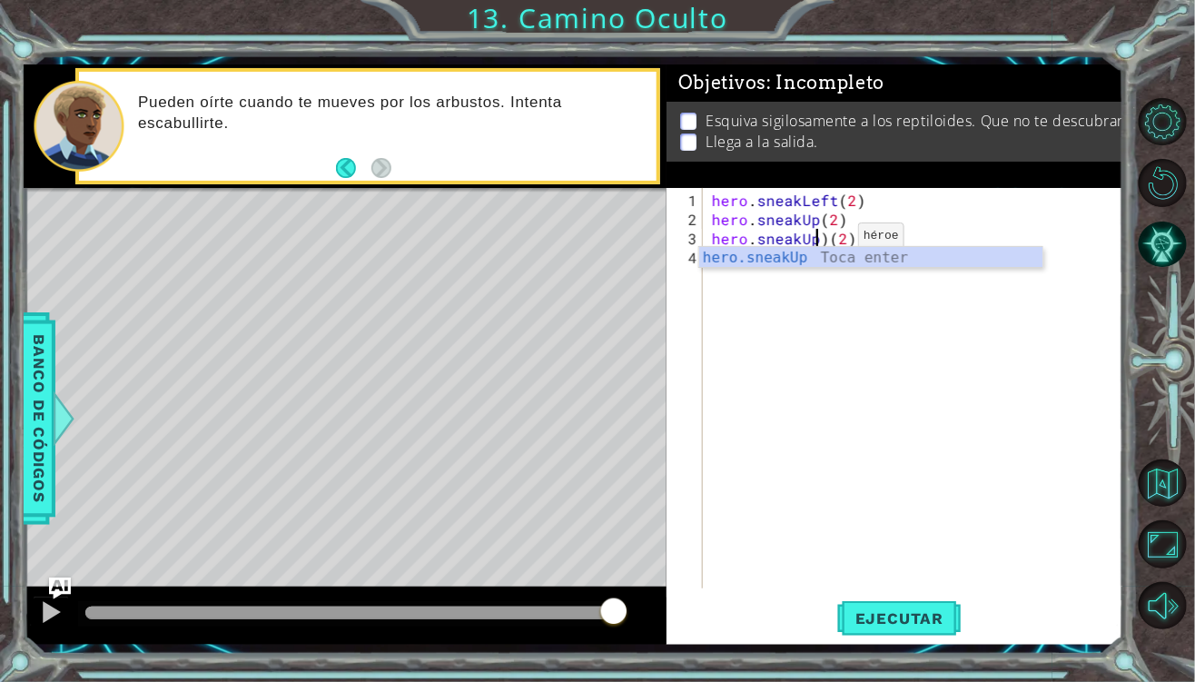
click at [827, 242] on div "hero . sneakLeft ( 2 ) hero . sneakUp ( 2 ) hero . sneakUp ) ( 2 )" at bounding box center [917, 410] width 419 height 438
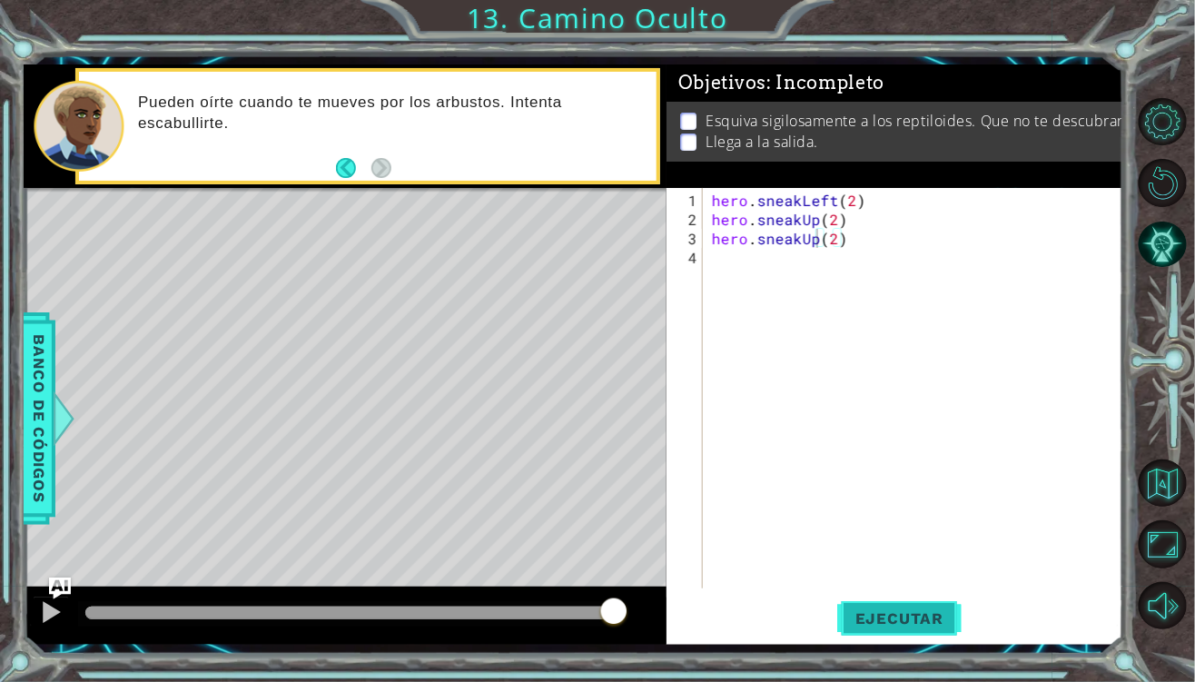
click at [914, 623] on span "Ejecutar" at bounding box center [899, 618] width 124 height 18
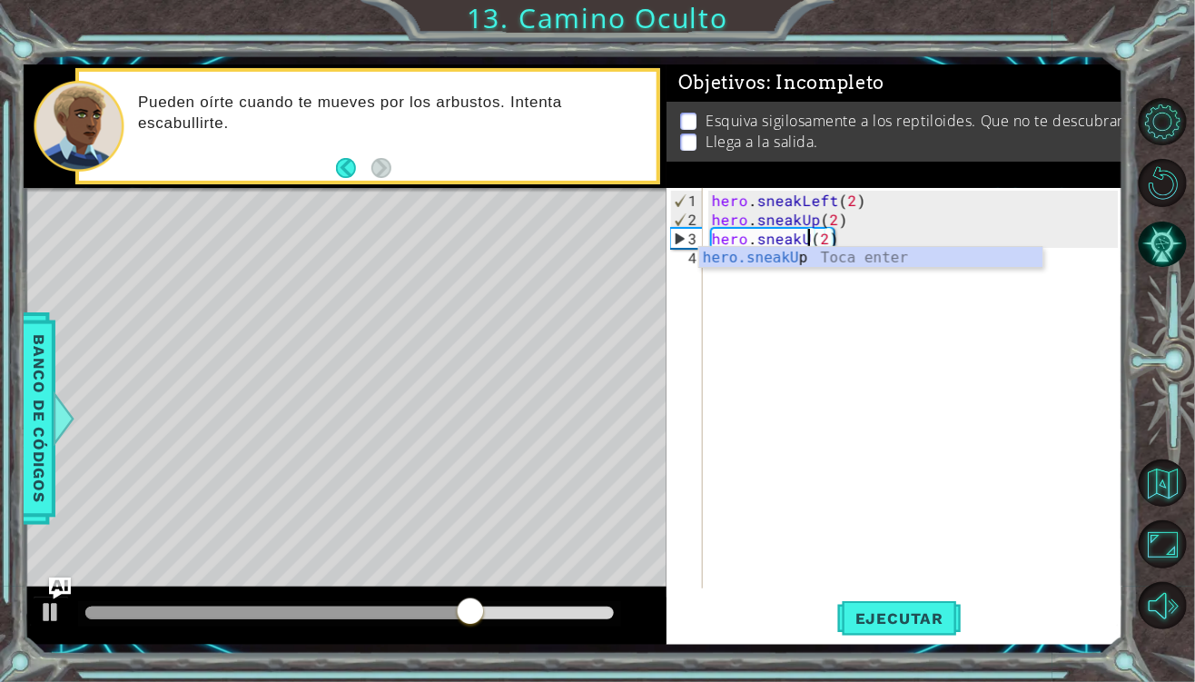
scroll to position [0, 5]
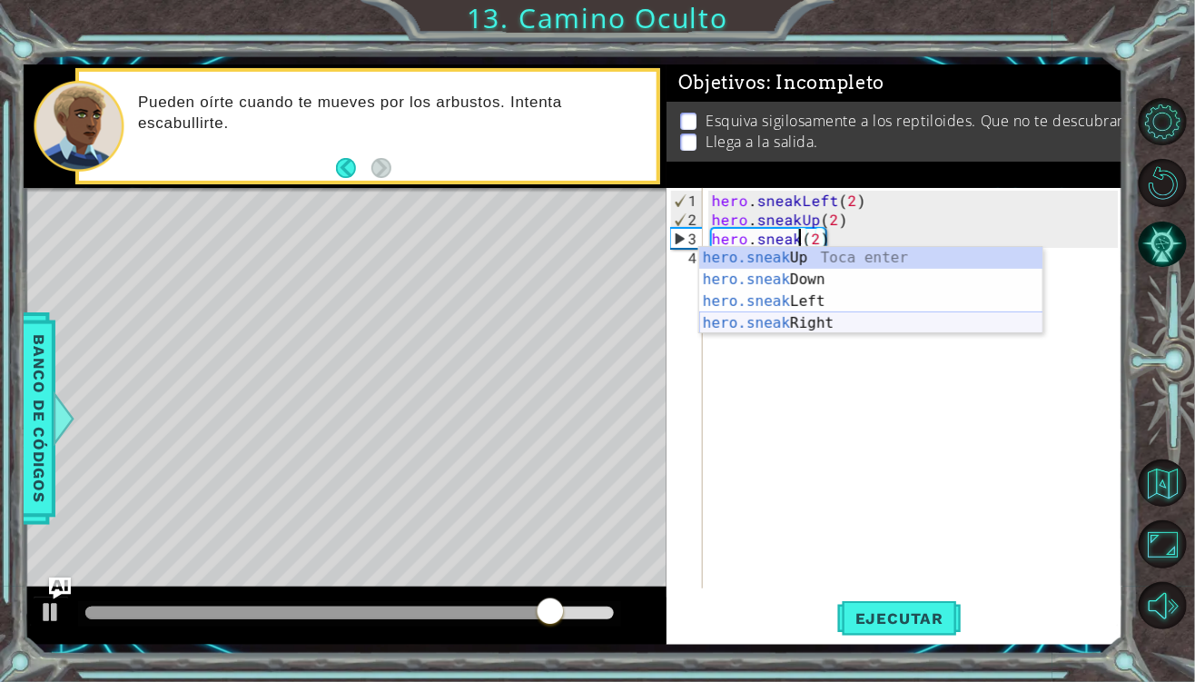
click at [795, 329] on div "hero.sneak Up Toca enter hero.sneak Down Toca enter hero.sneak Left Toca enter …" at bounding box center [871, 312] width 344 height 131
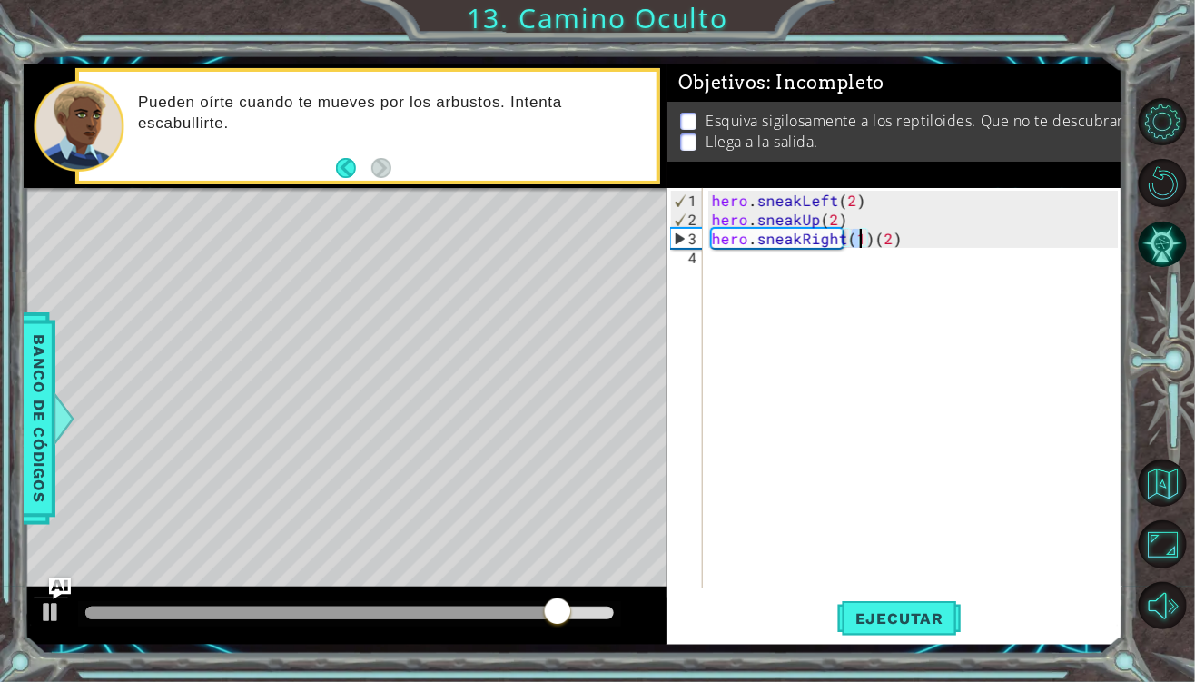
scroll to position [0, 9]
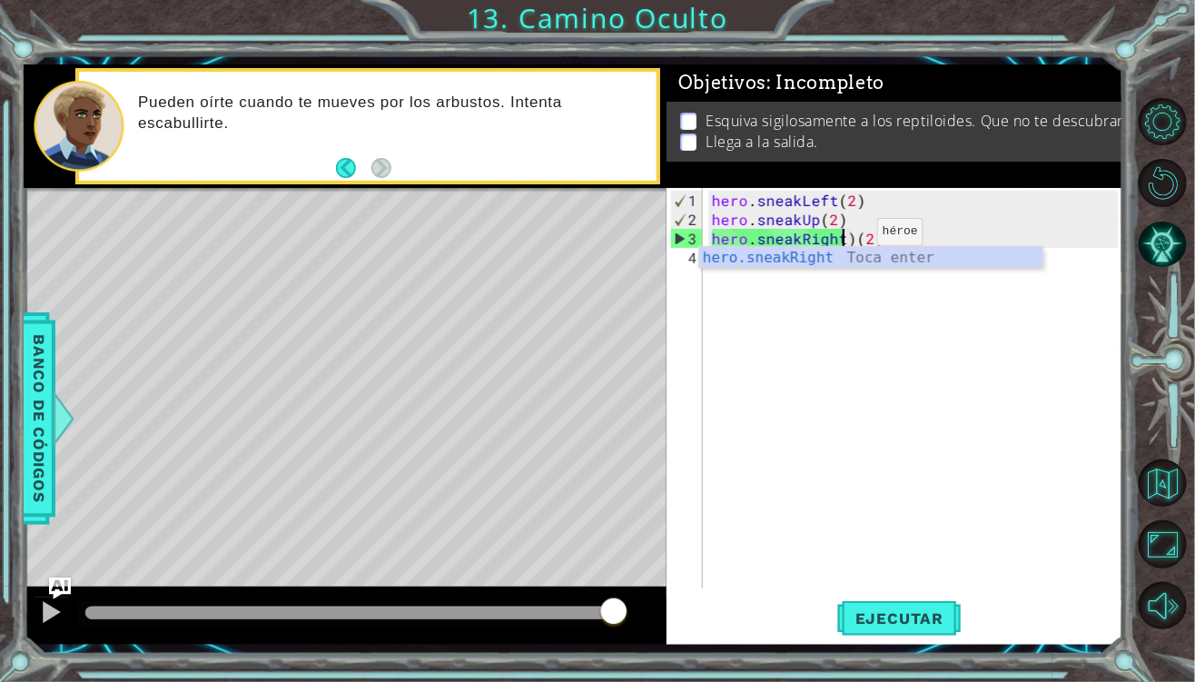
click at [846, 238] on div "hero . sneakLeft ( 2 ) hero . sneakUp ( 2 ) hero . sneakRight ) ( 2 )" at bounding box center [917, 410] width 419 height 438
click at [852, 237] on div "hero . sneakLeft ( 2 ) hero . sneakUp ( 2 ) hero . sneakRight ) ( 2 )" at bounding box center [917, 410] width 419 height 438
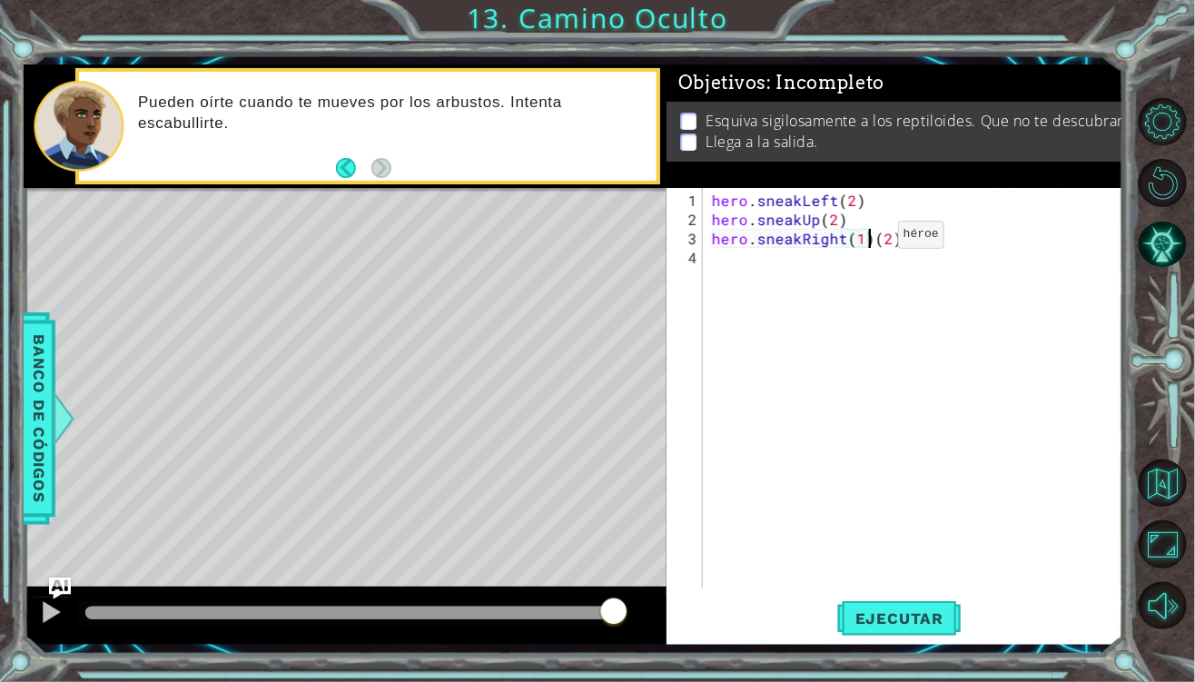
click at [867, 241] on div "hero . sneakLeft ( 2 ) hero . sneakUp ( 2 ) hero . sneakRight ( 1 ) ( 2 )" at bounding box center [917, 410] width 419 height 438
type textarea "hero.sneakRight(2)"
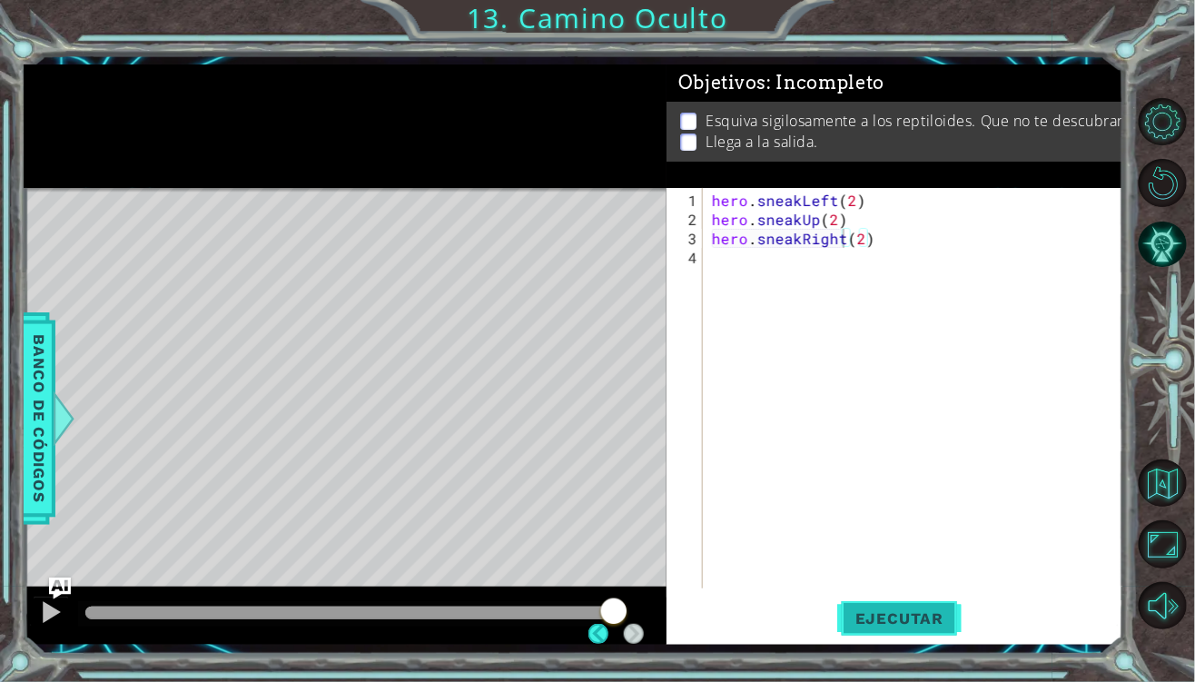
click at [890, 615] on span "Ejecutar" at bounding box center [899, 618] width 124 height 18
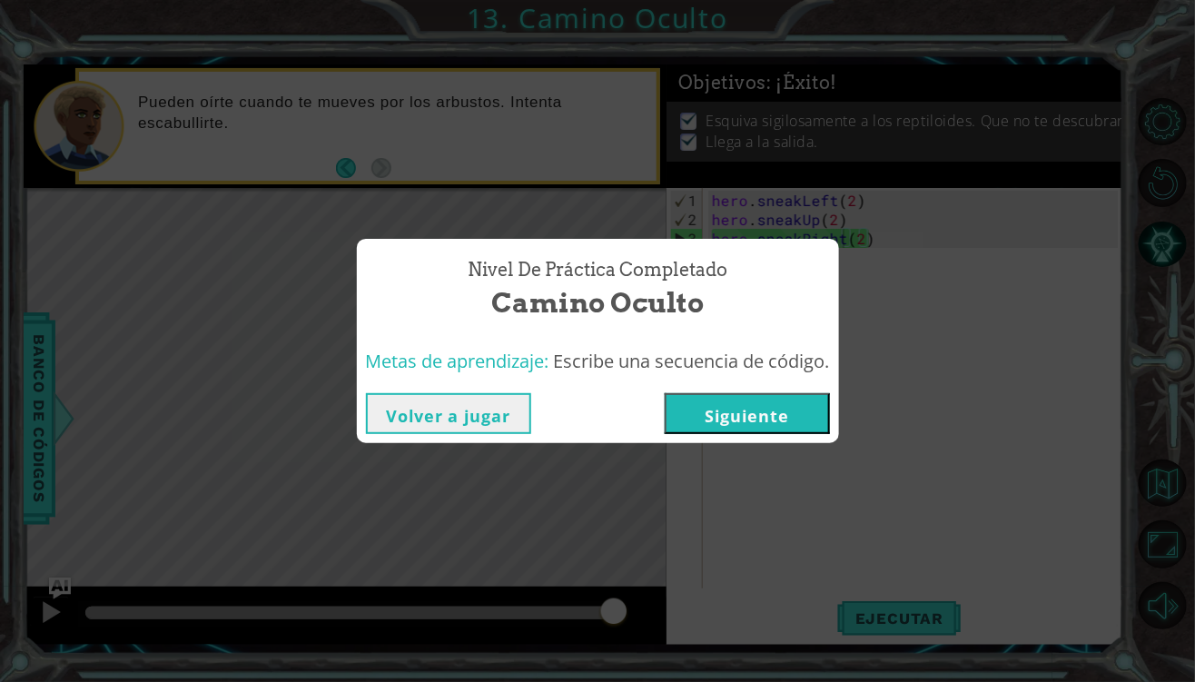
click at [763, 438] on div "Volver a jugar [GEOGRAPHIC_DATA]" at bounding box center [598, 413] width 482 height 59
click at [787, 411] on button "Siguiente" at bounding box center [747, 413] width 165 height 41
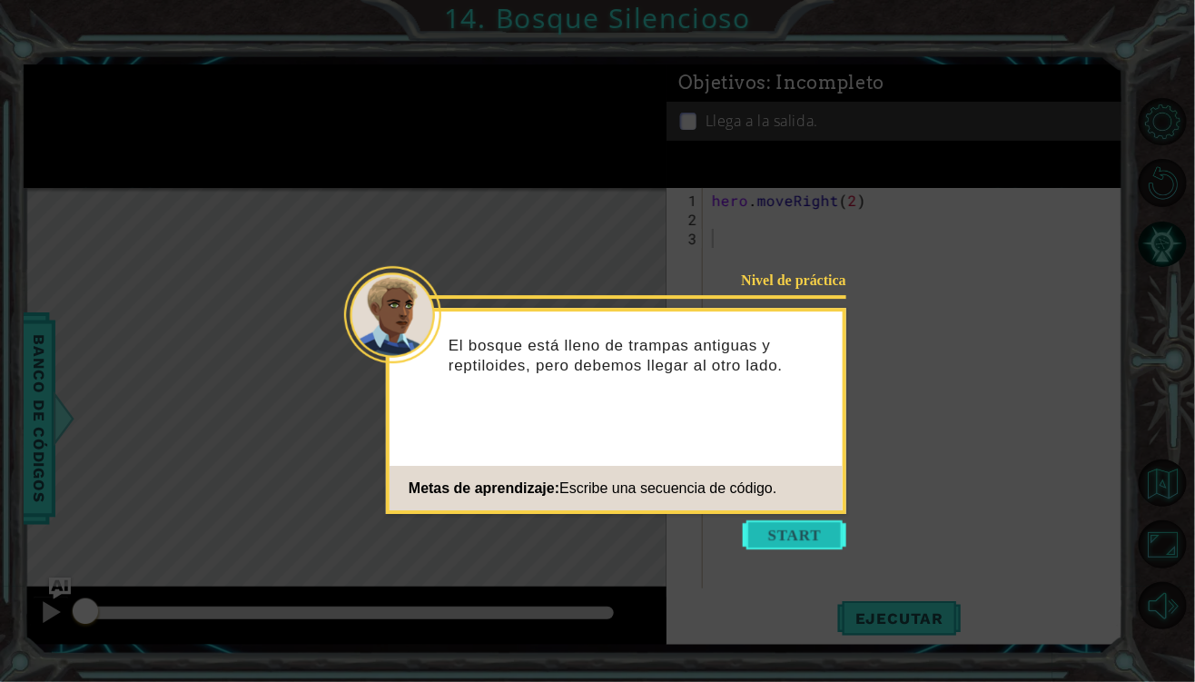
click at [812, 528] on button "Start" at bounding box center [794, 534] width 103 height 29
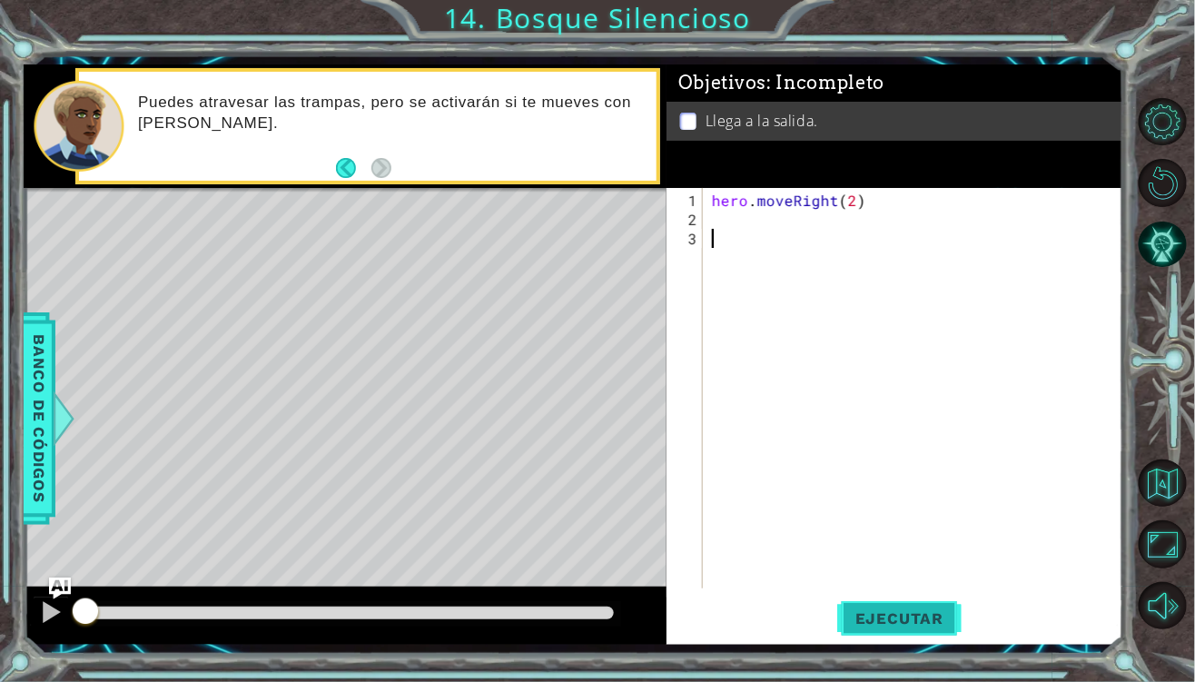
click at [901, 623] on span "Ejecutar" at bounding box center [899, 618] width 124 height 18
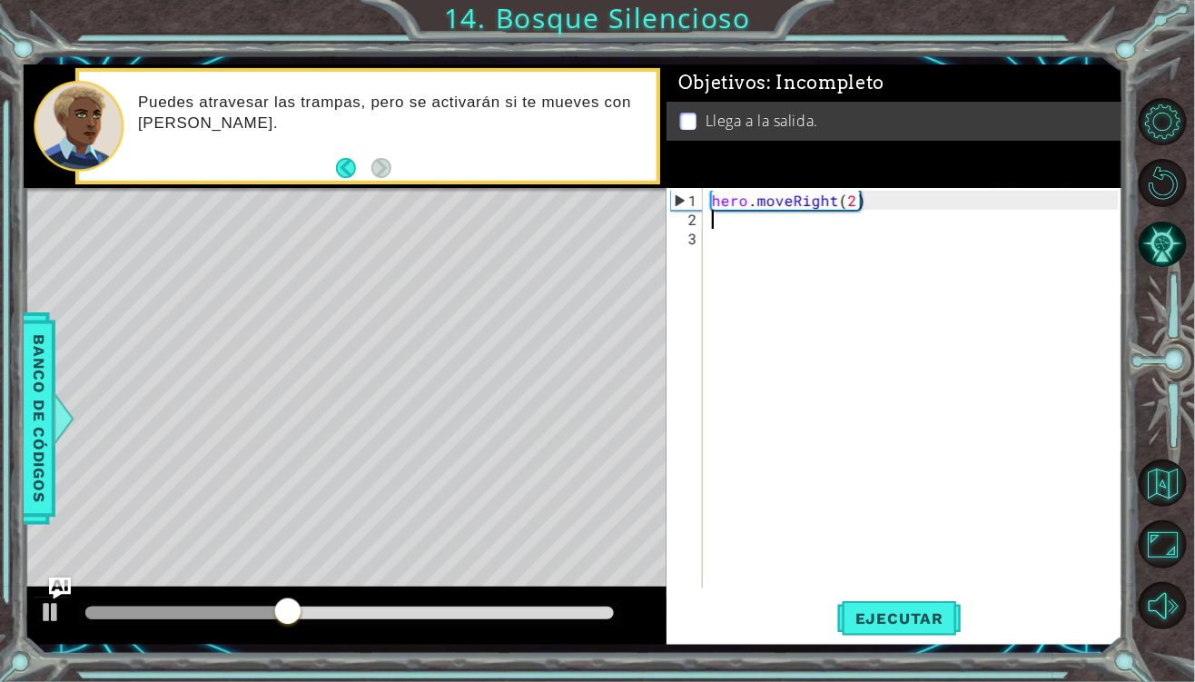
click at [724, 216] on div "hero . moveRight ( 2 )" at bounding box center [917, 410] width 419 height 438
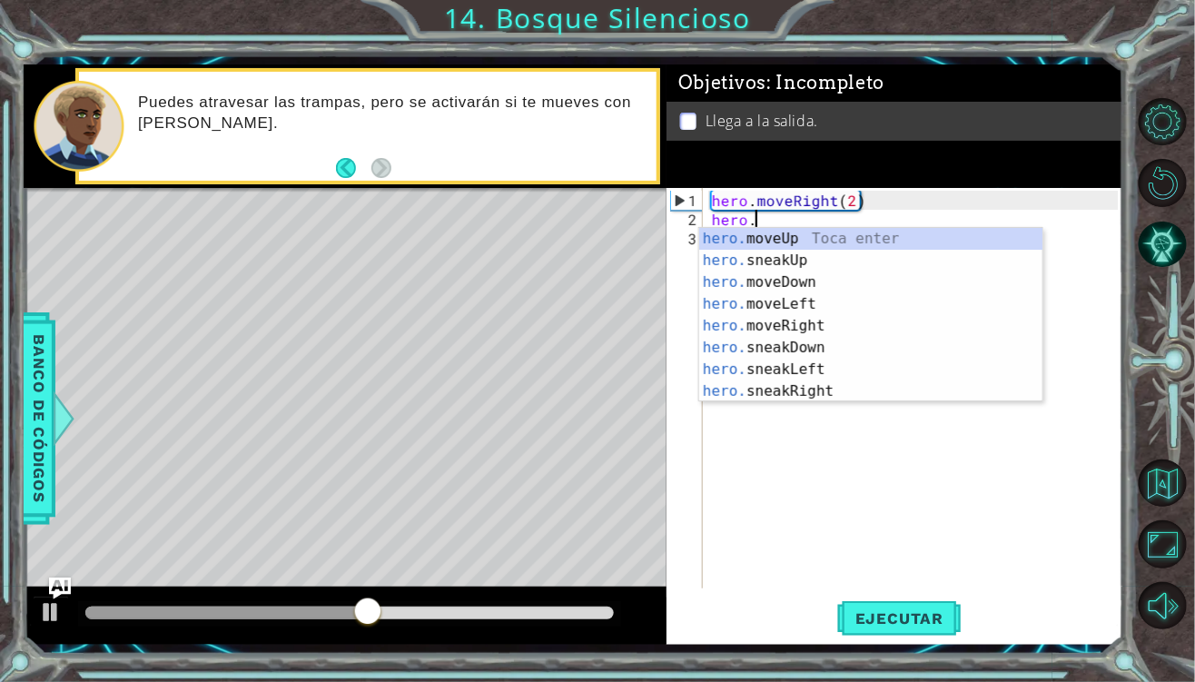
scroll to position [0, 1]
click at [799, 351] on div "hero. moveUp Toca enter hero. sneakUp Toca enter hero. moveDown Toca enter hero…" at bounding box center [871, 337] width 344 height 218
type textarea "hero.sneakDown(1)"
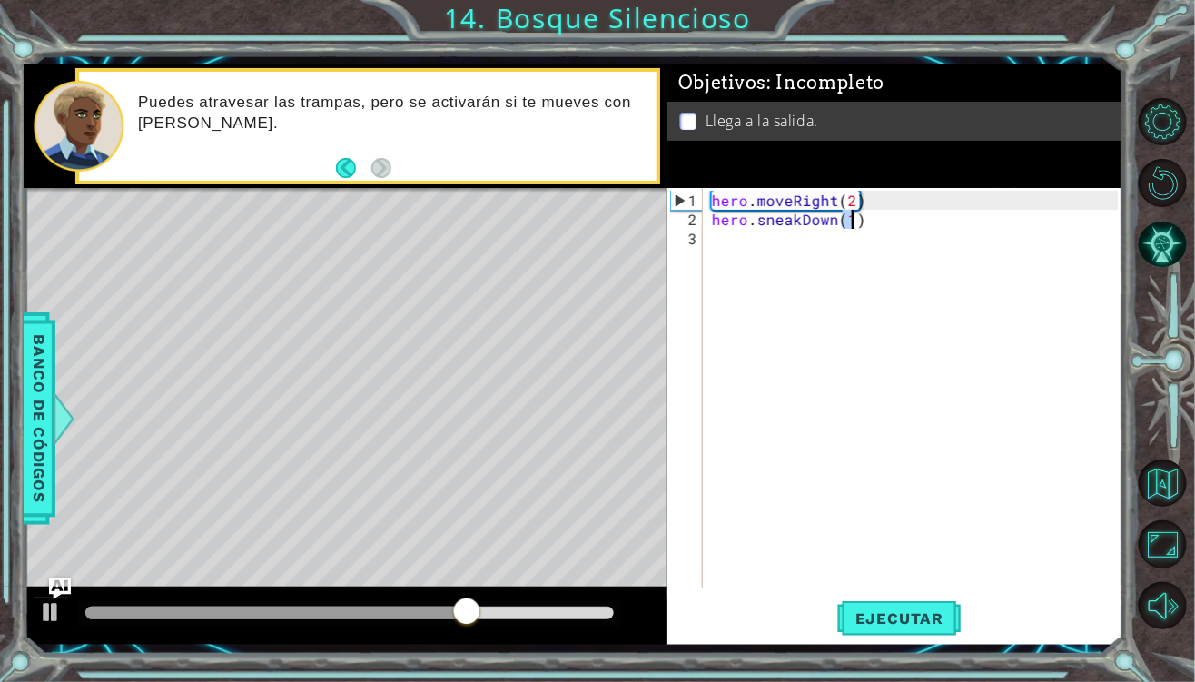
scroll to position [0, 8]
click at [731, 236] on div "hero . moveRight ( 2 ) hero . sneakDown ( 1 )" at bounding box center [917, 410] width 419 height 438
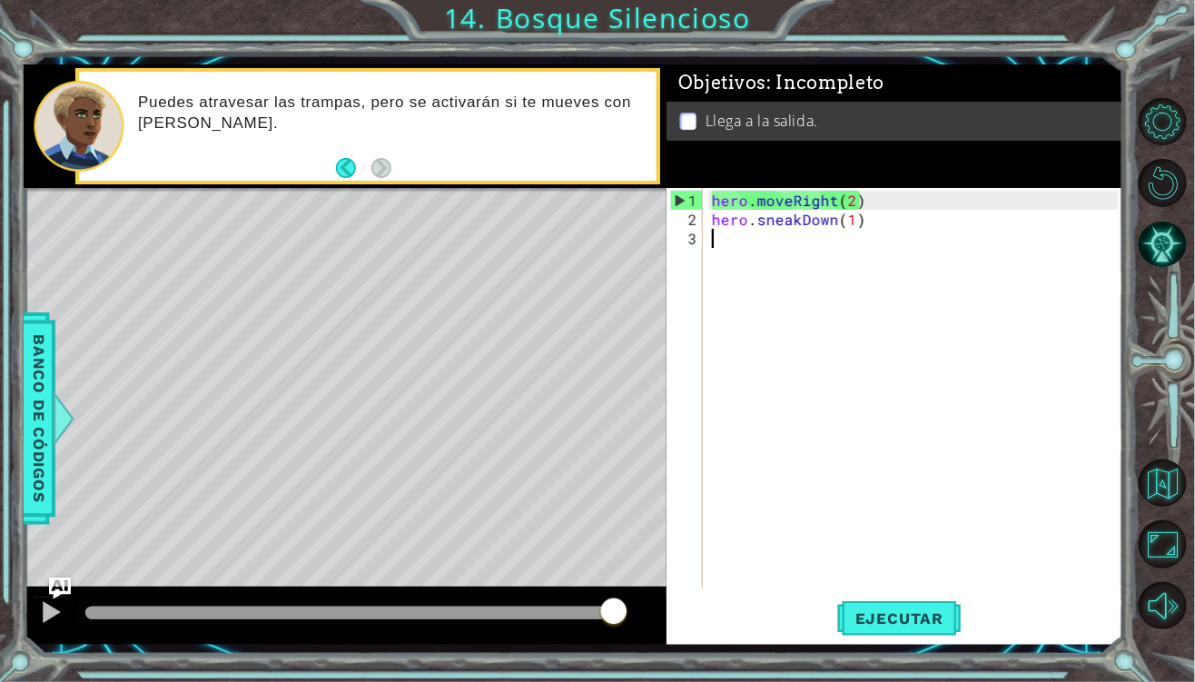
click at [730, 248] on div "hero . moveRight ( 2 ) hero . sneakDown ( 1 )" at bounding box center [917, 410] width 419 height 438
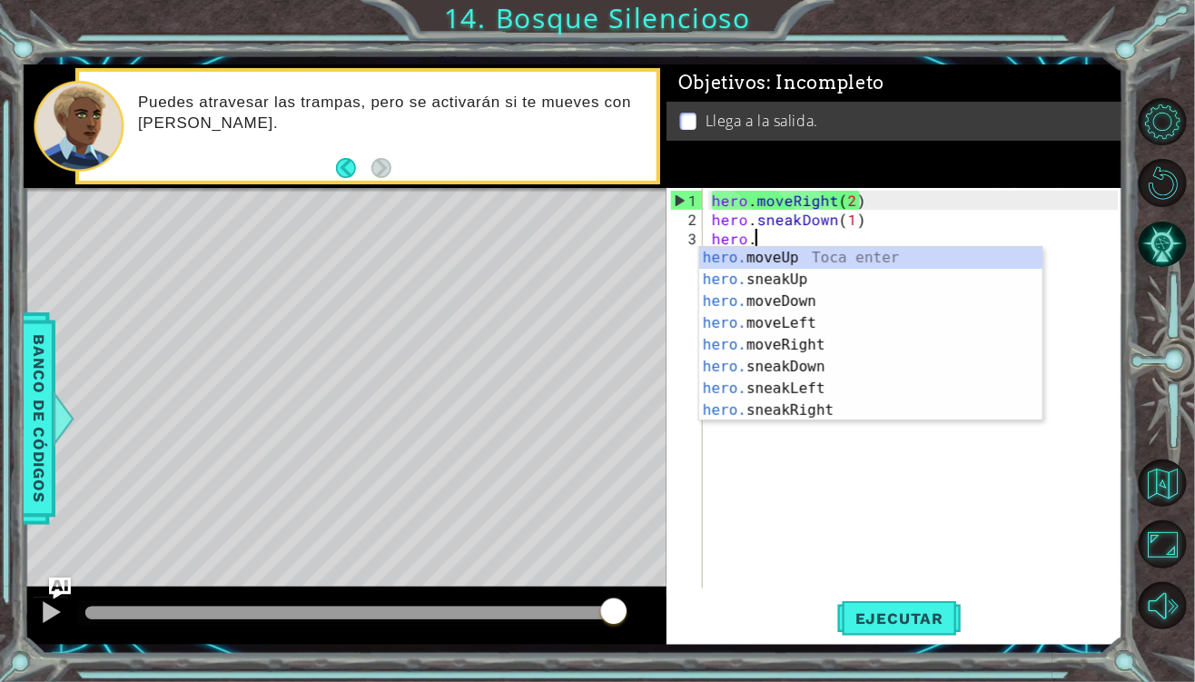
scroll to position [0, 1]
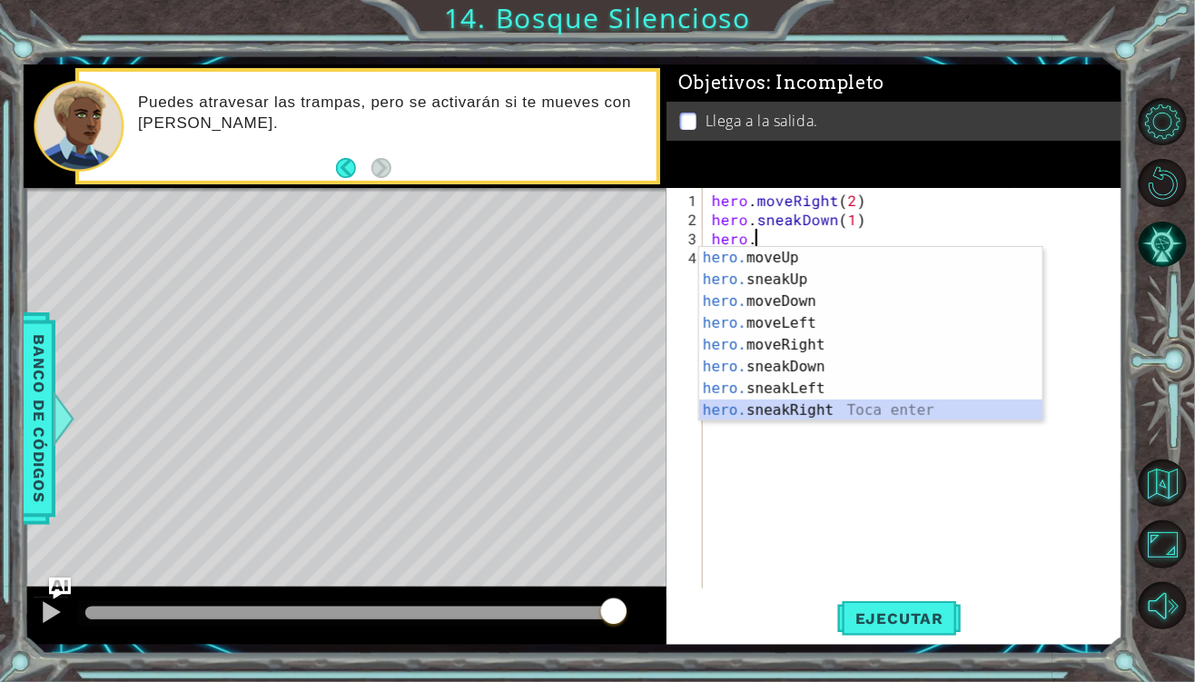
click at [800, 408] on div "hero. moveUp Toca enter hero. sneakUp Toca enter hero. moveDown Toca enter hero…" at bounding box center [871, 356] width 344 height 218
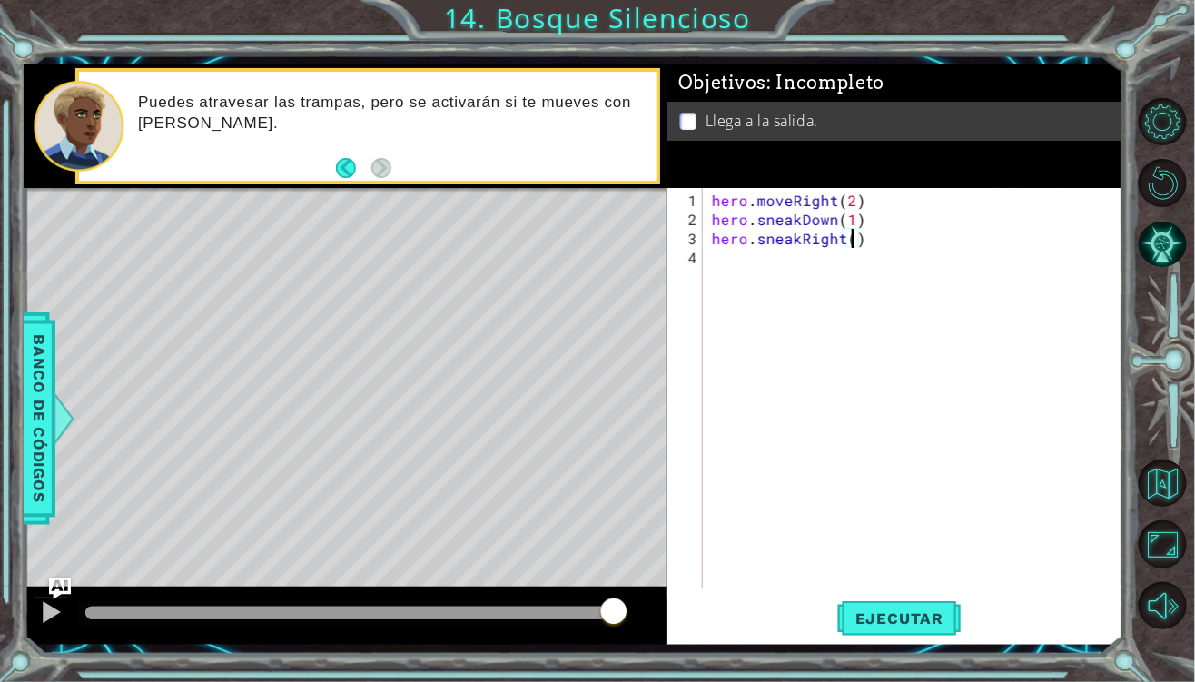
scroll to position [0, 8]
type textarea "hero.sneakRight(2)"
click at [711, 250] on div "hero . moveRight ( 2 ) hero . sneakDown ( 1 ) hero . sneakRight ( 2 )" at bounding box center [917, 410] width 419 height 438
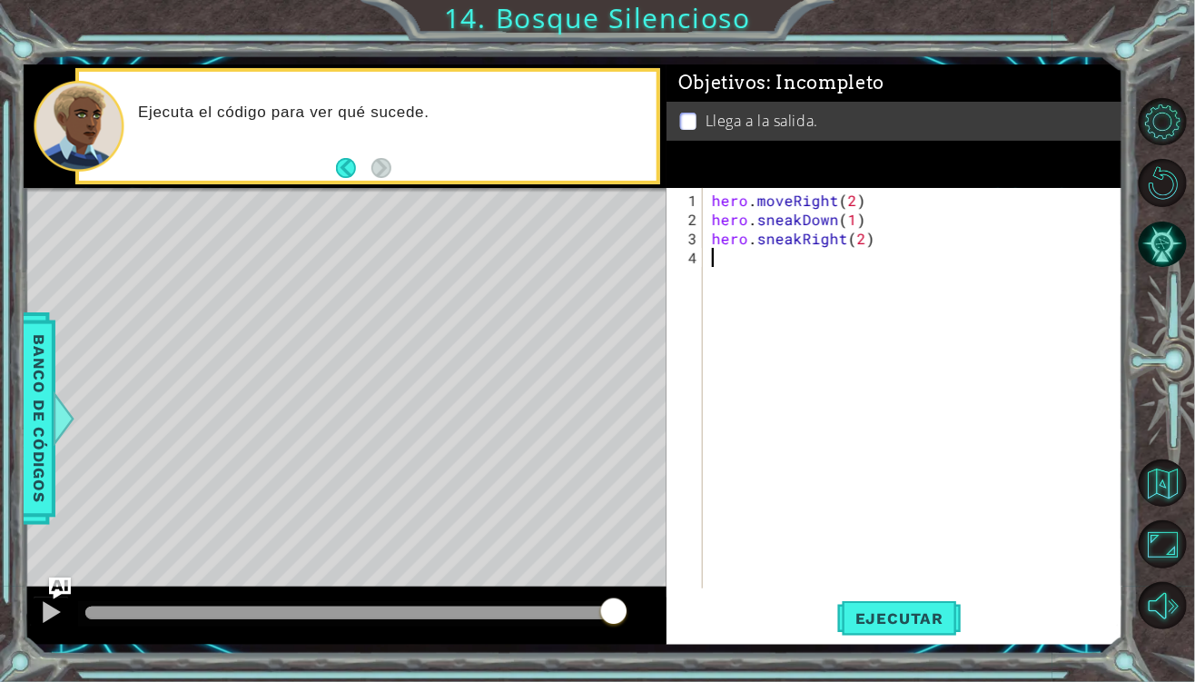
click at [732, 251] on div "hero . moveRight ( 2 ) hero . sneakDown ( 1 ) hero . sneakRight ( 2 )" at bounding box center [917, 410] width 419 height 438
click at [723, 257] on div "hero . moveRight ( 2 ) hero . sneakDown ( 1 ) hero . sneakRight ( 2 )" at bounding box center [917, 410] width 419 height 438
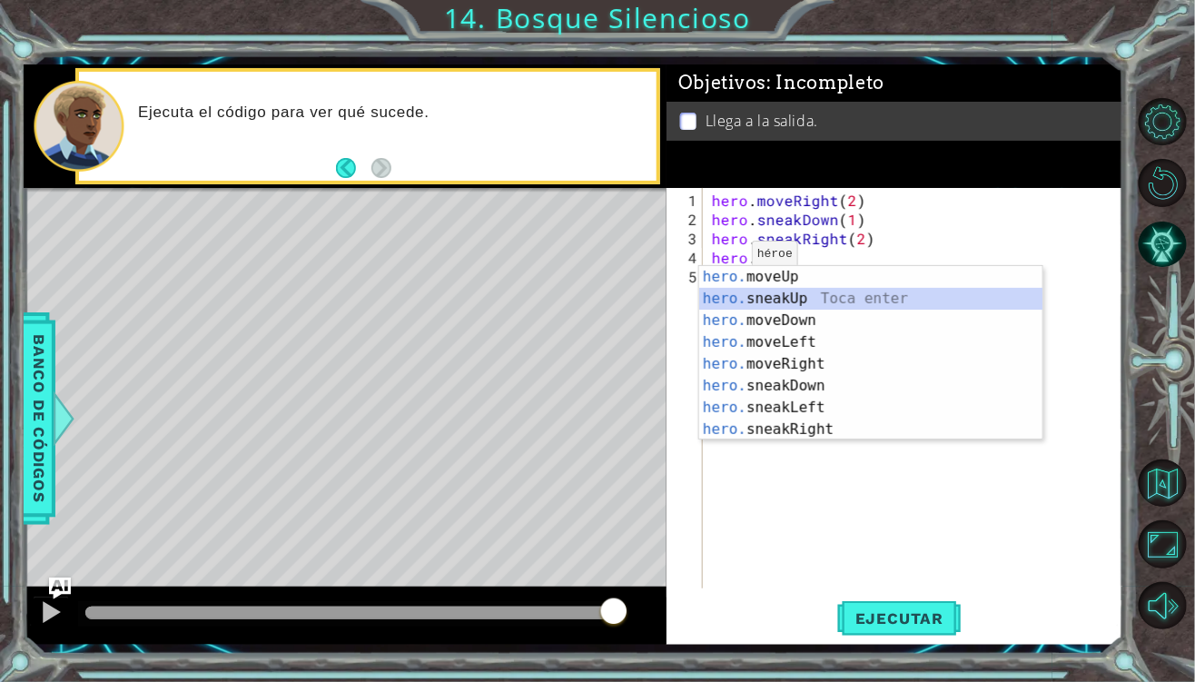
click at [748, 301] on div "hero. moveUp Toca enter hero. sneakUp Toca enter hero. moveDown Toca enter hero…" at bounding box center [871, 375] width 344 height 218
type textarea "hero.sneakUp(1)"
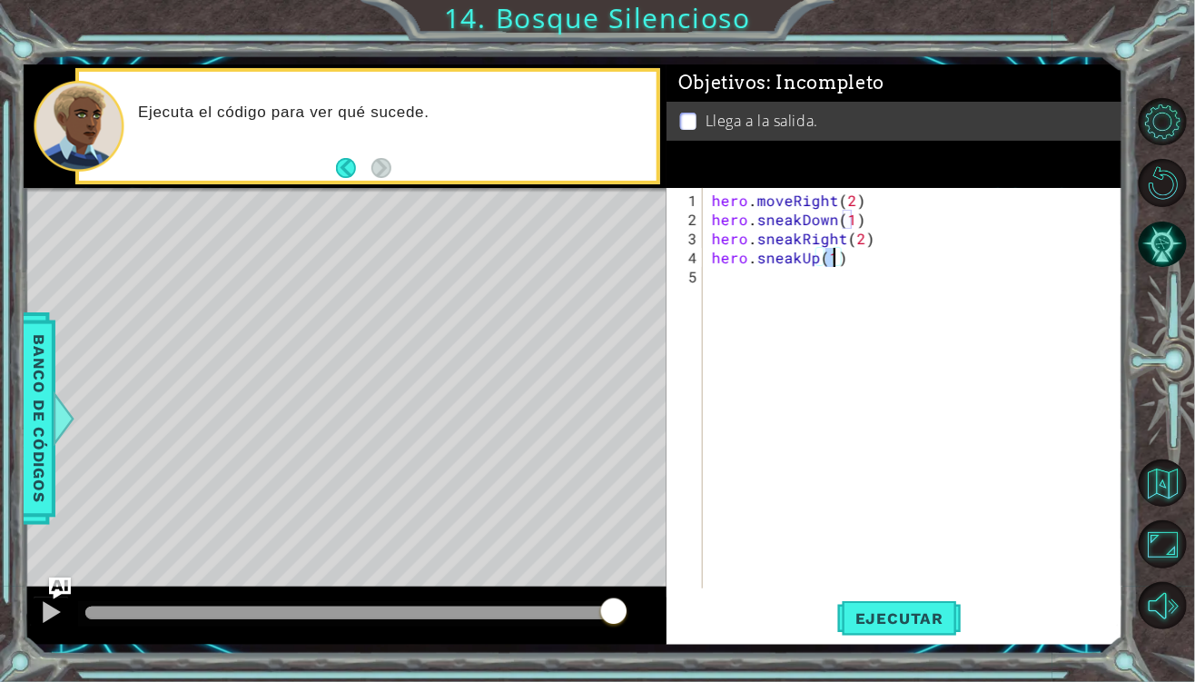
click at [762, 282] on div "hero . moveRight ( 2 ) hero . sneakDown ( 1 ) hero . sneakRight ( 2 ) hero . sn…" at bounding box center [917, 410] width 419 height 438
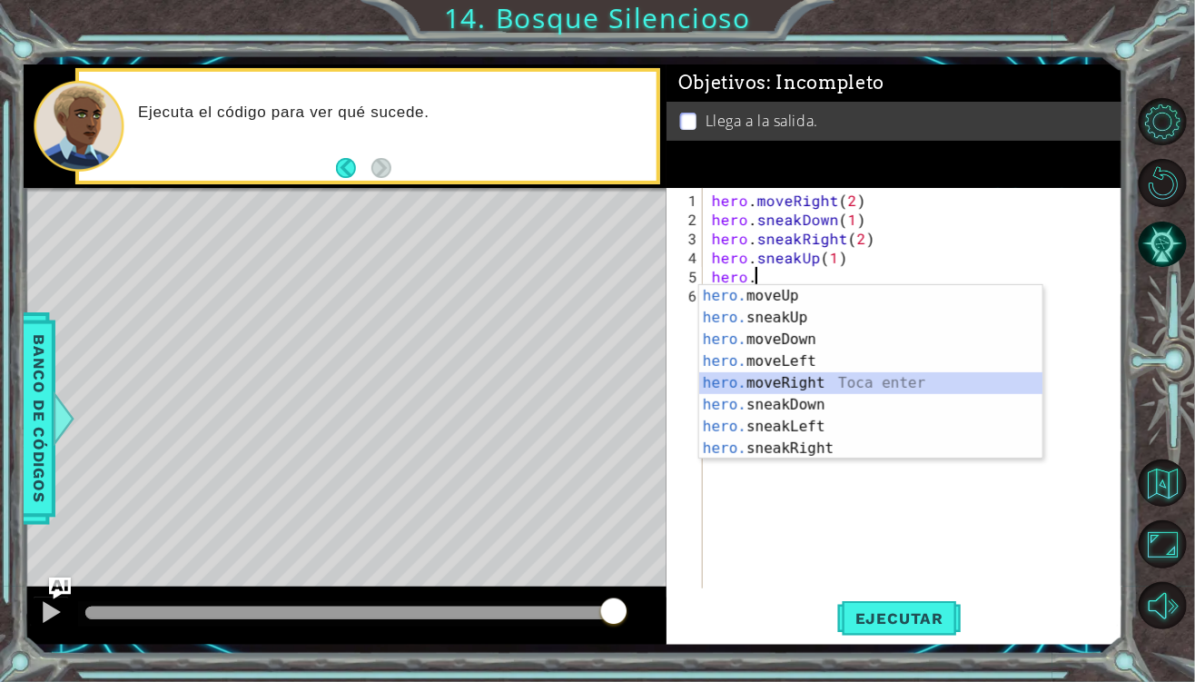
click at [774, 378] on div "hero. moveUp Toca enter hero. sneakUp Toca enter hero. moveDown Toca enter hero…" at bounding box center [871, 394] width 344 height 218
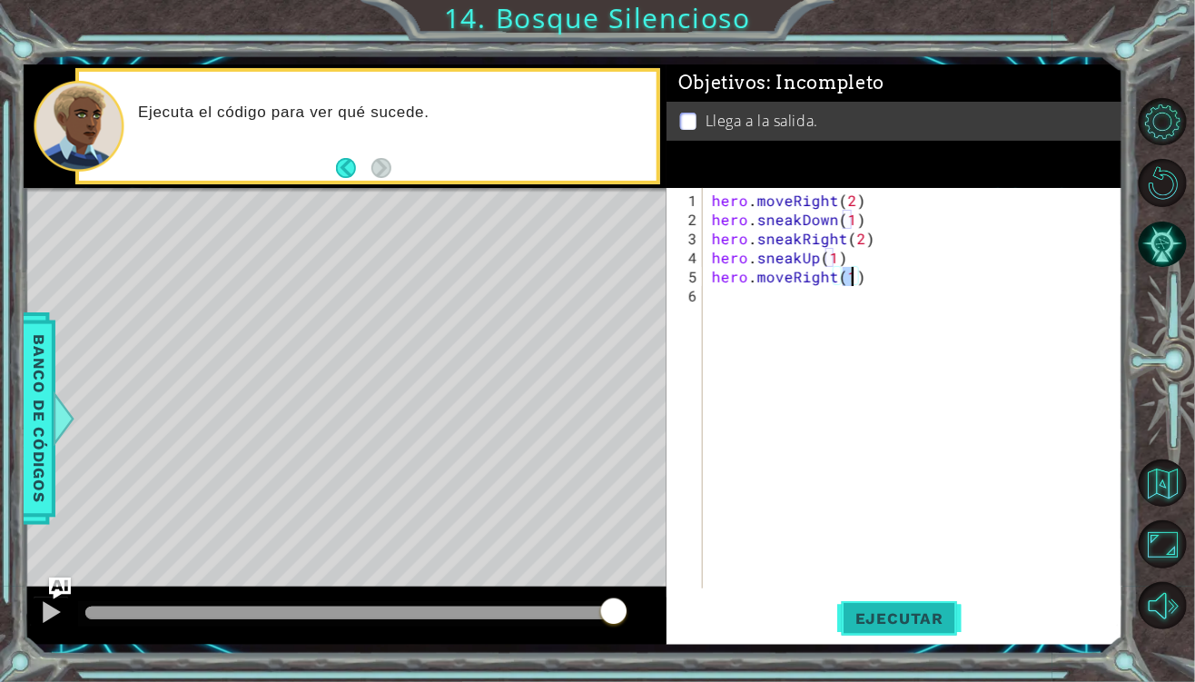
type textarea "hero.moveRight(1)"
click at [953, 615] on span "Ejecutar" at bounding box center [899, 618] width 124 height 18
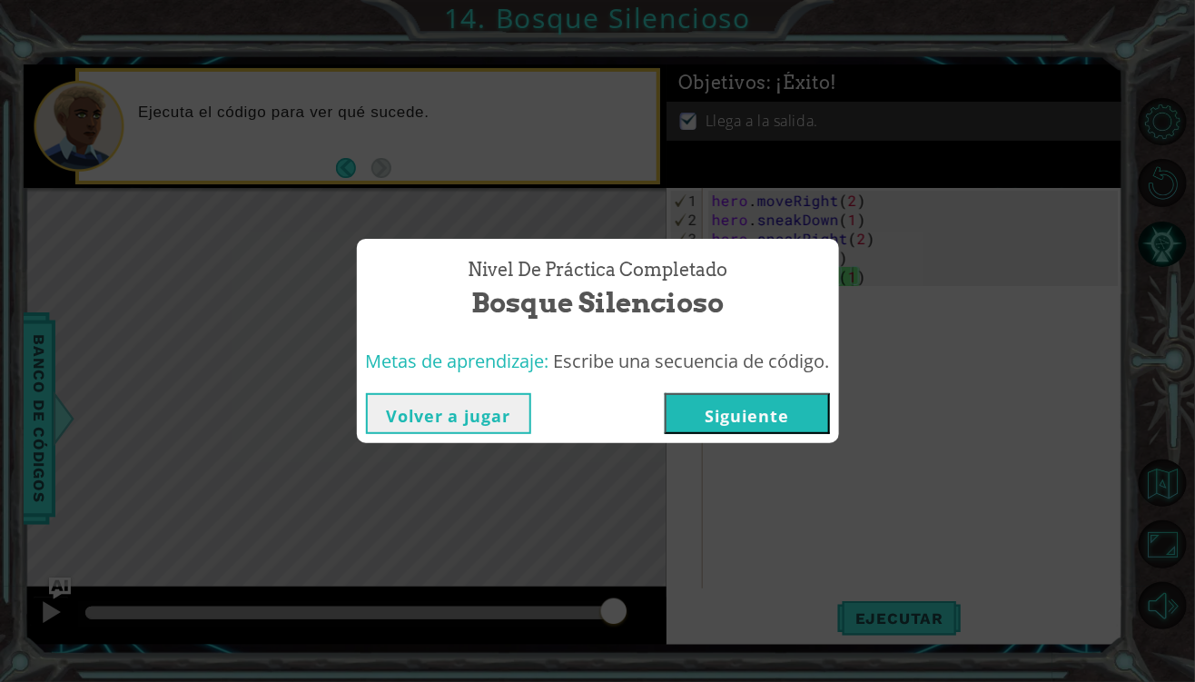
click at [739, 432] on button "Siguiente" at bounding box center [747, 413] width 165 height 41
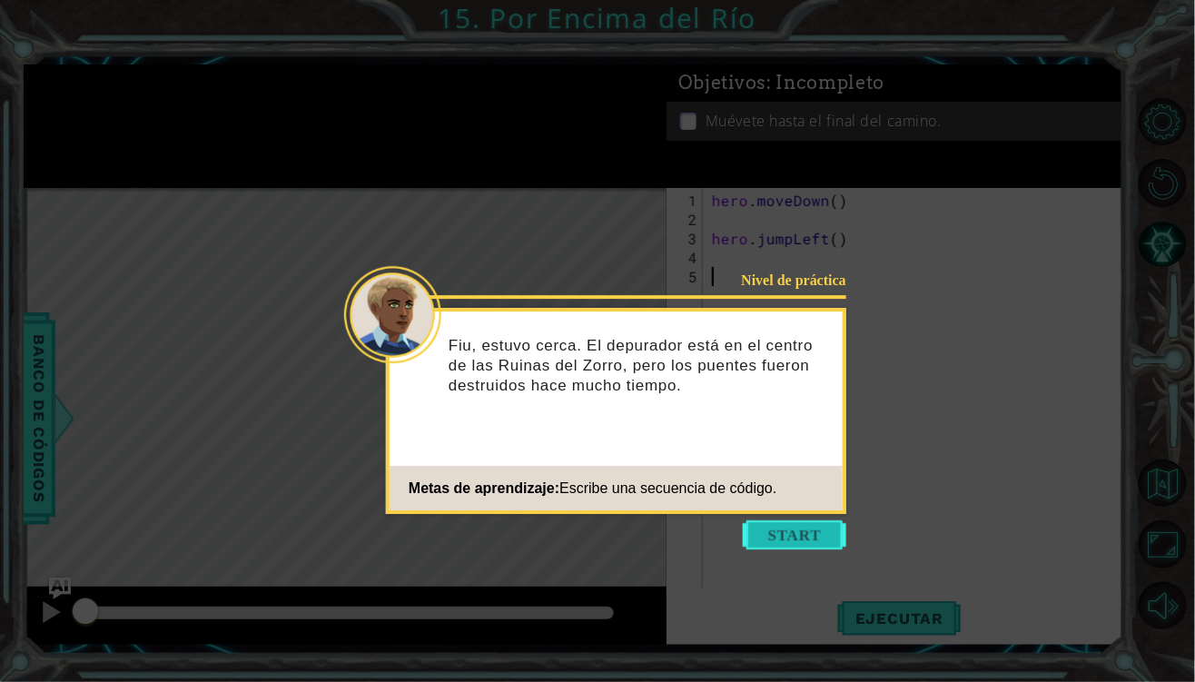
click at [763, 535] on button "Start" at bounding box center [794, 534] width 103 height 29
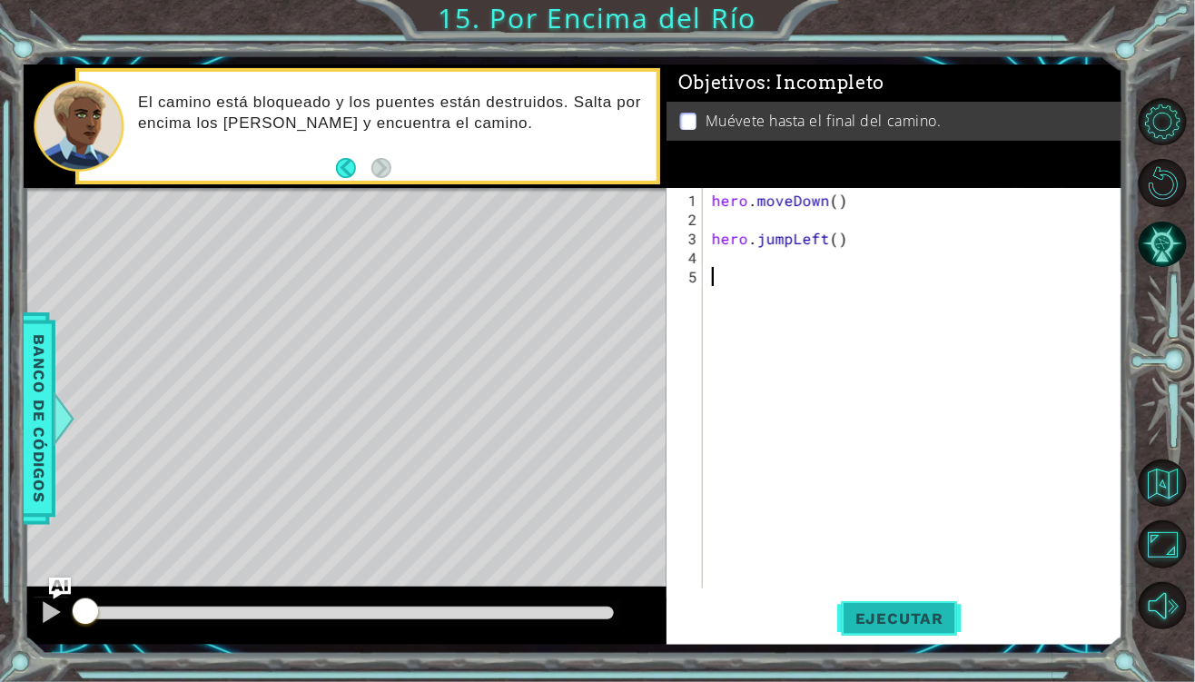
click at [927, 623] on span "Ejecutar" at bounding box center [899, 618] width 124 height 18
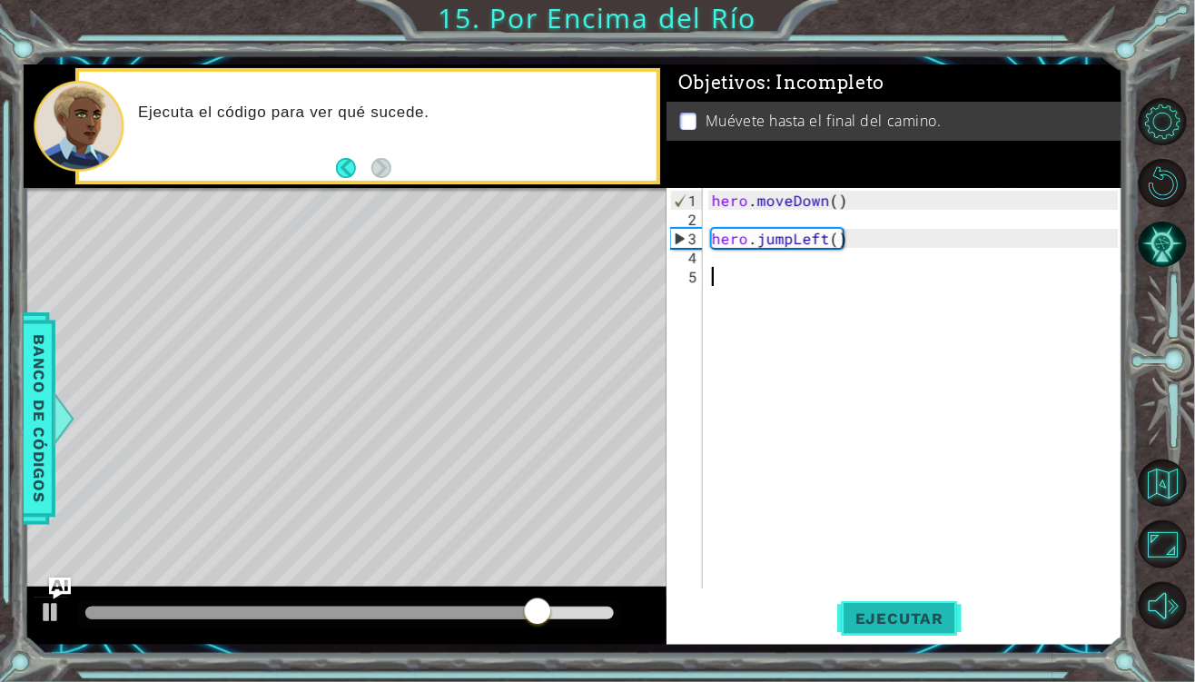
click at [914, 623] on button "Ejecutar" at bounding box center [899, 618] width 124 height 45
click at [912, 623] on span "Ejecutar" at bounding box center [899, 618] width 124 height 18
click at [894, 615] on span "Ejecutar" at bounding box center [899, 618] width 124 height 18
click at [897, 612] on span "Ejecutar" at bounding box center [899, 618] width 124 height 18
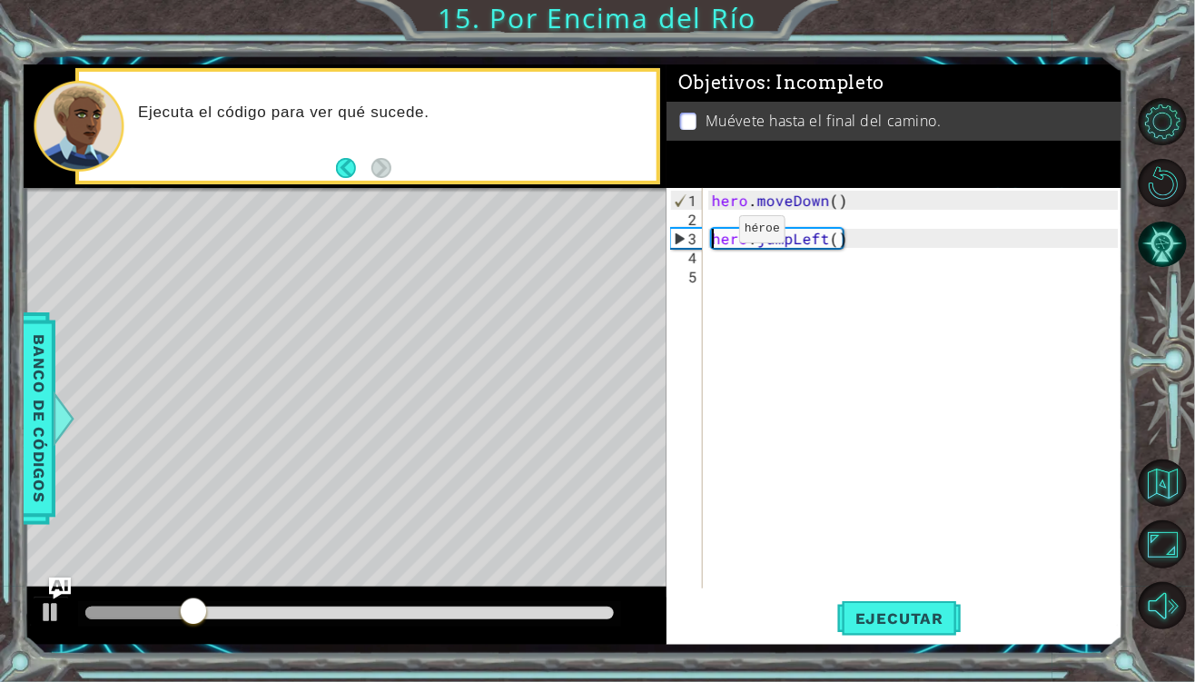
click at [708, 235] on div "hero . moveDown ( ) hero . jumpLeft ( )" at bounding box center [917, 410] width 419 height 438
type textarea "hero.jumpLeft()"
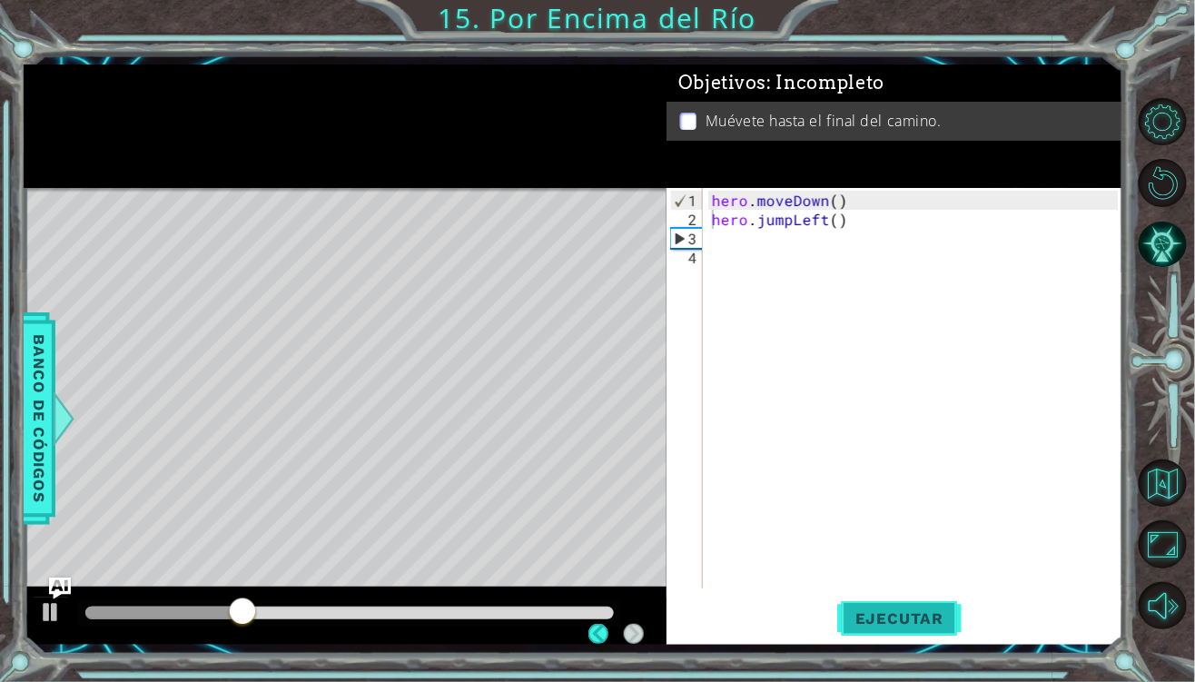
click at [858, 612] on span "Ejecutar" at bounding box center [899, 618] width 124 height 18
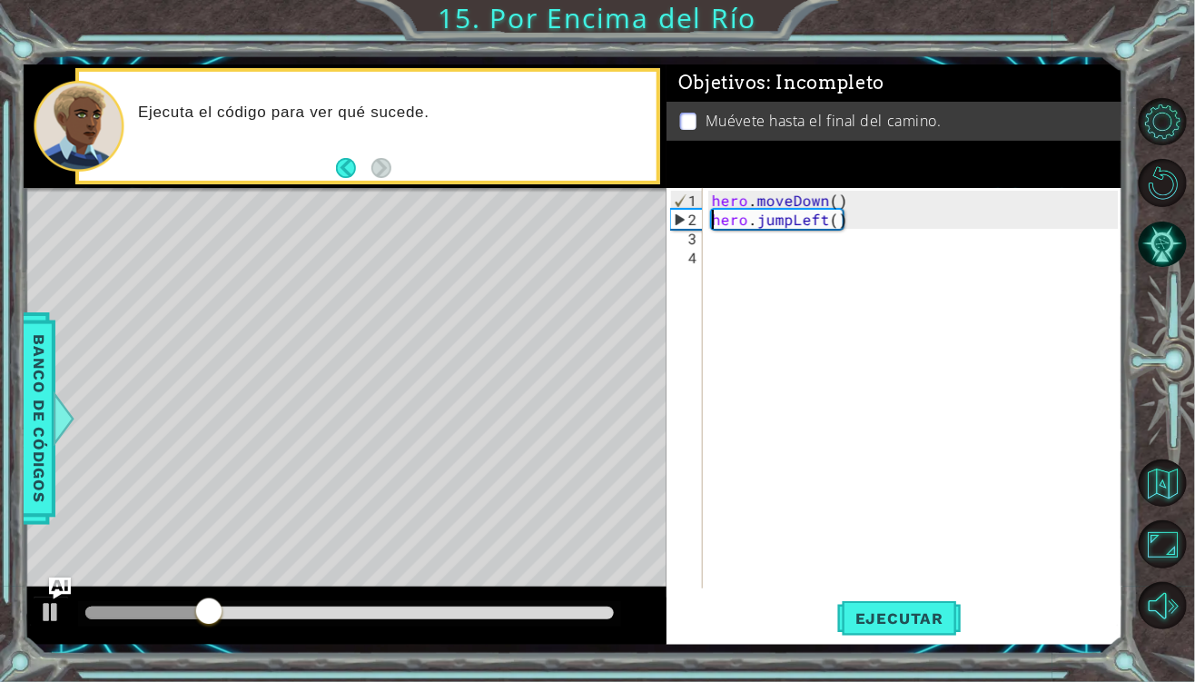
click at [763, 243] on div "hero . moveDown ( ) hero . jumpLeft ( )" at bounding box center [917, 410] width 419 height 438
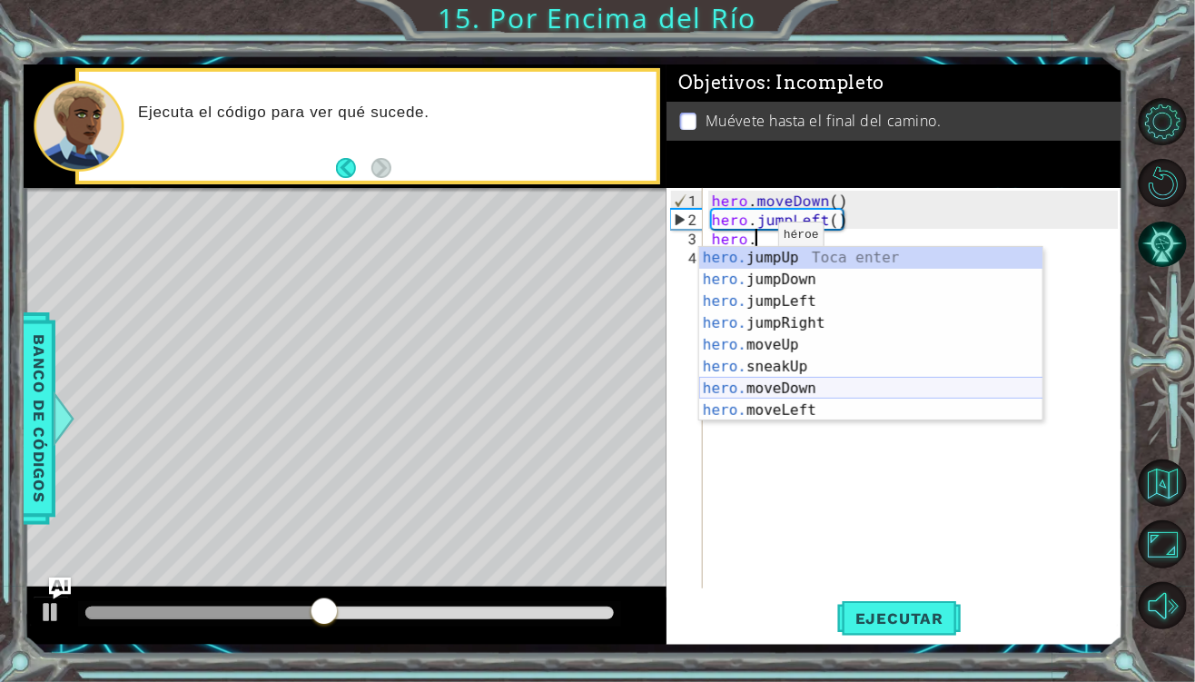
scroll to position [54, 0]
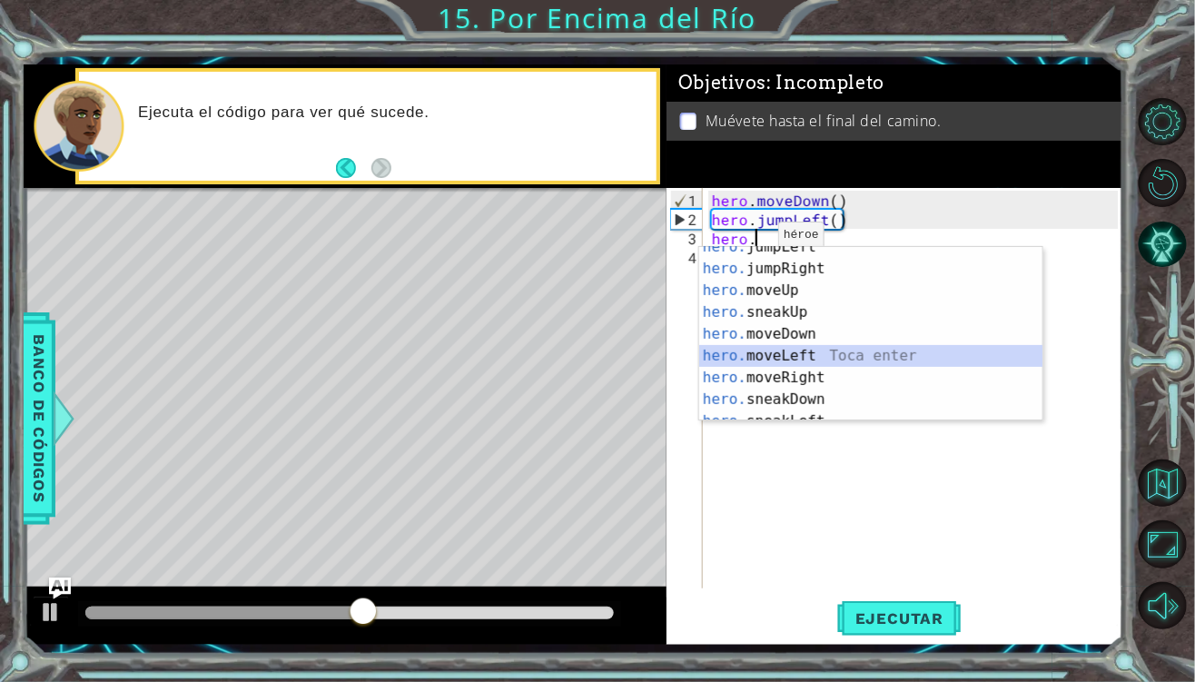
click at [809, 353] on div "hero. jumpLeft Toca enter hero. jumpRight Toca enter hero. moveUp Toca enter he…" at bounding box center [871, 345] width 344 height 218
type textarea "hero.moveLeft(1)"
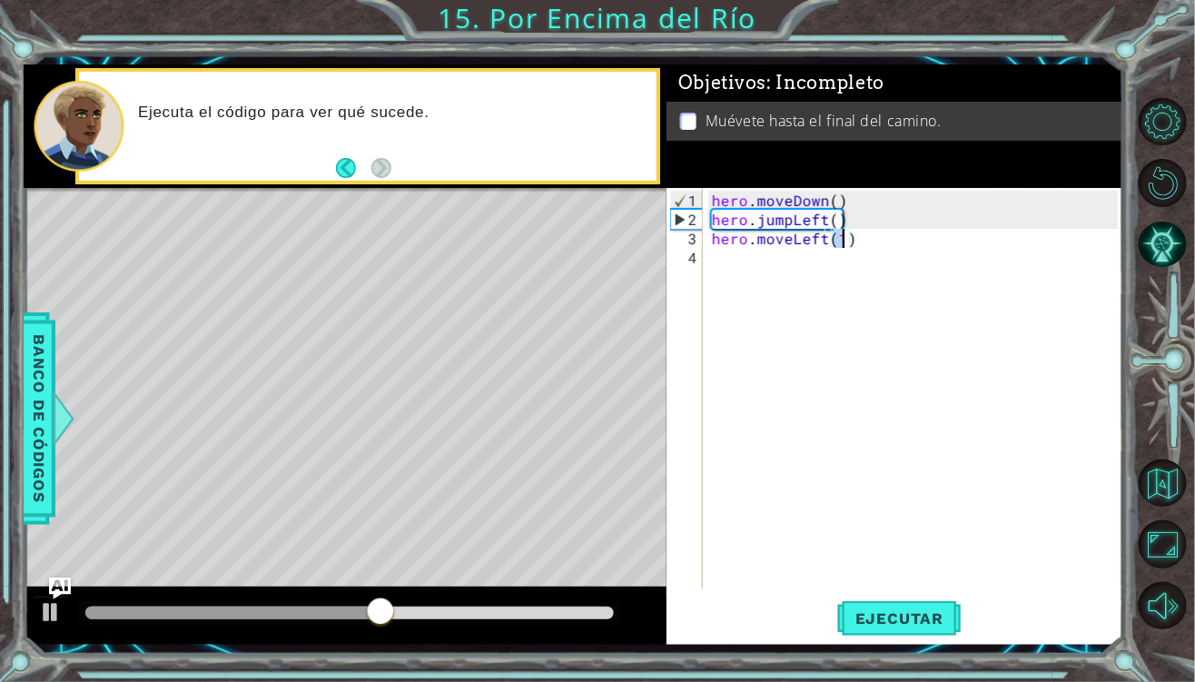
click at [741, 263] on div "hero . moveDown ( ) hero . jumpLeft ( ) hero . moveLeft ( 1 )" at bounding box center [917, 410] width 419 height 438
type textarea "hero."
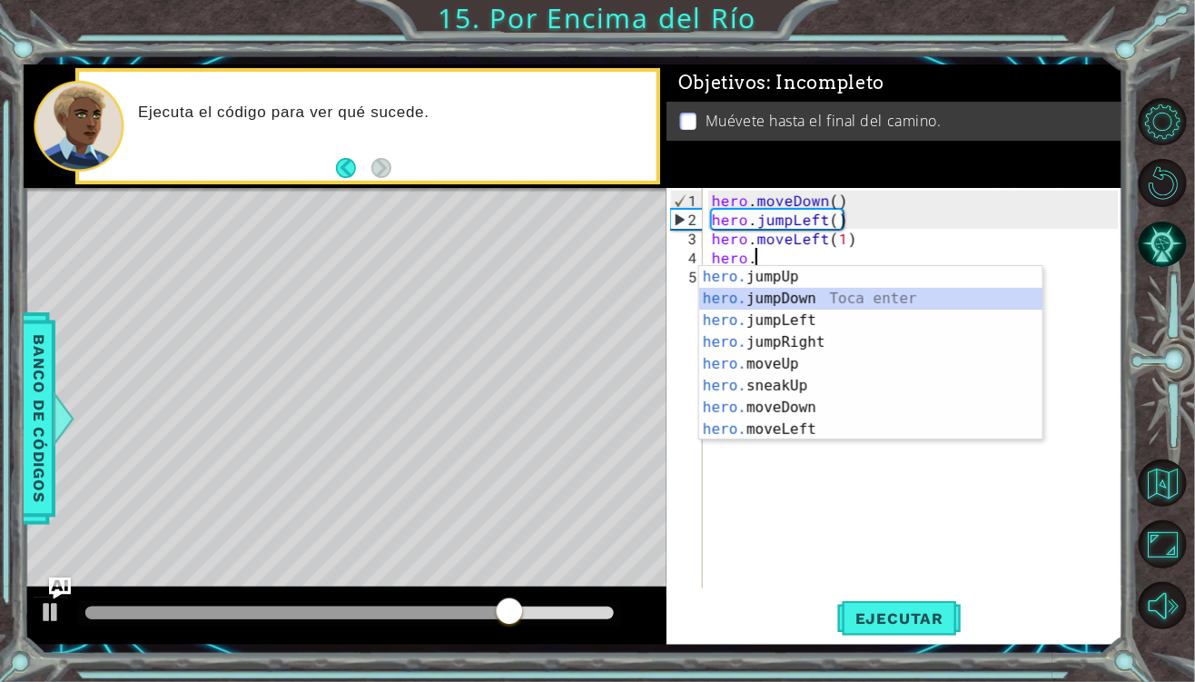
click at [825, 299] on div "hero. jumpUp Toca enter hero. jumpDown Toca enter hero. jumpLeft Toca enter her…" at bounding box center [871, 375] width 344 height 218
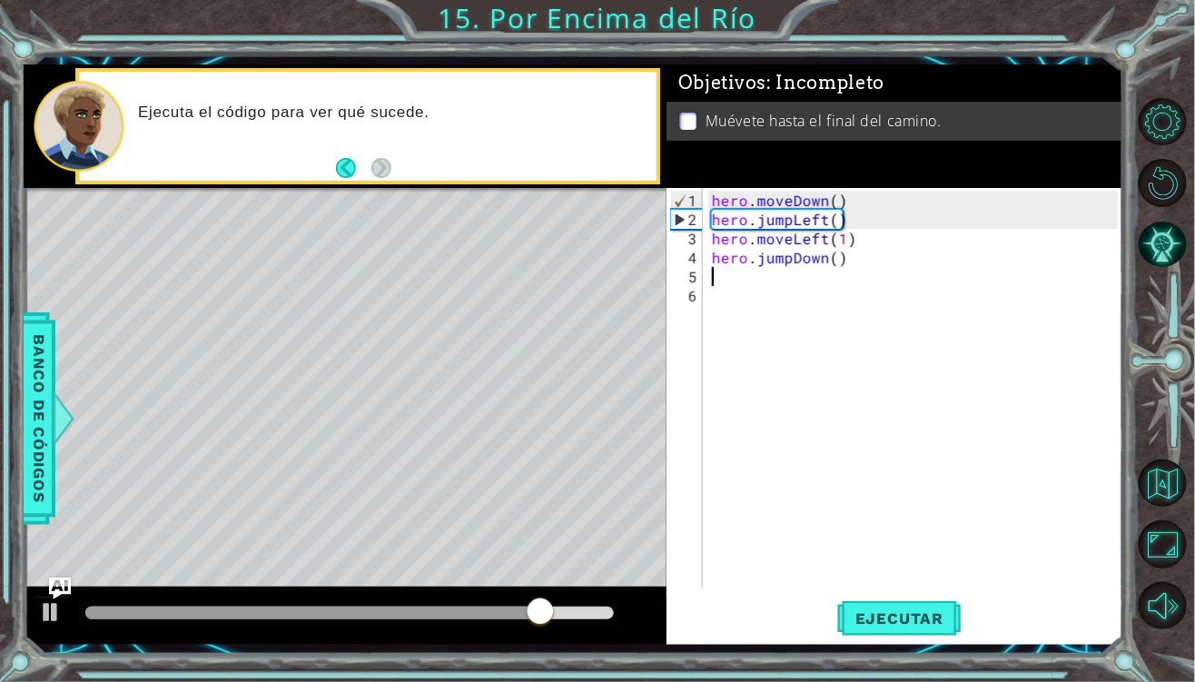
click at [721, 280] on div "hero . moveDown ( ) hero . jumpLeft ( ) hero . moveLeft ( 1 ) hero . jumpDown (…" at bounding box center [917, 410] width 419 height 438
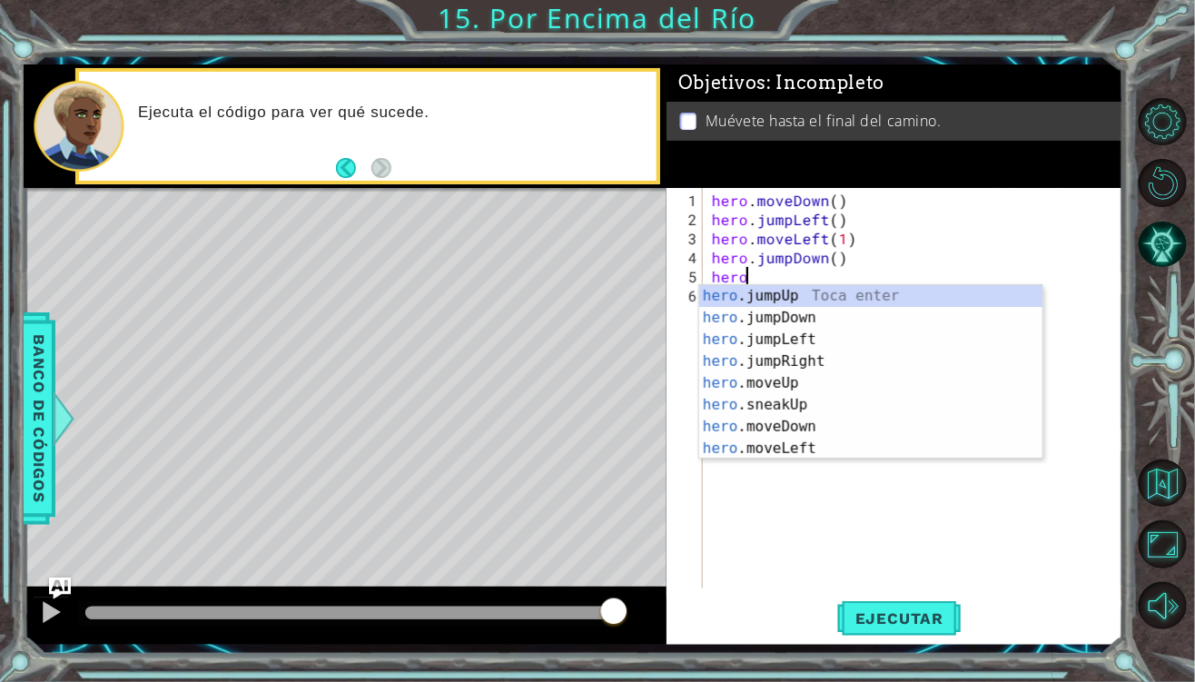
type textarea "hero."
click at [807, 363] on div "hero. jumpUp Toca enter hero. jumpDown Toca enter hero. jumpLeft Toca enter her…" at bounding box center [871, 394] width 344 height 218
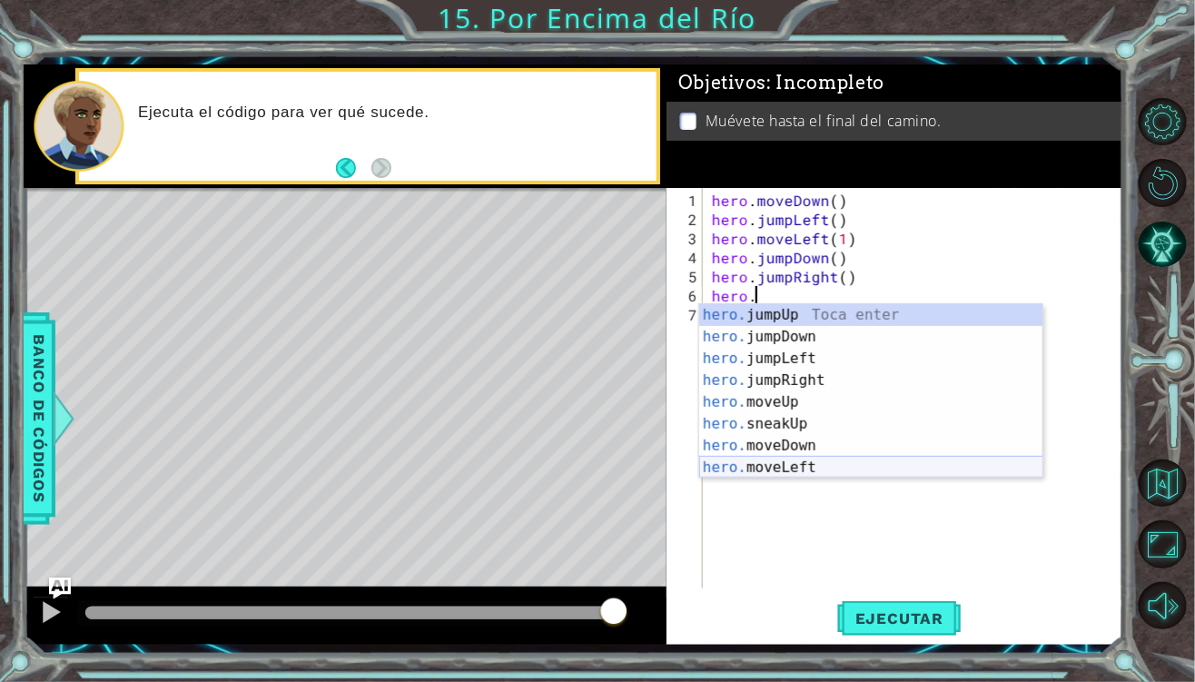
scroll to position [54, 0]
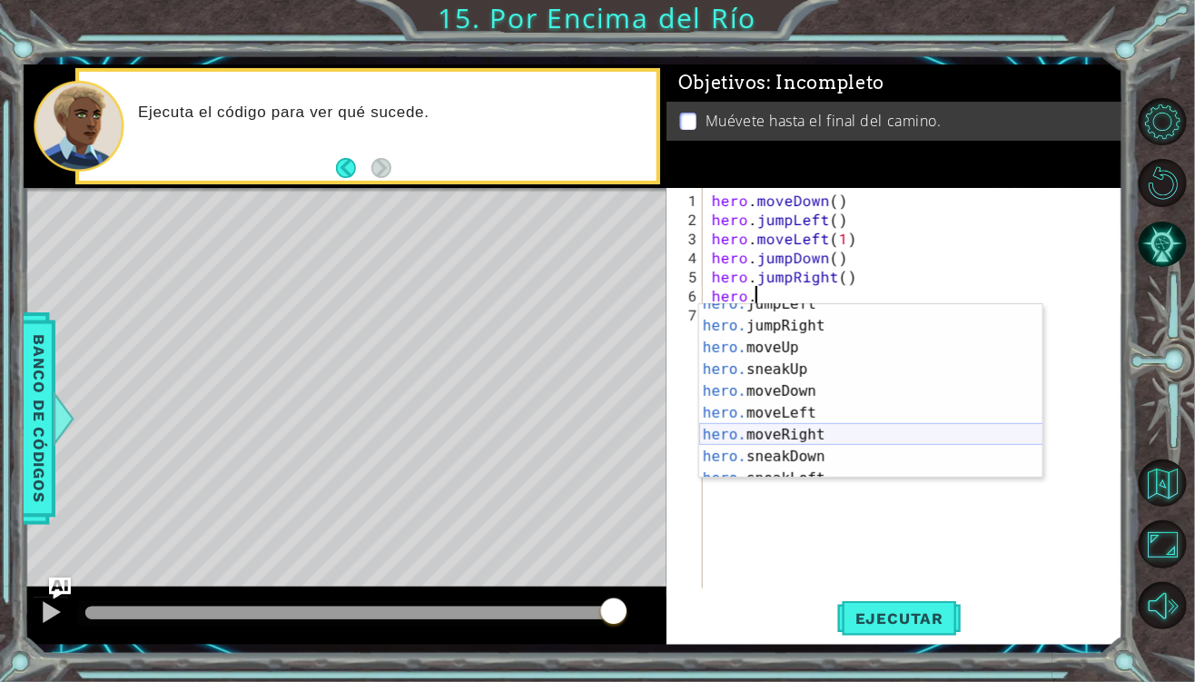
click at [843, 427] on div "hero. jumpLeft Toca enter hero. jumpRight Toca enter hero. moveUp Toca enter he…" at bounding box center [871, 402] width 344 height 218
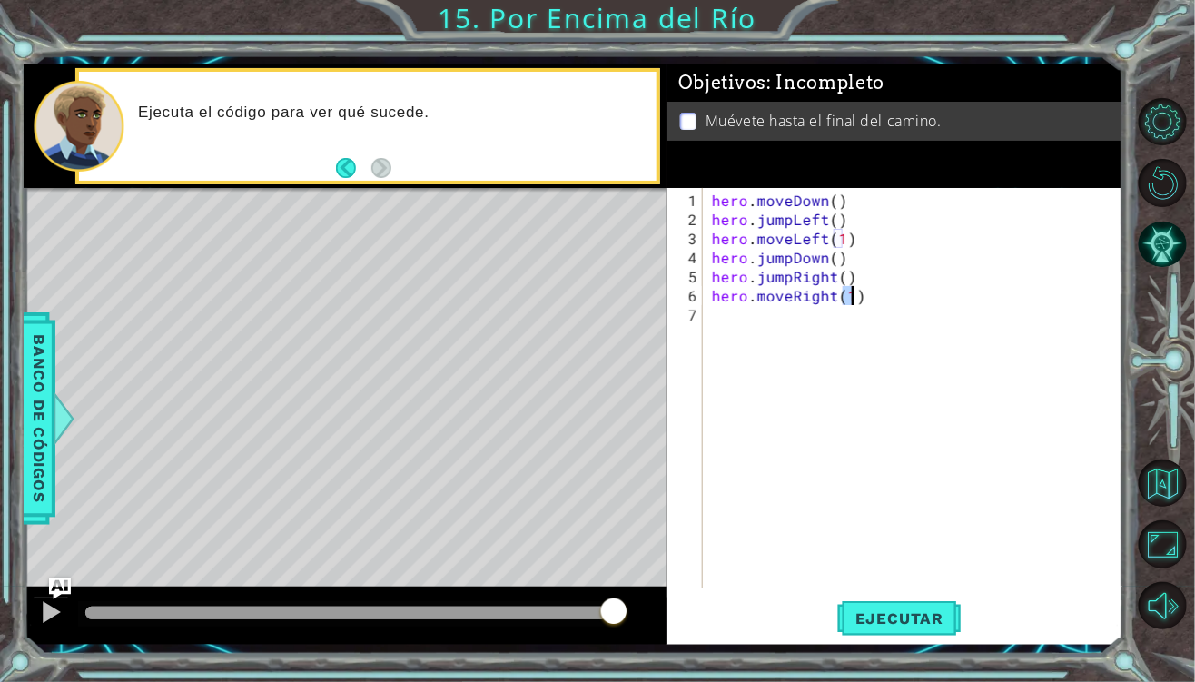
scroll to position [0, 8]
type textarea "hero.moveRight(1)"
click at [876, 615] on span "Ejecutar" at bounding box center [899, 618] width 124 height 18
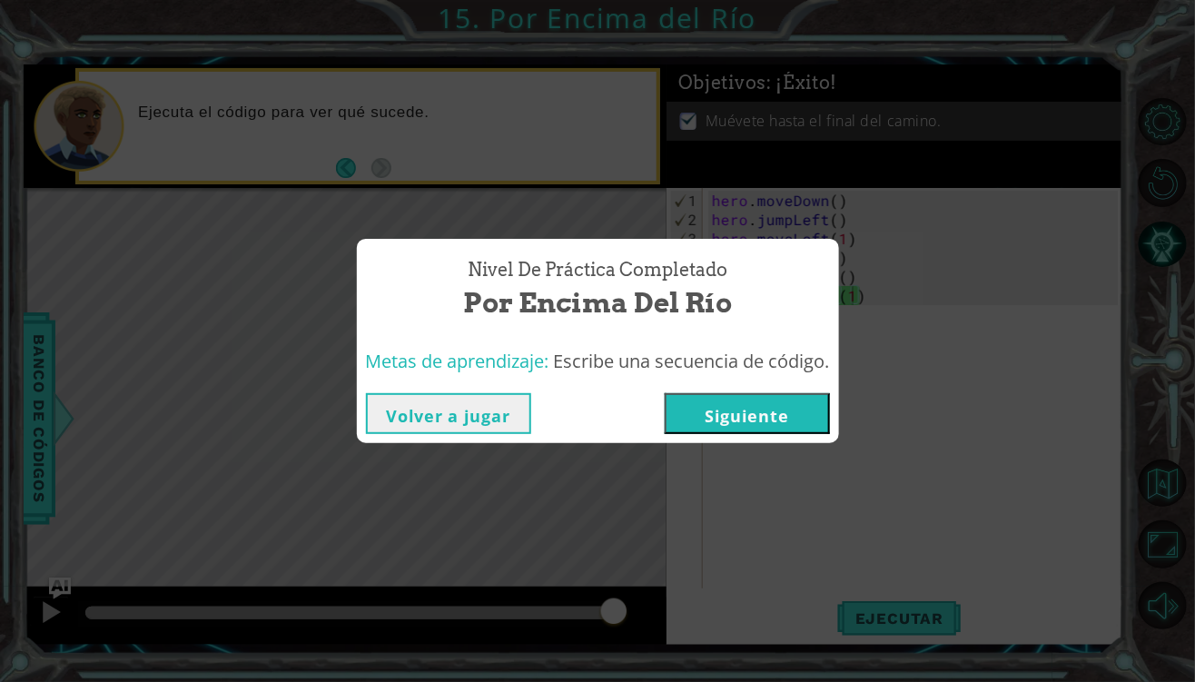
click at [790, 418] on button "Siguiente" at bounding box center [747, 413] width 165 height 41
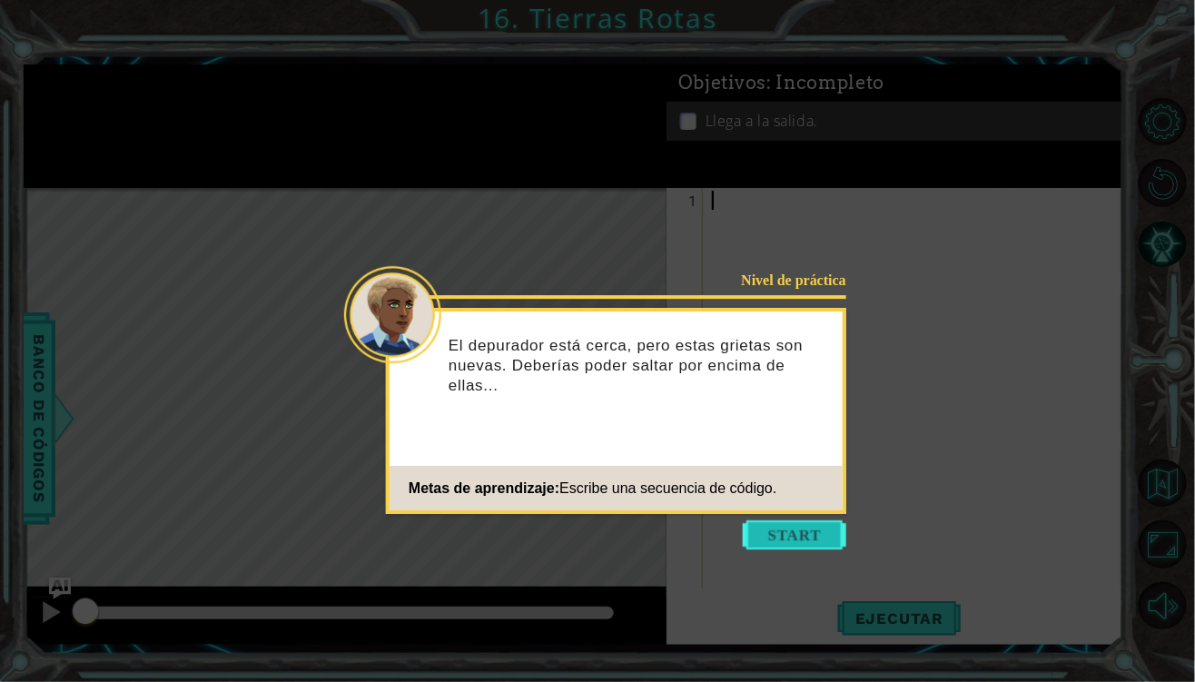
click at [793, 537] on button "Start" at bounding box center [794, 534] width 103 height 29
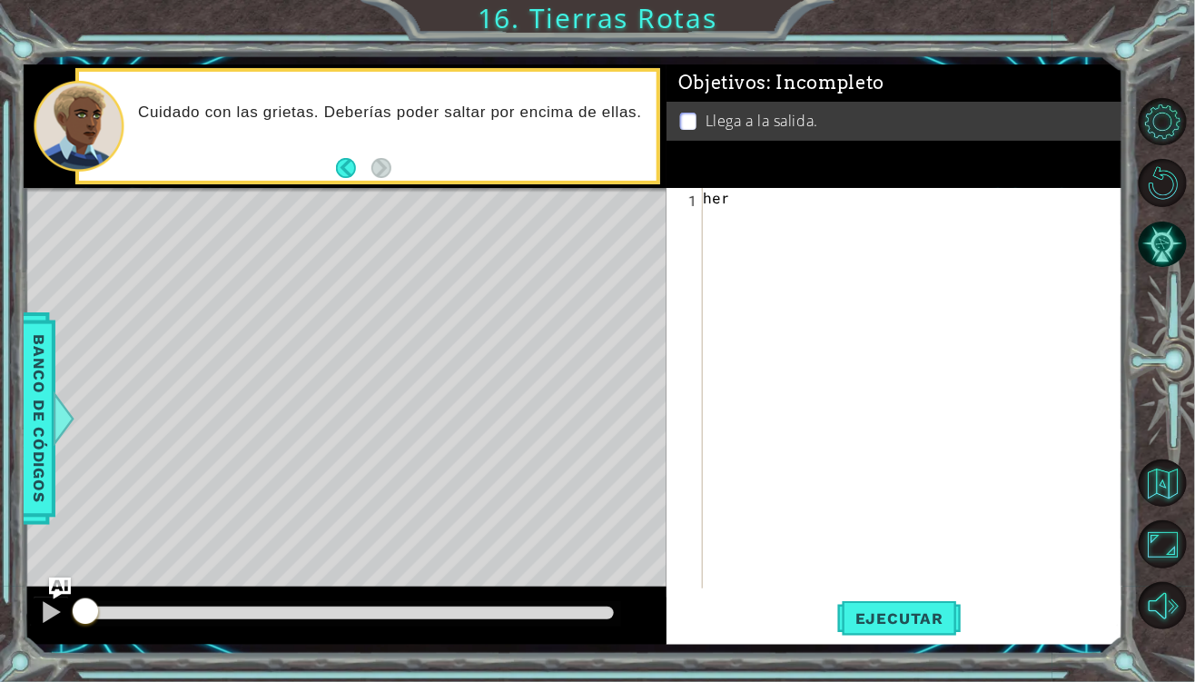
scroll to position [0, 1]
type textarea "her"
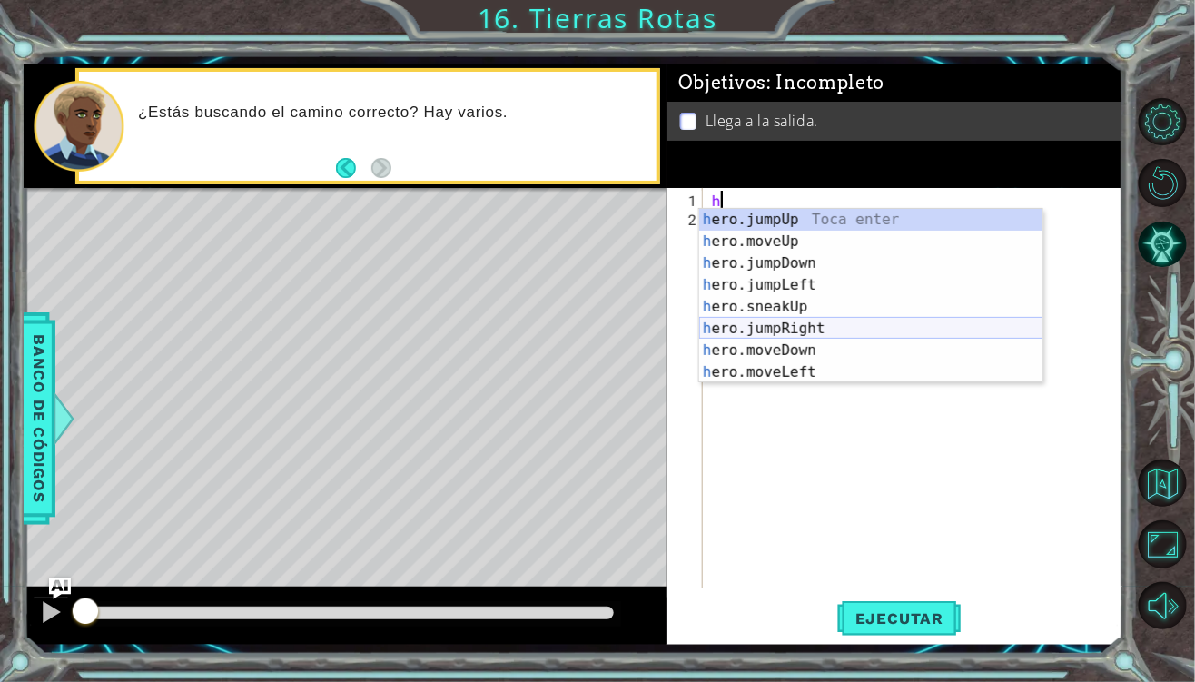
scroll to position [54, 0]
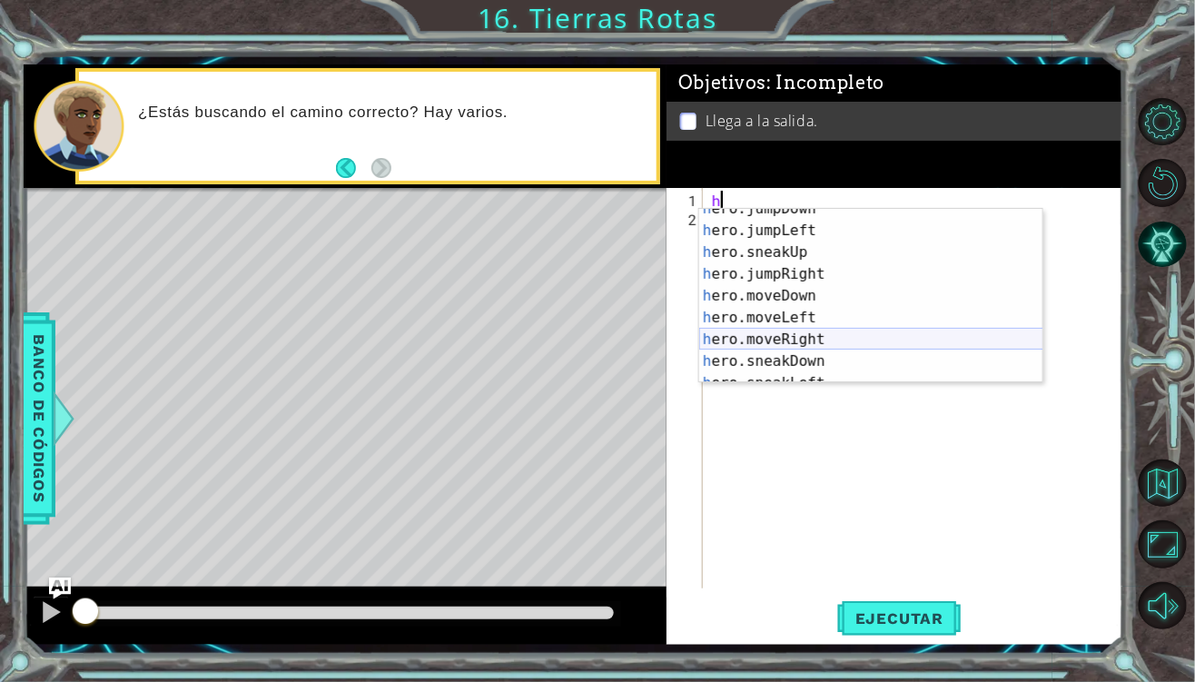
click at [827, 348] on div "h ero.jumpDown Toca enter h ero.jumpLeft Toca enter h ero.sneakUp Toca enter h …" at bounding box center [871, 307] width 344 height 218
type textarea "hero.moveRight(1)"
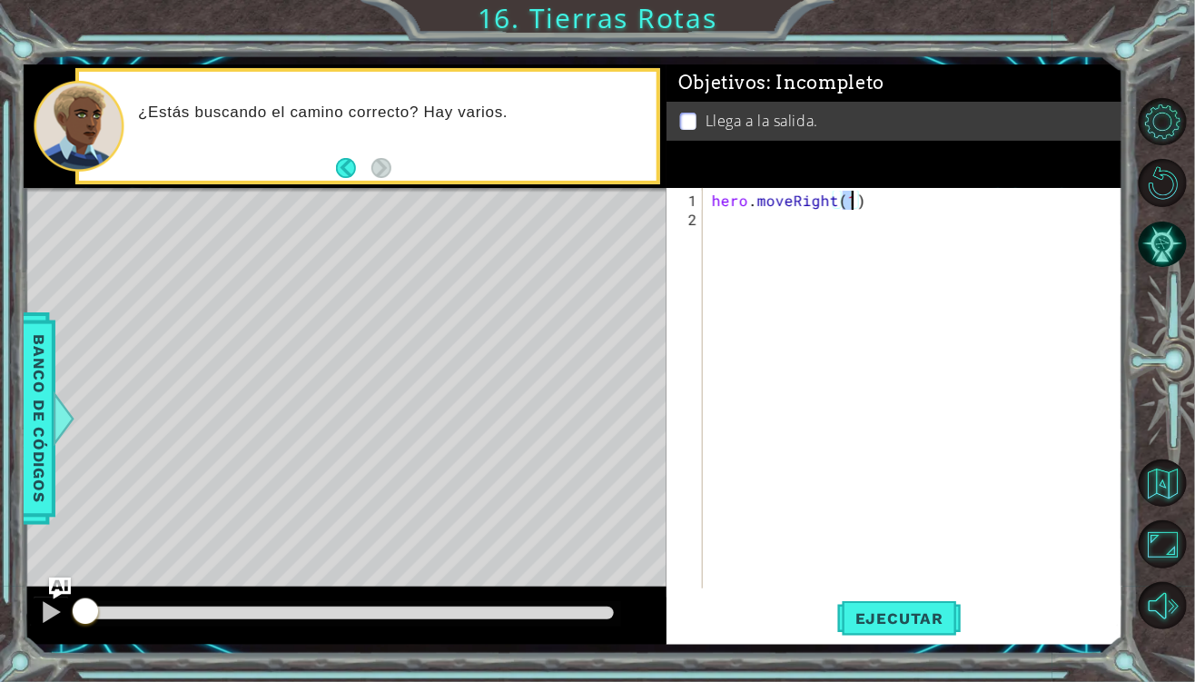
scroll to position [0, 8]
click at [724, 216] on div "hero . moveRight ( 1 )" at bounding box center [917, 410] width 419 height 438
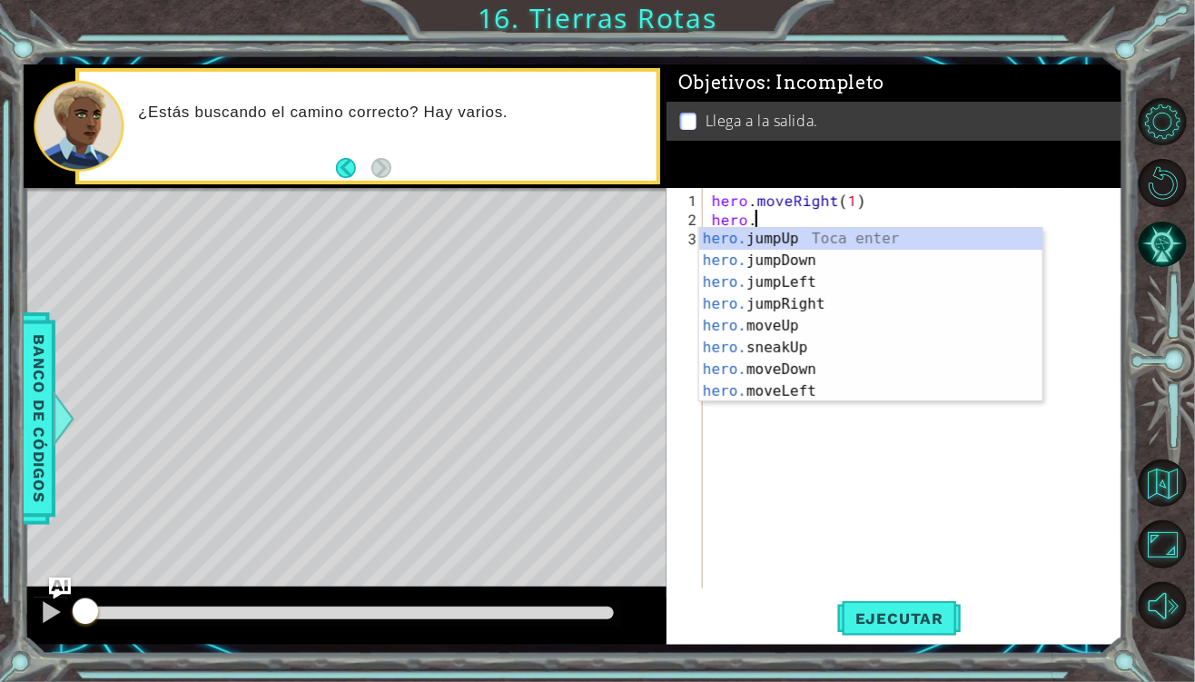
scroll to position [0, 0]
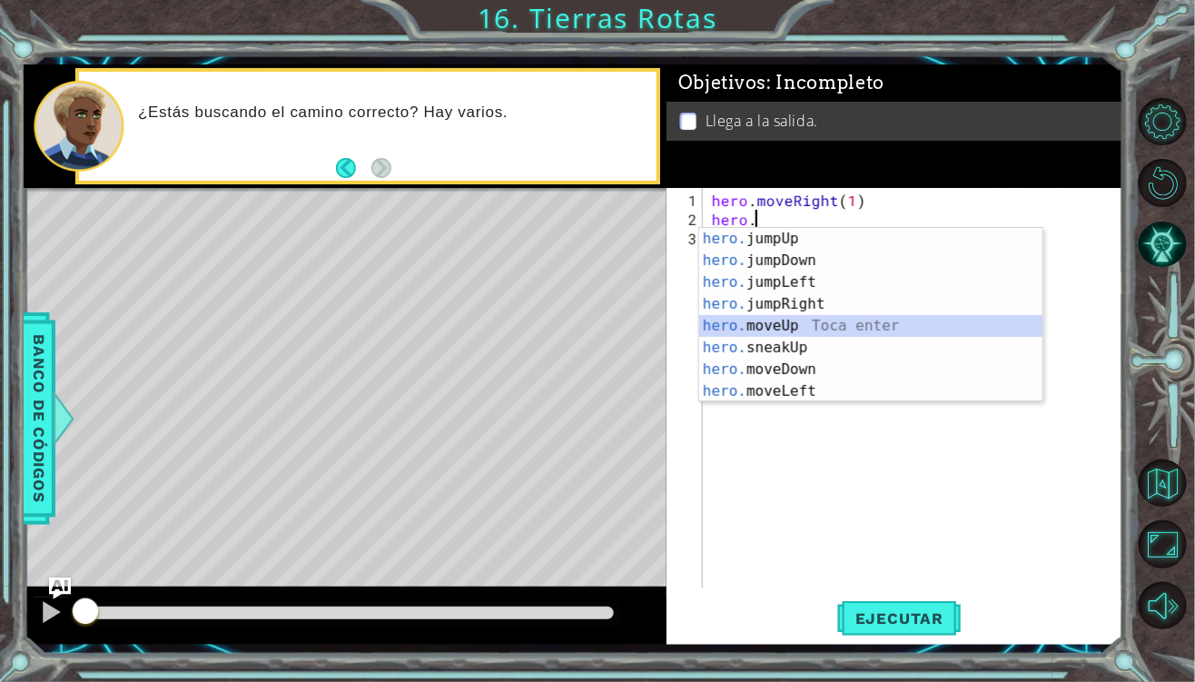
click at [831, 328] on div "hero. jumpUp Toca enter hero. jumpDown Toca enter hero. jumpLeft Toca enter her…" at bounding box center [871, 337] width 344 height 218
type textarea "hero.moveUp(1)"
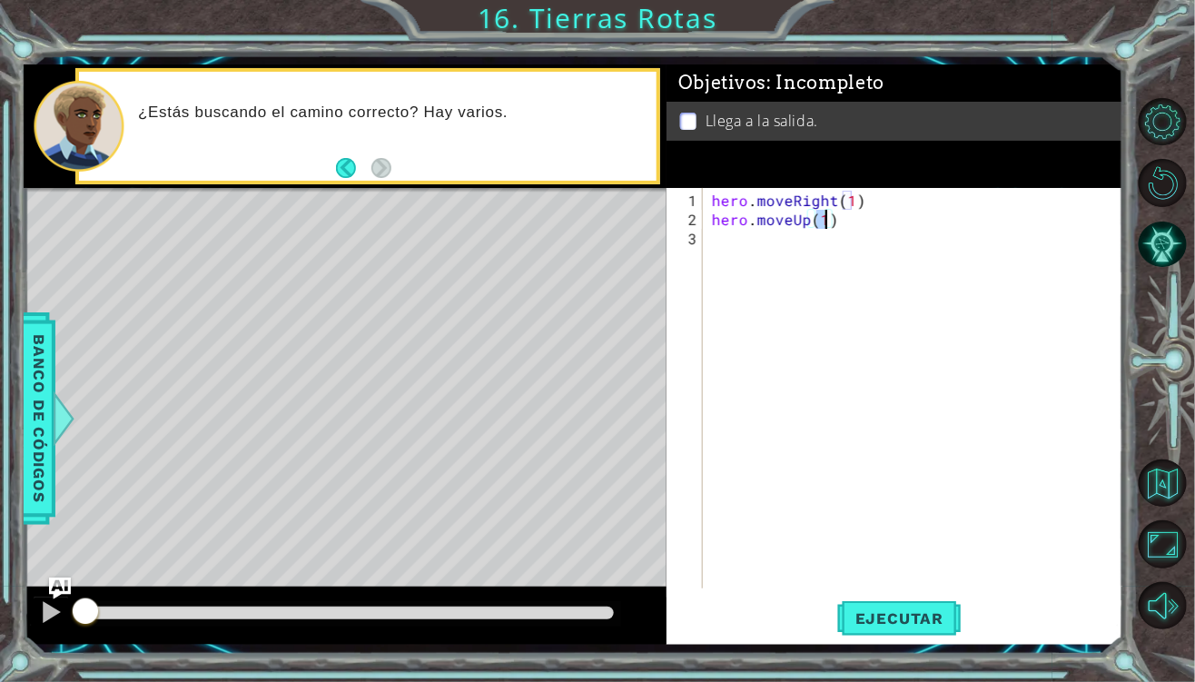
click at [743, 239] on div "hero . moveRight ( 1 ) hero . moveUp ( 1 )" at bounding box center [917, 410] width 419 height 438
type textarea "hero."
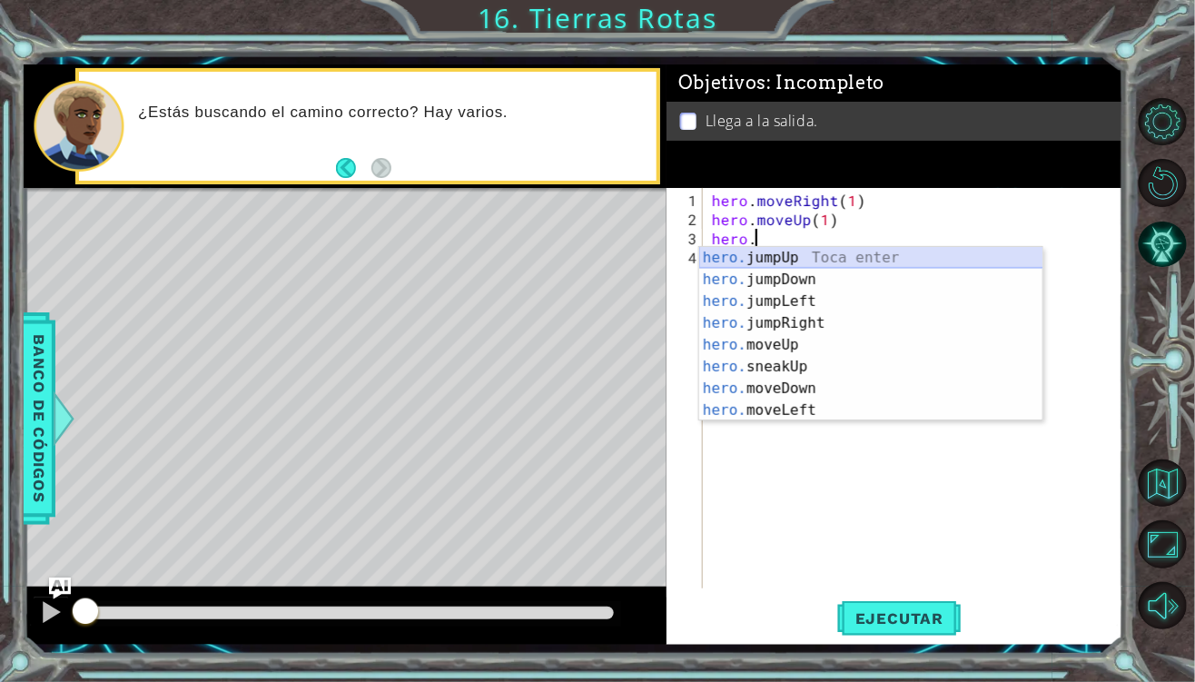
click at [822, 257] on div "hero. jumpUp Toca enter hero. jumpDown Toca enter hero. jumpLeft Toca enter her…" at bounding box center [871, 356] width 344 height 218
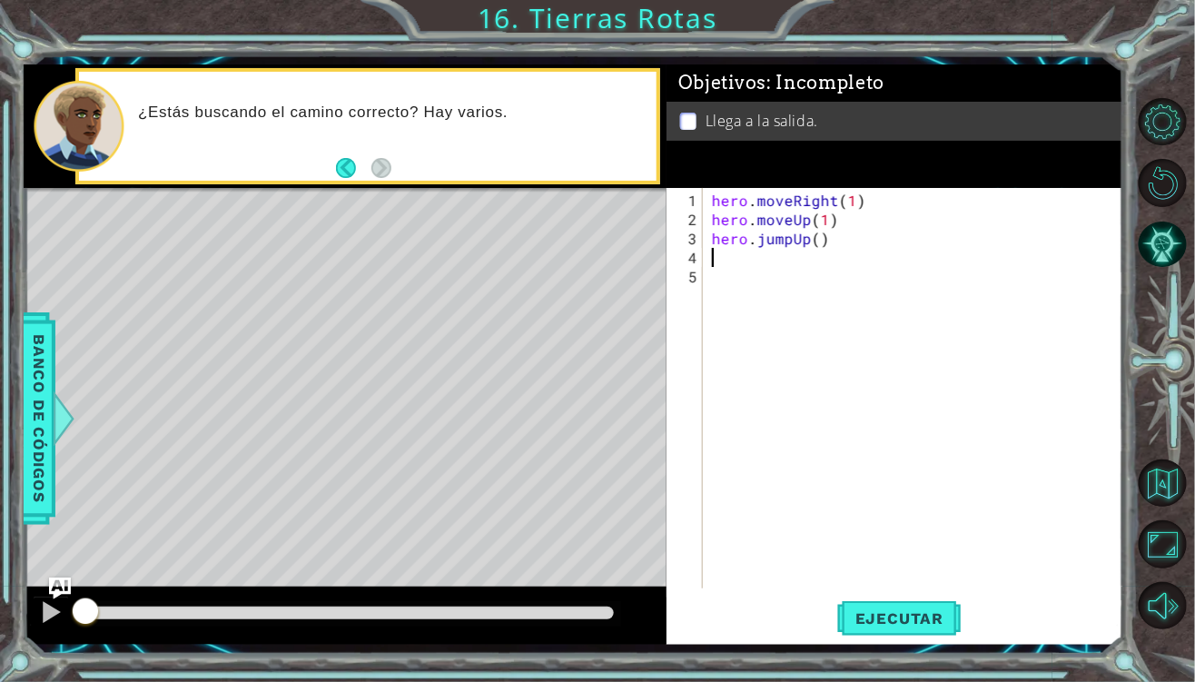
click at [803, 262] on div "hero . moveRight ( 1 ) hero . moveUp ( 1 ) hero . jumpUp ( )" at bounding box center [917, 410] width 419 height 438
type textarea "hero."
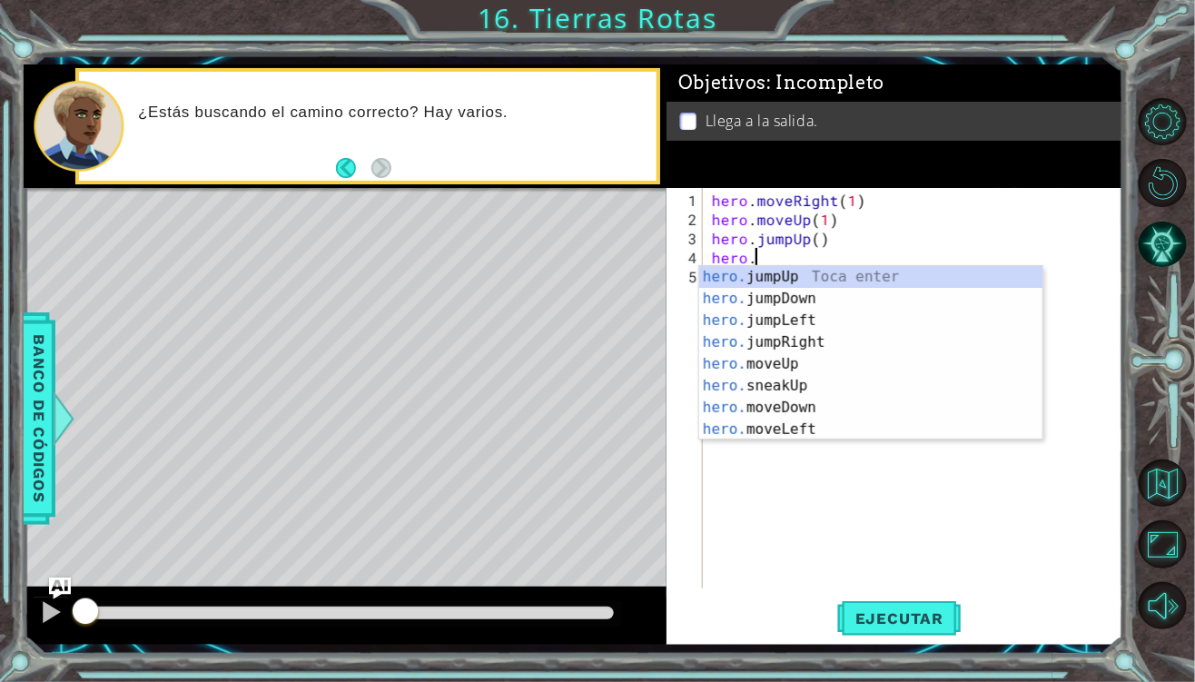
scroll to position [0, 1]
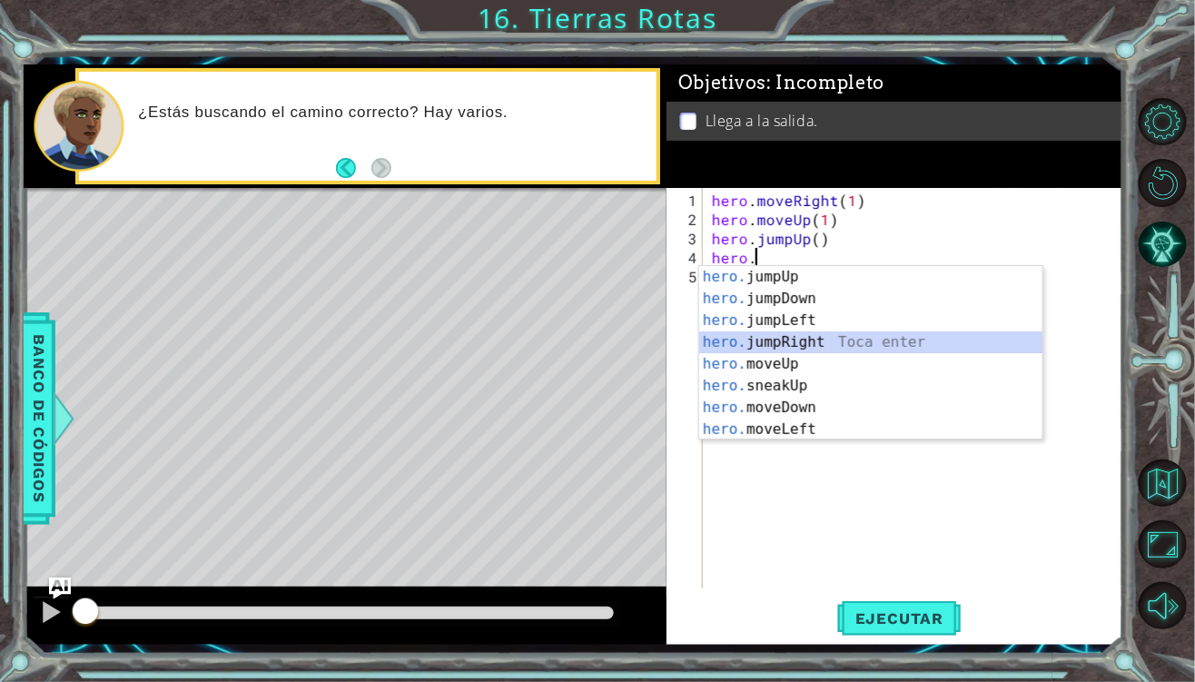
click at [802, 340] on div "hero. jumpUp Toca enter hero. jumpDown Toca enter hero. jumpLeft Toca enter her…" at bounding box center [871, 375] width 344 height 218
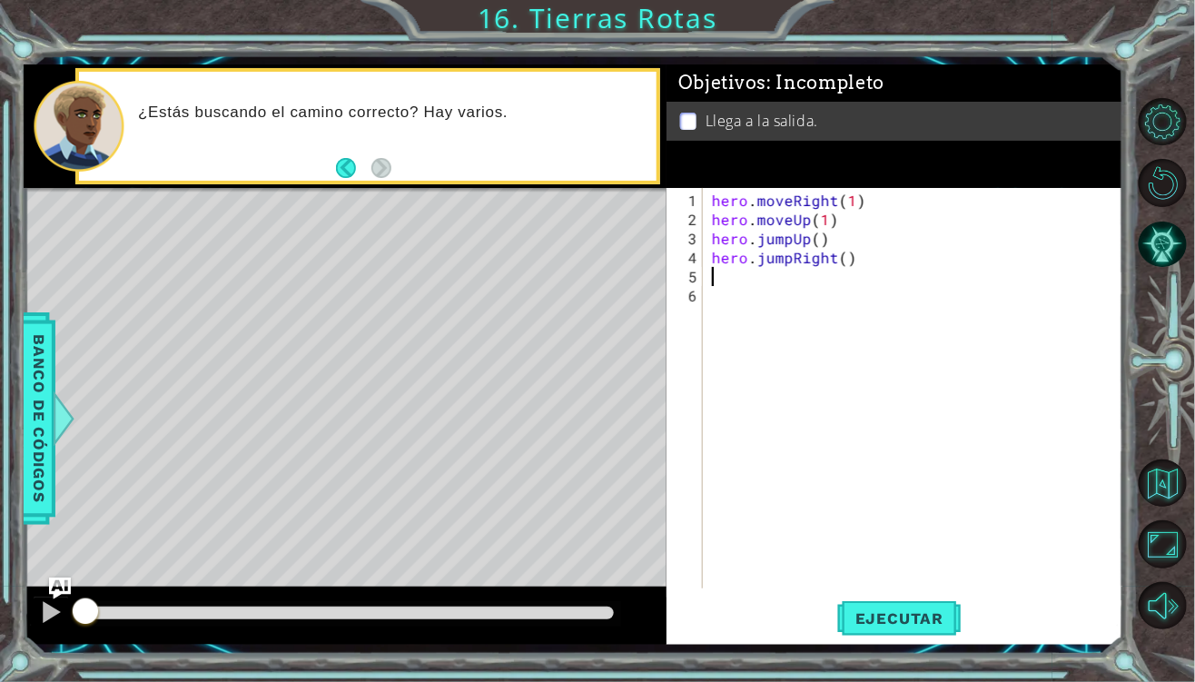
click at [764, 271] on div "hero . moveRight ( 1 ) hero . moveUp ( 1 ) hero . jumpUp ( ) hero . jumpRight (…" at bounding box center [917, 410] width 419 height 438
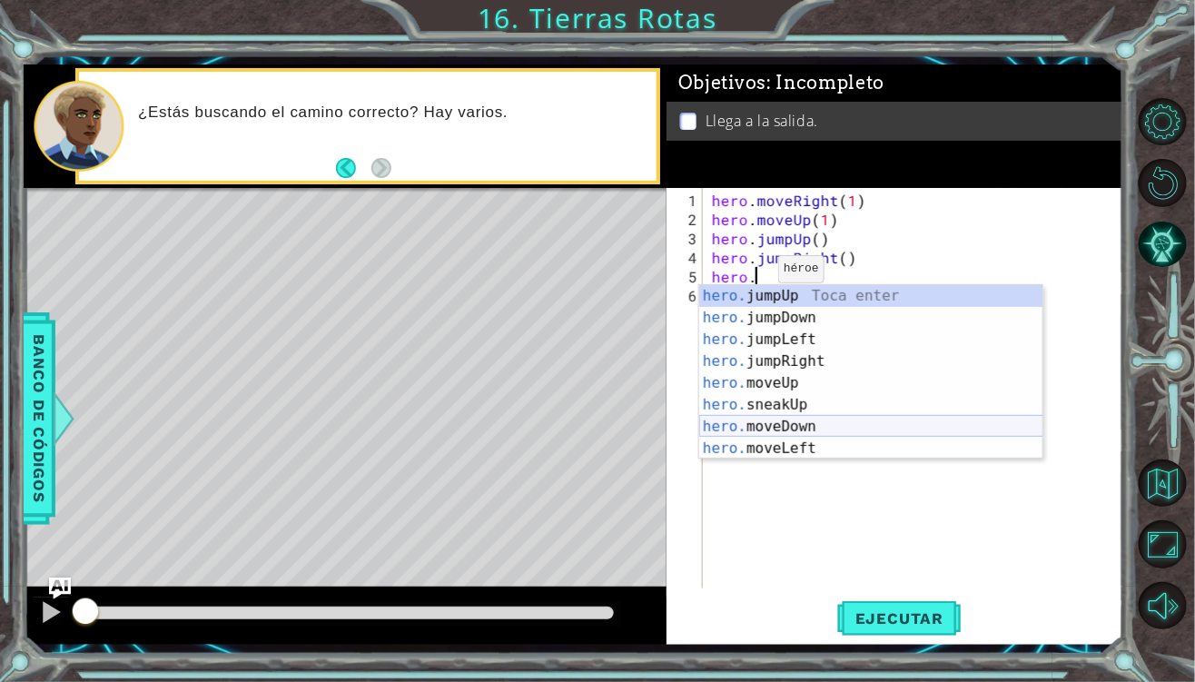
scroll to position [54, 0]
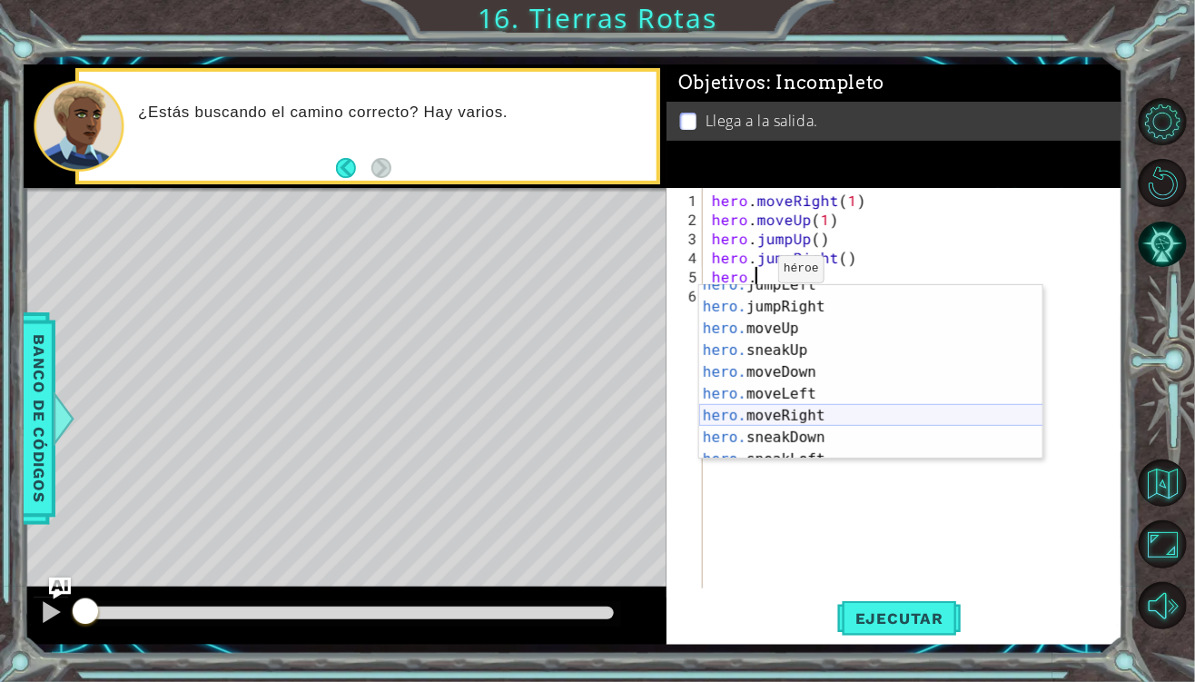
click at [819, 406] on div "hero. jumpLeft Toca enter hero. jumpRight Toca enter hero. moveUp Toca enter he…" at bounding box center [871, 383] width 344 height 218
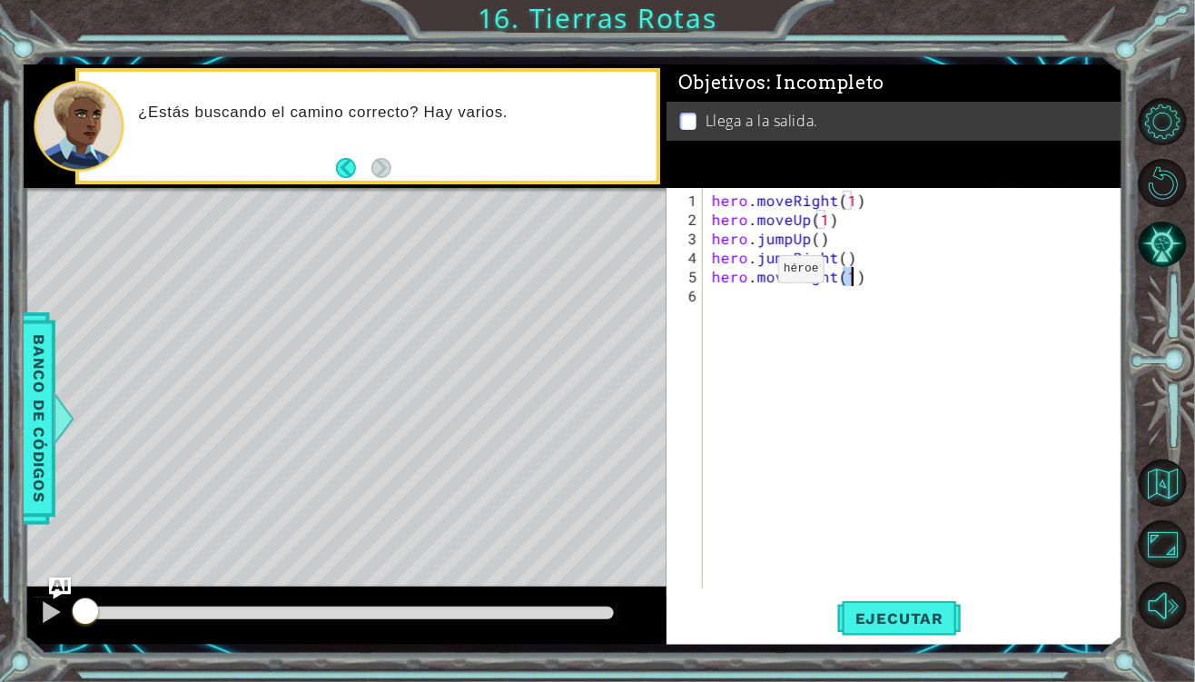
scroll to position [0, 8]
type textarea "hero.moveRight(1)"
click at [930, 621] on span "Ejecutar" at bounding box center [899, 618] width 124 height 18
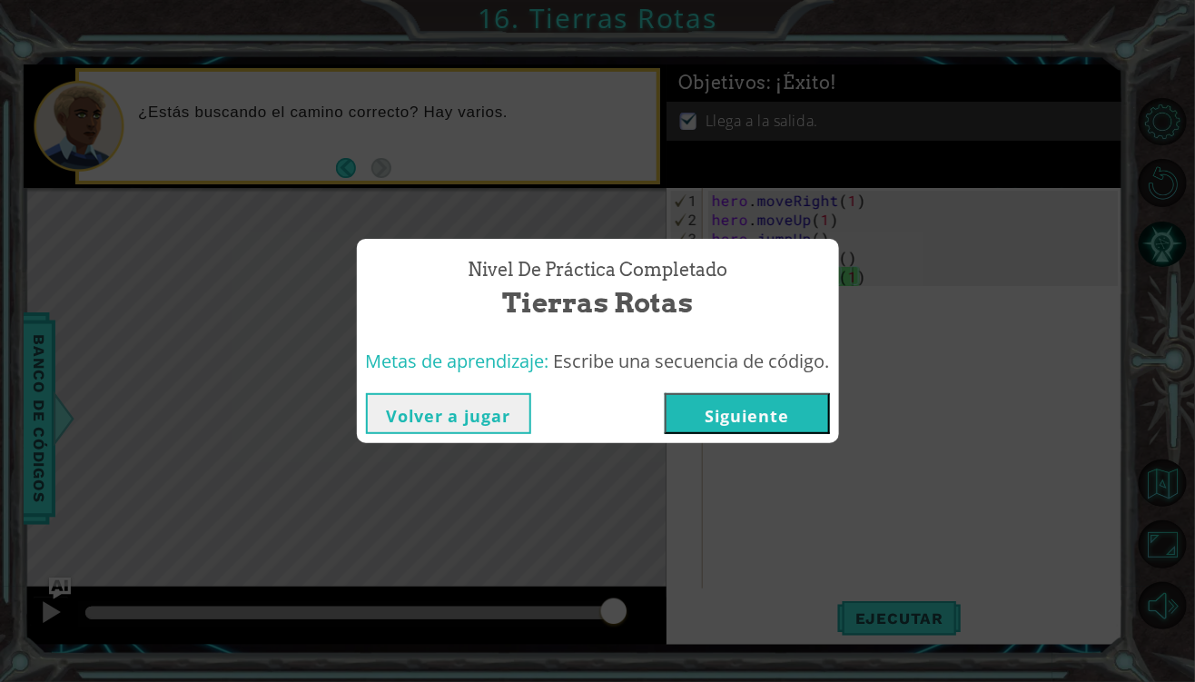
click at [786, 415] on button "Siguiente" at bounding box center [747, 413] width 165 height 41
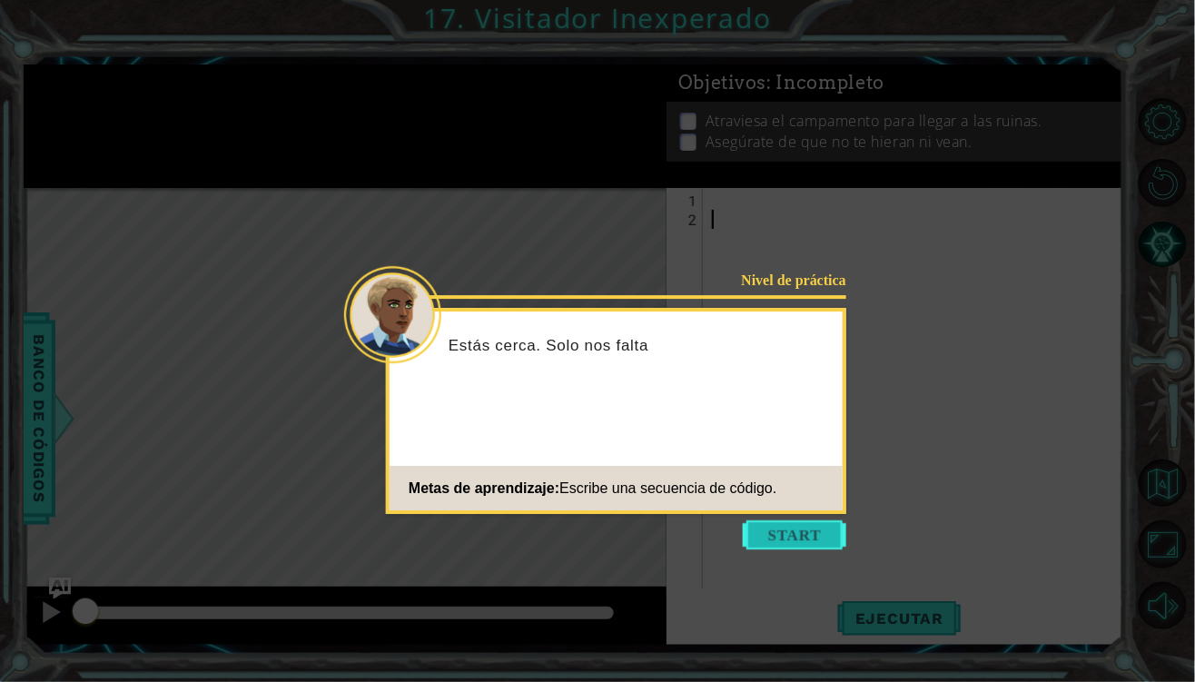
click at [802, 546] on button "Start" at bounding box center [794, 534] width 103 height 29
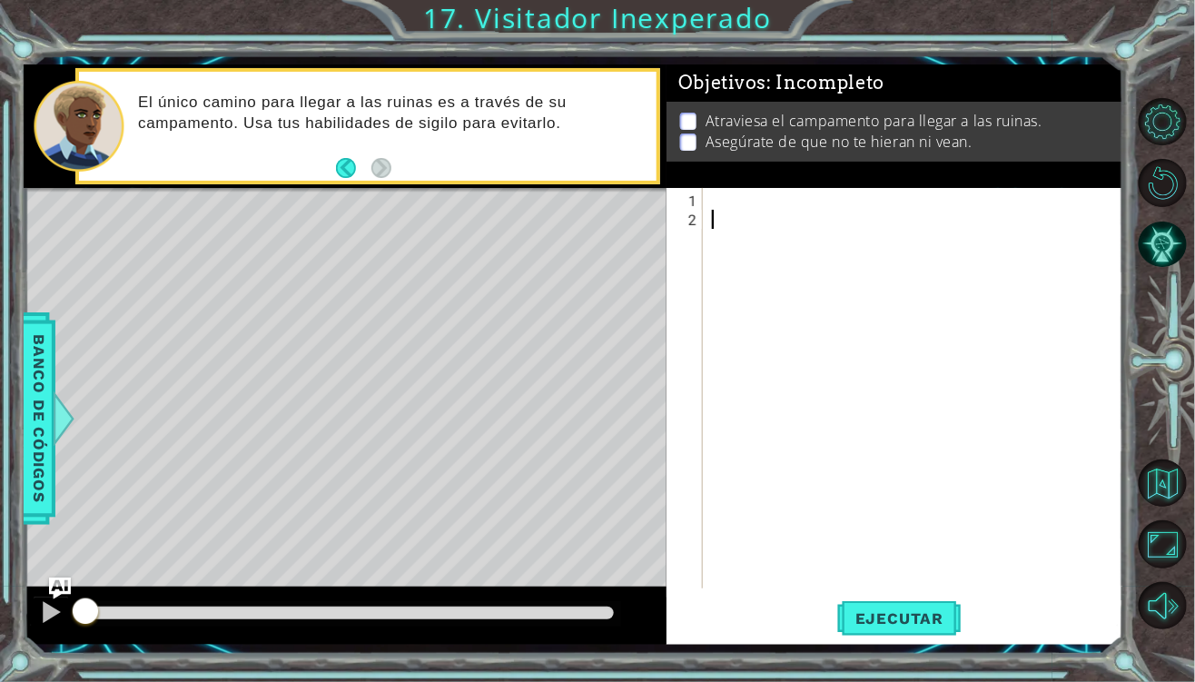
click at [804, 557] on div at bounding box center [917, 410] width 419 height 438
click at [732, 187] on div "Objetivos : Incompleto Atraviesa el campamento para llegar a las ruinas. Asegúr…" at bounding box center [894, 125] width 457 height 123
click at [731, 203] on div at bounding box center [917, 410] width 419 height 438
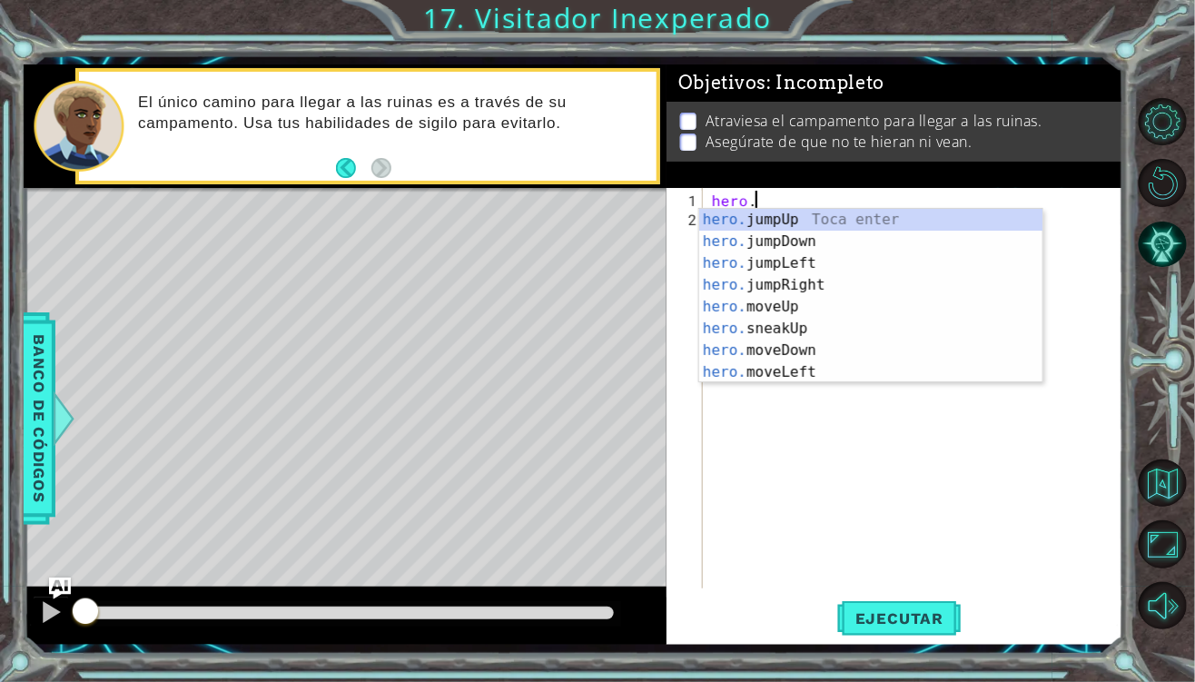
scroll to position [0, 1]
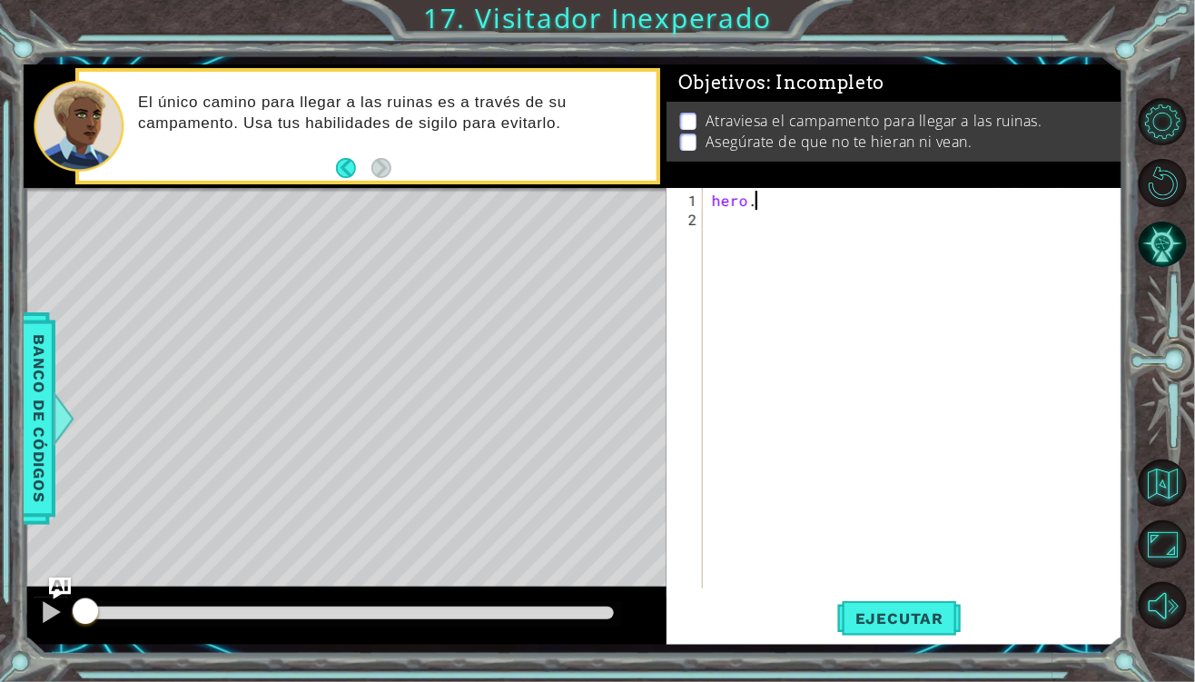
click at [766, 206] on div "hero ." at bounding box center [917, 410] width 419 height 438
type textarea "hero"
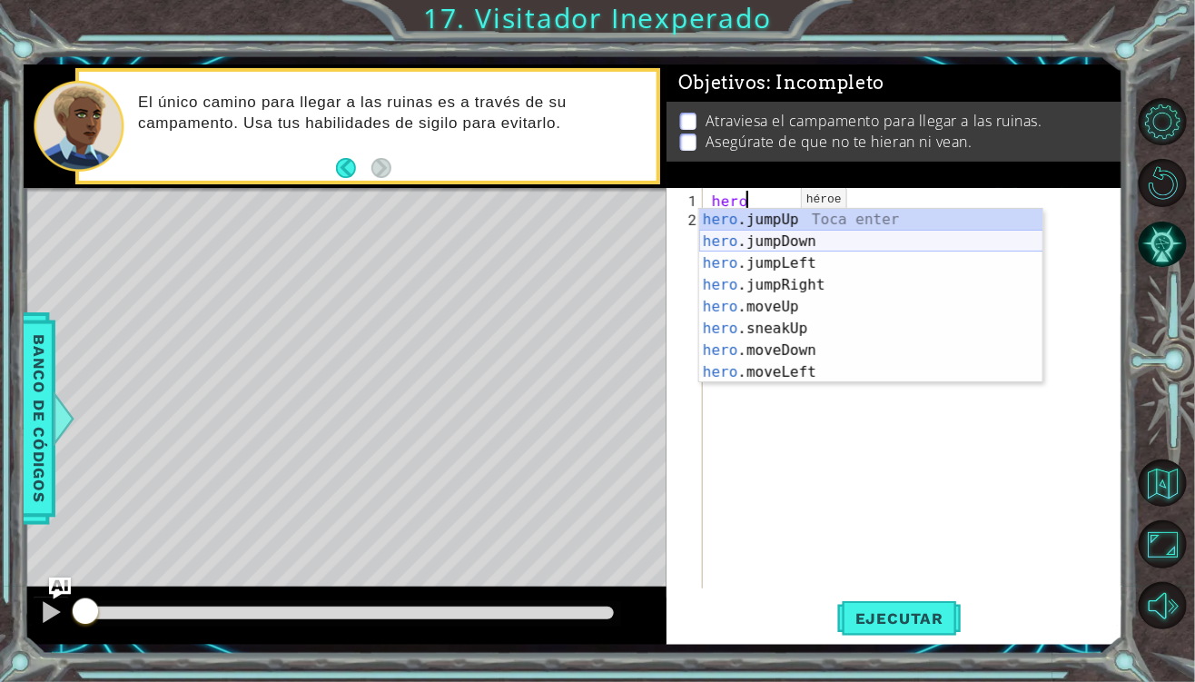
click at [791, 247] on div "hero .jumpUp Toca enter hero .jumpDown Toca enter hero .jumpLeft Toca enter her…" at bounding box center [871, 318] width 344 height 218
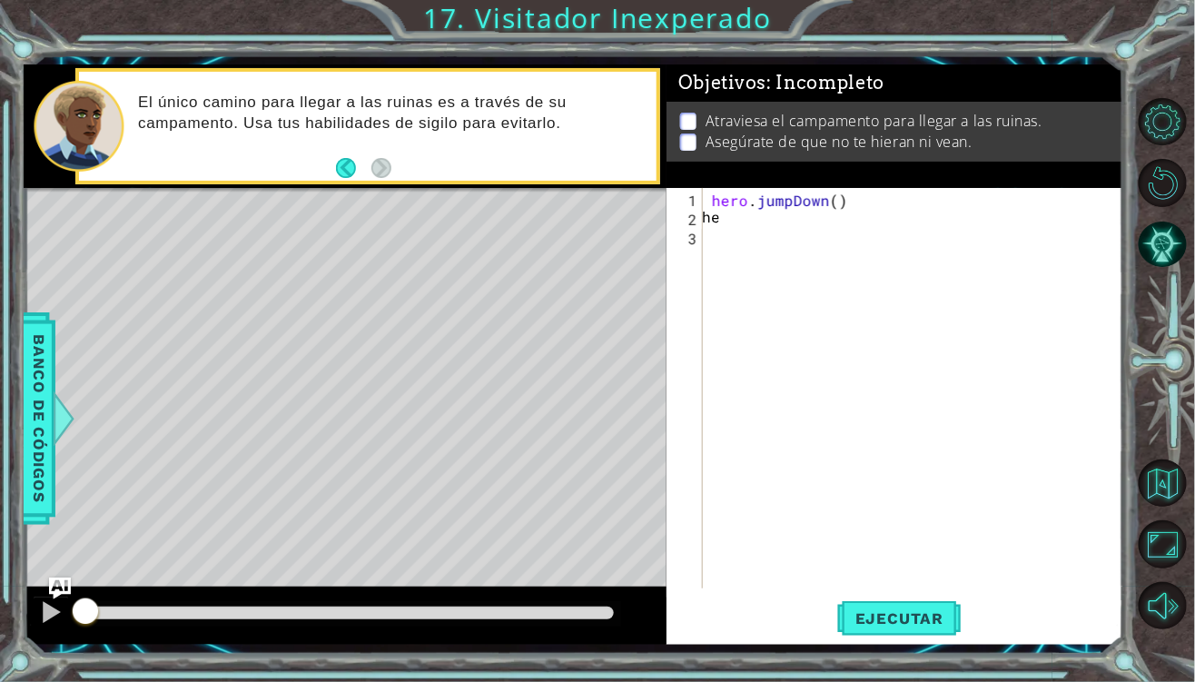
scroll to position [0, 0]
type textarea "hero."
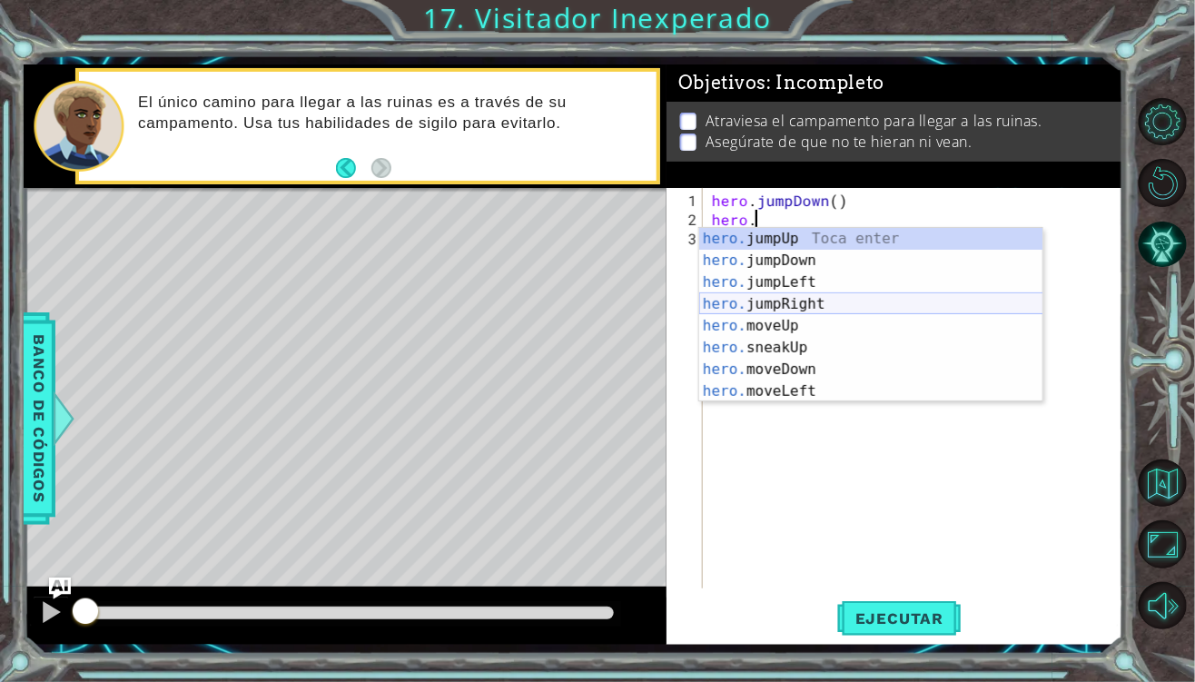
click at [771, 298] on div "hero. jumpUp Toca enter hero. jumpDown Toca enter hero. jumpLeft Toca enter her…" at bounding box center [871, 337] width 344 height 218
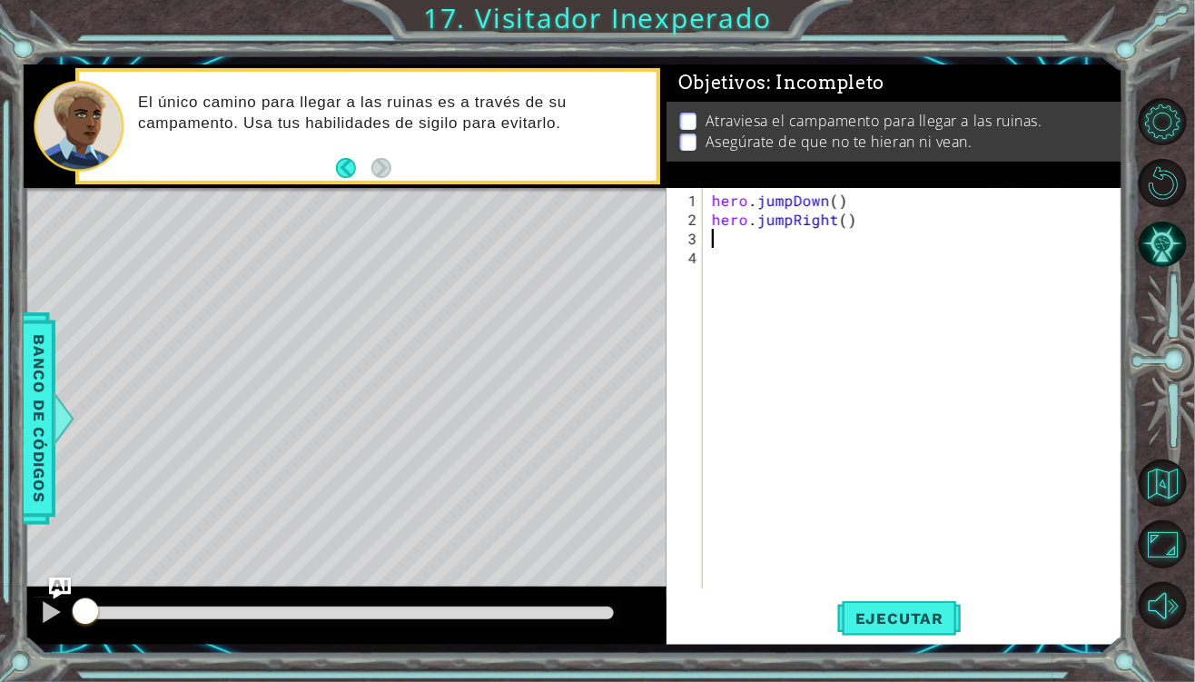
scroll to position [0, 0]
click at [719, 231] on div "hero . jumpDown ( ) hero . jumpRight ( )" at bounding box center [917, 410] width 419 height 438
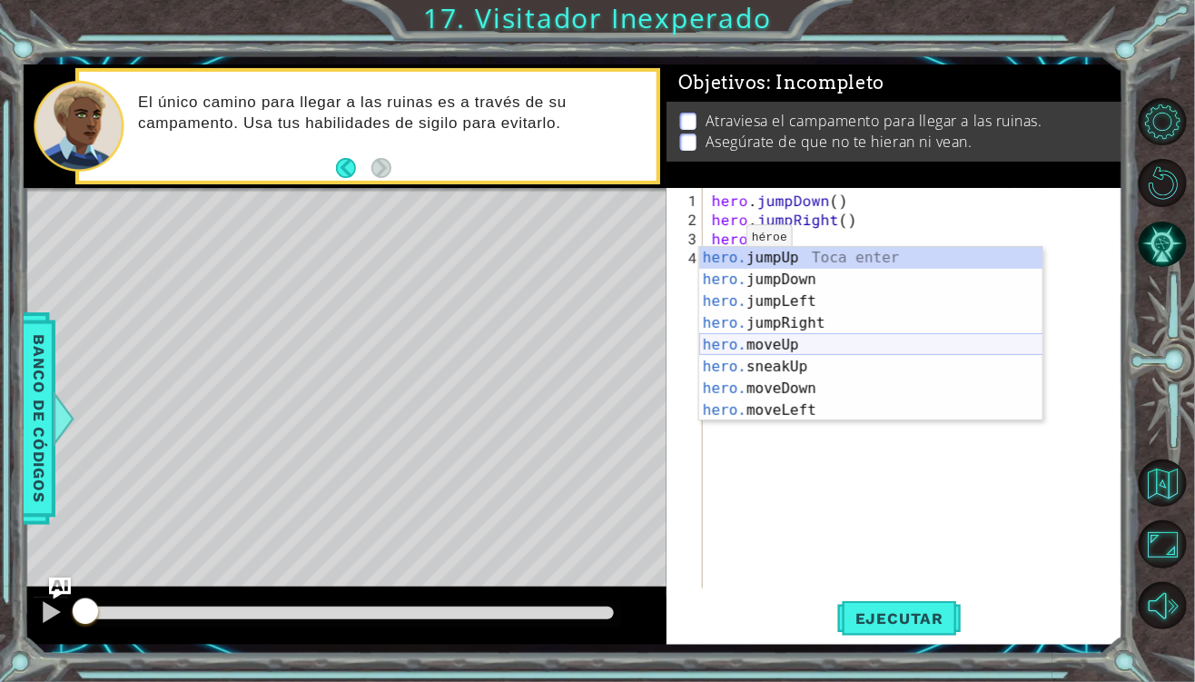
click at [765, 352] on div "hero. jumpUp Toca enter hero. jumpDown Toca enter hero. jumpLeft Toca enter her…" at bounding box center [871, 356] width 344 height 218
type textarea "hero.moveUp(1)"
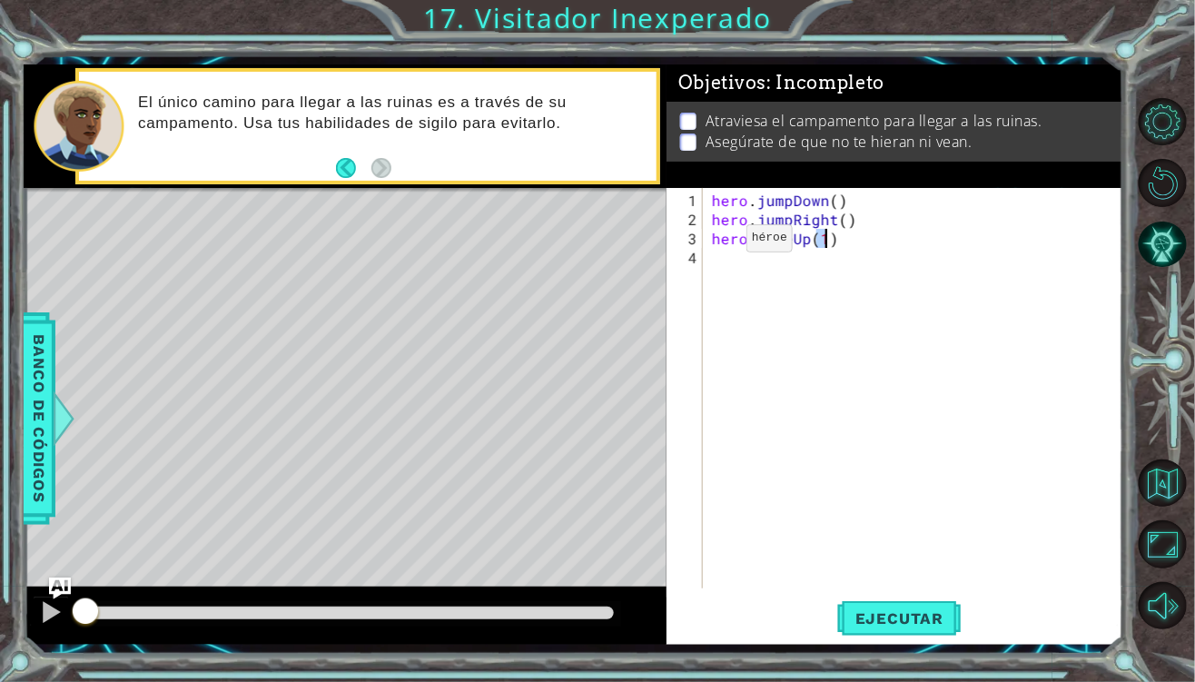
scroll to position [0, 5]
click at [745, 253] on div "hero . jumpDown ( ) hero . jumpRight ( ) hero . moveUp ( 1 )" at bounding box center [917, 410] width 419 height 438
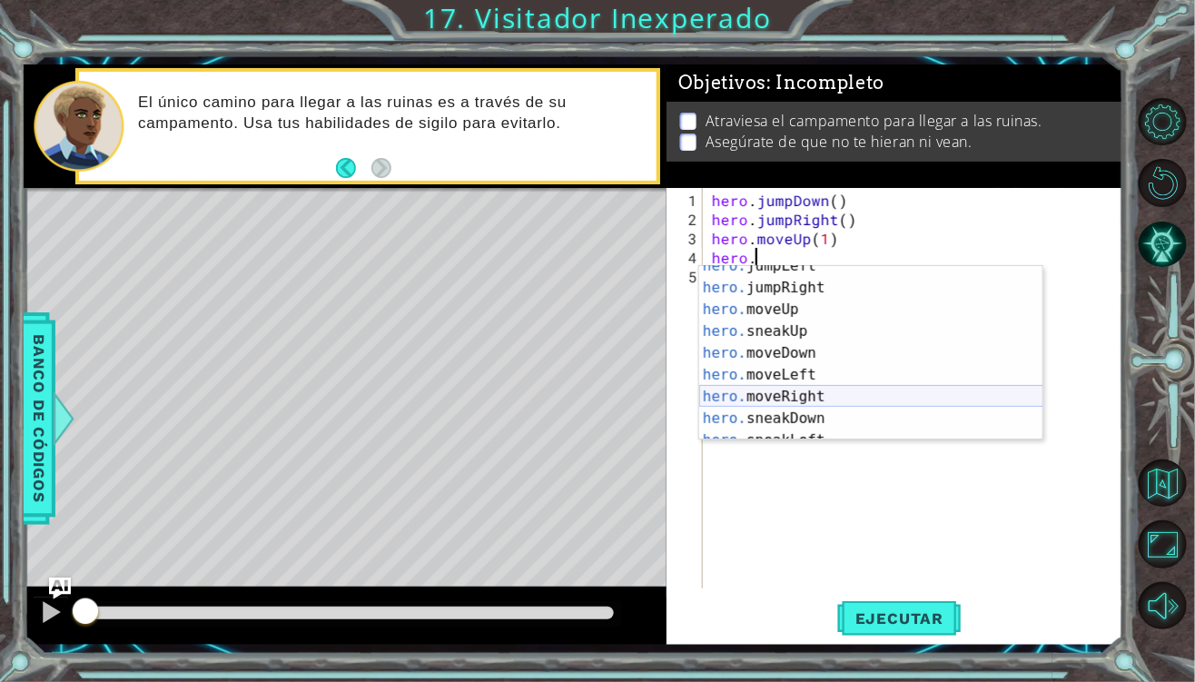
scroll to position [109, 0]
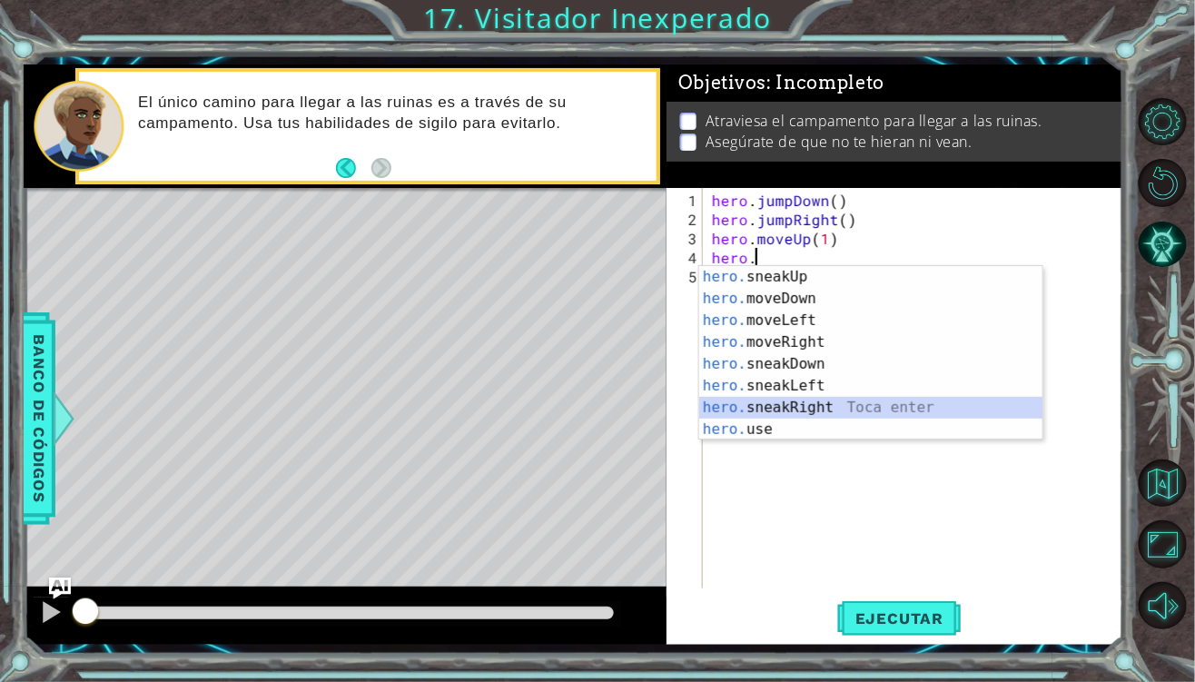
click at [811, 402] on div "hero. sneakUp Toca enter hero. moveDown Toca enter hero. moveLeft Toca enter he…" at bounding box center [871, 375] width 344 height 218
type textarea "hero.sneakRight(1)"
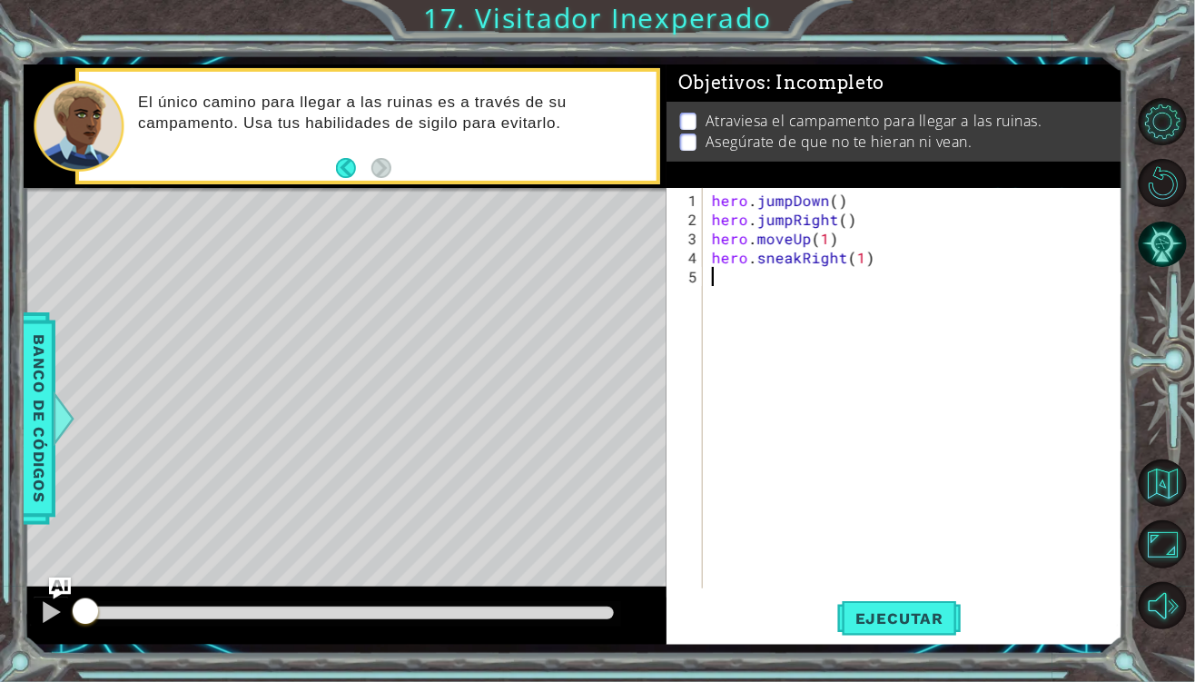
click at [726, 294] on div "hero . jumpDown ( ) hero . jumpRight ( ) hero . moveUp ( 1 ) hero . sneakRight …" at bounding box center [917, 410] width 419 height 438
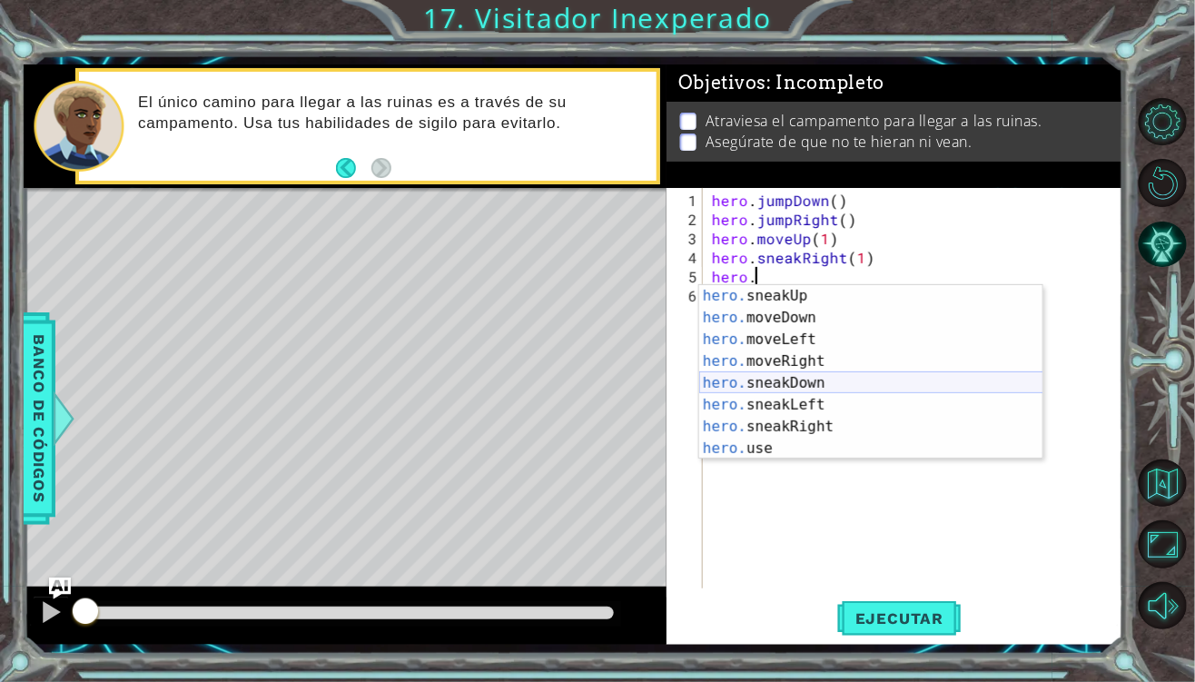
scroll to position [109, 0]
click at [808, 388] on div "hero. sneakUp Toca enter hero. moveDown Toca enter hero. moveLeft Toca enter he…" at bounding box center [871, 394] width 344 height 218
type textarea "hero.sneakDown(1)"
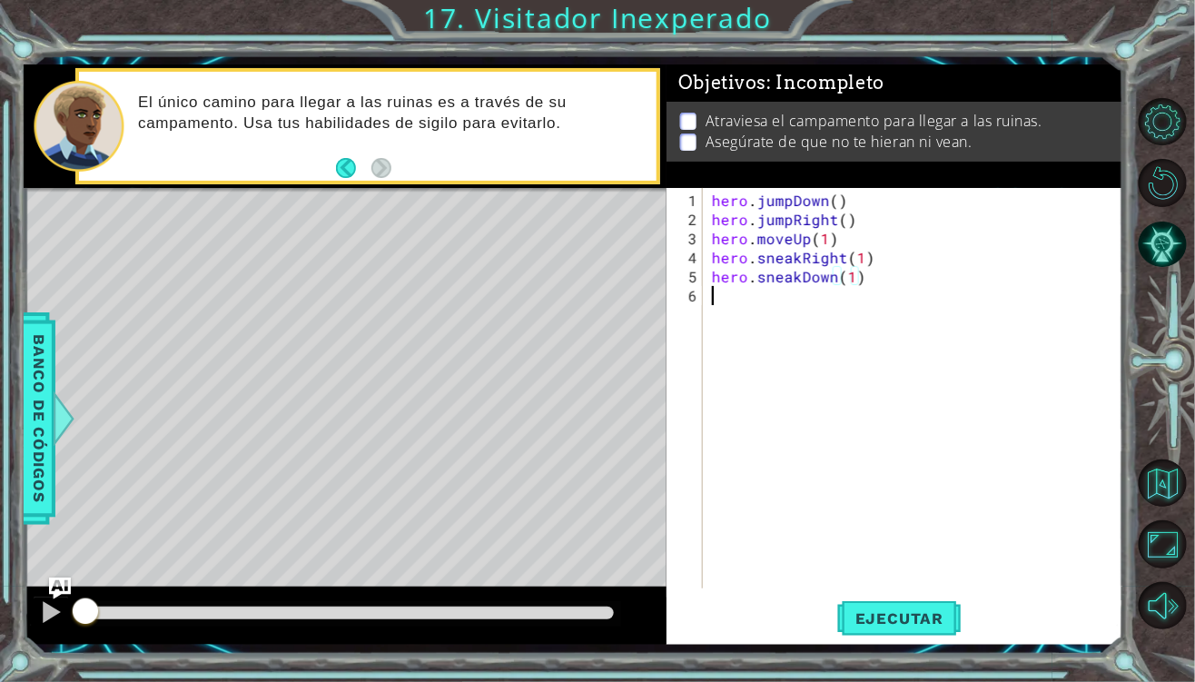
click at [743, 301] on div "hero . jumpDown ( ) hero . jumpRight ( ) hero . moveUp ( 1 ) hero . sneakRight …" at bounding box center [917, 410] width 419 height 438
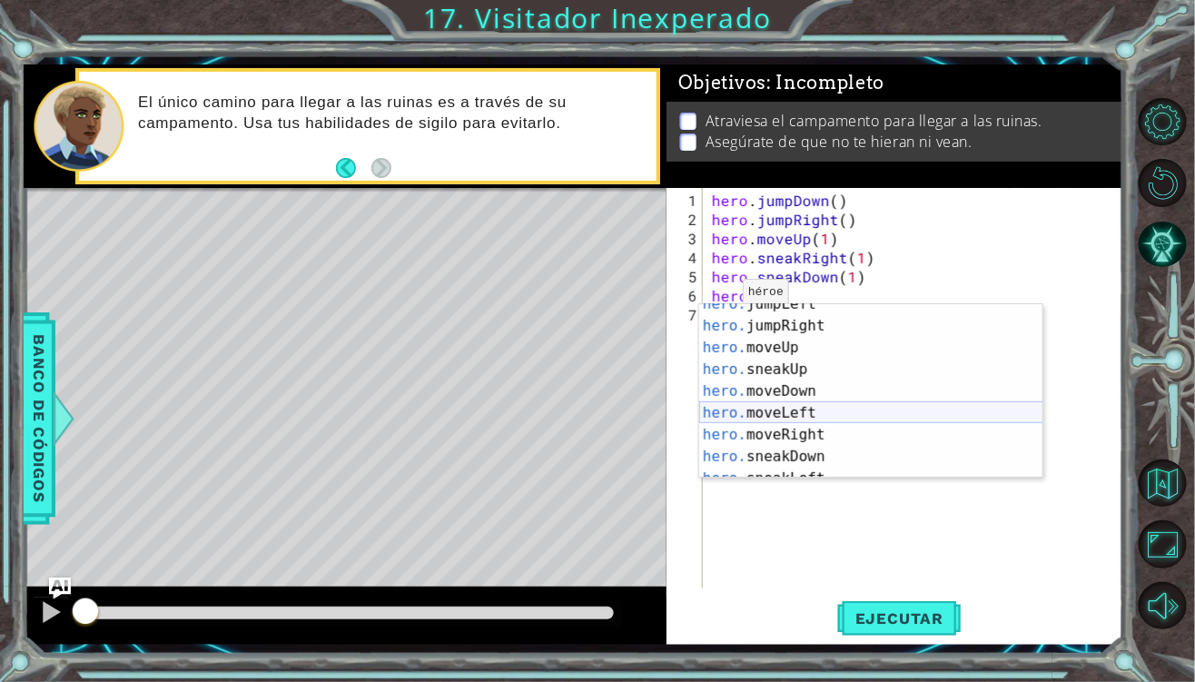
scroll to position [0, 0]
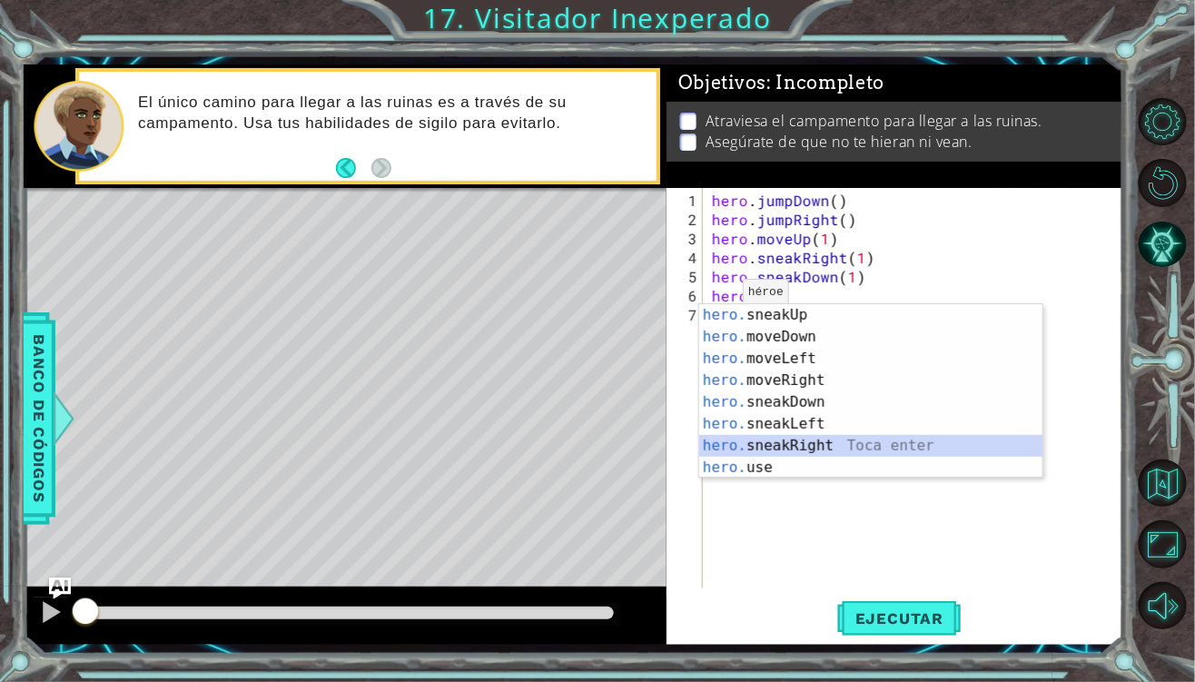
click at [811, 448] on div "hero. sneakUp Toca enter hero. moveDown Toca enter hero. moveLeft Toca enter he…" at bounding box center [871, 413] width 344 height 218
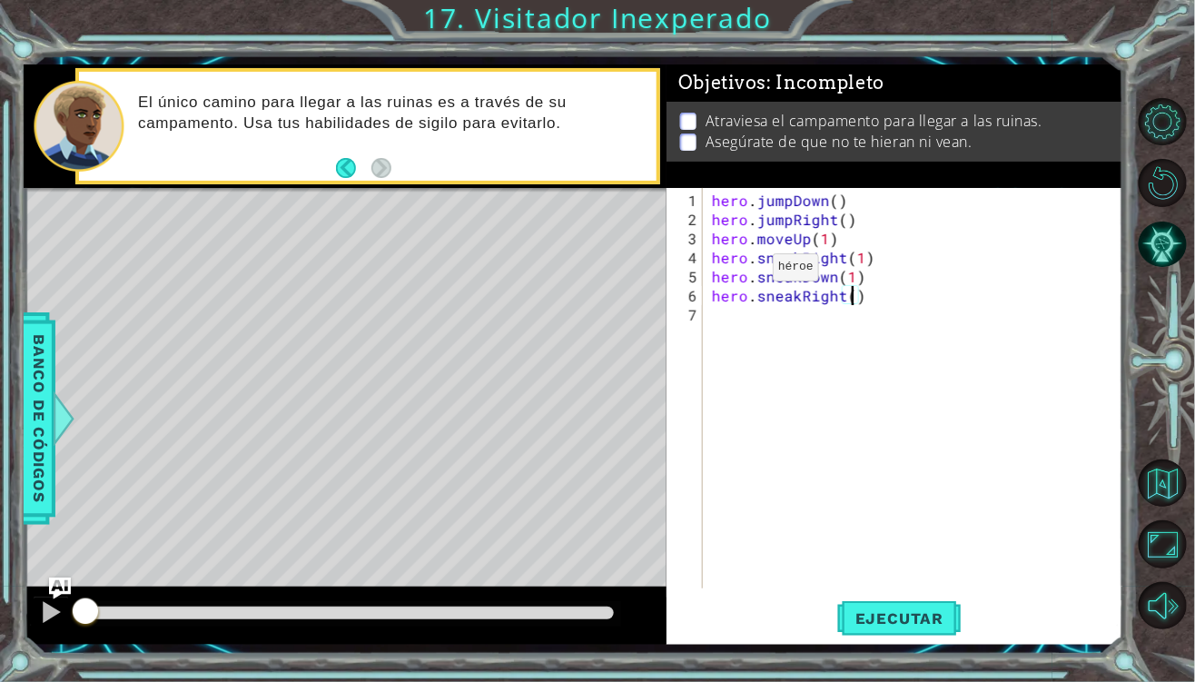
type textarea "hero.sneakRight(2)"
click at [759, 316] on div "hero . jumpDown ( ) hero . jumpRight ( ) hero . moveUp ( 1 ) hero . sneakRight …" at bounding box center [917, 410] width 419 height 438
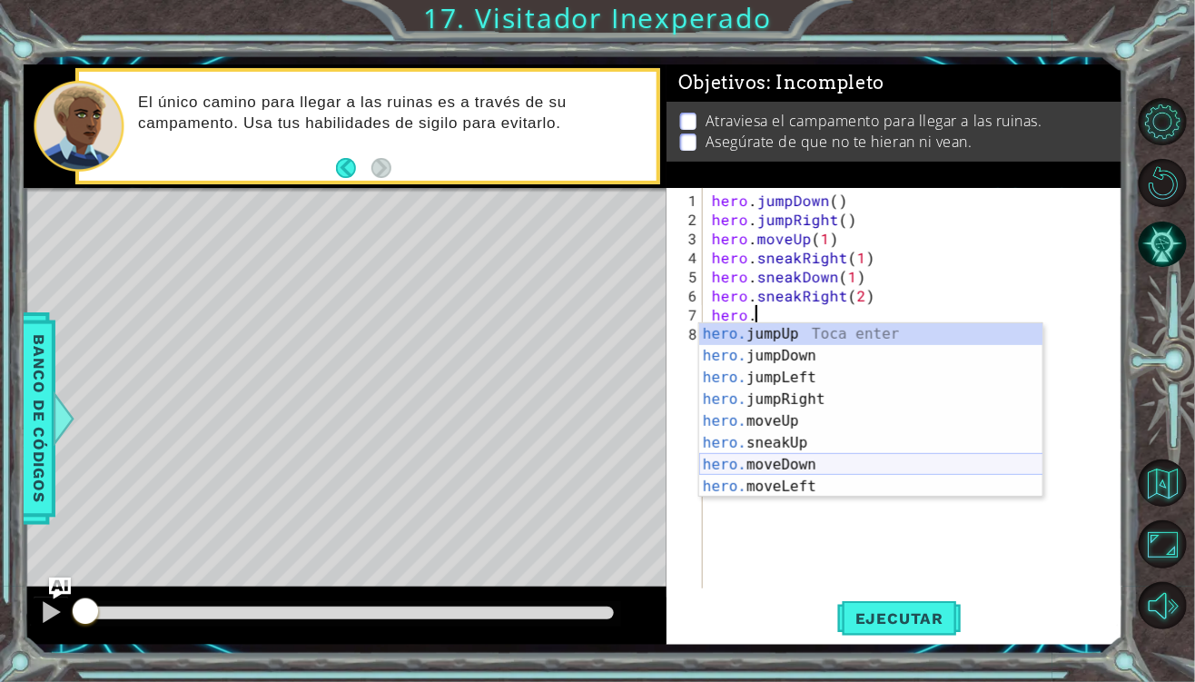
scroll to position [54, 0]
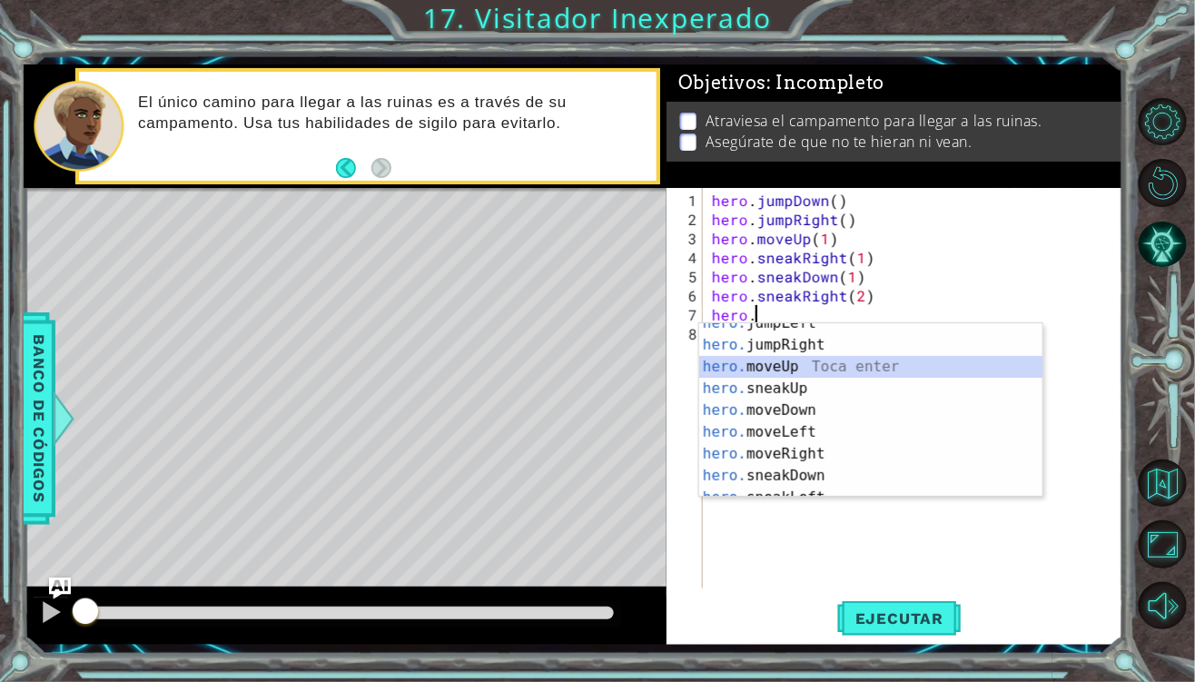
click at [817, 376] on div "hero. jumpLeft Toca enter hero. jumpRight Toca enter hero. moveUp Toca enter he…" at bounding box center [871, 421] width 344 height 218
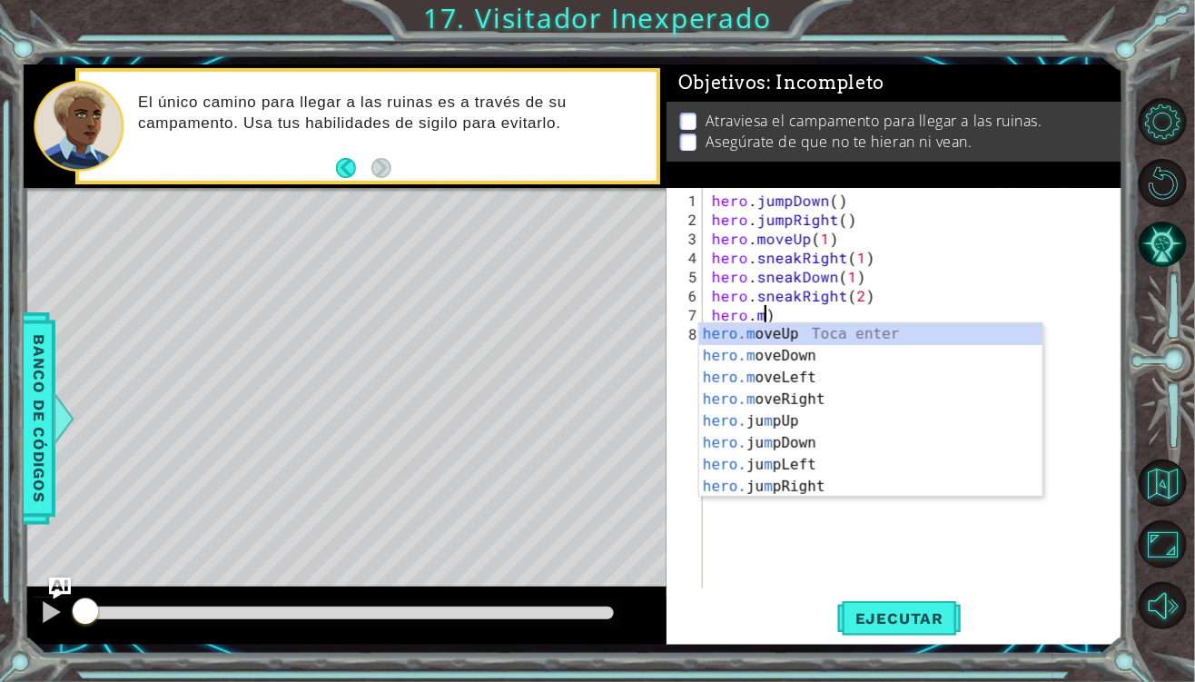
scroll to position [0, 0]
click at [822, 442] on div "hero. jumpUp Toca enter hero. jumpDown Toca enter hero. jumpLeft Toca enter her…" at bounding box center [871, 432] width 344 height 218
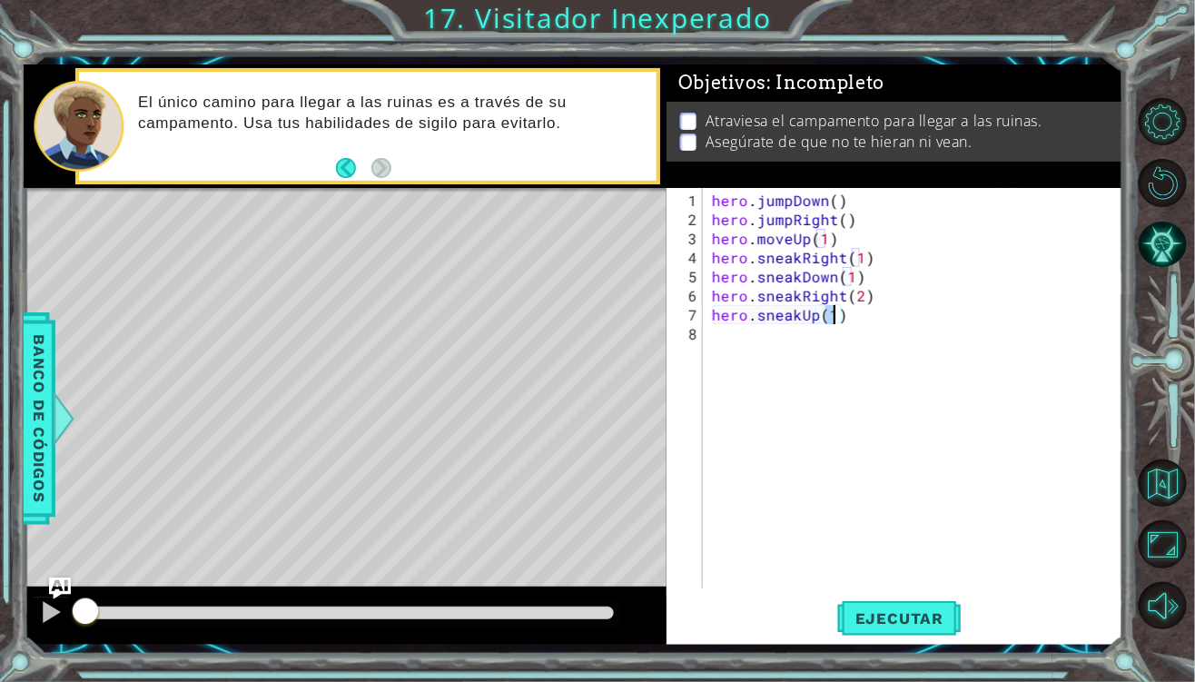
scroll to position [0, 7]
type textarea "hero.sneakUp(1)"
click at [892, 616] on span "Ejecutar" at bounding box center [899, 618] width 124 height 18
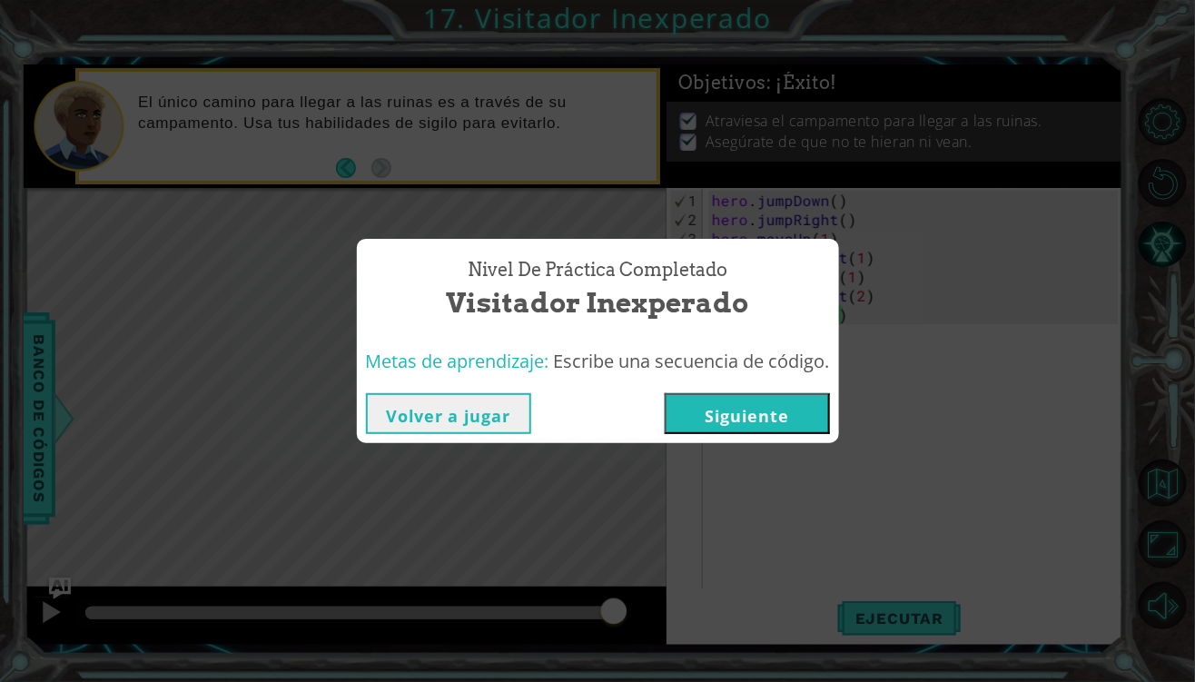
click at [739, 414] on button "Siguiente" at bounding box center [747, 413] width 165 height 41
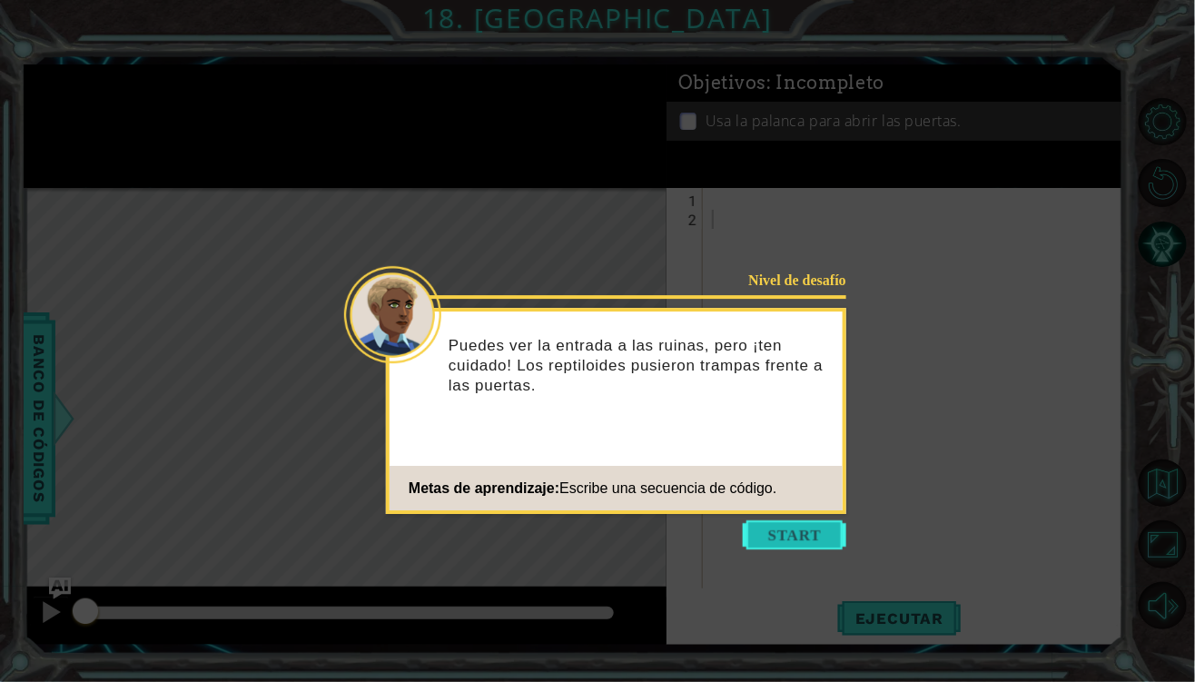
click at [785, 546] on button "Start" at bounding box center [794, 534] width 103 height 29
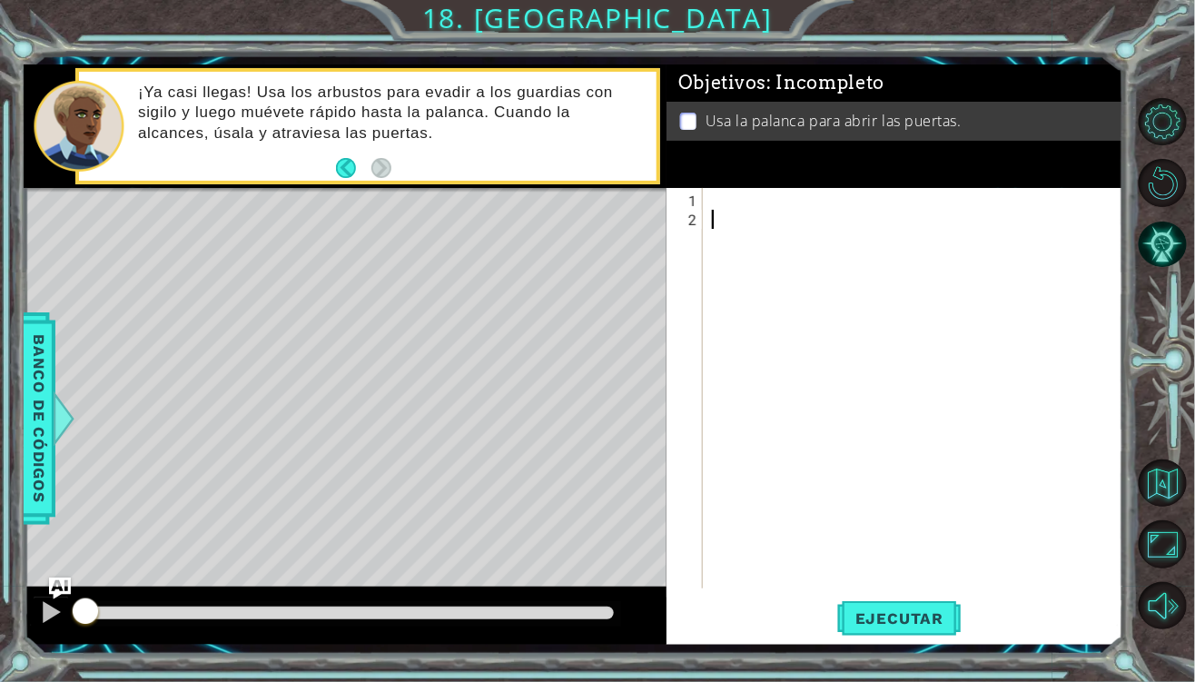
click at [762, 198] on div at bounding box center [917, 410] width 419 height 438
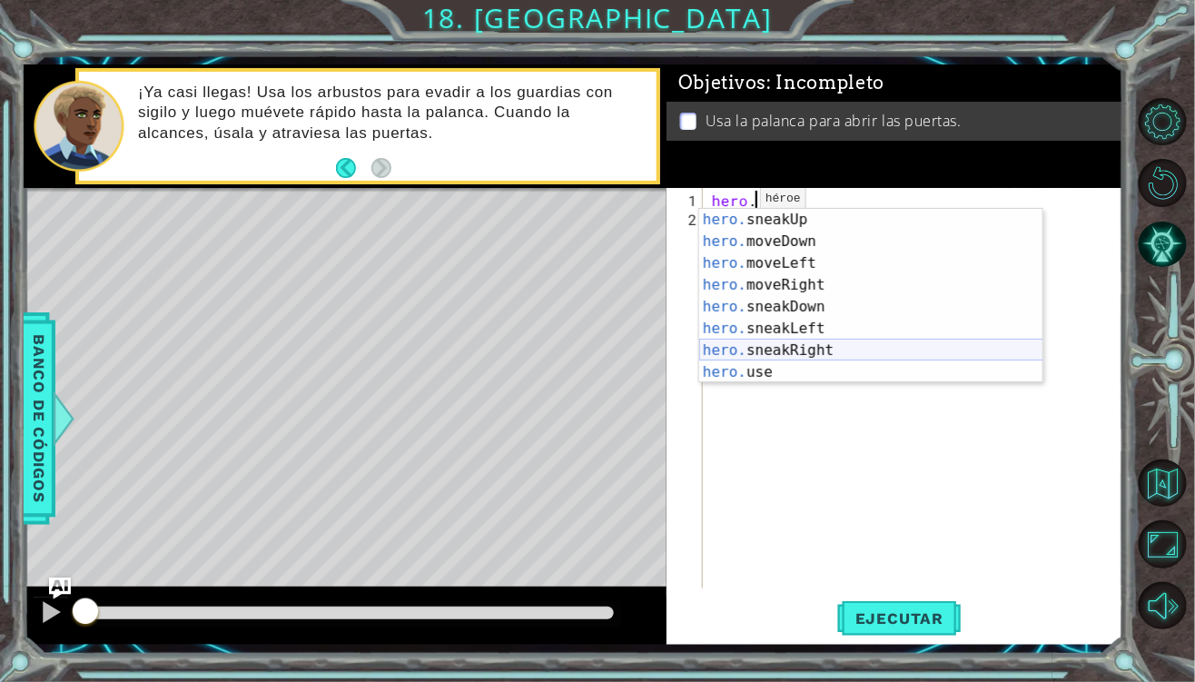
scroll to position [109, 0]
click at [798, 350] on div "hero. sneakUp Toca enter hero. moveDown Toca enter hero. moveLeft Toca enter he…" at bounding box center [871, 318] width 344 height 218
type textarea "hero.sneakRight(1)"
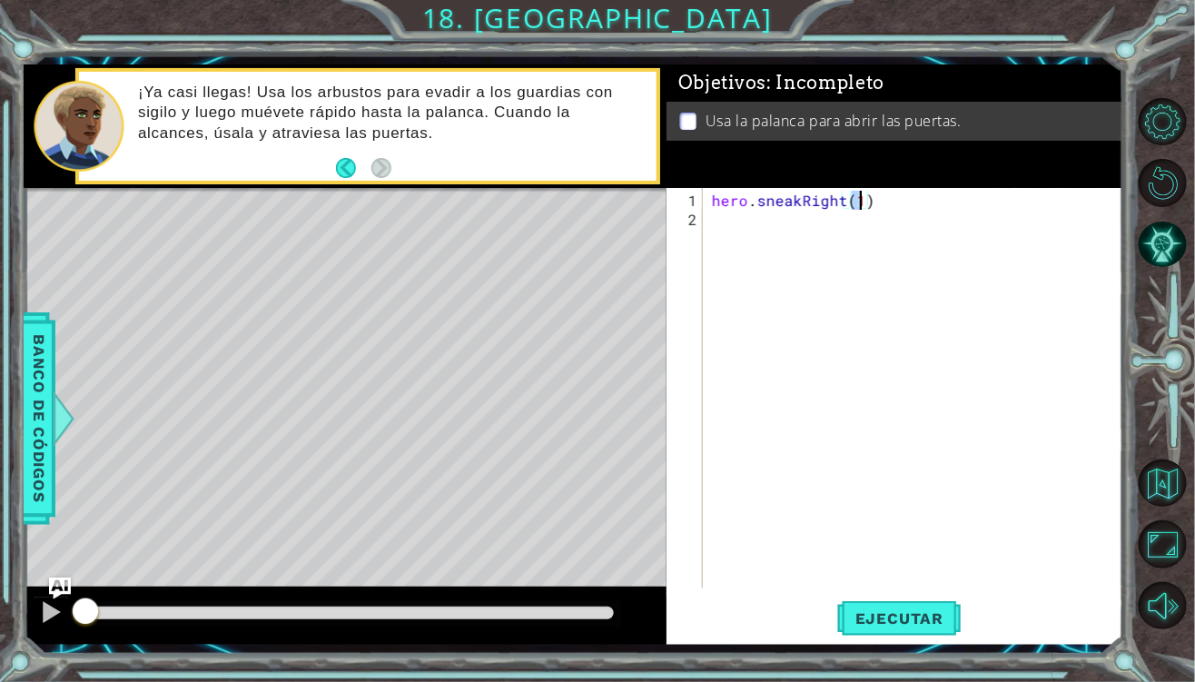
click at [747, 218] on div "hero . sneakRight ( 1 )" at bounding box center [917, 410] width 419 height 438
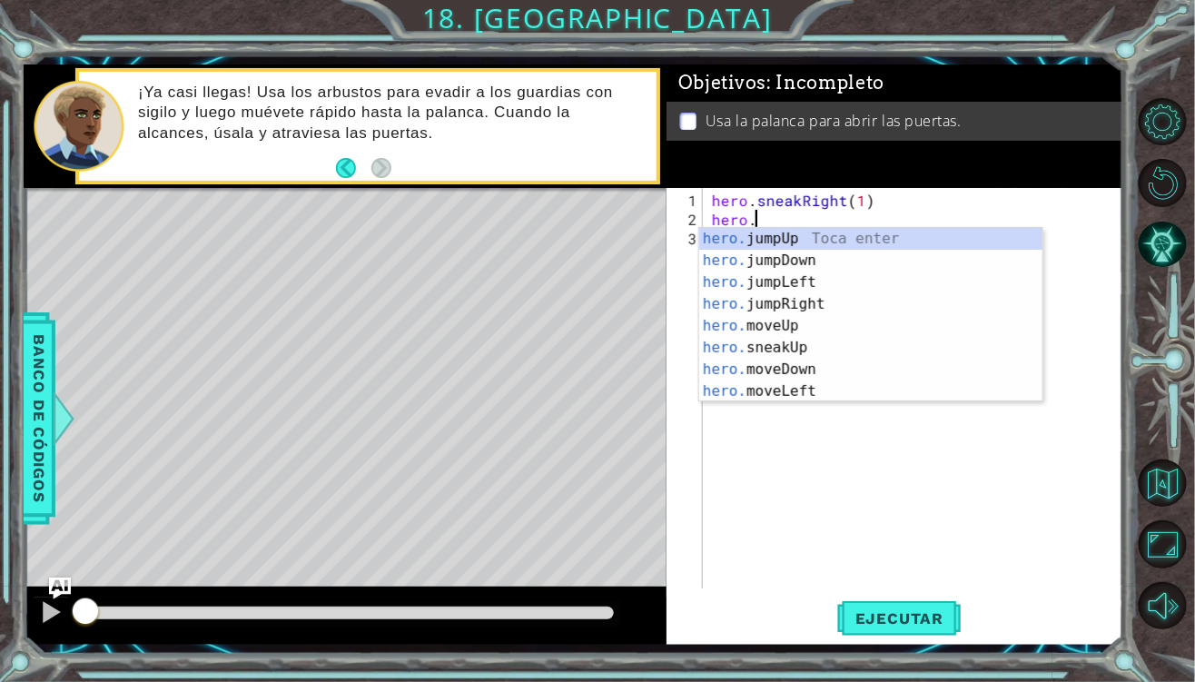
scroll to position [0, 0]
click at [788, 349] on div "hero. jumpUp Toca enter hero. jumpDown Toca enter hero. jumpLeft Toca enter her…" at bounding box center [871, 337] width 344 height 218
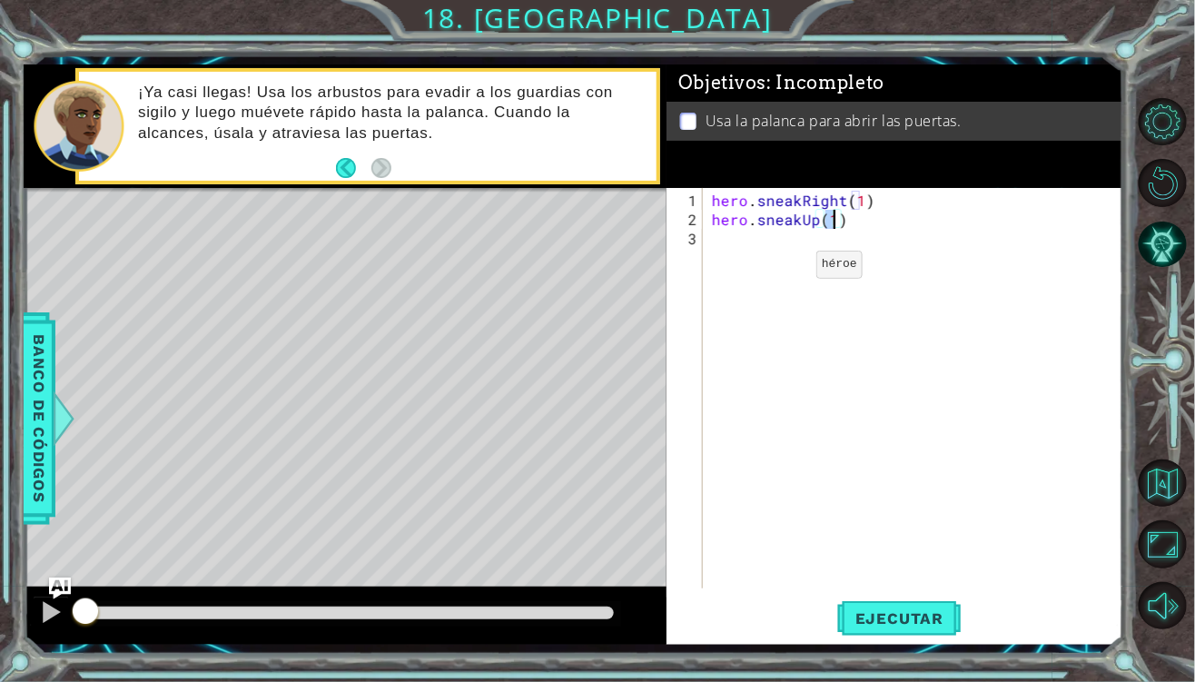
scroll to position [0, 5]
type textarea "hero.sneakUp(2)"
click at [729, 228] on div "hero . sneakRight ( 1 ) hero . sneakUp ( 2 )" at bounding box center [917, 410] width 419 height 438
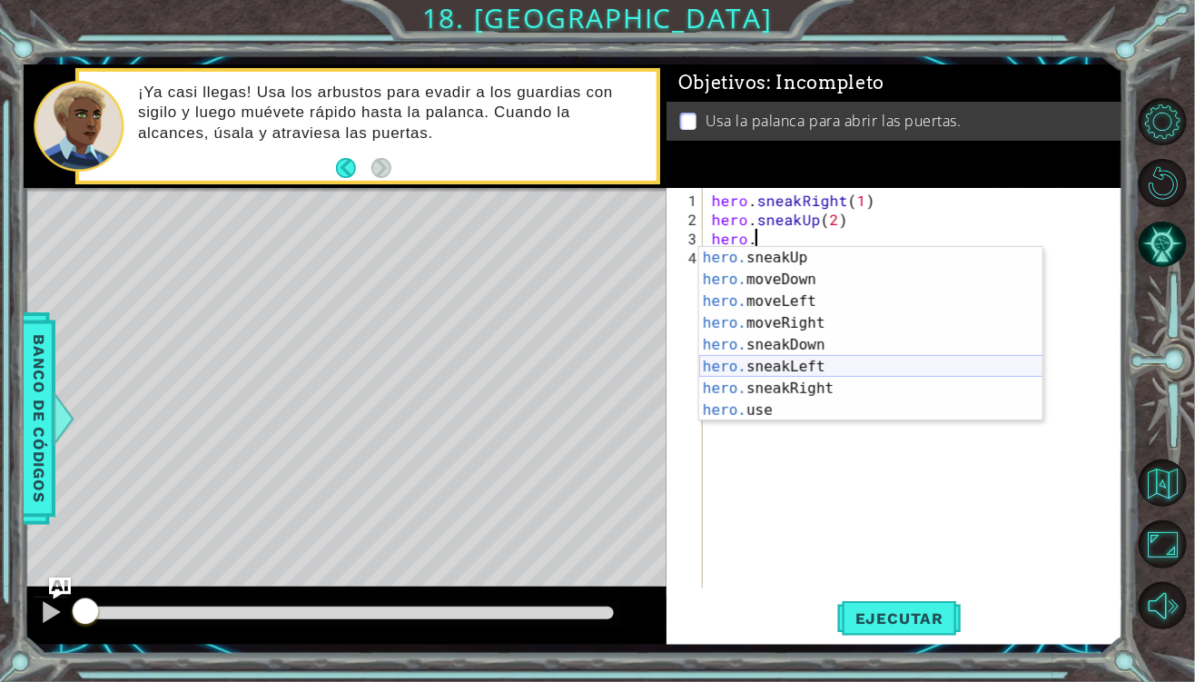
scroll to position [109, 0]
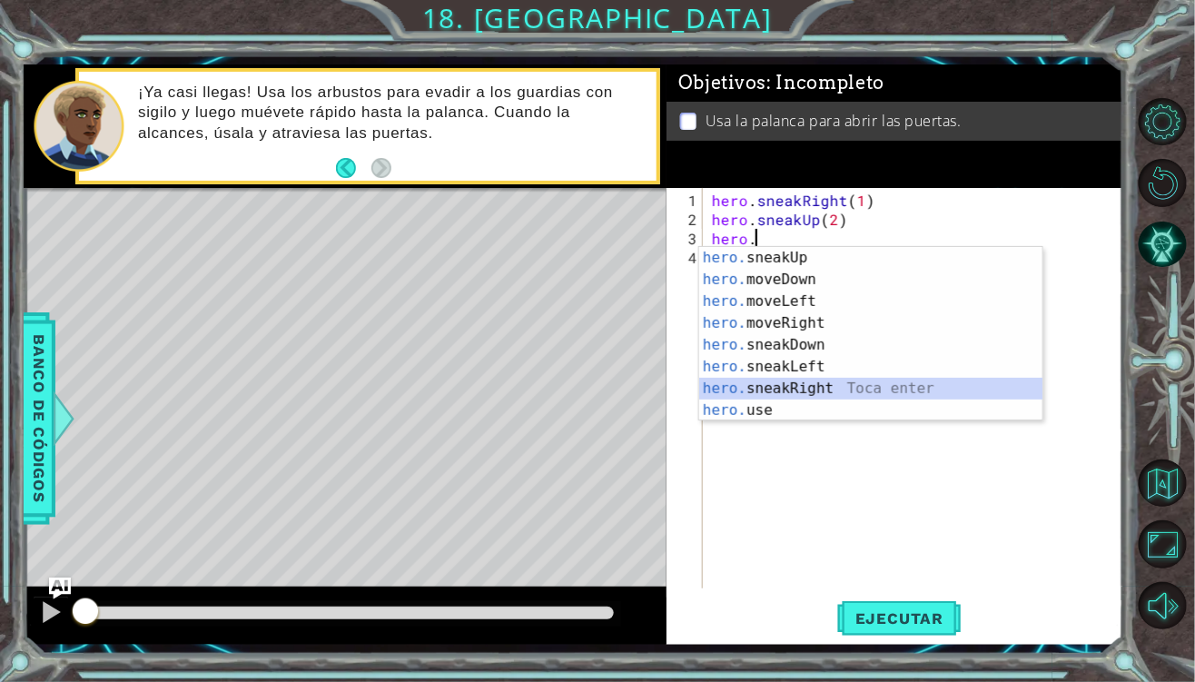
click at [811, 388] on div "hero. sneakUp Toca enter hero. moveDown Toca enter hero. moveLeft Toca enter he…" at bounding box center [871, 356] width 344 height 218
type textarea "hero.sneakRight(1)"
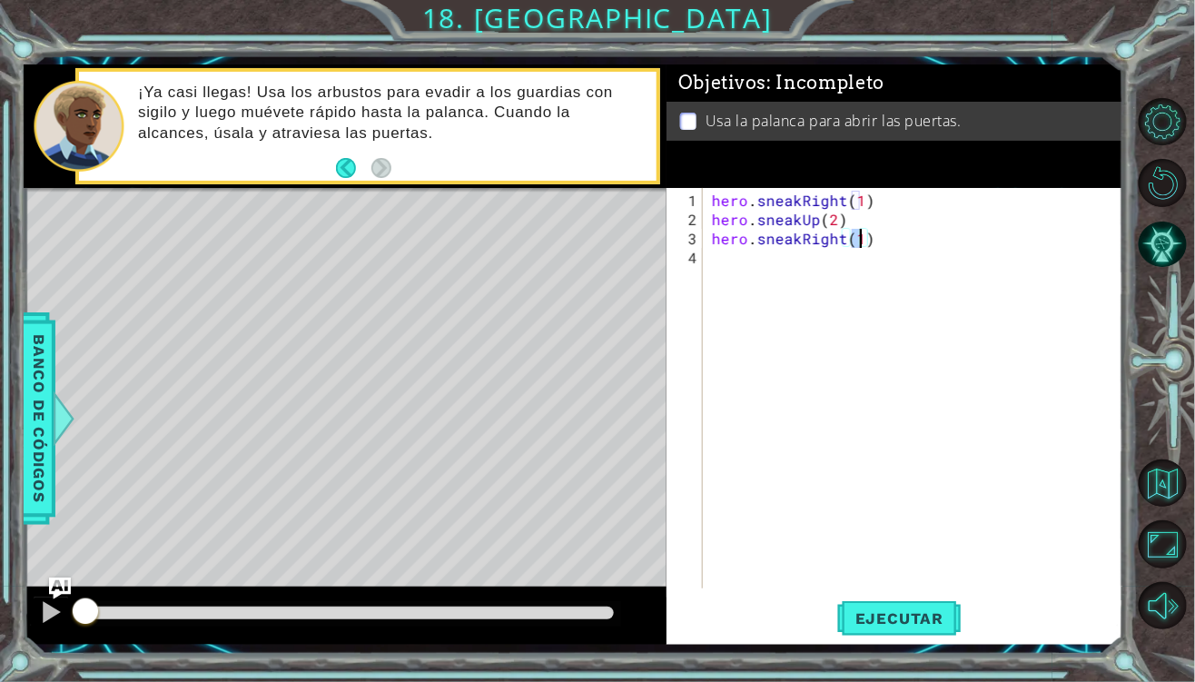
click at [749, 266] on div "hero . sneakRight ( 1 ) hero . sneakUp ( 2 ) hero . sneakRight ( 1 )" at bounding box center [917, 410] width 419 height 438
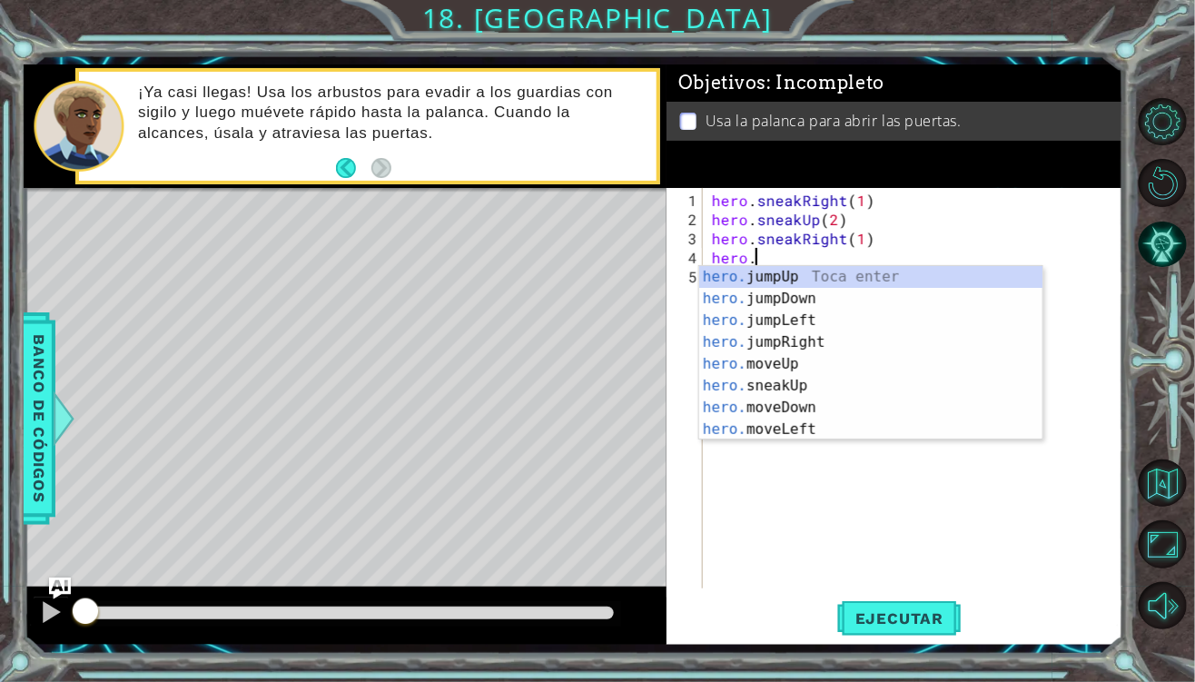
type textarea "hero."
click at [844, 510] on div "hero . sneakRight ( 1 ) hero . sneakUp ( 2 ) hero . sneakRight ( 1 ) hero ." at bounding box center [917, 410] width 419 height 438
